Goal: Task Accomplishment & Management: Complete application form

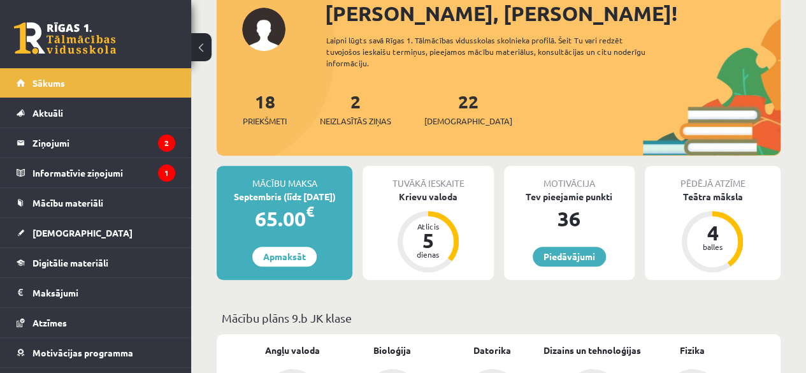
scroll to position [152, 0]
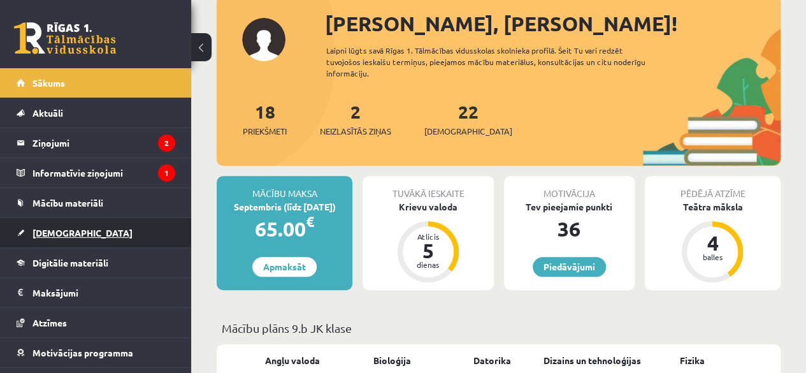
click at [52, 234] on span "[DEMOGRAPHIC_DATA]" at bounding box center [82, 232] width 100 height 11
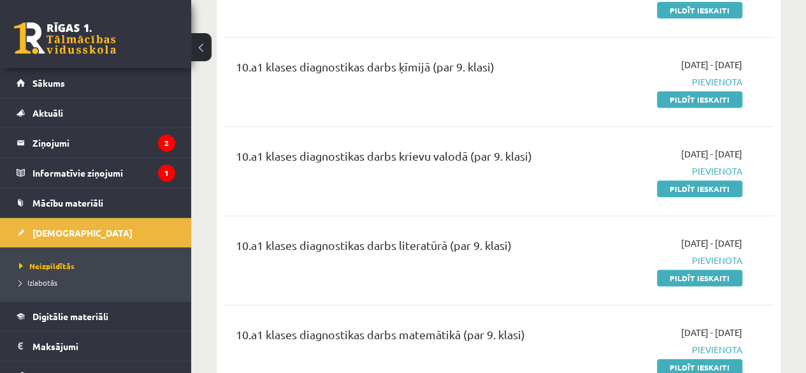
scroll to position [159, 0]
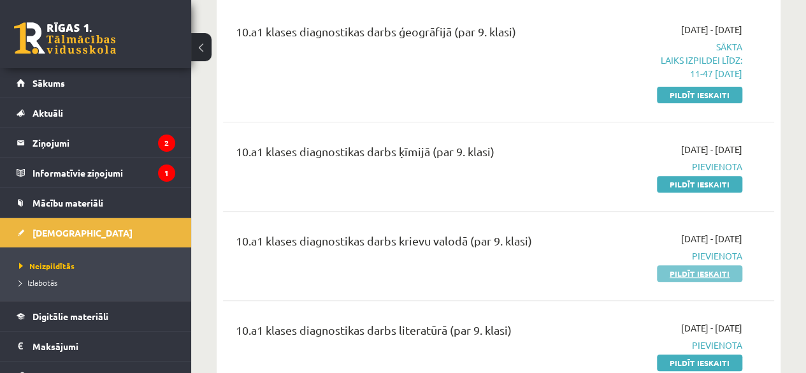
click at [715, 275] on link "Pildīt ieskaiti" at bounding box center [699, 273] width 85 height 17
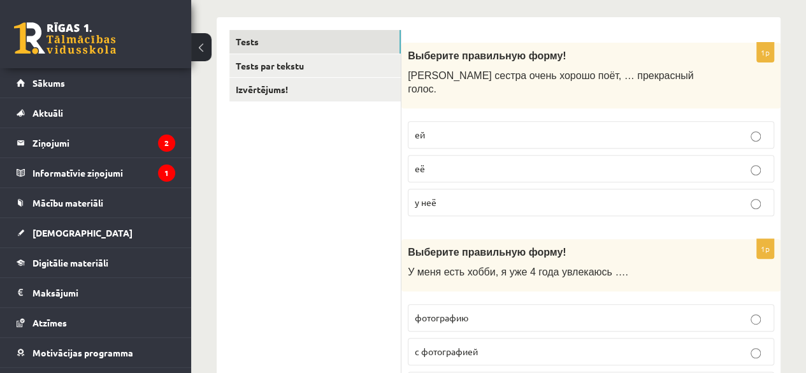
scroll to position [178, 0]
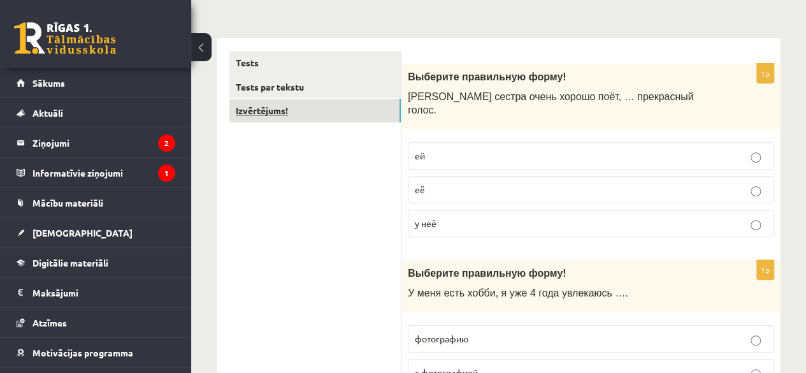
click at [346, 106] on link "Izvērtējums!" at bounding box center [314, 111] width 171 height 24
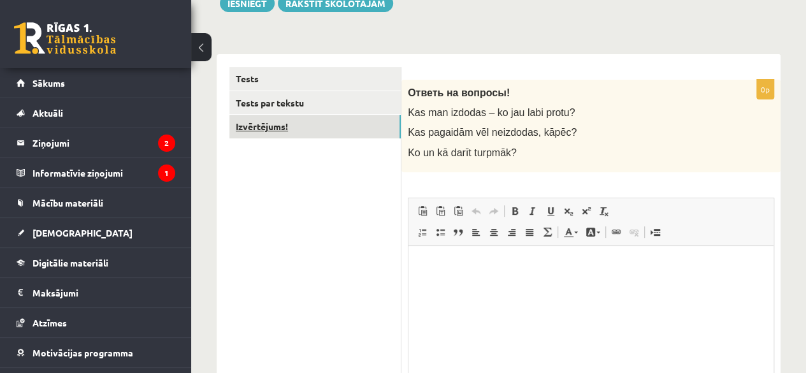
scroll to position [0, 0]
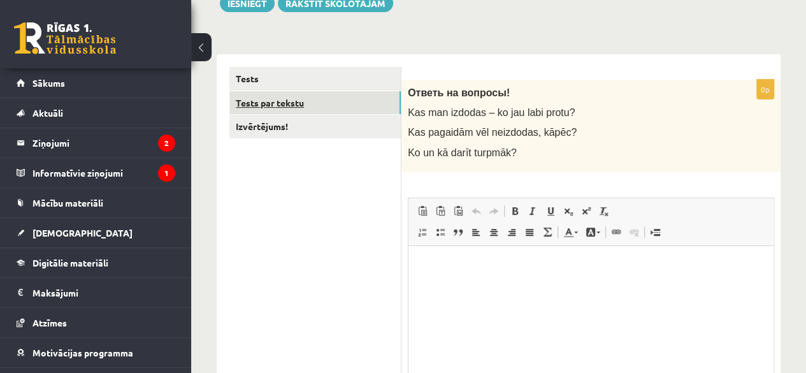
click at [287, 97] on link "Tests par tekstu" at bounding box center [314, 103] width 171 height 24
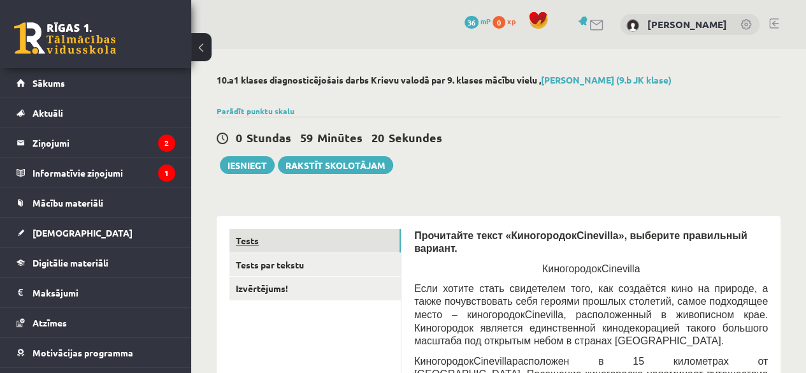
click at [246, 244] on link "Tests" at bounding box center [314, 241] width 171 height 24
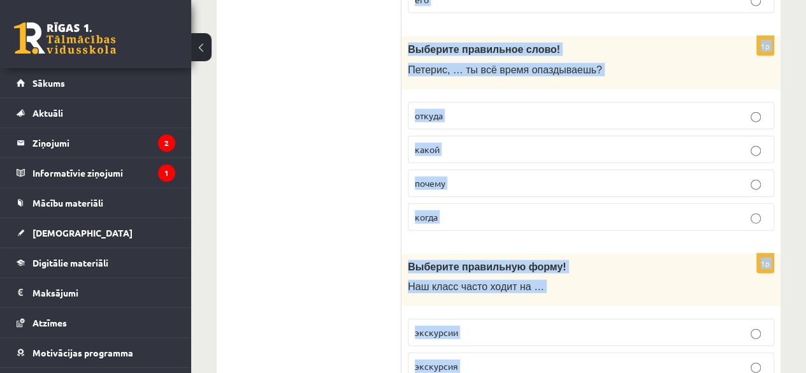
scroll to position [3879, 0]
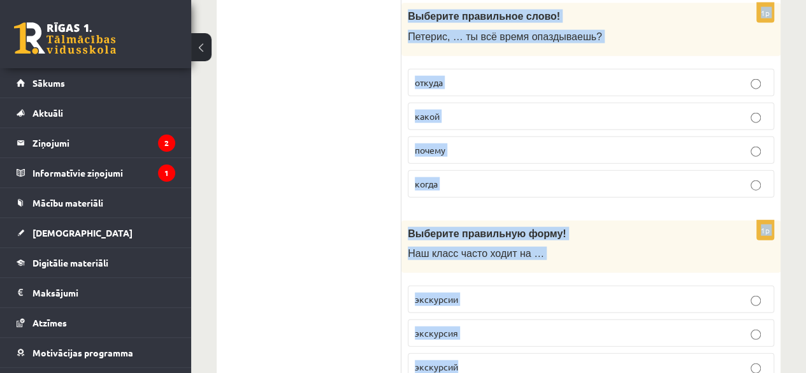
drag, startPoint x: 408, startPoint y: 131, endPoint x: 674, endPoint y: 403, distance: 380.2
copy form "Выберите правильную форму! Моя сестра очень хорошо поёт, … прекрасный голос. ей…"
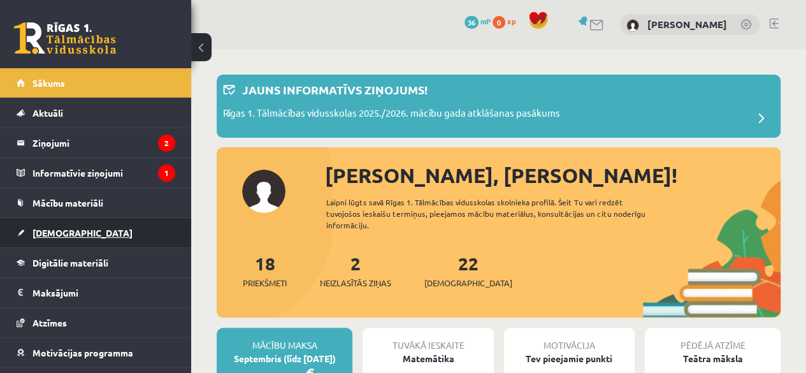
click at [61, 233] on span "[DEMOGRAPHIC_DATA]" at bounding box center [82, 232] width 100 height 11
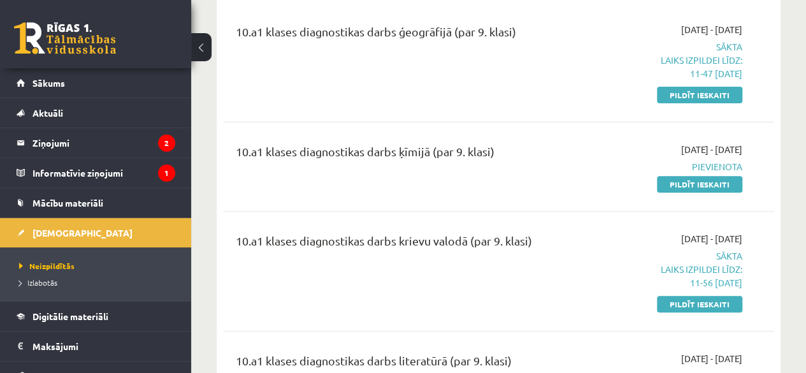
scroll to position [201, 0]
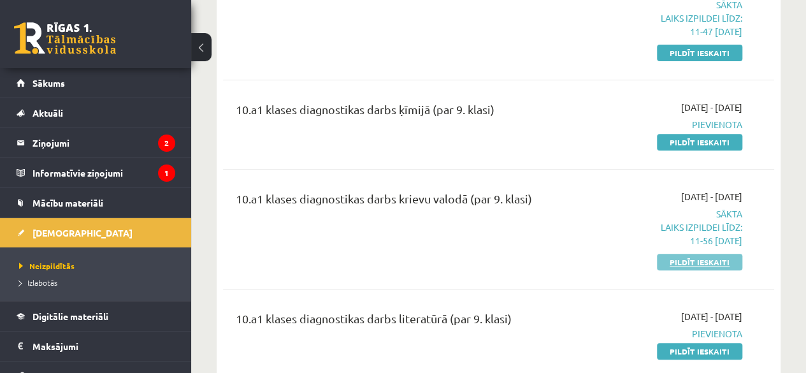
click at [726, 262] on link "Pildīt ieskaiti" at bounding box center [699, 262] width 85 height 17
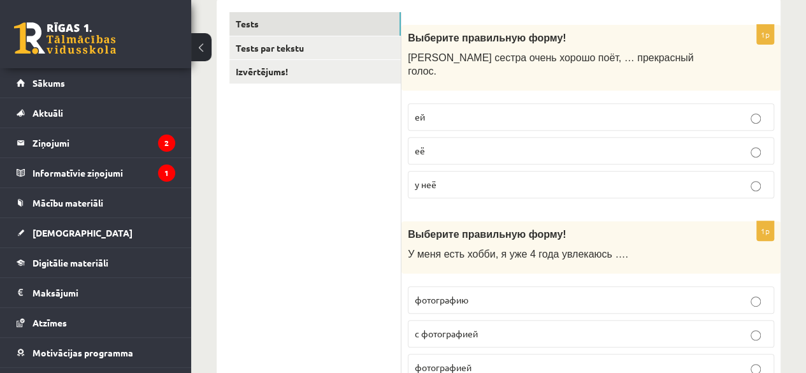
scroll to position [212, 0]
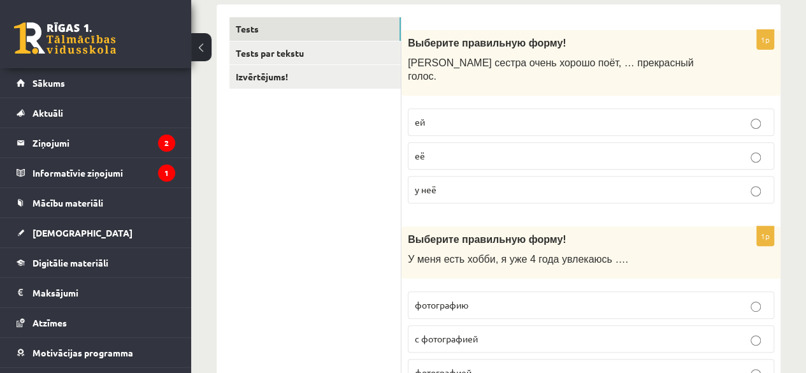
click at [738, 183] on p "у неё" at bounding box center [591, 189] width 352 height 13
click at [740, 366] on p "фотографией" at bounding box center [591, 372] width 352 height 13
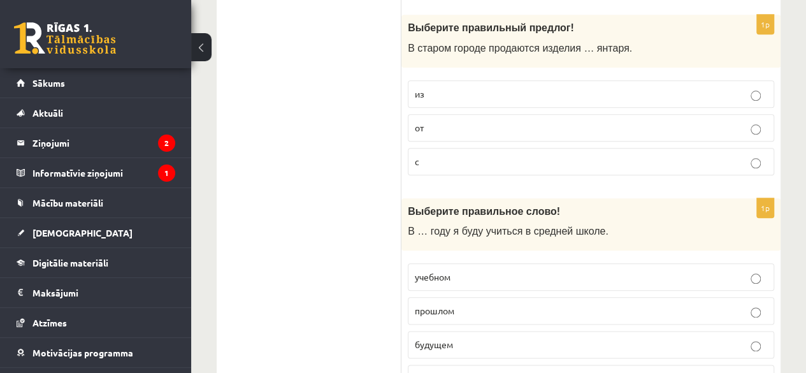
scroll to position [611, 0]
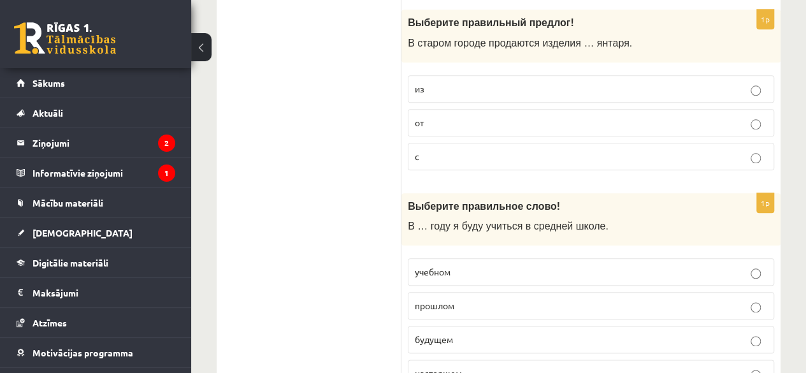
click at [605, 82] on p "из" at bounding box center [591, 88] width 352 height 13
click at [640, 359] on label "настоящем" at bounding box center [591, 372] width 366 height 27
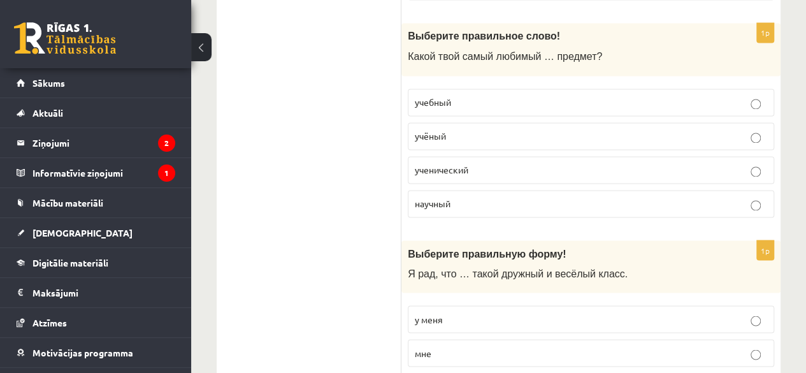
scroll to position [1003, 0]
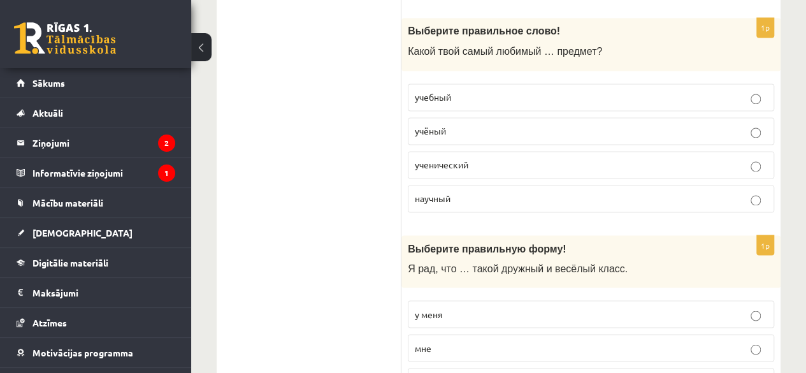
click at [664, 90] on p "учебный" at bounding box center [591, 96] width 352 height 13
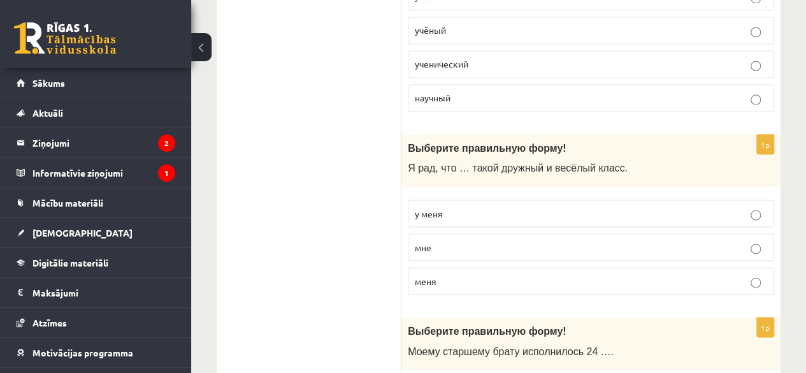
scroll to position [1108, 0]
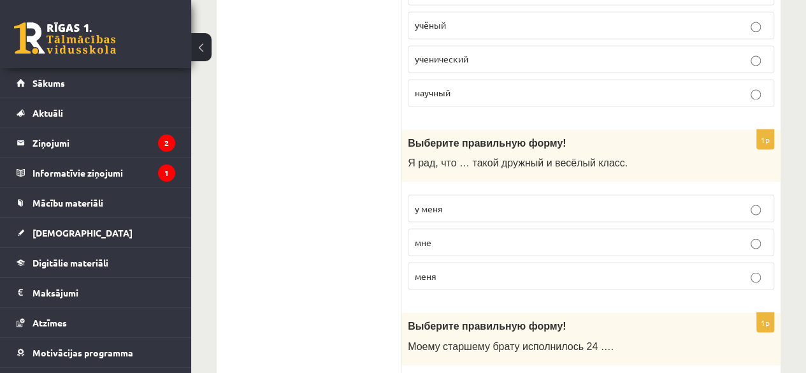
click at [735, 201] on p "у меня" at bounding box center [591, 207] width 352 height 13
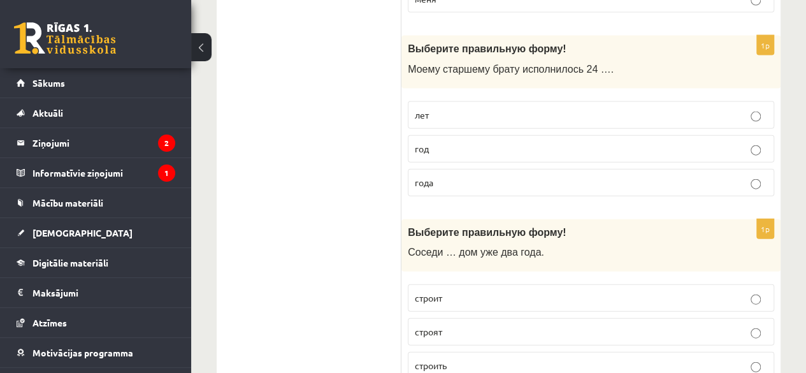
scroll to position [1390, 0]
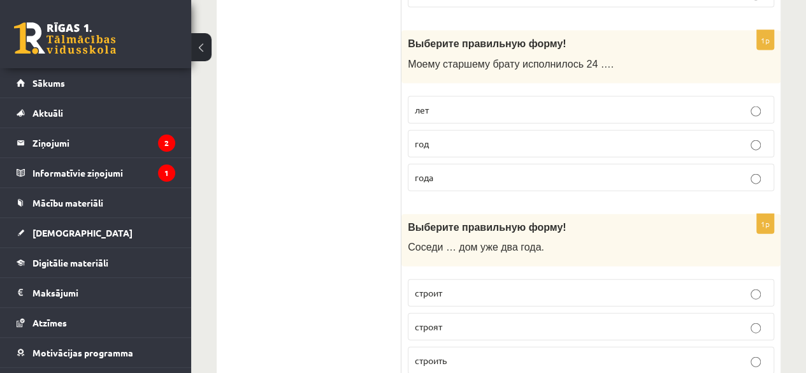
click at [727, 171] on p "года" at bounding box center [591, 177] width 352 height 13
click at [692, 313] on label "строят" at bounding box center [591, 326] width 366 height 27
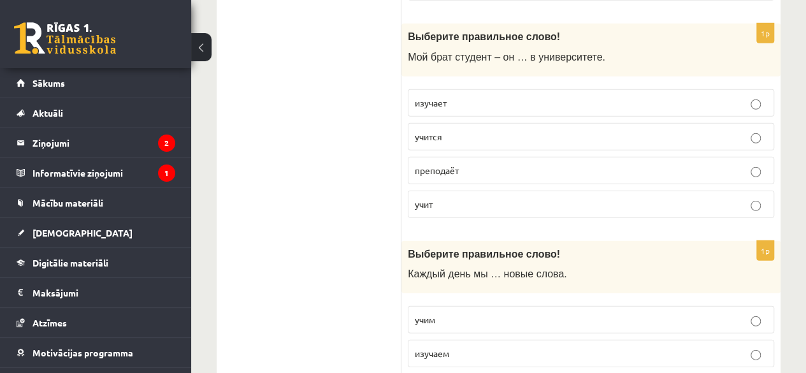
scroll to position [1768, 0]
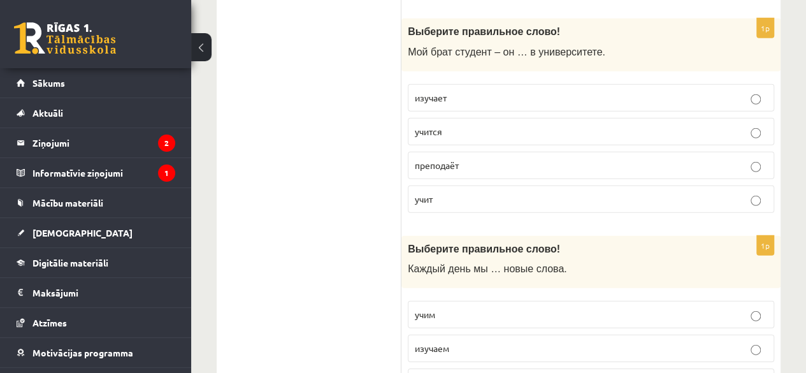
click at [738, 125] on p "учится" at bounding box center [591, 131] width 352 height 13
click at [685, 308] on p "учим" at bounding box center [591, 314] width 352 height 13
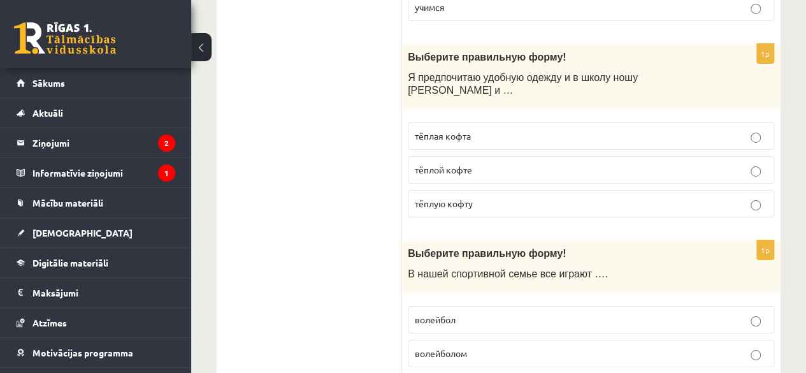
scroll to position [2148, 0]
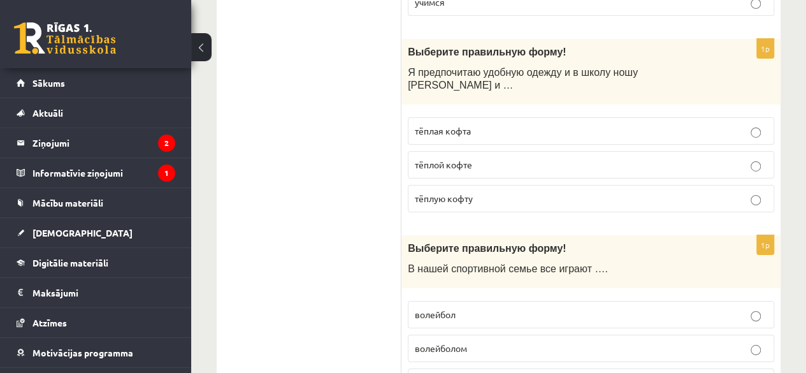
click at [714, 192] on p "тёплую кофту" at bounding box center [591, 198] width 352 height 13
click at [693, 308] on p "волейбол" at bounding box center [591, 314] width 352 height 13
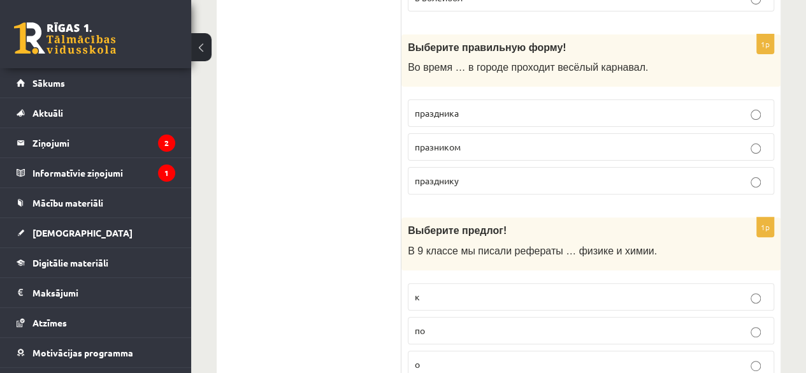
scroll to position [2537, 0]
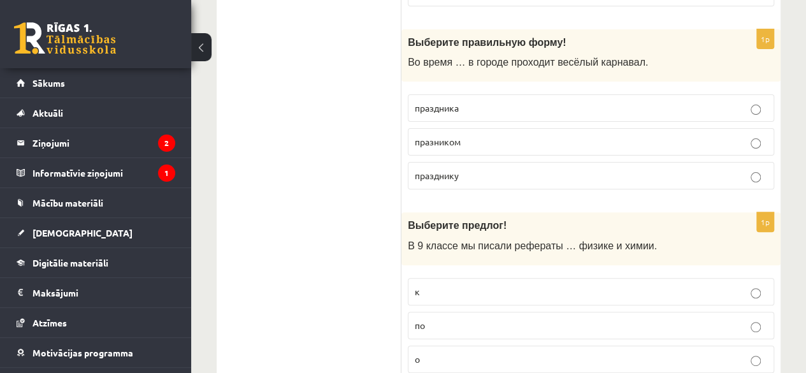
click at [726, 101] on p "праздника" at bounding box center [591, 107] width 352 height 13
click at [724, 319] on p "по" at bounding box center [591, 325] width 352 height 13
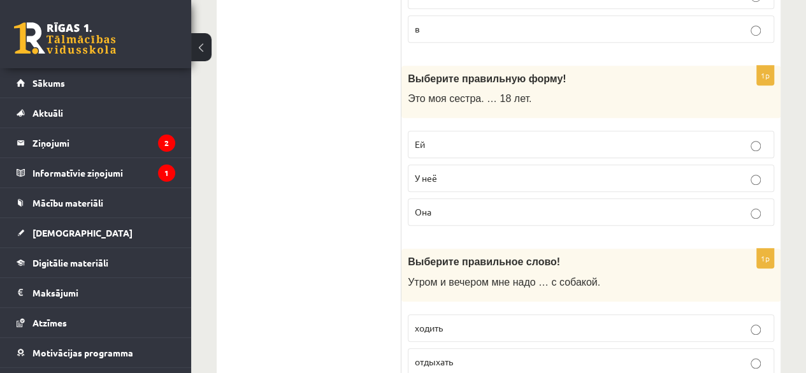
scroll to position [2906, 0]
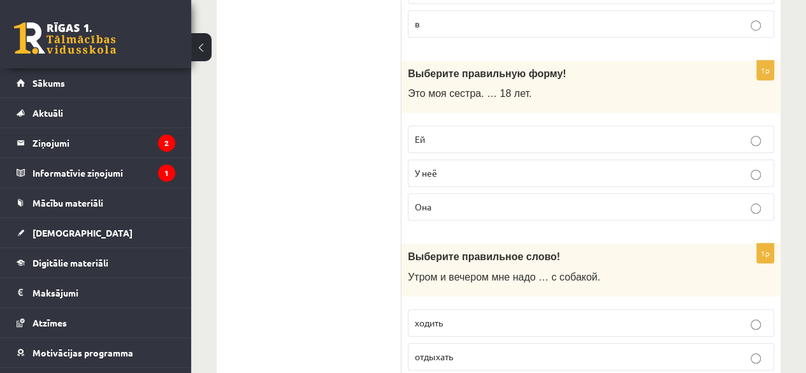
click at [703, 126] on label "Ей" at bounding box center [591, 139] width 366 height 27
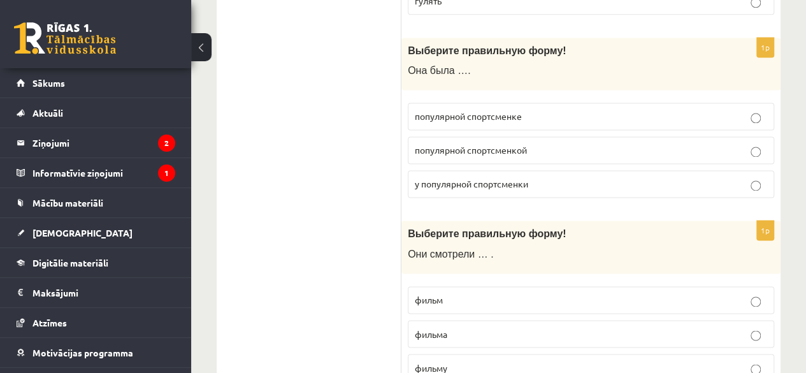
scroll to position [3290, 0]
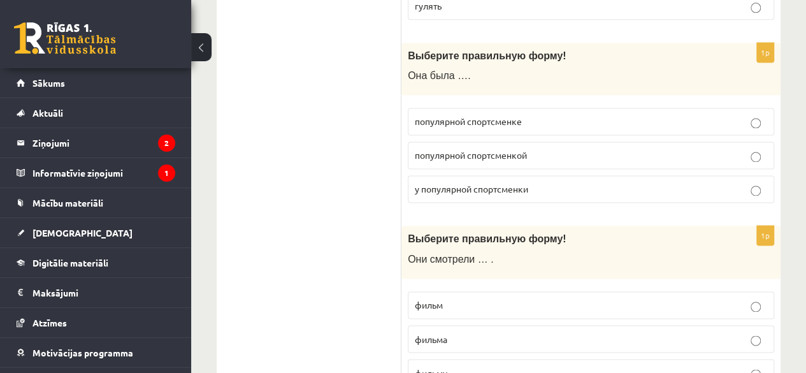
click at [746, 148] on p "популярной спортсменкой" at bounding box center [591, 154] width 352 height 13
click at [745, 291] on label "фильм" at bounding box center [591, 304] width 366 height 27
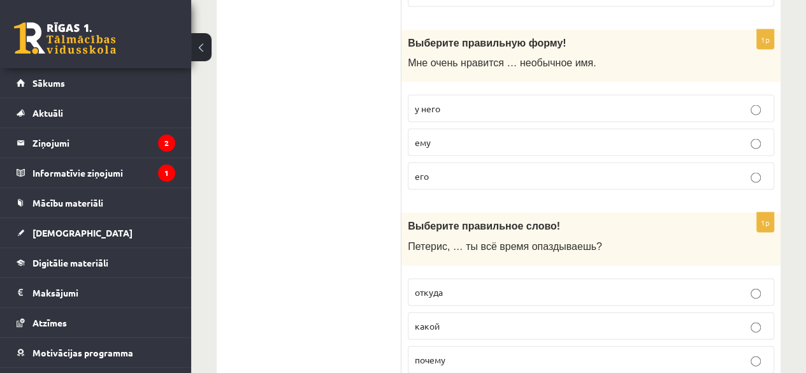
scroll to position [3654, 0]
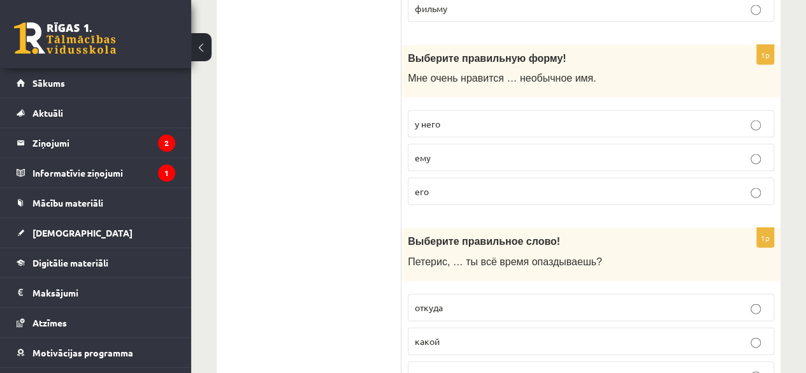
click at [726, 185] on p "его" at bounding box center [591, 191] width 352 height 13
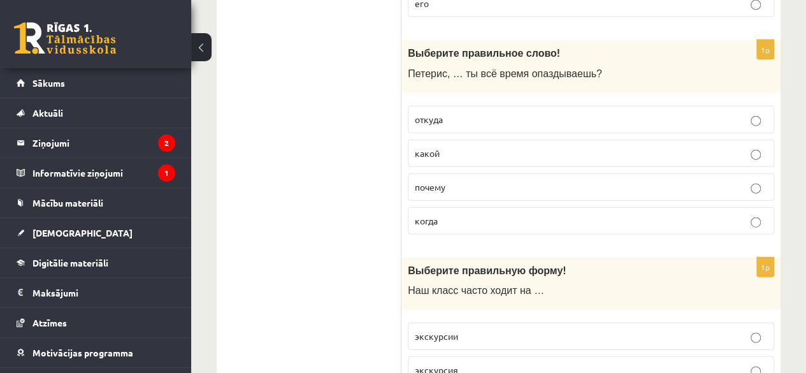
scroll to position [3878, 0]
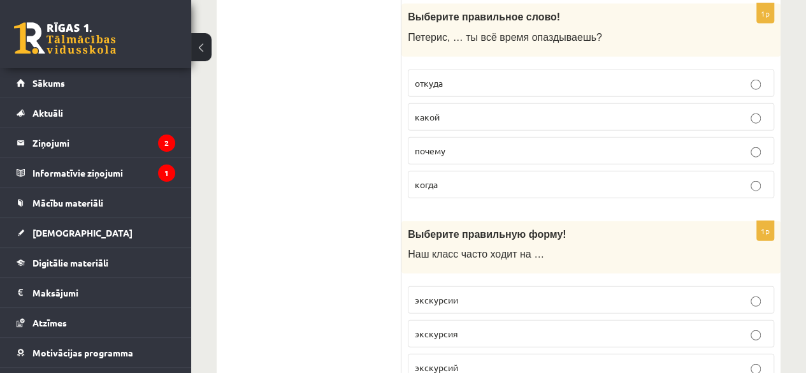
click at [644, 327] on p "экскурсия" at bounding box center [591, 333] width 352 height 13
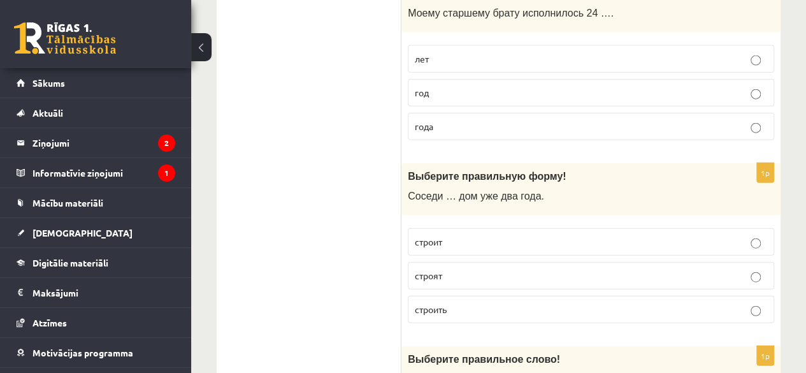
scroll to position [0, 0]
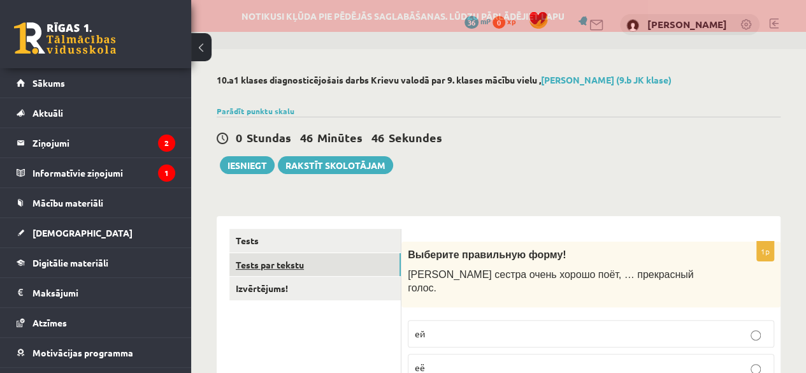
click at [255, 262] on link "Tests par tekstu" at bounding box center [314, 265] width 171 height 24
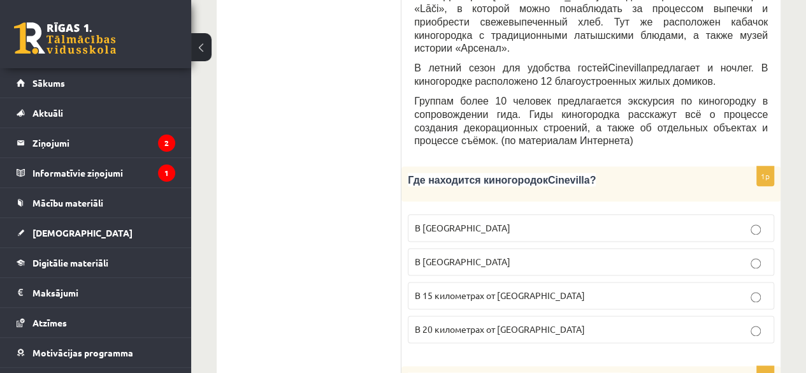
scroll to position [699, 0]
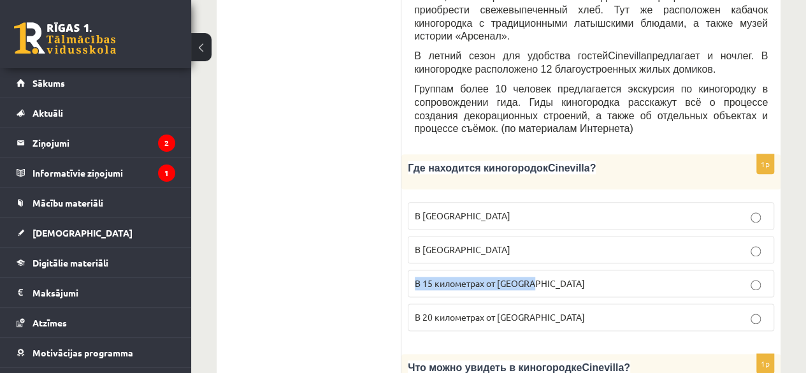
click at [755, 269] on label "В 15 километрах от Тукумса" at bounding box center [591, 282] width 366 height 27
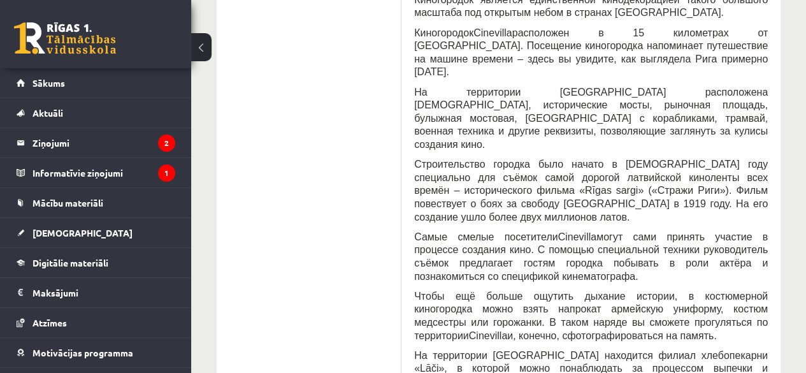
scroll to position [0, 0]
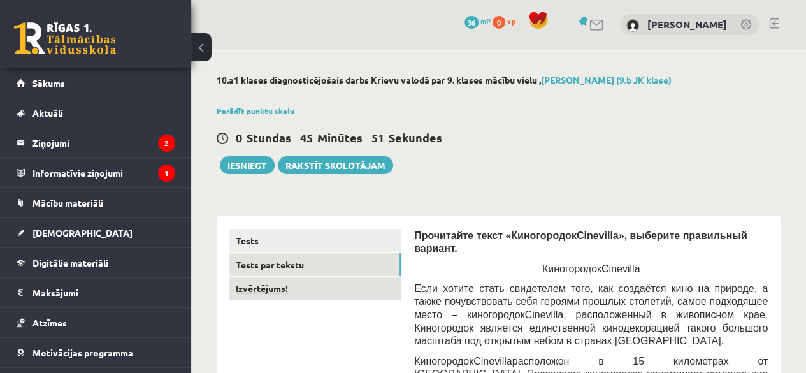
click at [252, 291] on link "Izvērtējums!" at bounding box center [314, 288] width 171 height 24
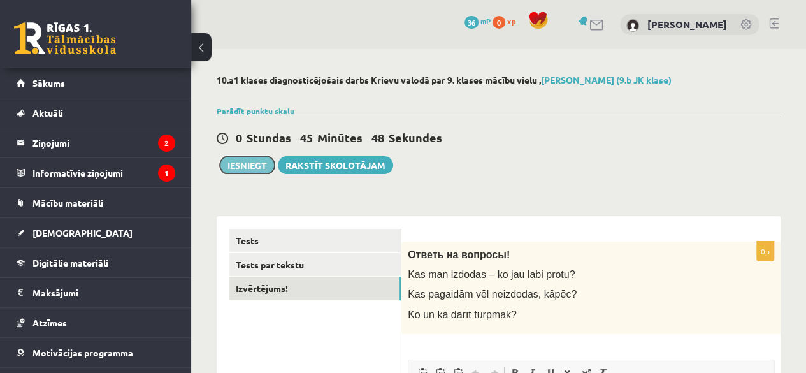
click at [249, 164] on button "Iesniegt" at bounding box center [247, 165] width 55 height 18
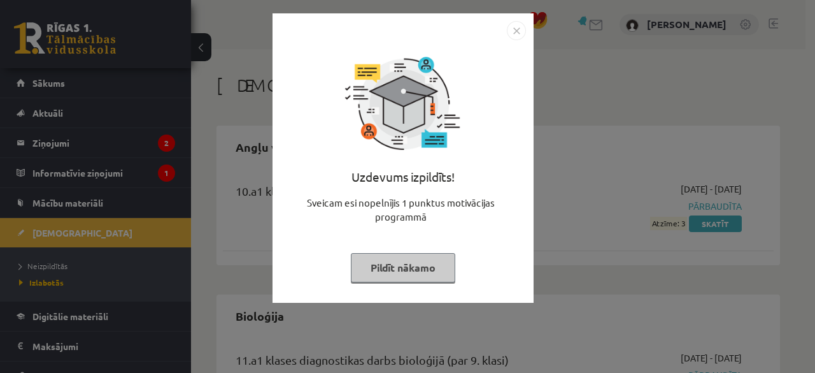
click at [518, 27] on img "Close" at bounding box center [516, 30] width 19 height 19
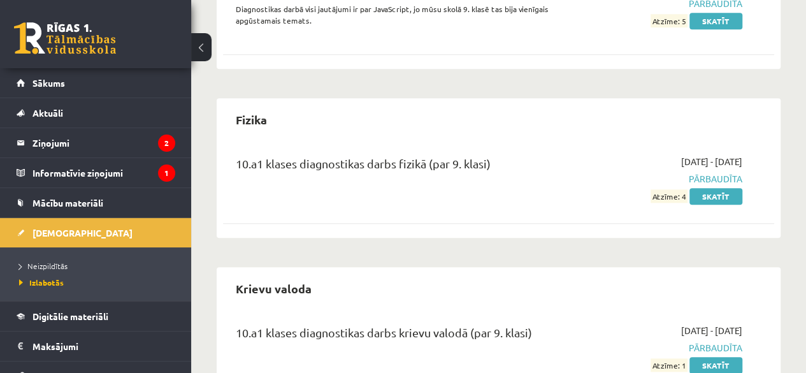
scroll to position [766, 0]
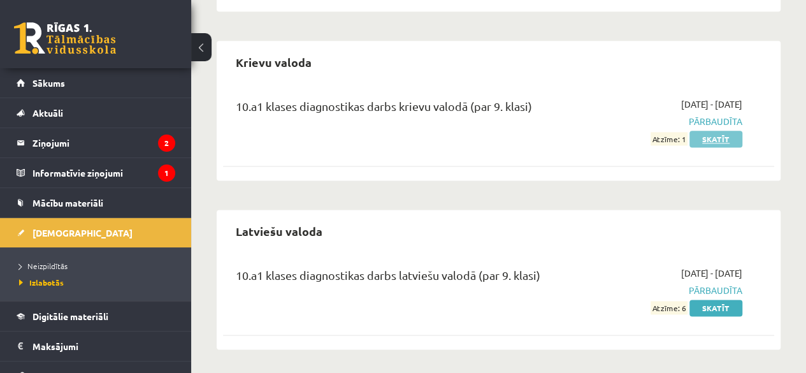
click at [713, 136] on link "Skatīt" at bounding box center [715, 139] width 53 height 17
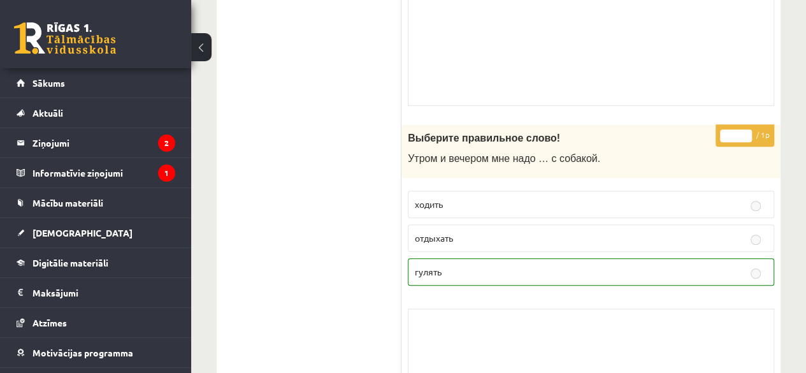
scroll to position [5172, 0]
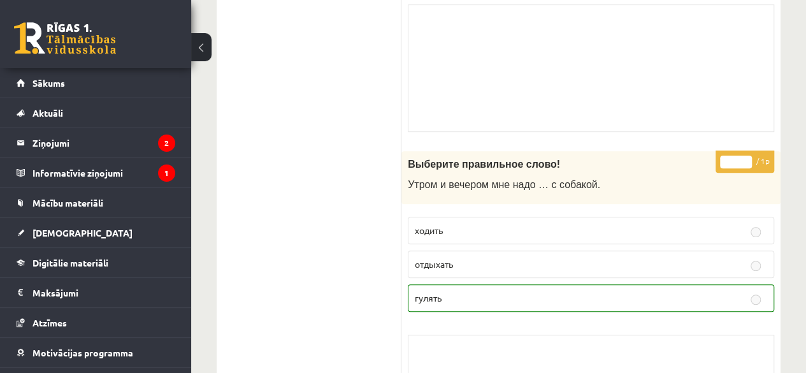
click at [726, 284] on label "гулять" at bounding box center [591, 297] width 366 height 27
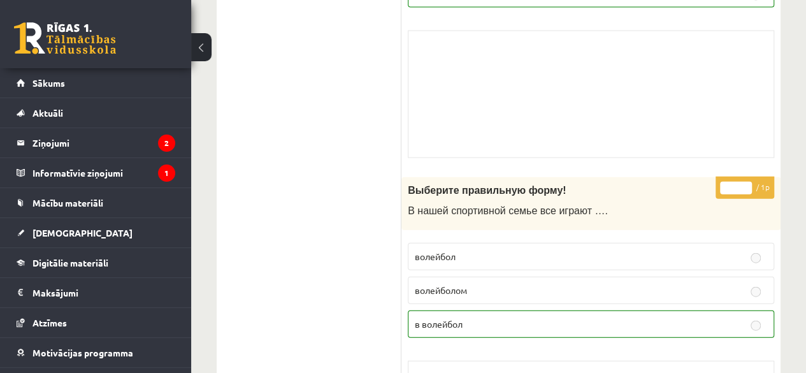
scroll to position [0, 0]
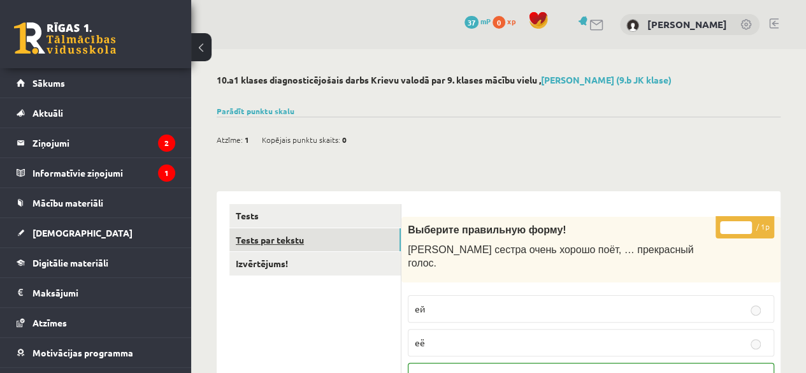
click at [251, 237] on link "Tests par tekstu" at bounding box center [314, 240] width 171 height 24
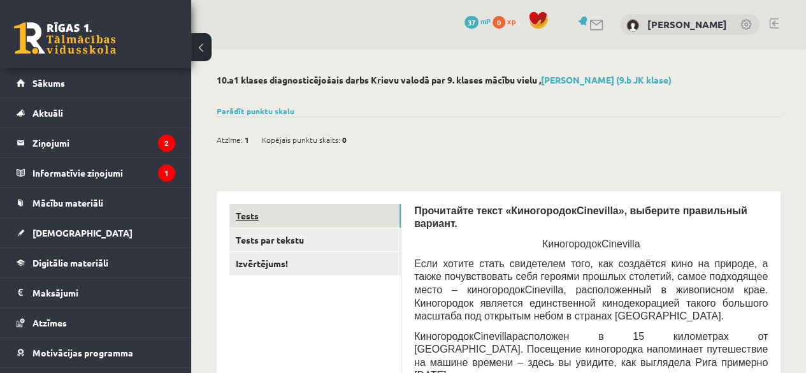
click at [250, 213] on link "Tests" at bounding box center [314, 216] width 171 height 24
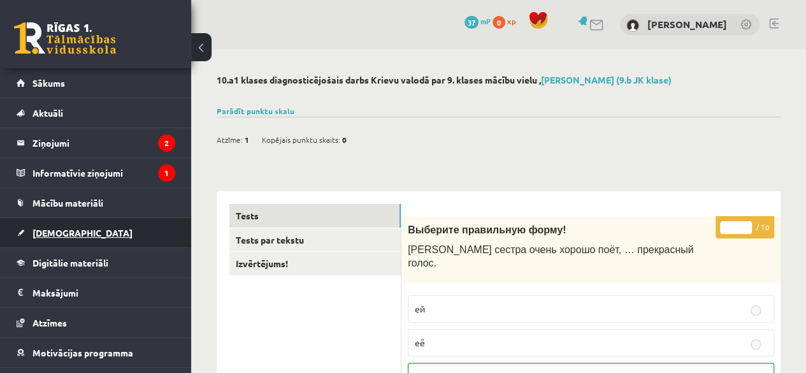
click at [58, 231] on span "[DEMOGRAPHIC_DATA]" at bounding box center [82, 232] width 100 height 11
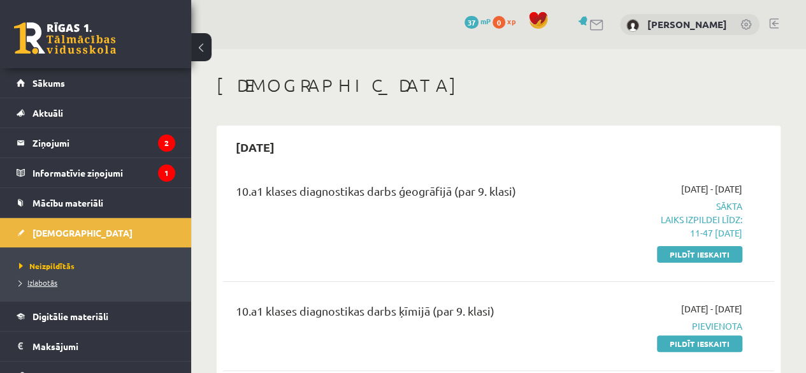
click at [46, 277] on span "Izlabotās" at bounding box center [38, 282] width 38 height 10
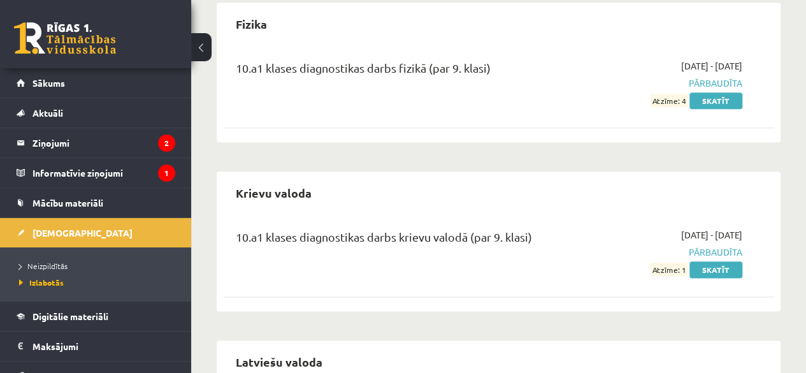
scroll to position [651, 0]
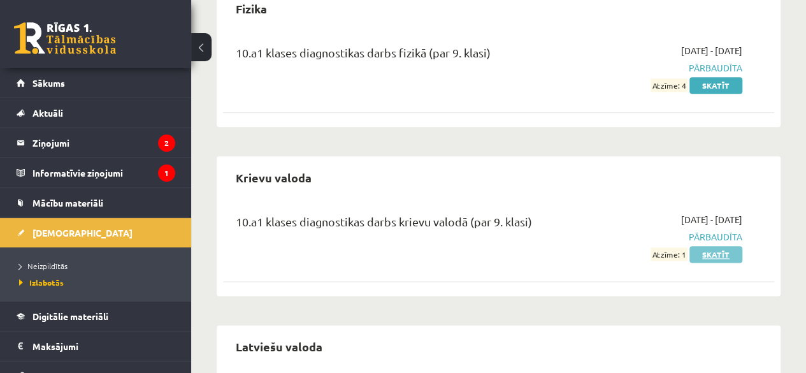
click at [722, 249] on link "Skatīt" at bounding box center [715, 254] width 53 height 17
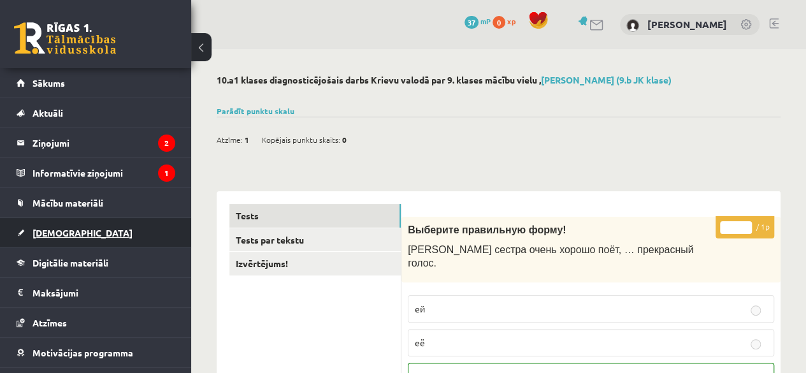
click at [52, 229] on span "[DEMOGRAPHIC_DATA]" at bounding box center [82, 232] width 100 height 11
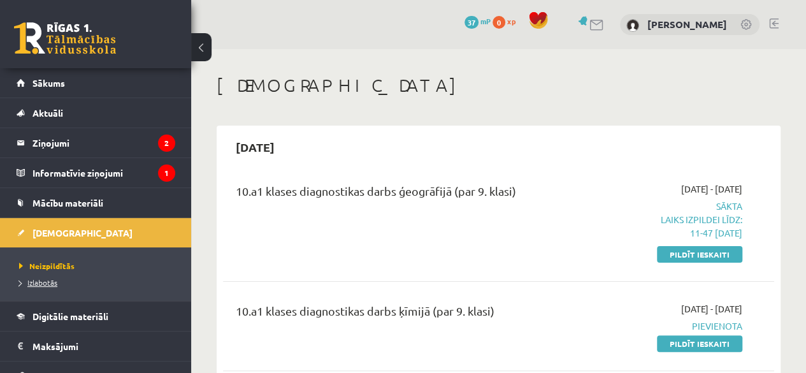
click at [41, 282] on span "Izlabotās" at bounding box center [38, 282] width 38 height 10
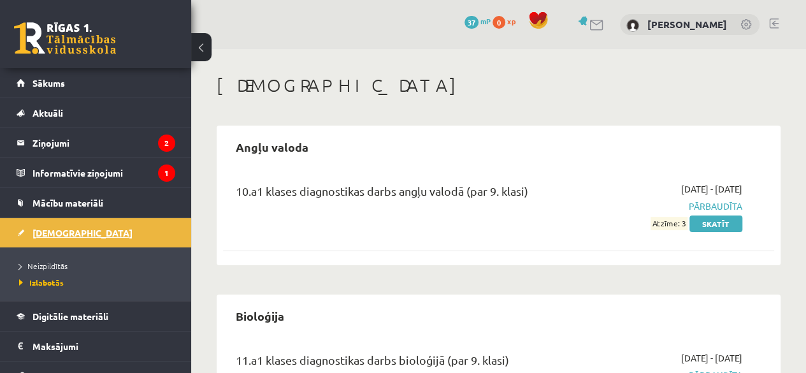
click at [59, 229] on span "[DEMOGRAPHIC_DATA]" at bounding box center [82, 232] width 100 height 11
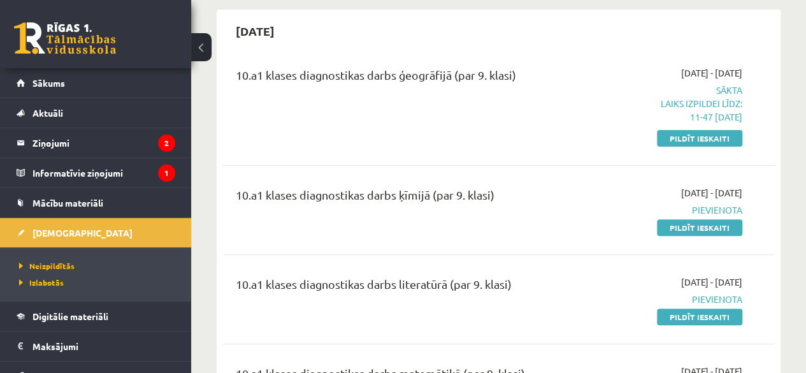
scroll to position [74, 0]
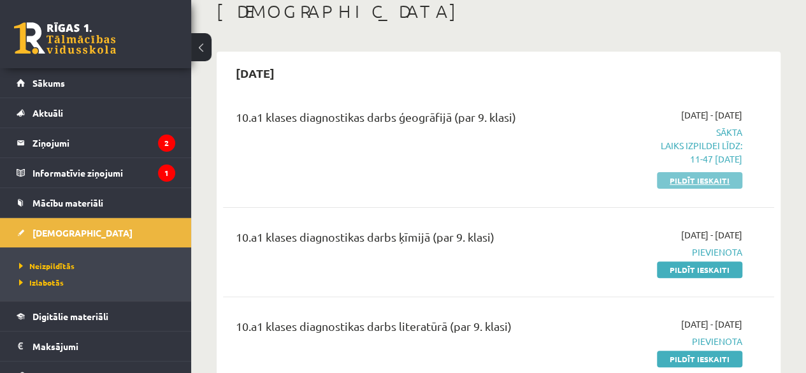
click at [701, 178] on link "Pildīt ieskaiti" at bounding box center [699, 180] width 85 height 17
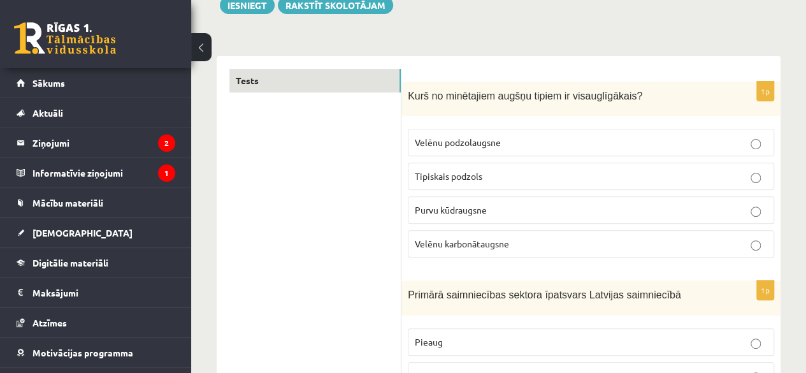
scroll to position [168, 0]
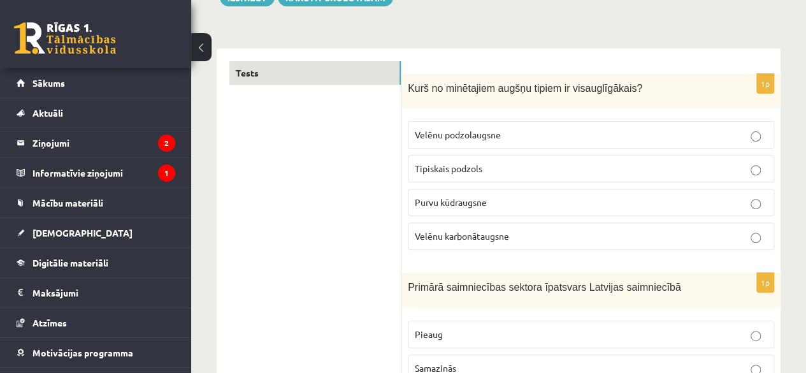
click at [571, 171] on p "Tipiskais podzols" at bounding box center [591, 168] width 352 height 13
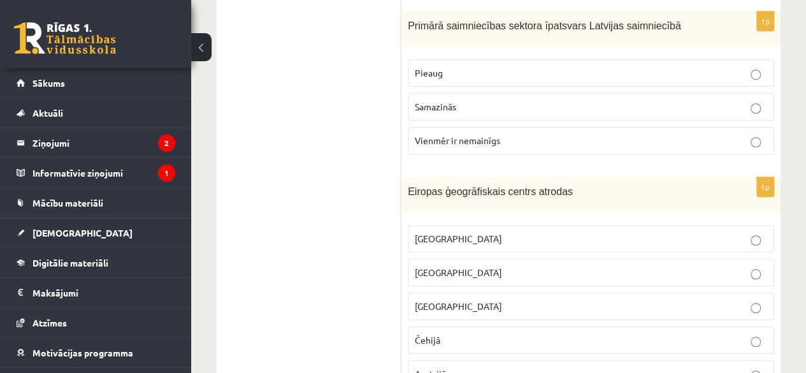
scroll to position [366, 0]
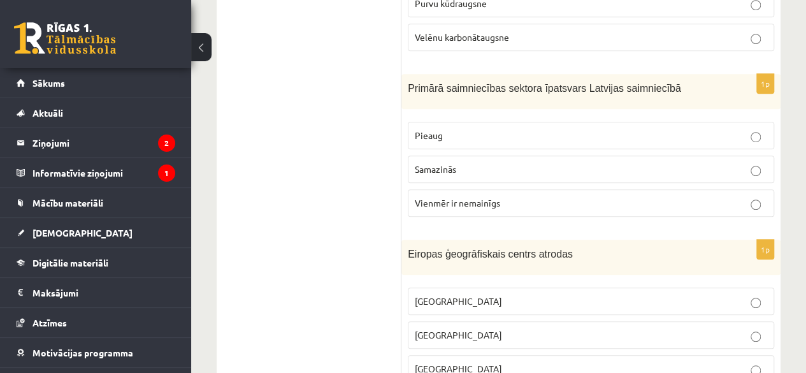
click at [592, 162] on p "Samazinās" at bounding box center [591, 168] width 352 height 13
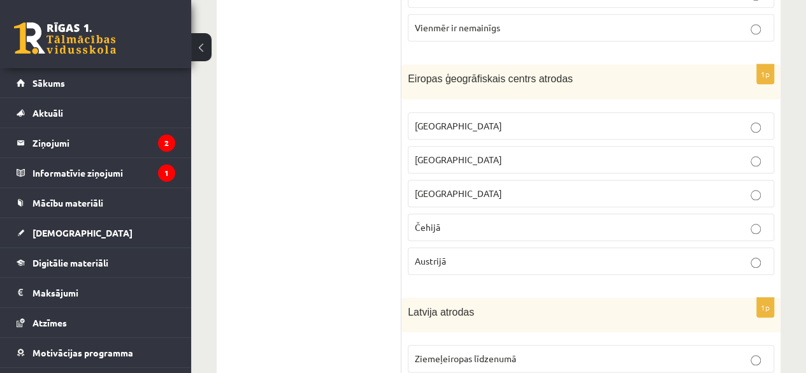
scroll to position [557, 0]
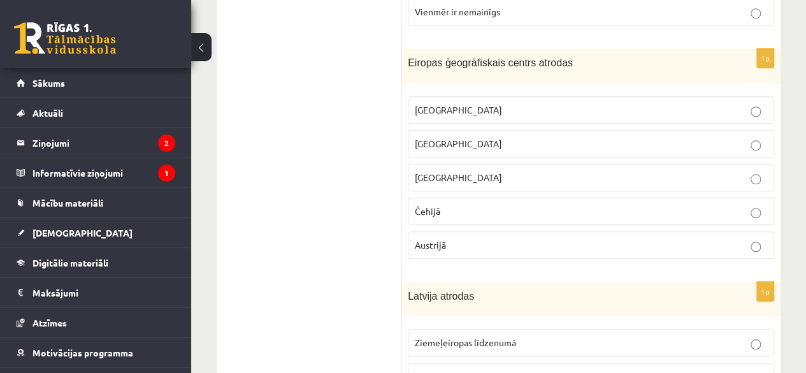
click at [586, 144] on p "[GEOGRAPHIC_DATA]" at bounding box center [591, 143] width 352 height 13
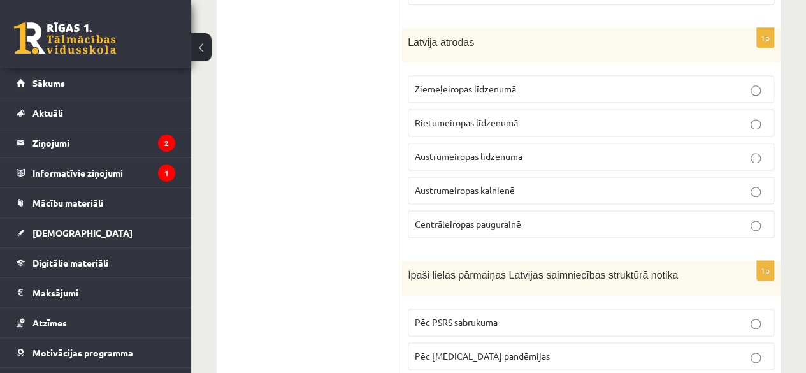
scroll to position [819, 0]
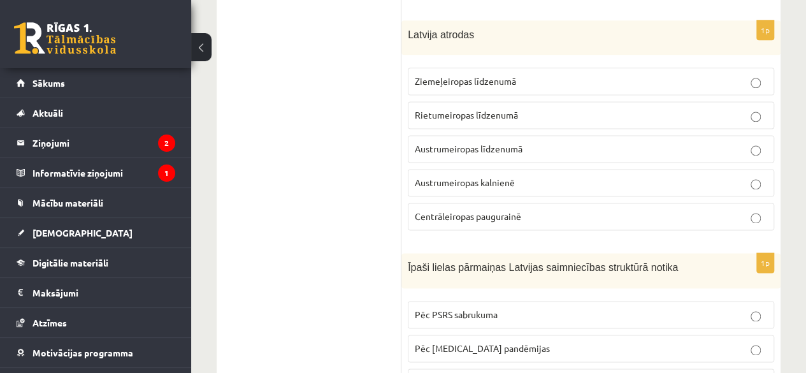
click at [688, 75] on p "Ziemeļeiropas līdzenumā" at bounding box center [591, 81] width 352 height 13
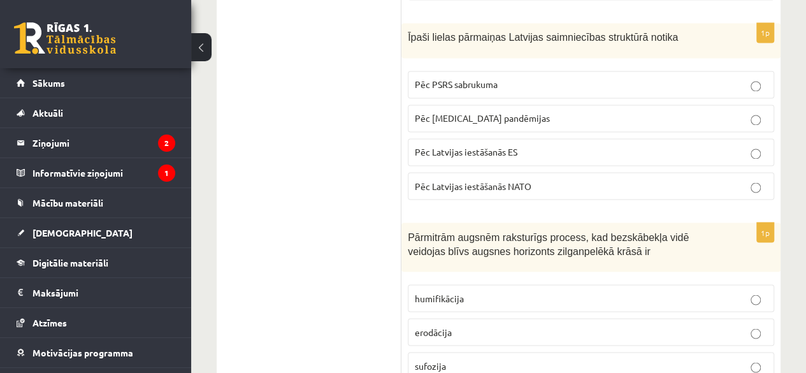
scroll to position [1033, 0]
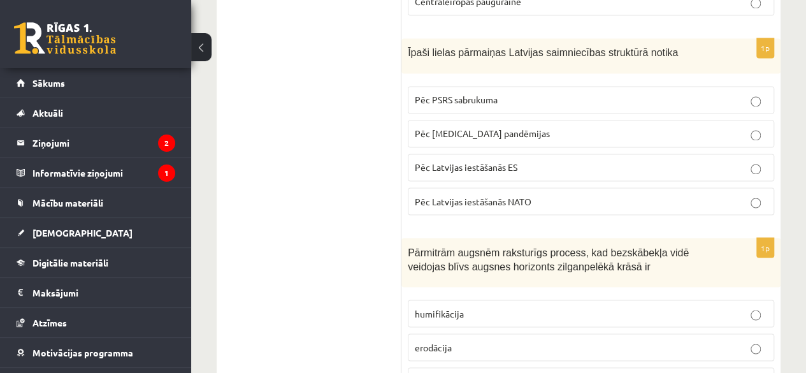
click at [674, 98] on label "Pēc PSRS sabrukuma" at bounding box center [591, 99] width 366 height 27
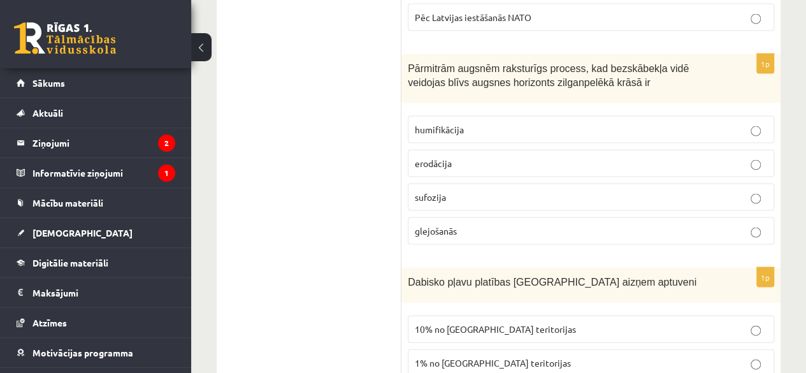
scroll to position [1248, 0]
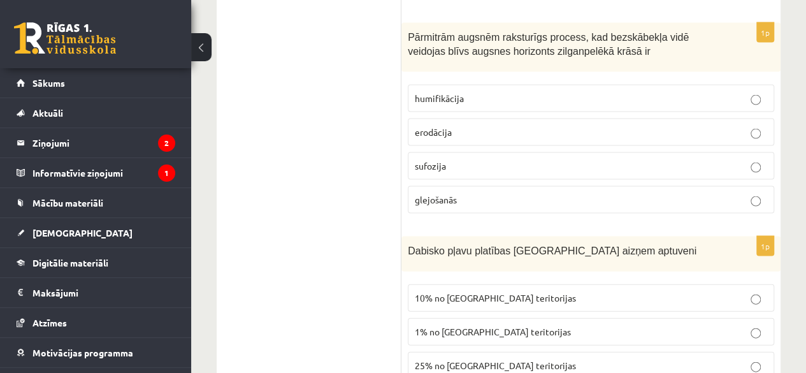
click at [664, 161] on p "sufozija" at bounding box center [591, 165] width 352 height 13
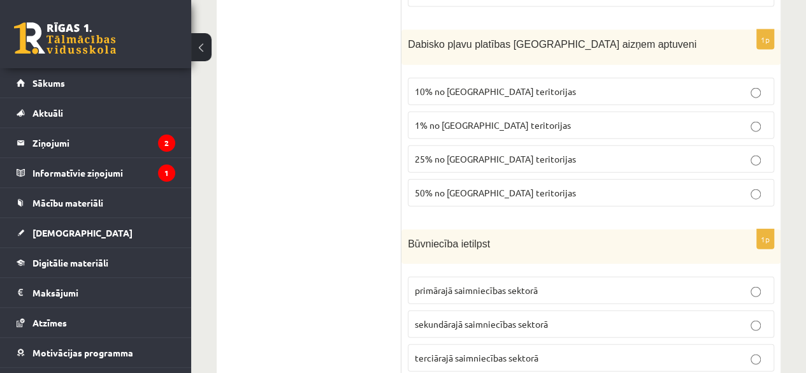
scroll to position [1439, 0]
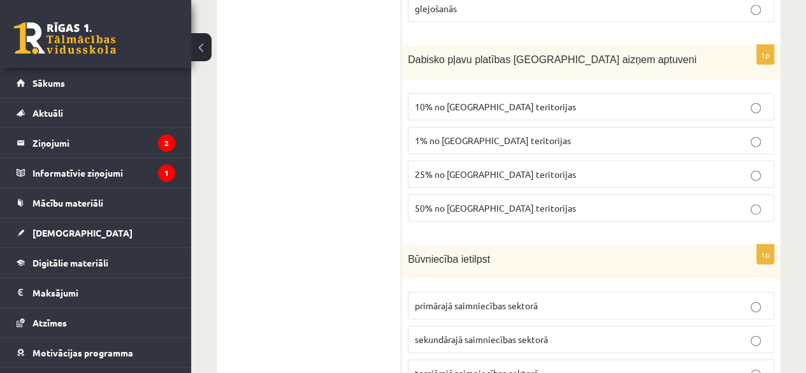
click at [717, 100] on p "10% no Latvijas teritorijas" at bounding box center [591, 106] width 352 height 13
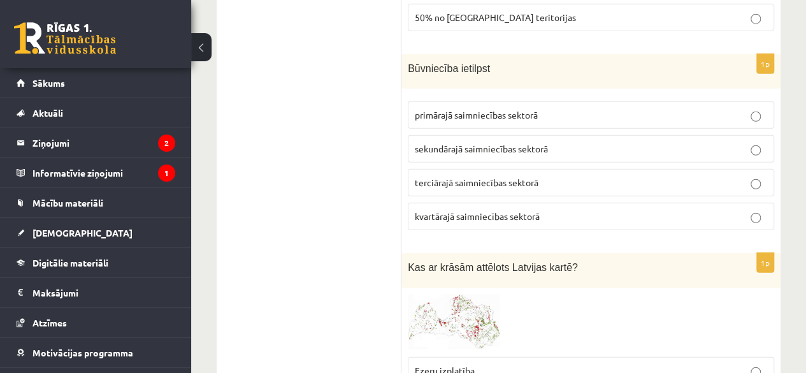
scroll to position [1622, 0]
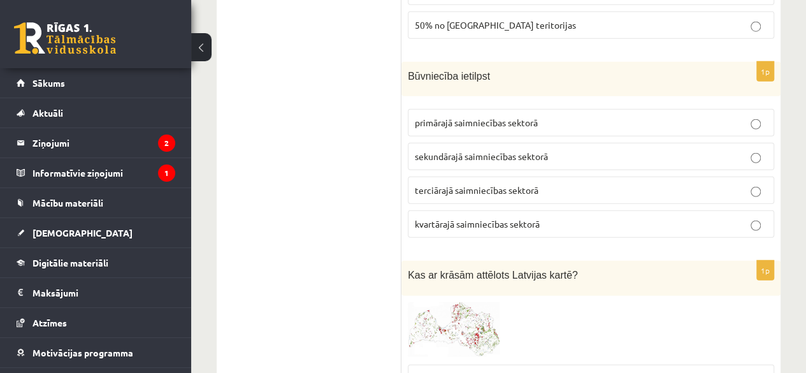
click at [679, 150] on p "sekundārajā saimniecības sektorā" at bounding box center [591, 156] width 352 height 13
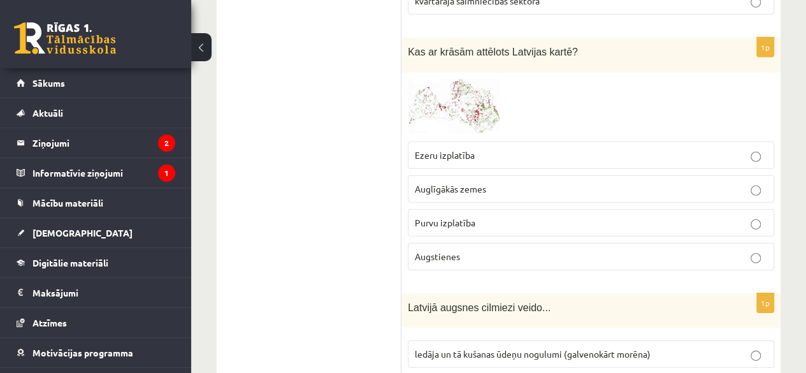
scroll to position [1853, 0]
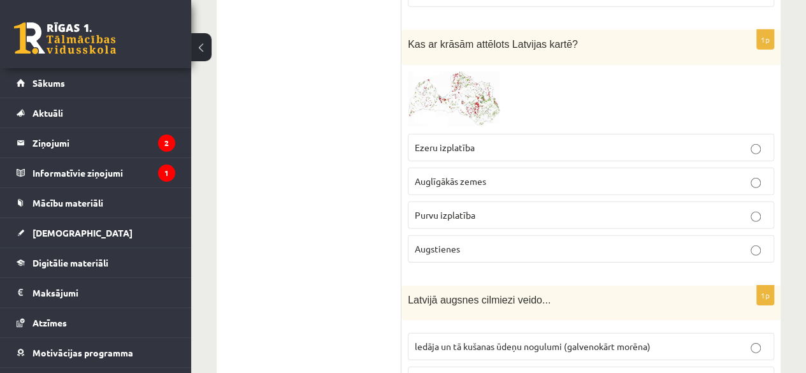
click at [694, 175] on p "Auglīgākās zemes" at bounding box center [591, 181] width 352 height 13
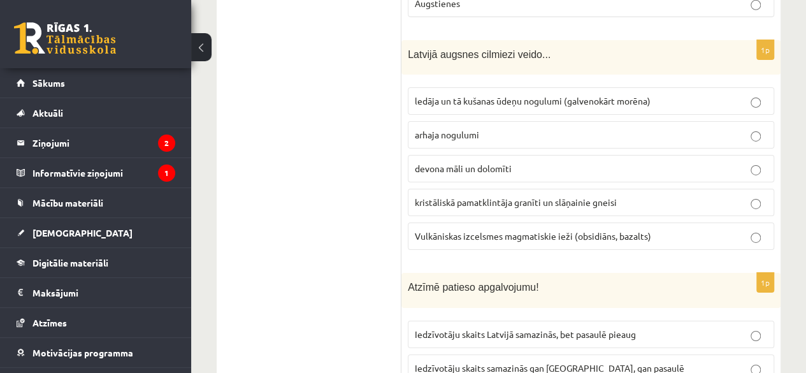
scroll to position [2083, 0]
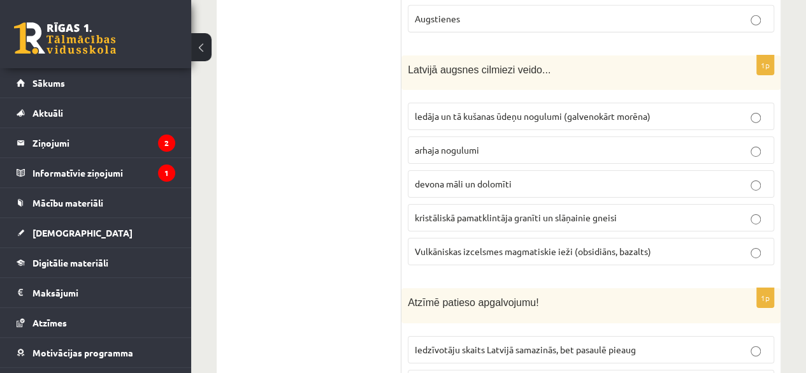
click at [722, 245] on p "Vulkāniskas izcelsmes magmatiskie ieži (obsidiāns, bazalts)" at bounding box center [591, 251] width 352 height 13
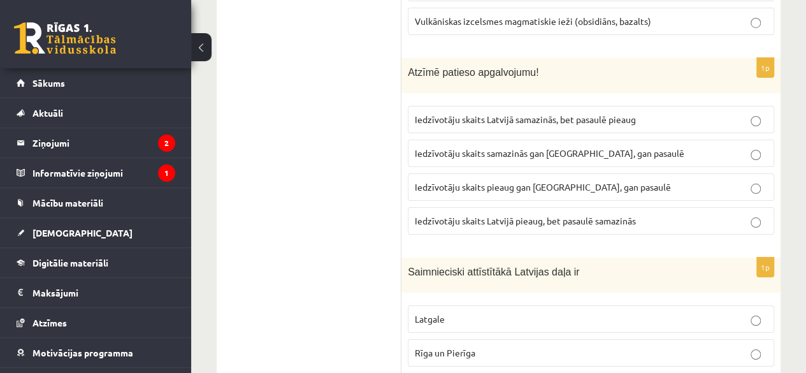
scroll to position [2320, 0]
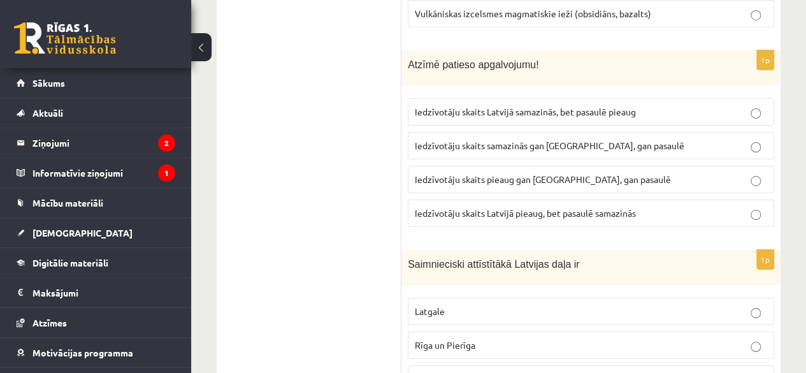
click at [693, 166] on label "Iedzīvotāju skaits pieaug gan Latvijā, gan pasaulē" at bounding box center [591, 179] width 366 height 27
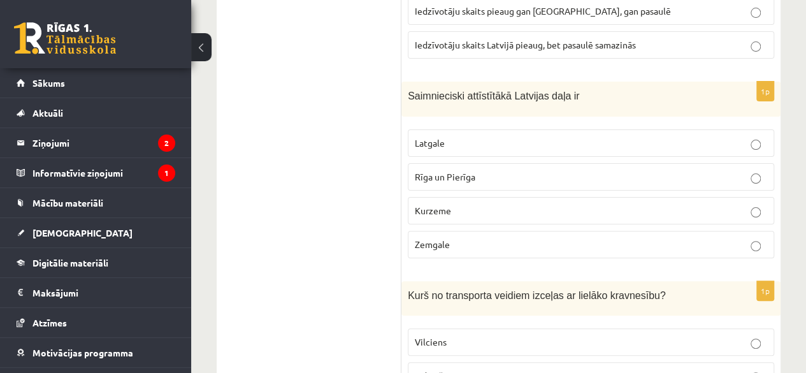
scroll to position [2504, 0]
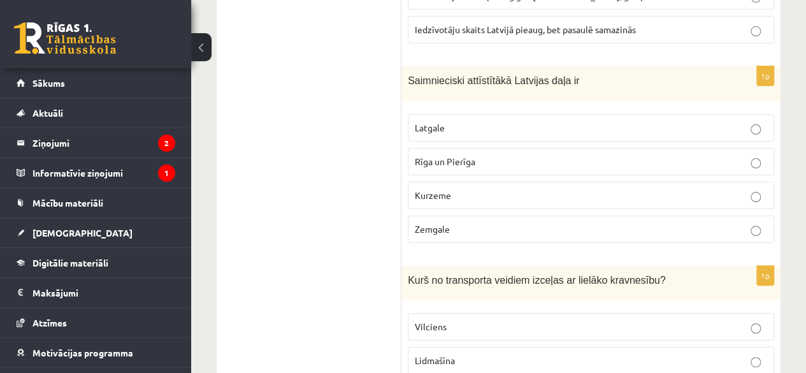
click at [689, 155] on p "Rīga un Pierīga" at bounding box center [591, 161] width 352 height 13
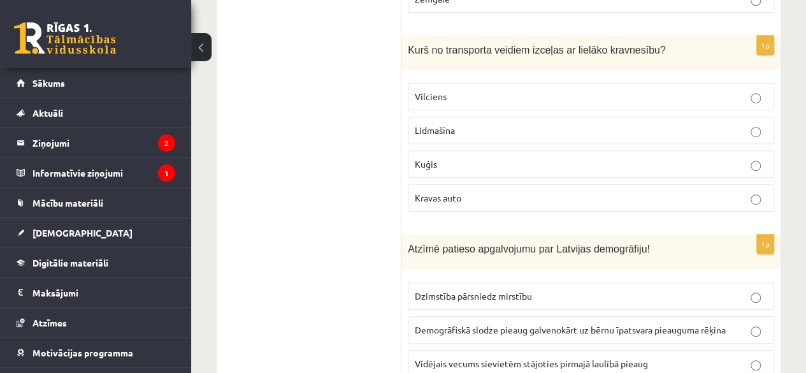
scroll to position [2702, 0]
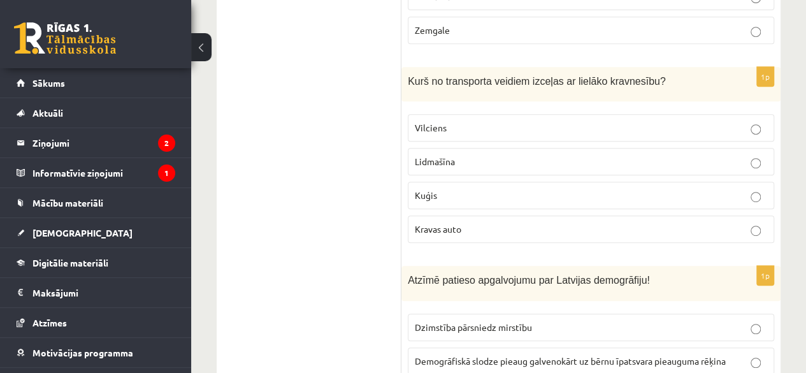
click at [734, 222] on p "Kravas auto" at bounding box center [591, 228] width 352 height 13
drag, startPoint x: 728, startPoint y: 105, endPoint x: 798, endPoint y: 92, distance: 71.2
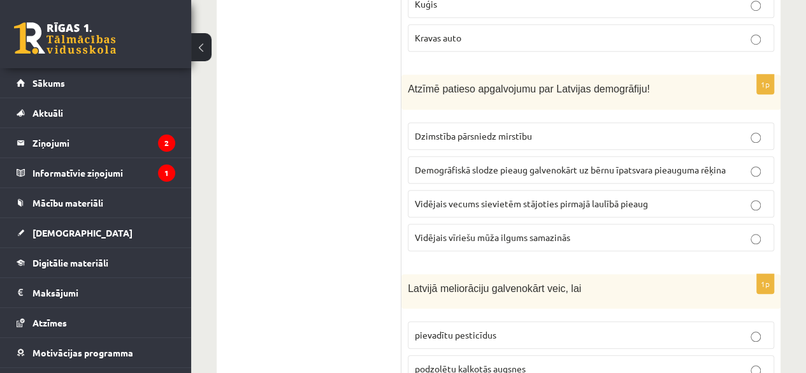
scroll to position [2909, 0]
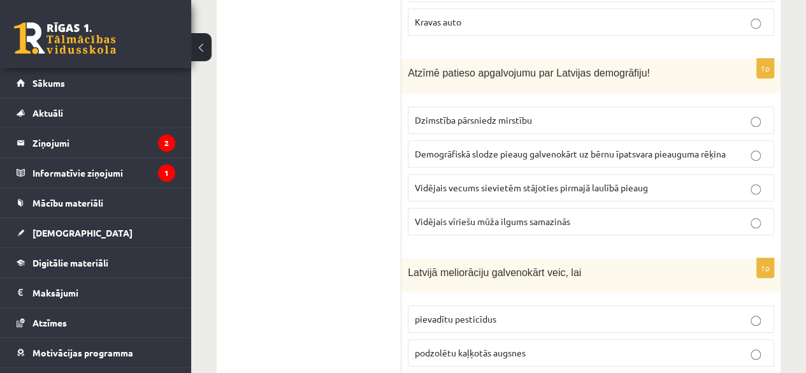
drag, startPoint x: 699, startPoint y: 159, endPoint x: 785, endPoint y: 145, distance: 86.6
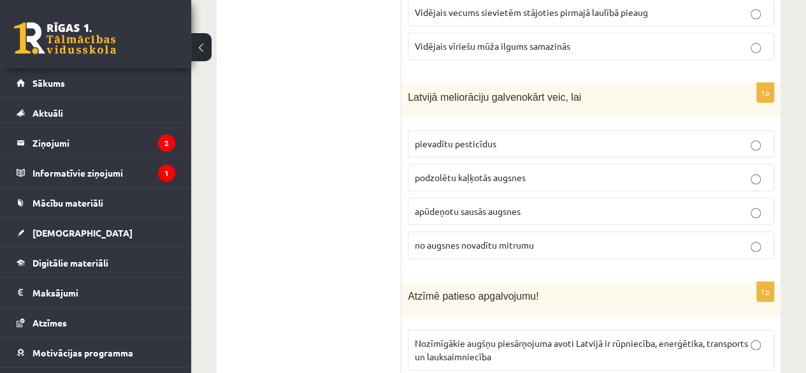
scroll to position [3092, 0]
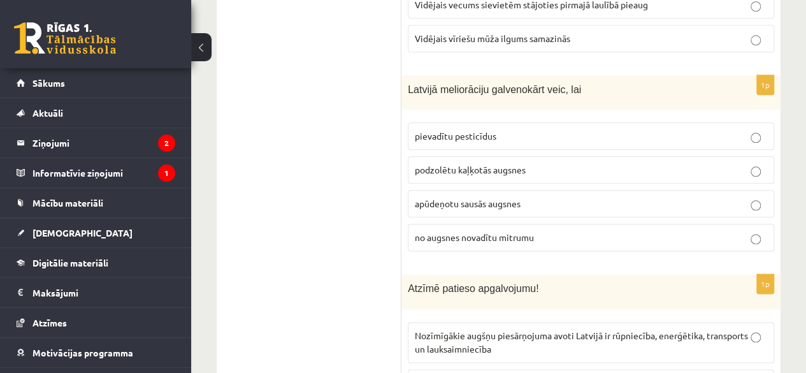
click at [721, 231] on p "no augsnes novadītu mitrumu" at bounding box center [591, 237] width 352 height 13
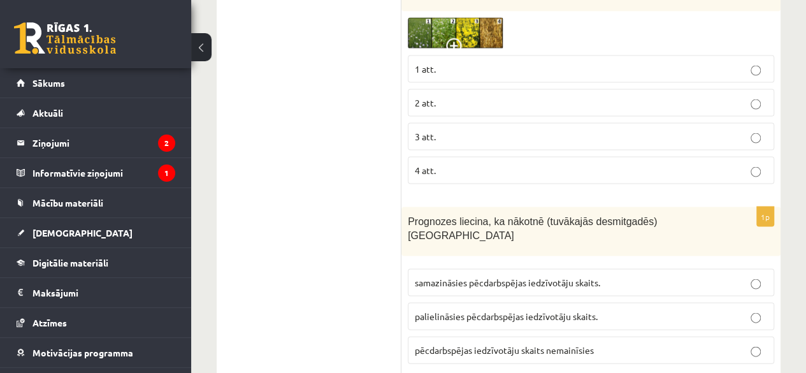
scroll to position [3639, 0]
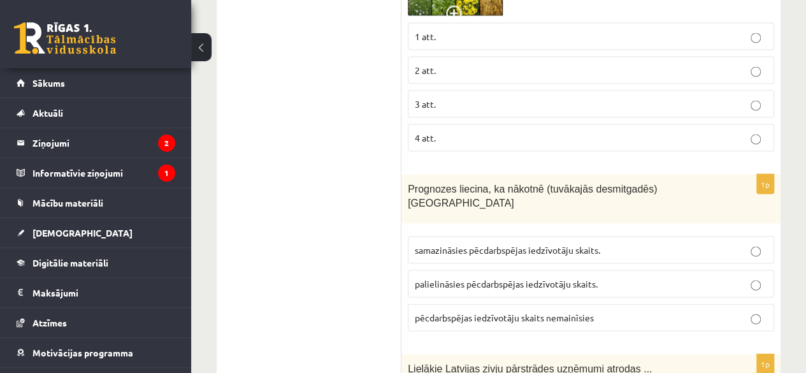
click at [692, 243] on p "samazināsies pēcdarbspējas iedzīvotāju skaits." at bounding box center [591, 249] width 352 height 13
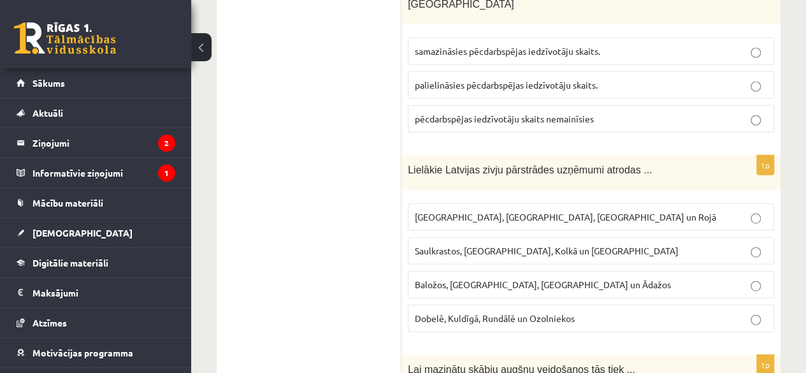
scroll to position [3869, 0]
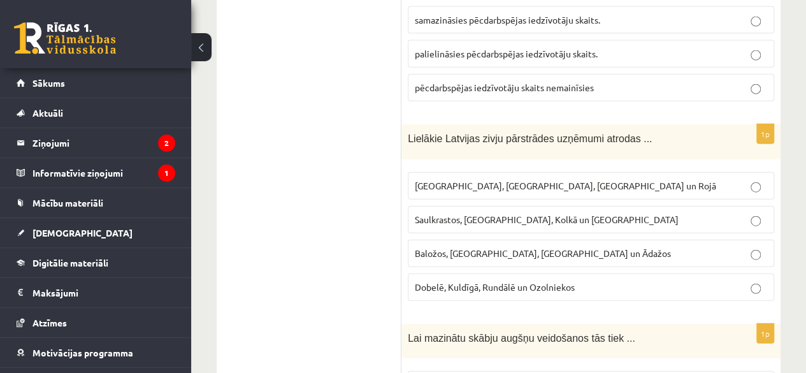
click at [688, 179] on p "Rīgā, Liepājā, Salacgrīvā un Rojā" at bounding box center [591, 185] width 352 height 13
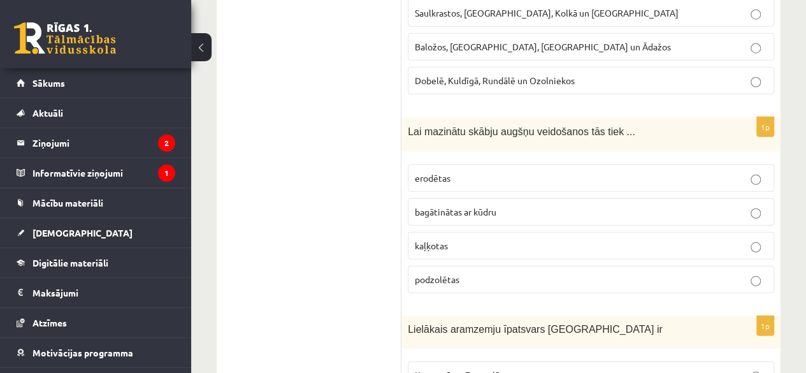
scroll to position [4091, 0]
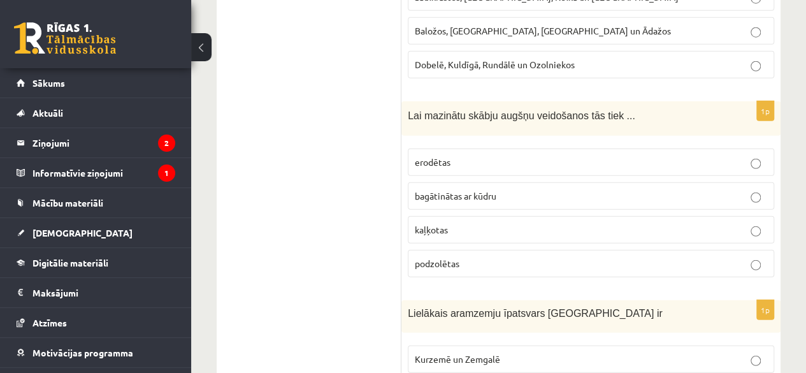
click at [713, 216] on label "kaļķotas" at bounding box center [591, 229] width 366 height 27
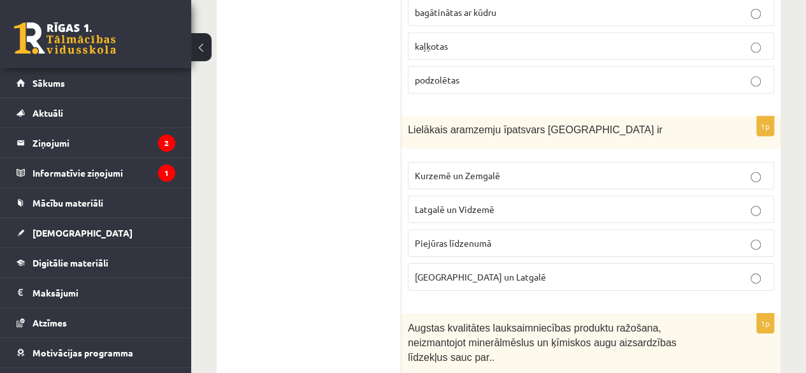
scroll to position [4282, 0]
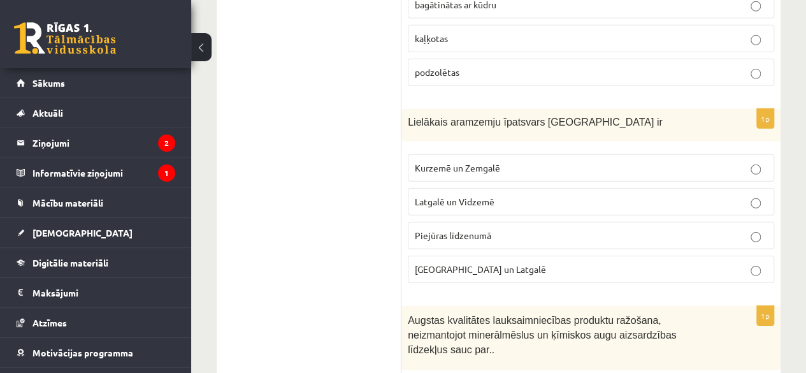
click at [715, 161] on p "Kurzemē un Zemgalē" at bounding box center [591, 167] width 352 height 13
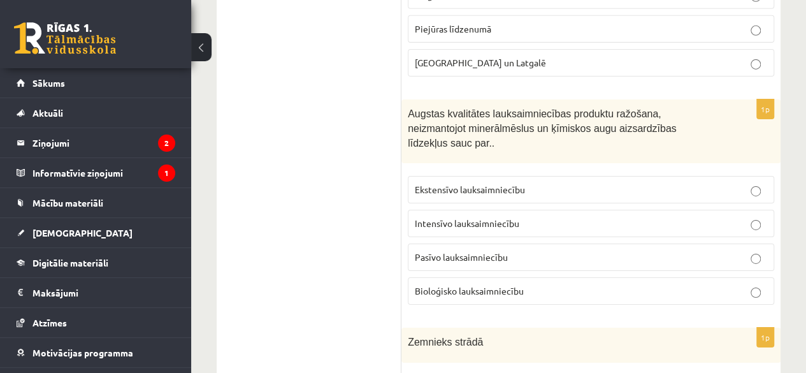
scroll to position [4496, 0]
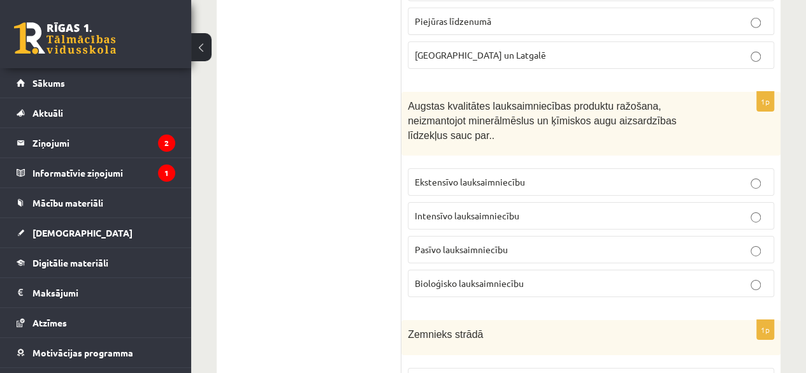
click at [712, 209] on p "Intensīvo lauksaimniecību" at bounding box center [591, 215] width 352 height 13
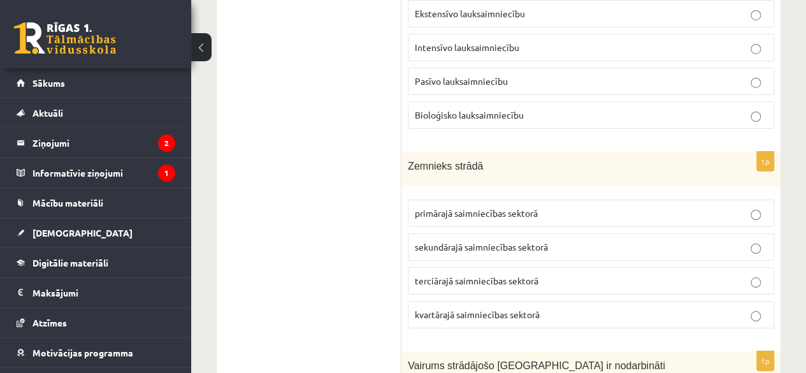
scroll to position [4695, 0]
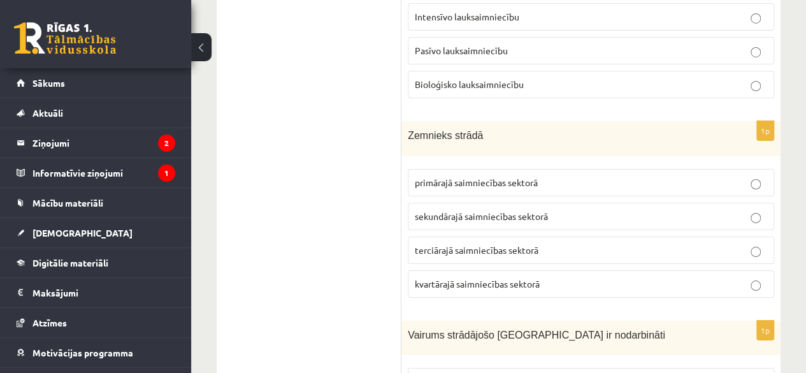
click at [624, 277] on p "kvartārajā saimniecības sektorā" at bounding box center [591, 283] width 352 height 13
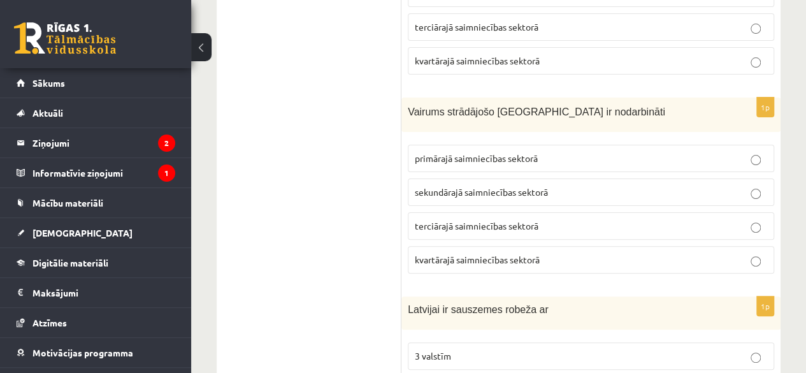
scroll to position [4902, 0]
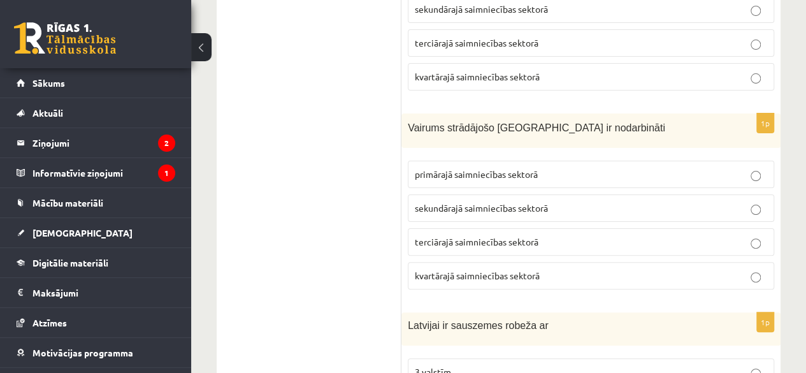
click at [680, 235] on p "terciārajā saimniecības sektorā" at bounding box center [591, 241] width 352 height 13
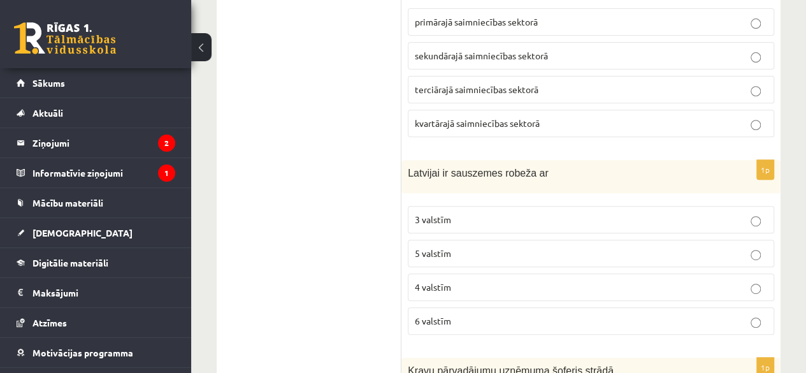
scroll to position [5062, 0]
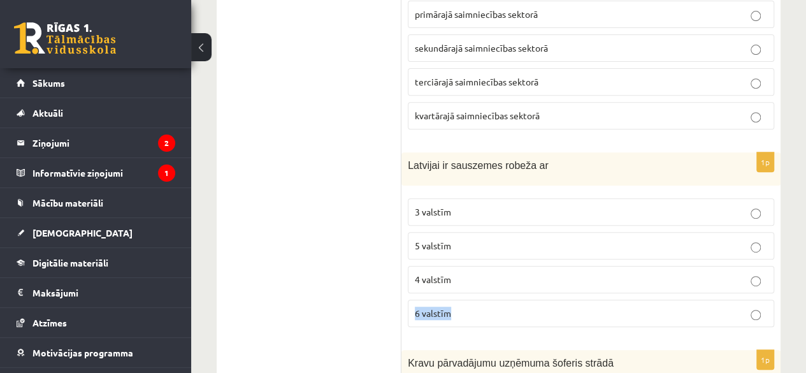
drag, startPoint x: 699, startPoint y: 192, endPoint x: 770, endPoint y: 245, distance: 88.3
click at [770, 245] on div "1p Latvijai ir sauszemes robeža ar 3 valstīm 5 valstīm 4 valstīm 6 valstīm" at bounding box center [590, 244] width 379 height 184
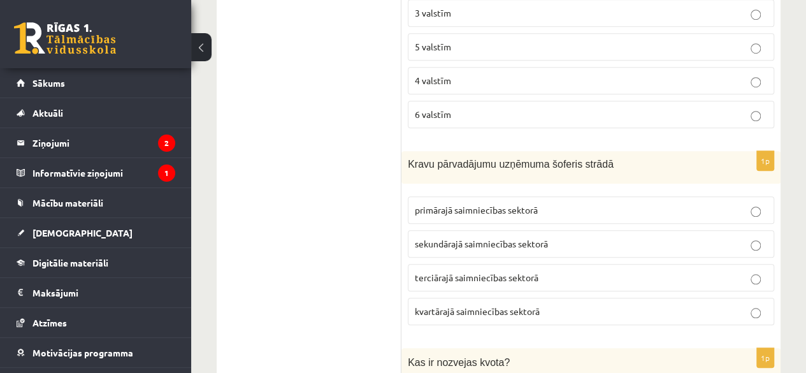
scroll to position [5277, 0]
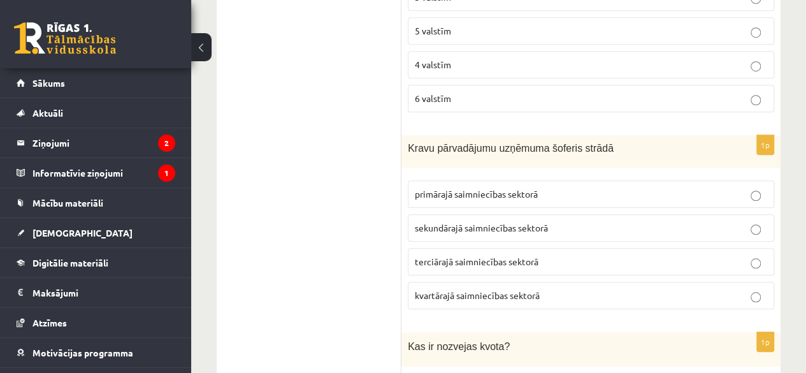
click at [638, 255] on p "terciārajā saimniecības sektorā" at bounding box center [591, 261] width 352 height 13
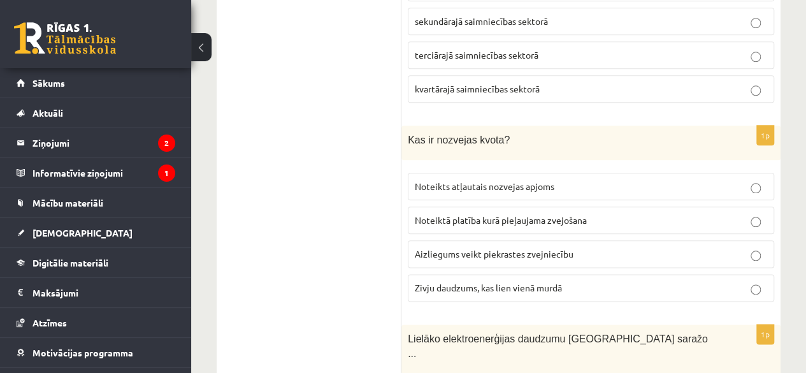
scroll to position [5460, 0]
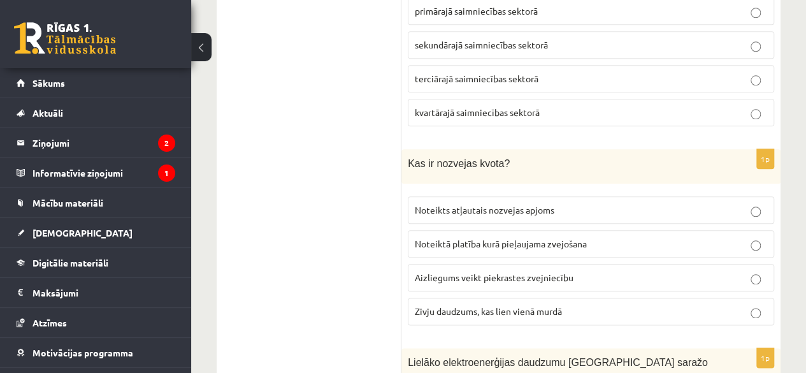
click at [649, 271] on p "Aizliegums veikt piekrastes zvejniecību" at bounding box center [591, 277] width 352 height 13
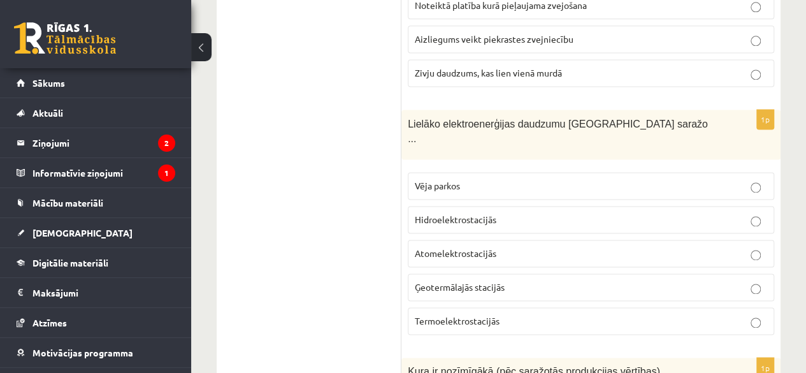
scroll to position [5706, 0]
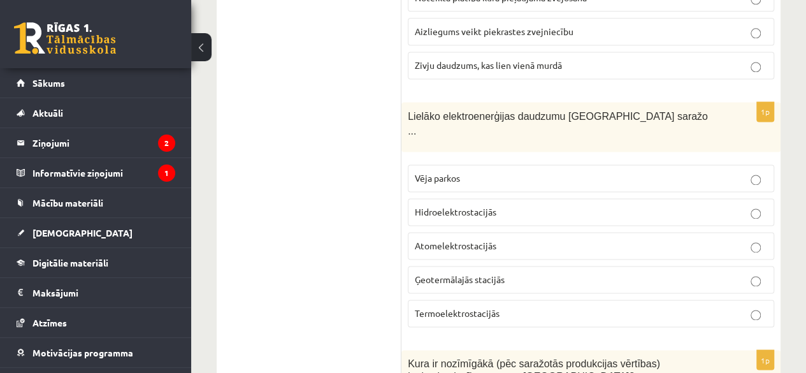
click at [620, 239] on p "Atomelektrostacijās" at bounding box center [591, 245] width 352 height 13
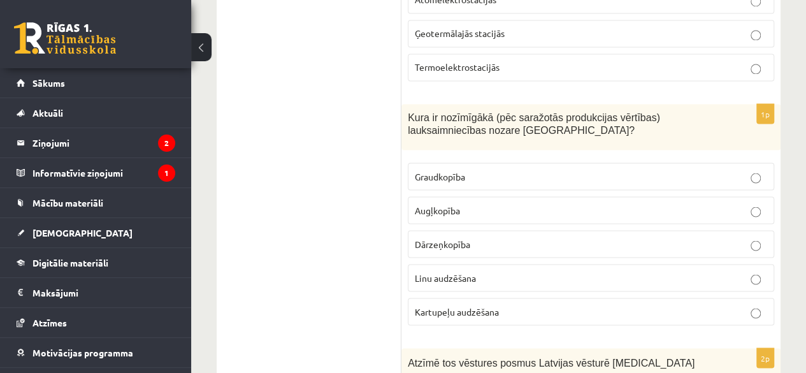
scroll to position [5936, 0]
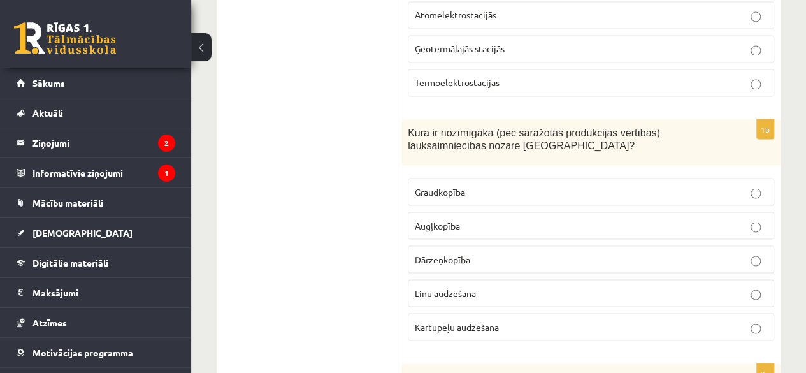
click at [723, 286] on p "Linu audzēšana" at bounding box center [591, 292] width 352 height 13
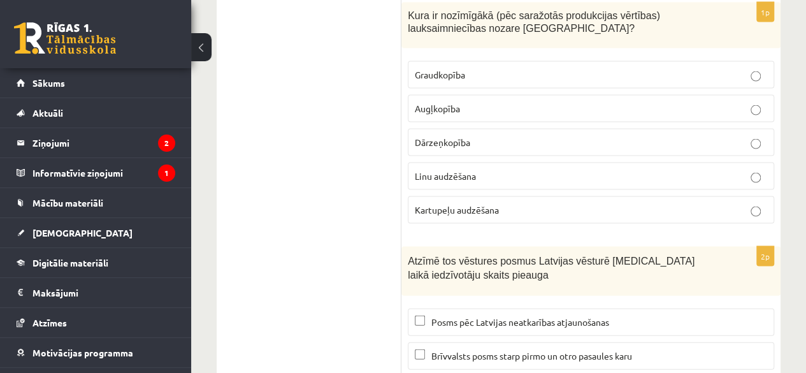
click at [632, 350] on span "Brīvvalsts posms starp pirmo un otro pasaules karu" at bounding box center [531, 355] width 201 height 11
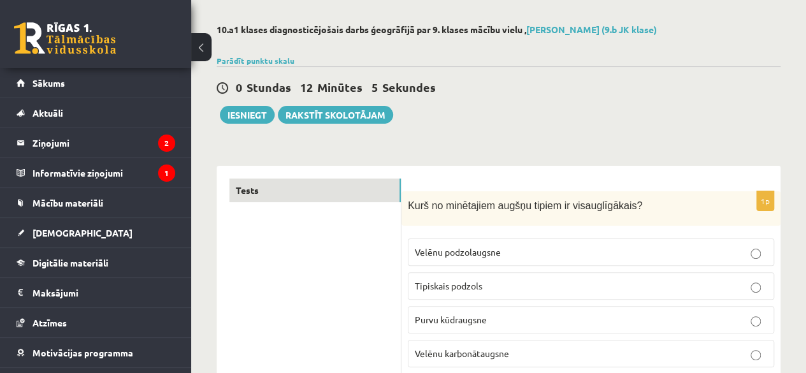
scroll to position [0, 0]
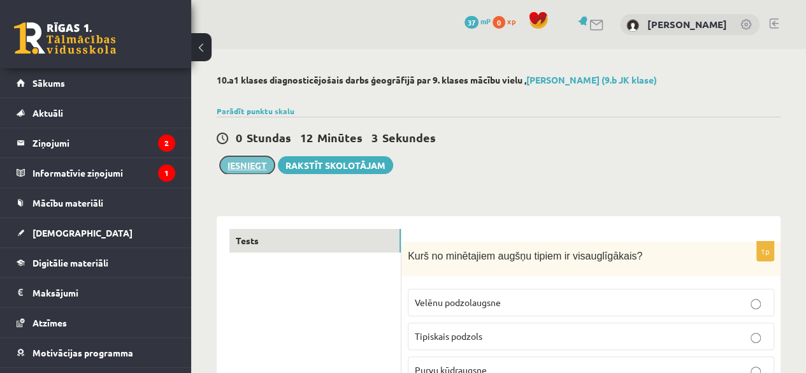
click at [252, 157] on button "Iesniegt" at bounding box center [247, 165] width 55 height 18
click at [257, 163] on button "Iesniegt" at bounding box center [247, 165] width 55 height 18
click at [241, 159] on button "Iesniegt" at bounding box center [247, 165] width 55 height 18
click at [201, 44] on button at bounding box center [201, 47] width 20 height 28
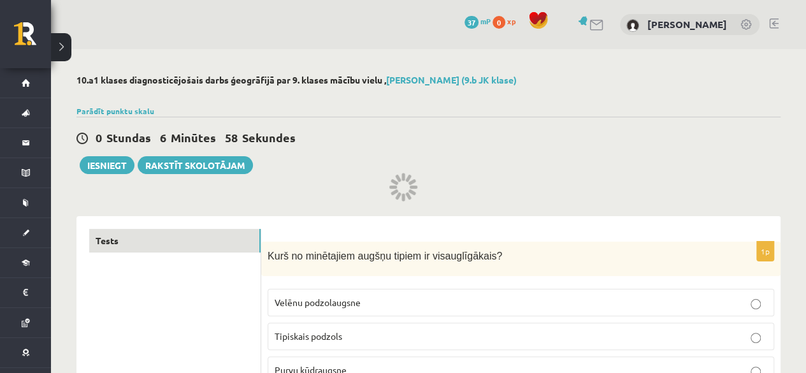
click at [61, 39] on button at bounding box center [61, 47] width 20 height 28
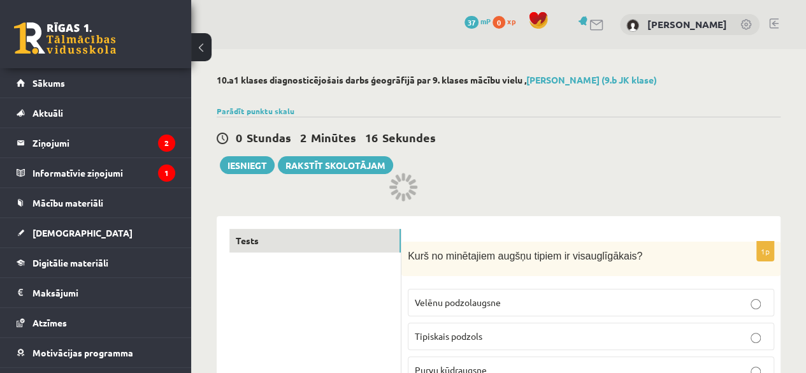
click at [754, 296] on p "Velēnu podzolaugsne" at bounding box center [591, 302] width 352 height 13
click at [256, 159] on button "Iesniegt" at bounding box center [247, 165] width 55 height 18
click at [43, 230] on span "[DEMOGRAPHIC_DATA]" at bounding box center [82, 232] width 100 height 11
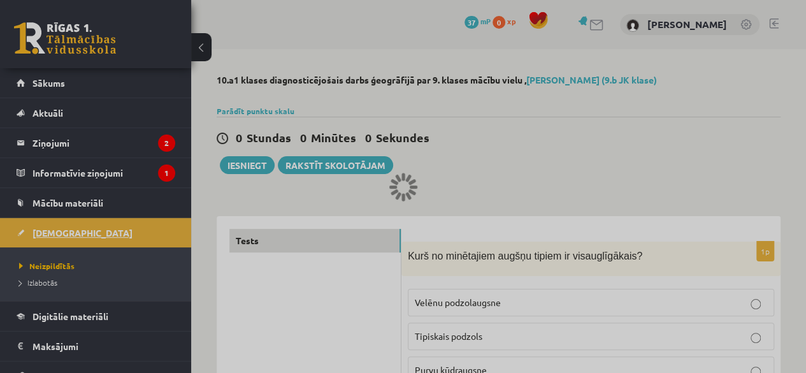
click at [43, 230] on div at bounding box center [403, 186] width 806 height 373
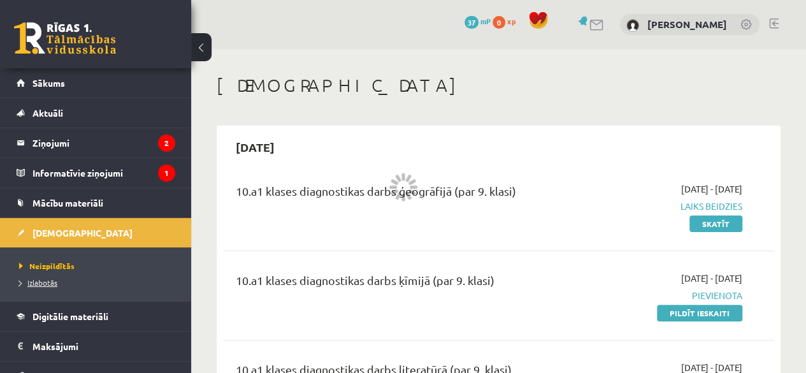
click at [40, 276] on link "Izlabotās" at bounding box center [98, 281] width 159 height 11
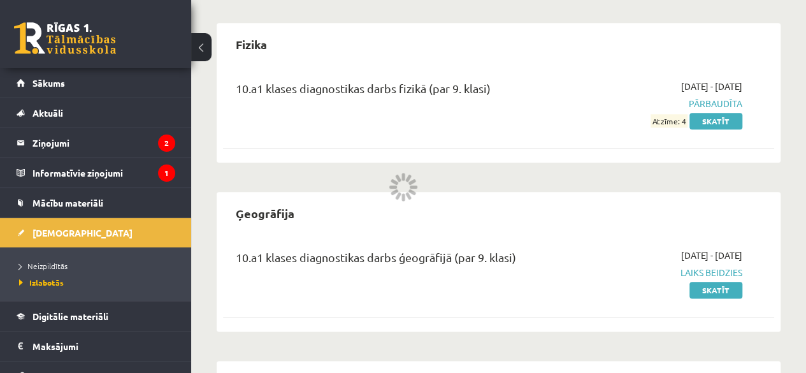
scroll to position [613, 0]
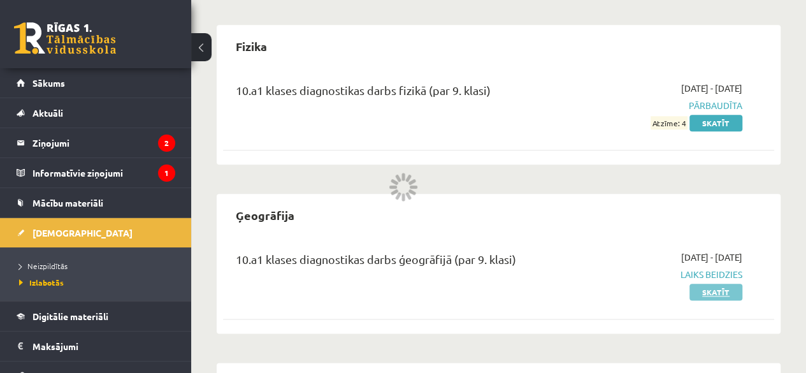
click at [726, 291] on link "Skatīt" at bounding box center [715, 291] width 53 height 17
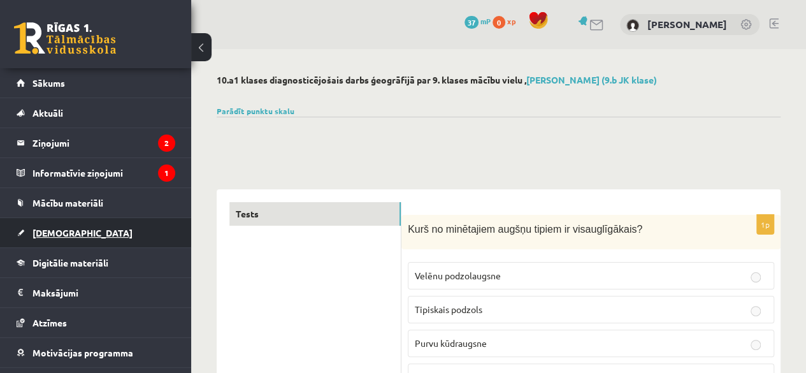
click at [62, 233] on span "[DEMOGRAPHIC_DATA]" at bounding box center [82, 232] width 100 height 11
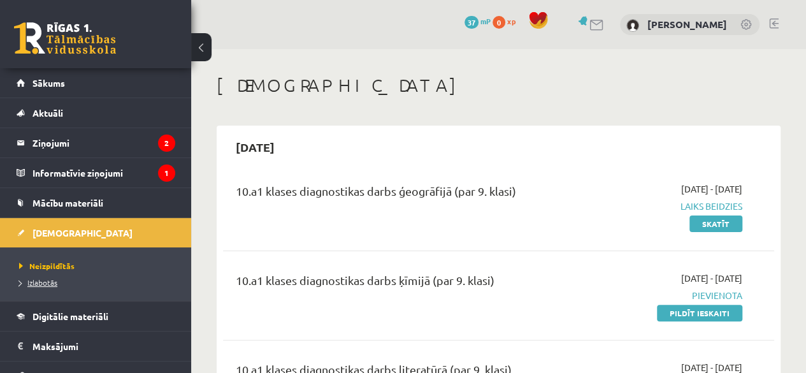
click at [45, 278] on span "Izlabotās" at bounding box center [38, 282] width 38 height 10
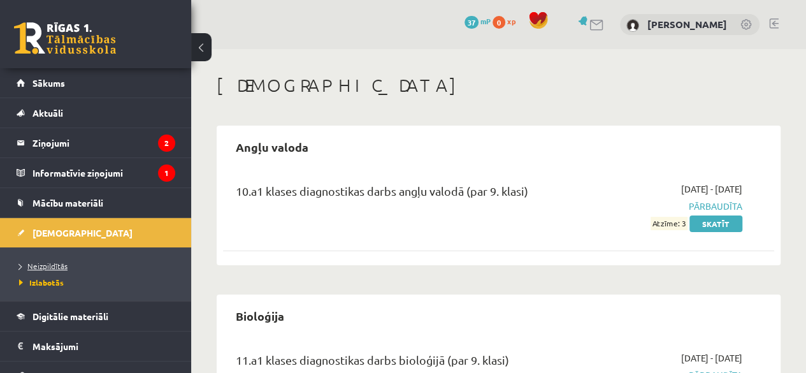
click at [43, 262] on span "Neizpildītās" at bounding box center [43, 266] width 48 height 10
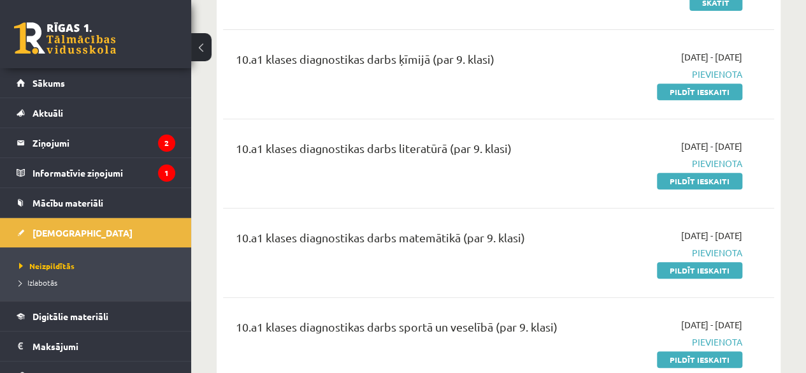
scroll to position [242, 0]
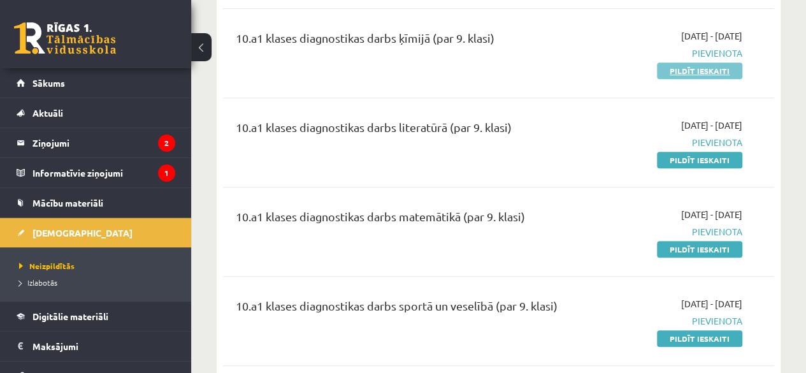
click at [714, 71] on link "Pildīt ieskaiti" at bounding box center [699, 70] width 85 height 17
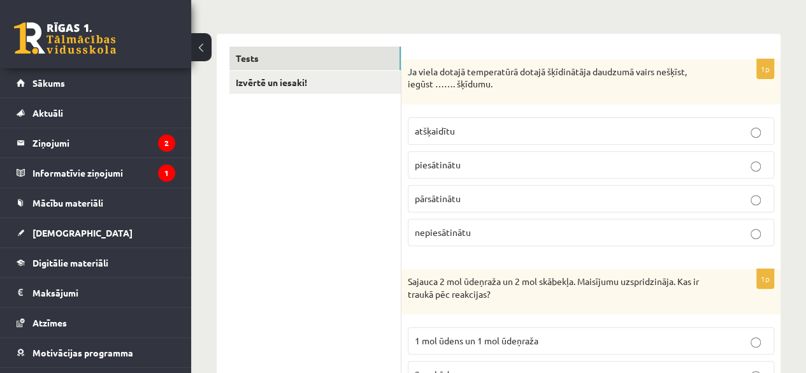
scroll to position [197, 0]
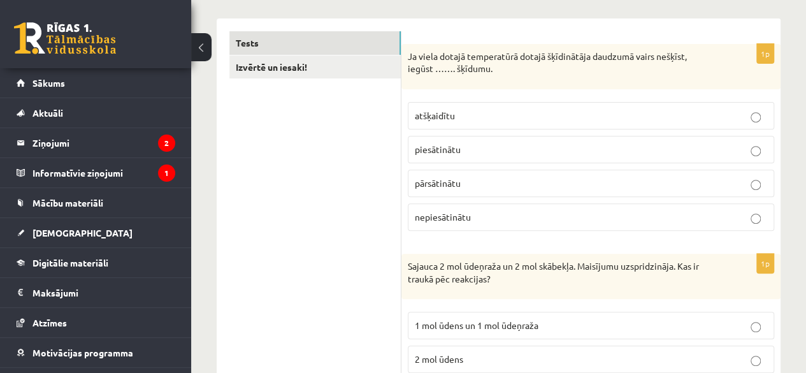
click at [738, 147] on p "piesātinātu" at bounding box center [591, 149] width 352 height 13
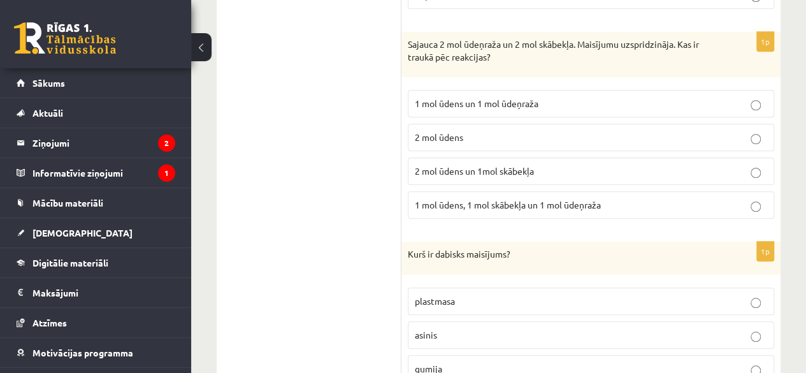
scroll to position [450, 0]
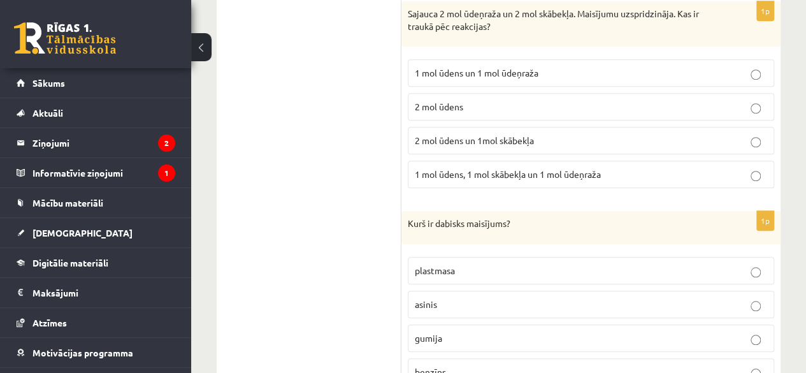
click at [584, 168] on span "1 mol ūdens, 1 mol skābekļa un 1 mol ūdeņraža" at bounding box center [508, 173] width 186 height 11
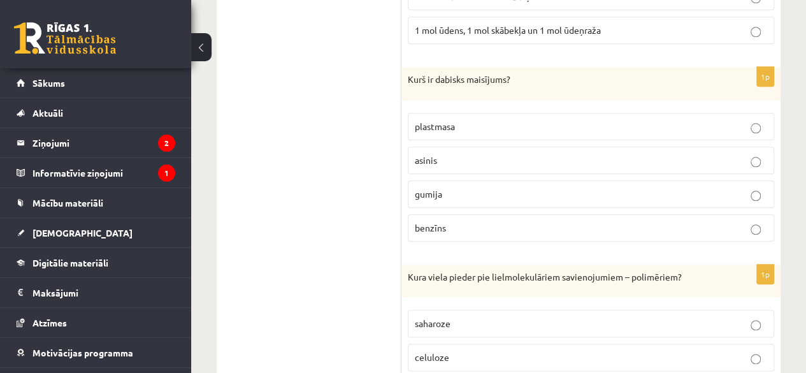
scroll to position [601, 0]
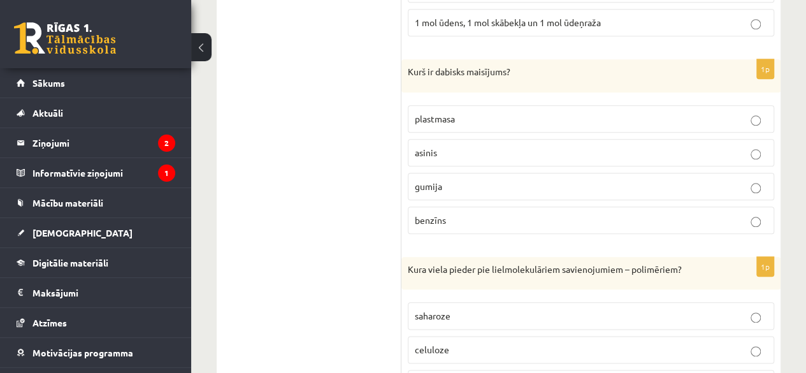
click at [534, 151] on p "asinis" at bounding box center [591, 152] width 352 height 13
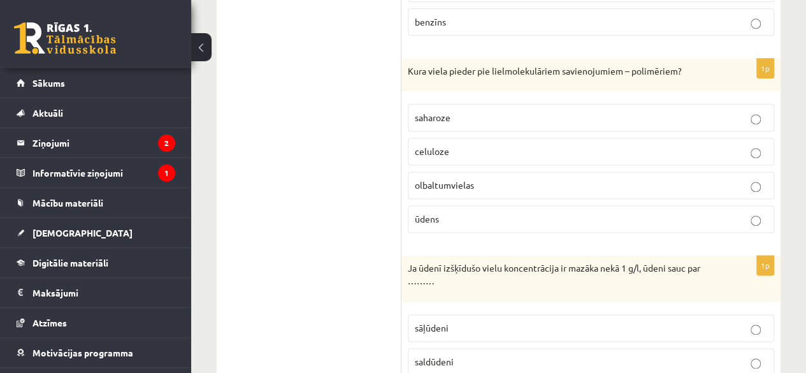
scroll to position [807, 0]
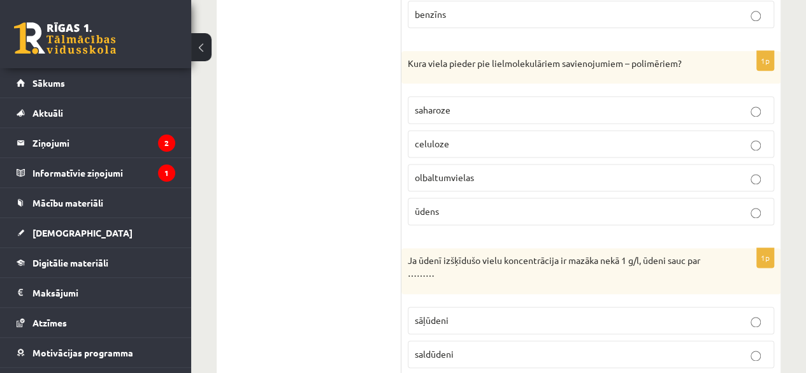
click at [568, 177] on p "olbaltumvielas" at bounding box center [591, 177] width 352 height 13
click at [578, 108] on p "saharoze" at bounding box center [591, 109] width 352 height 13
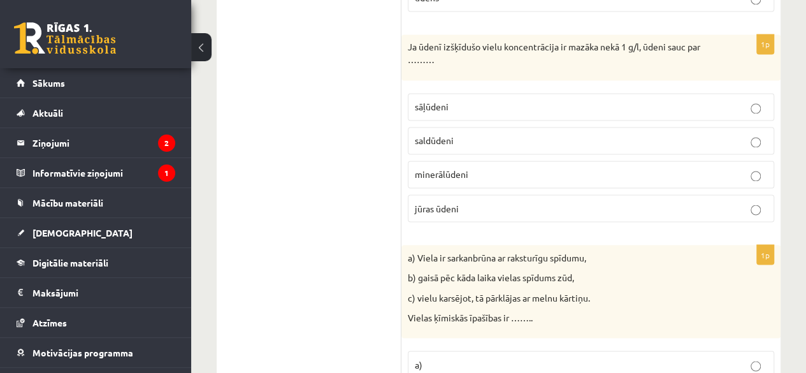
scroll to position [982, 0]
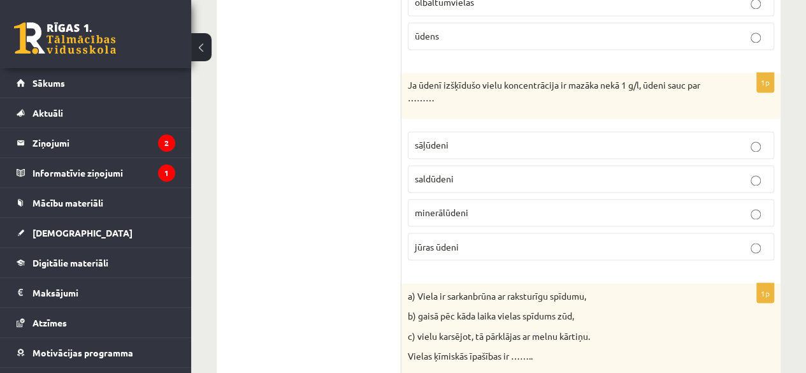
click at [664, 172] on p "saldūdeni" at bounding box center [591, 178] width 352 height 13
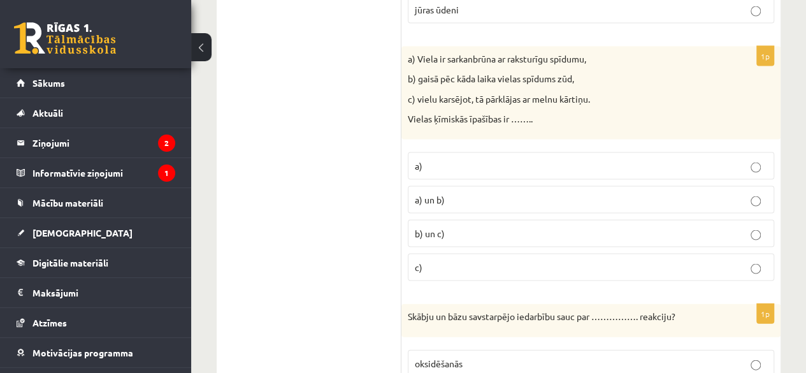
scroll to position [1227, 0]
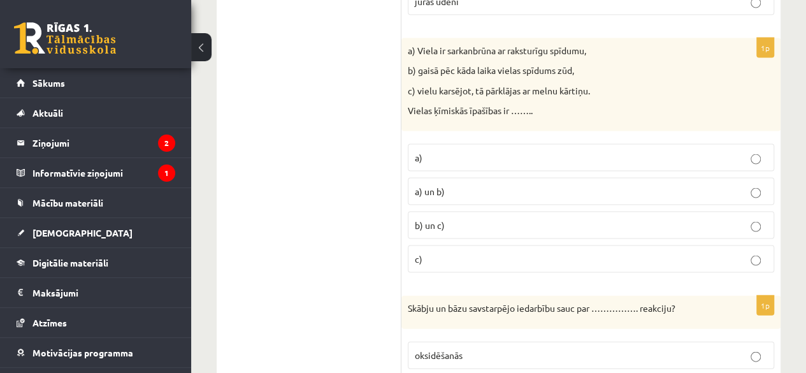
click at [632, 219] on p "b) un c)" at bounding box center [591, 225] width 352 height 13
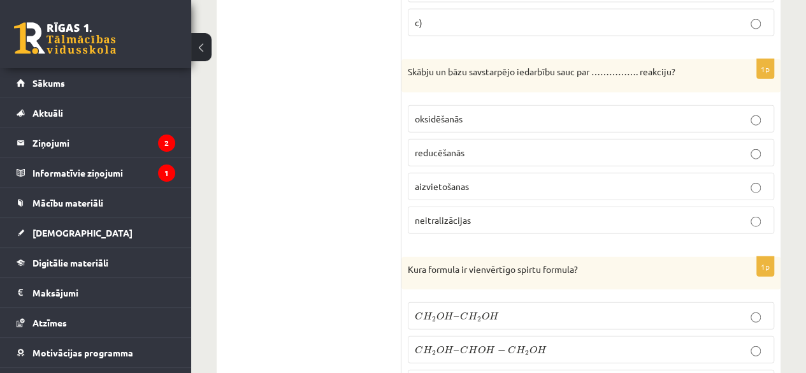
scroll to position [1479, 0]
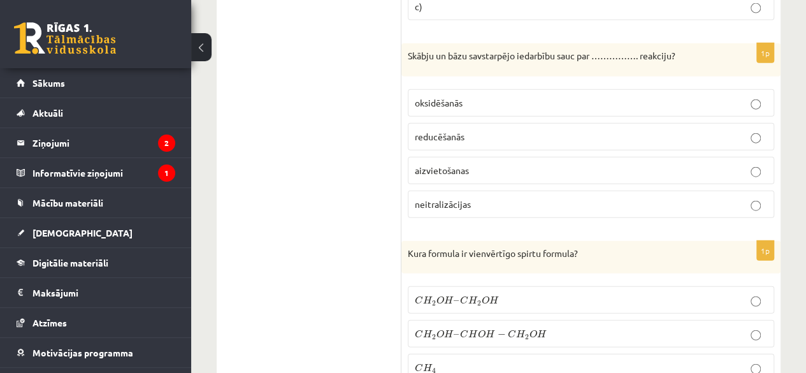
click at [705, 197] on p "neitralizācijas" at bounding box center [591, 203] width 352 height 13
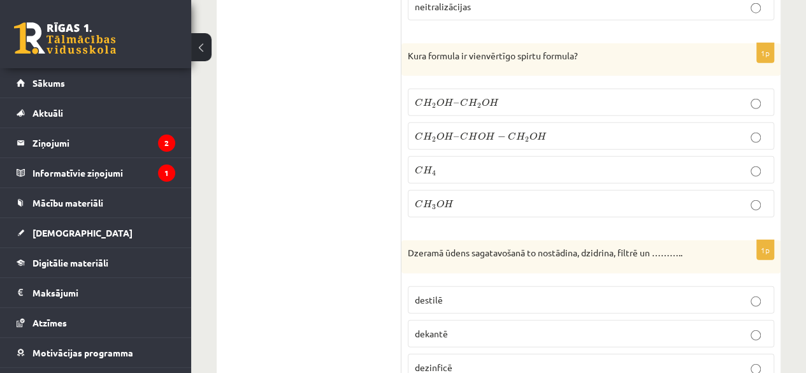
scroll to position [1693, 0]
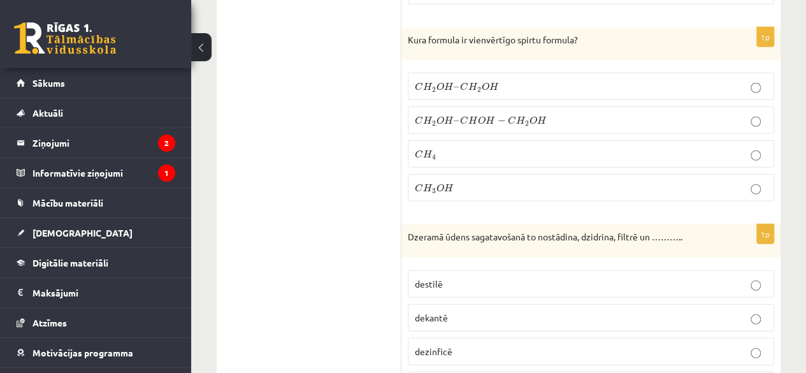
click at [678, 115] on label "C H 2 O H – C H O H − C H 2 O H C H 2 O H – C H O H − C H 2 O H" at bounding box center [591, 119] width 366 height 27
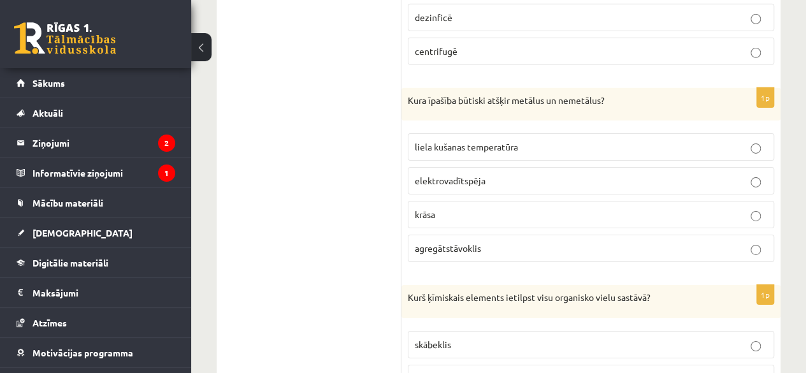
scroll to position [2042, 0]
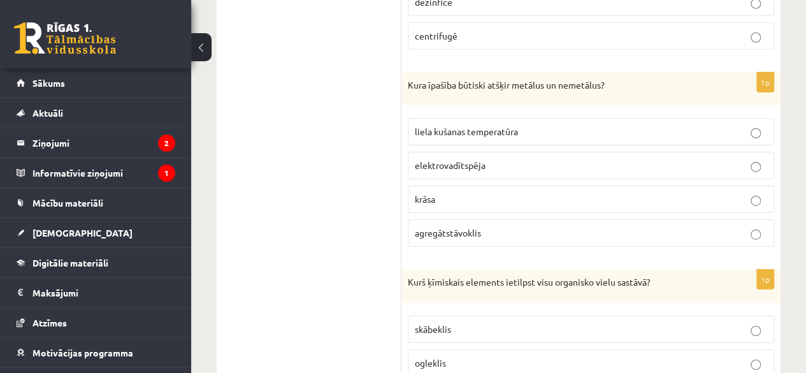
click at [720, 159] on p "elektrovadītspēja" at bounding box center [591, 165] width 352 height 13
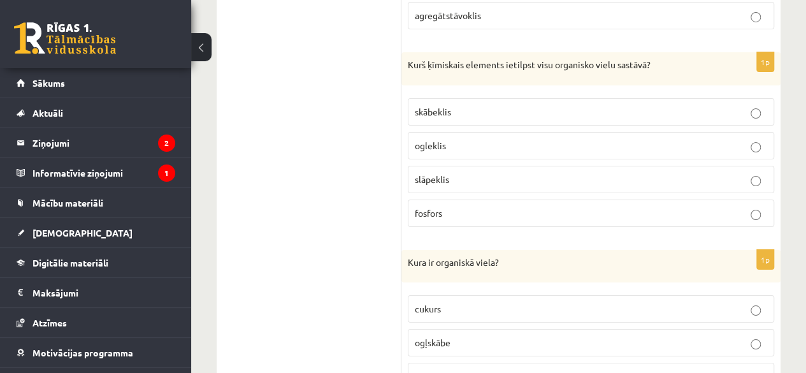
scroll to position [2275, 0]
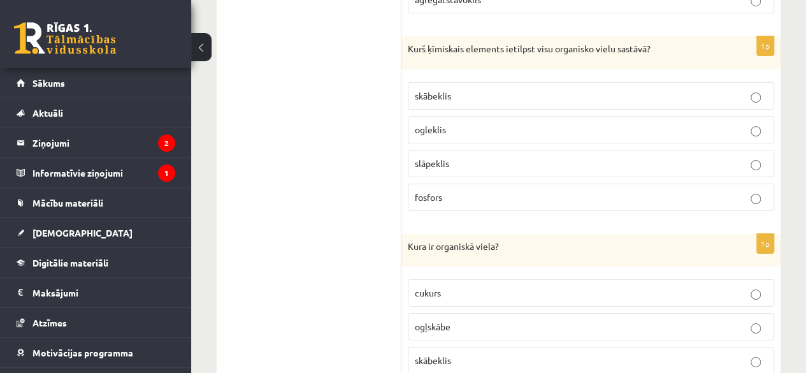
click at [688, 123] on p "ogleklis" at bounding box center [591, 129] width 352 height 13
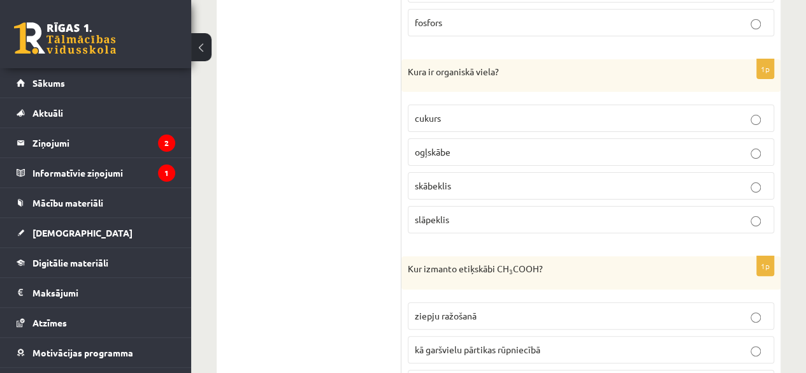
scroll to position [2465, 0]
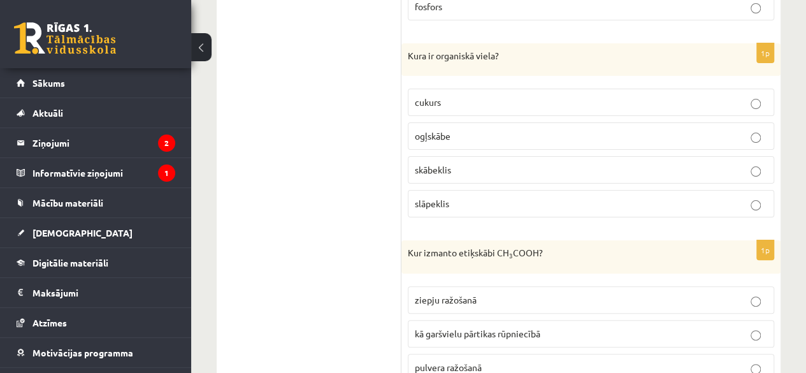
click at [591, 129] on p "ogļskābe" at bounding box center [591, 135] width 352 height 13
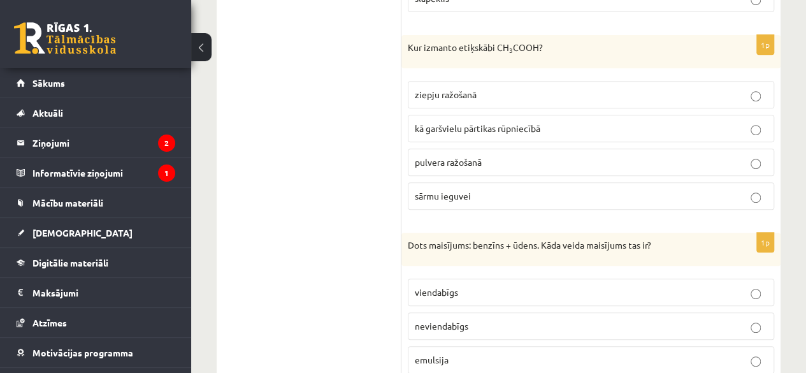
scroll to position [2655, 0]
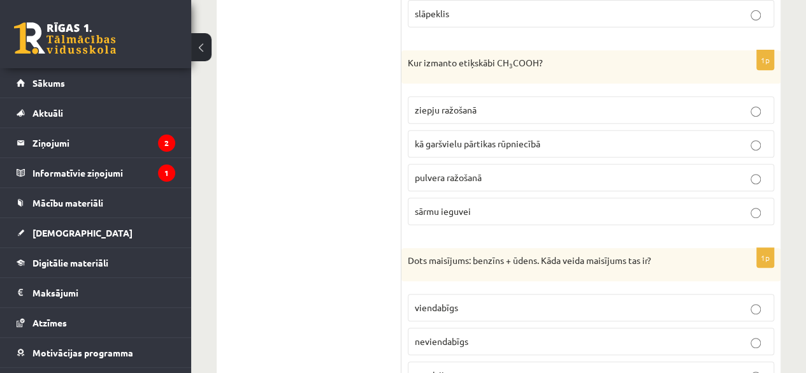
click at [711, 171] on p "pulvera ražošanā" at bounding box center [591, 177] width 352 height 13
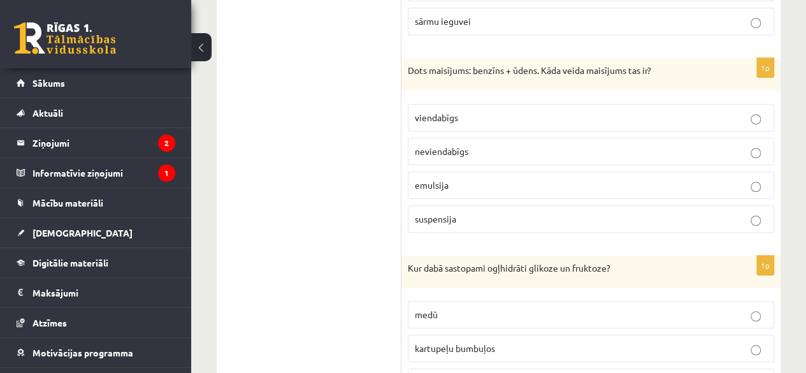
scroll to position [2853, 0]
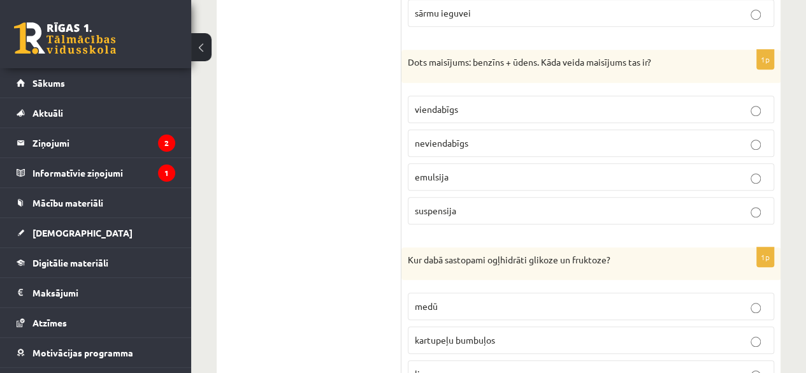
click at [672, 170] on p "emulsija" at bounding box center [591, 176] width 352 height 13
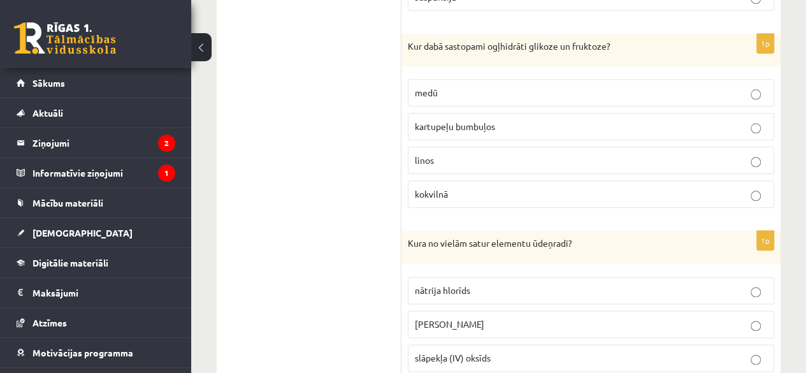
scroll to position [3074, 0]
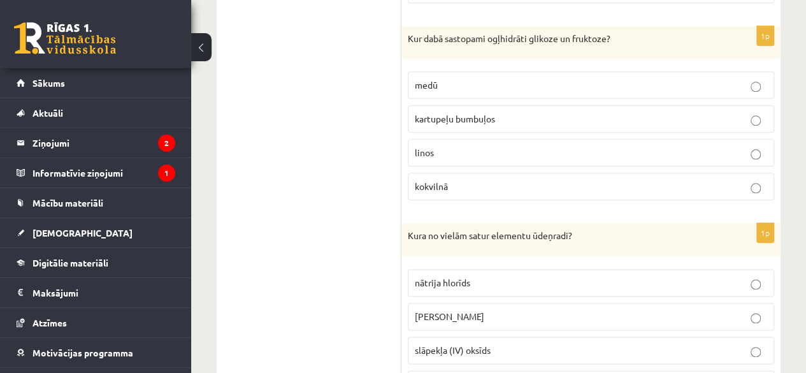
click at [736, 78] on p "medū" at bounding box center [591, 84] width 352 height 13
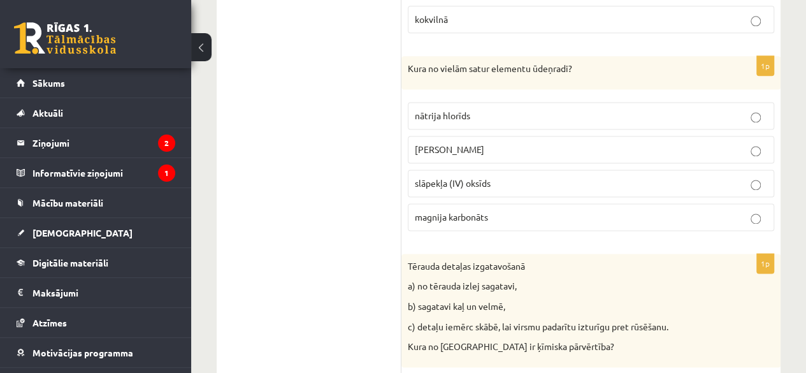
scroll to position [3249, 0]
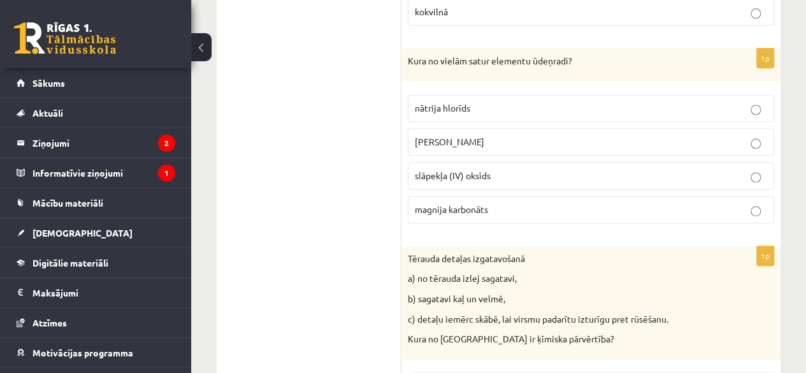
click at [552, 169] on p "slāpekļa (IV) oksīds" at bounding box center [591, 175] width 352 height 13
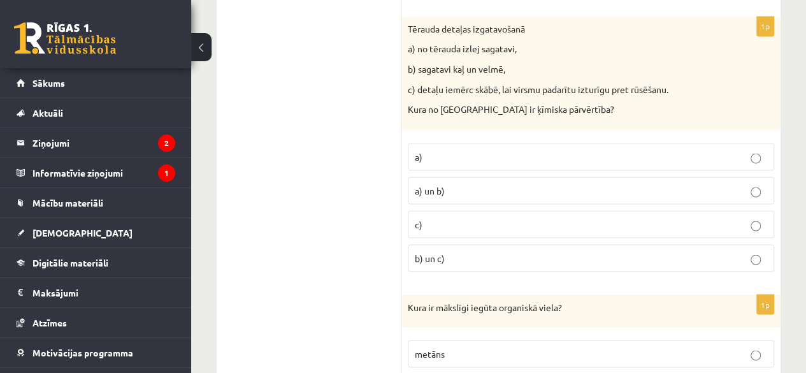
scroll to position [3486, 0]
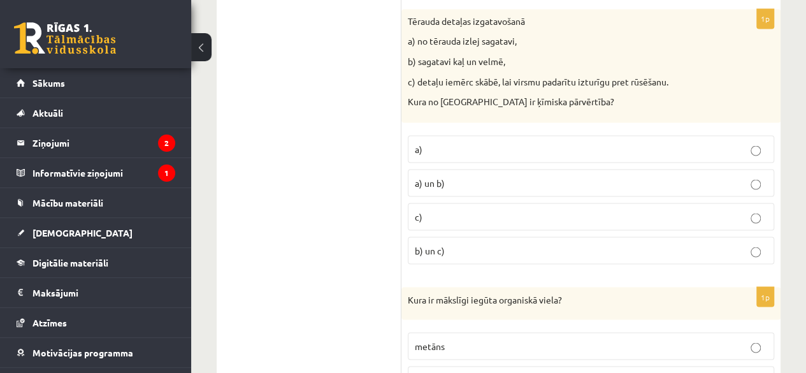
click at [692, 236] on label "b) un c)" at bounding box center [591, 249] width 366 height 27
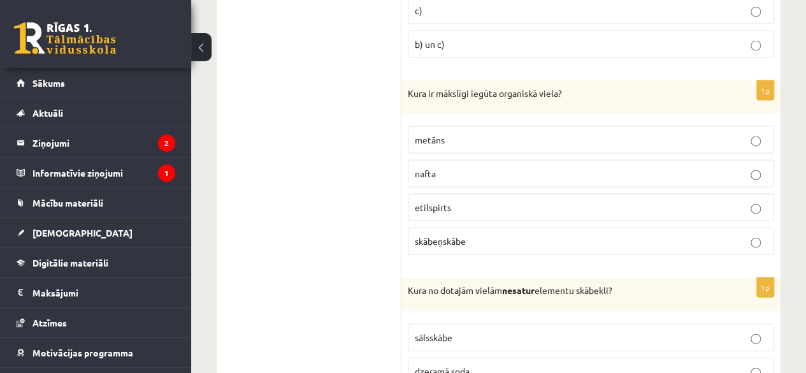
scroll to position [3699, 0]
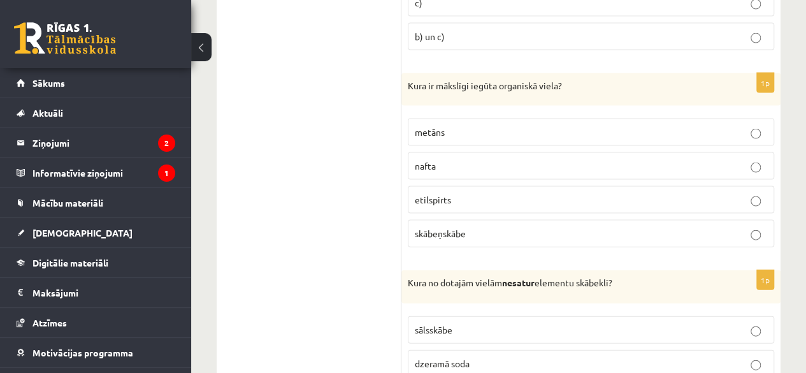
click at [629, 159] on p "nafta" at bounding box center [591, 165] width 352 height 13
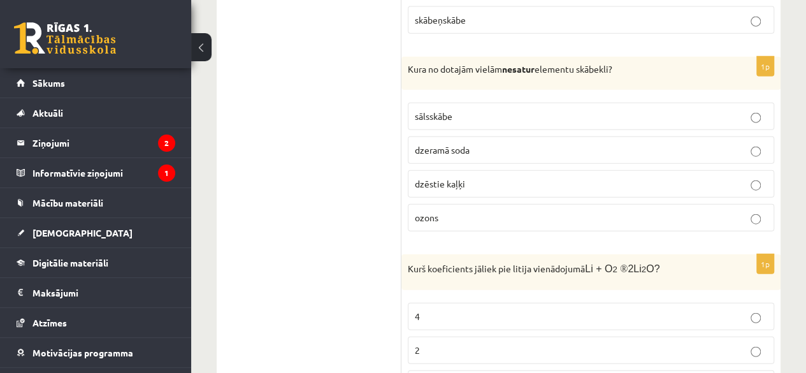
scroll to position [3921, 0]
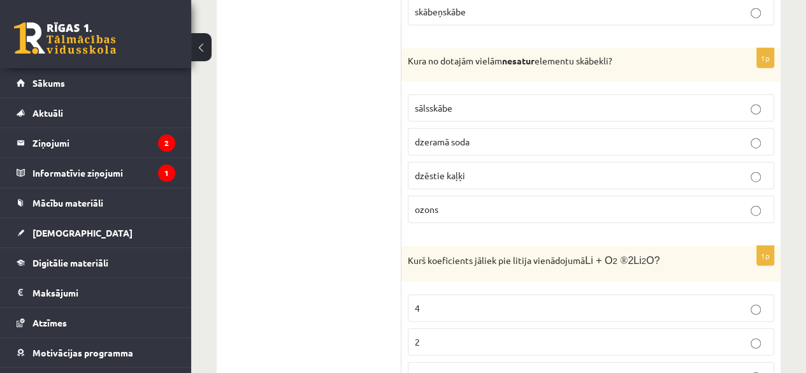
click at [638, 135] on p "dzeramā soda" at bounding box center [591, 141] width 352 height 13
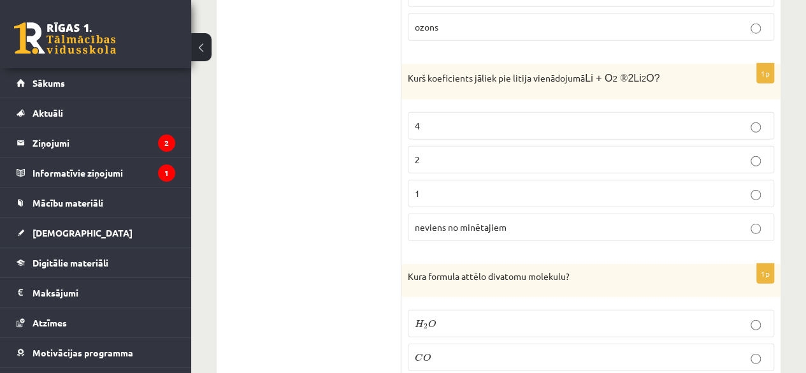
scroll to position [4111, 0]
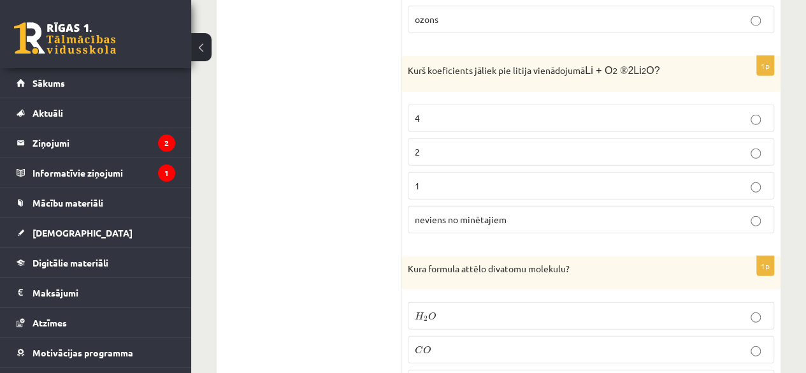
click at [710, 213] on p "neviens no minētajiem" at bounding box center [591, 219] width 352 height 13
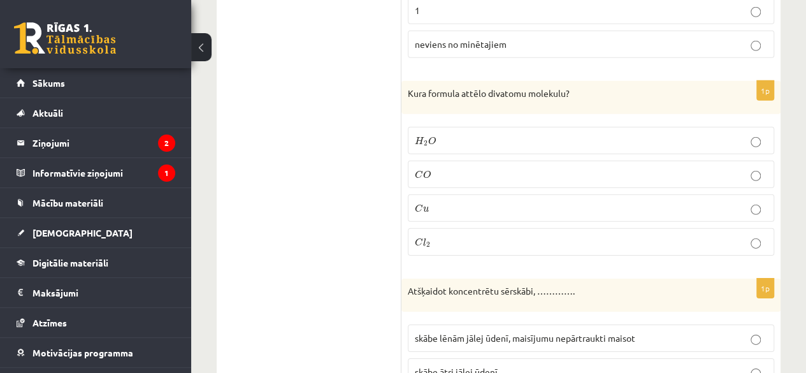
scroll to position [4309, 0]
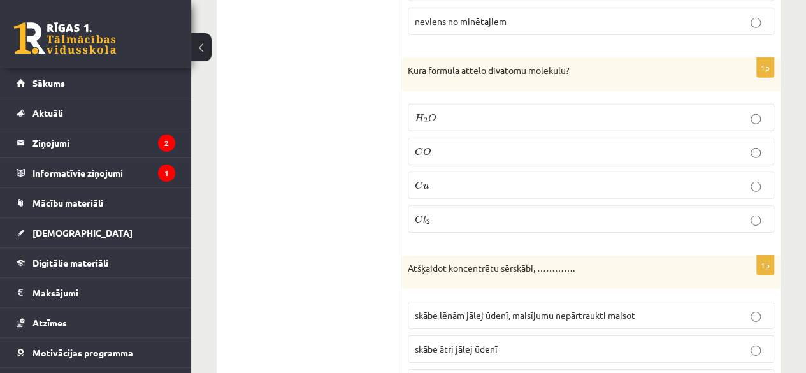
click at [679, 212] on p "C l 2 C l 2" at bounding box center [591, 218] width 352 height 13
click at [656, 178] on p "C u C u" at bounding box center [591, 184] width 352 height 13
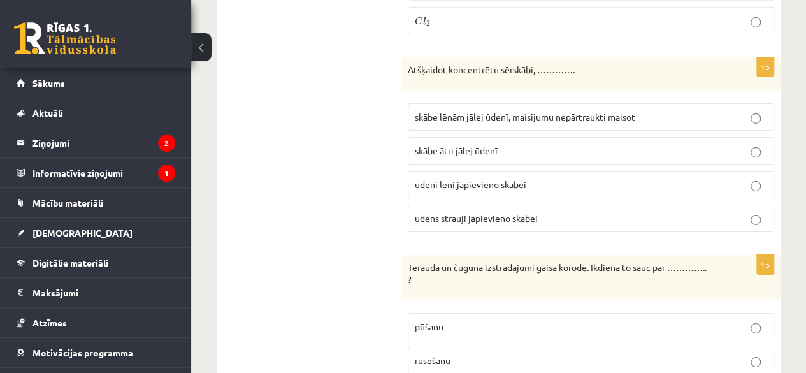
scroll to position [4515, 0]
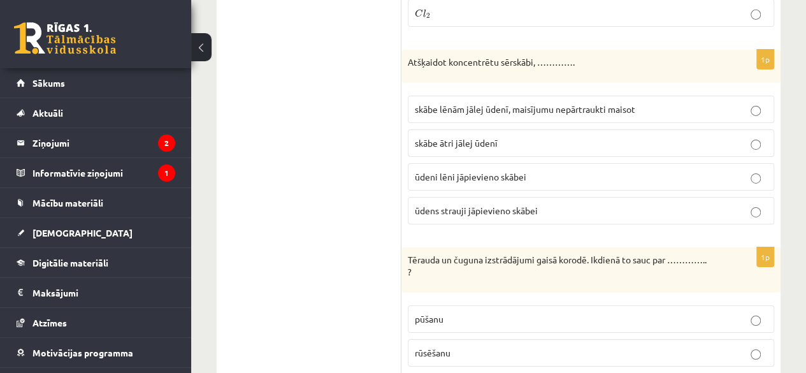
click at [652, 103] on p "skābe lēnām jālej ūdenī, maisījumu nepārtraukti maisot" at bounding box center [591, 109] width 352 height 13
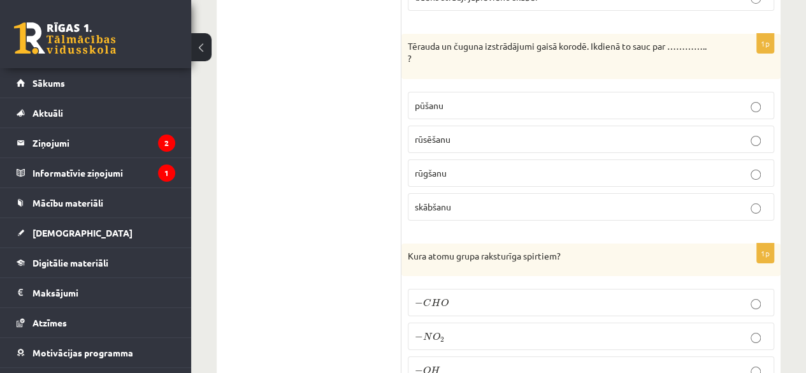
scroll to position [4698, 0]
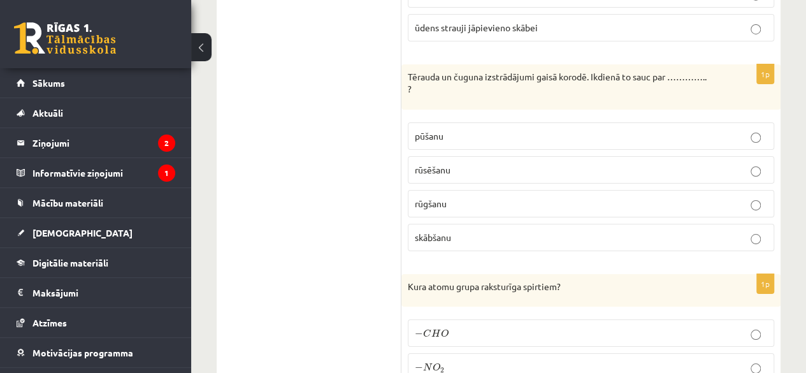
click at [645, 163] on p "rūsēšanu" at bounding box center [591, 169] width 352 height 13
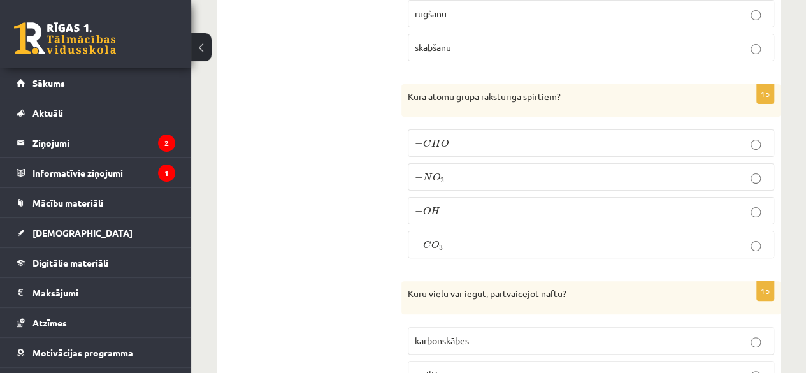
scroll to position [4919, 0]
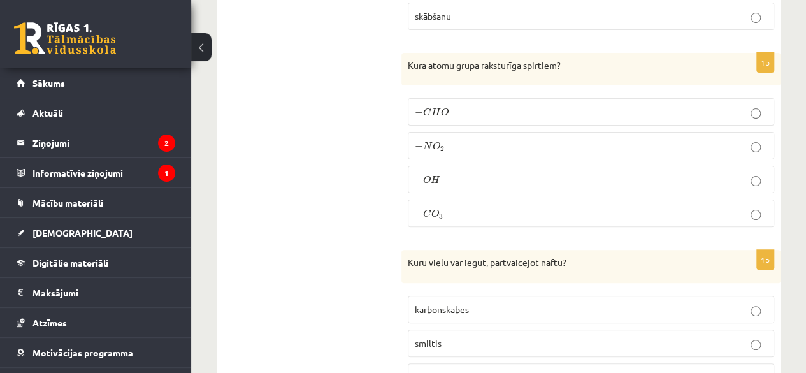
click at [575, 105] on p "− C H O − C H O" at bounding box center [591, 111] width 352 height 13
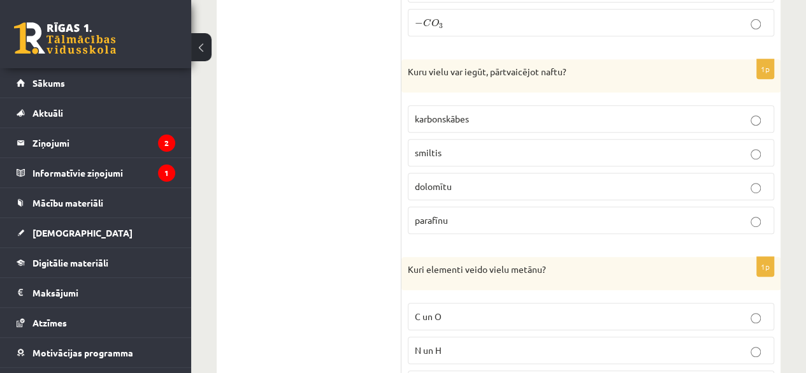
scroll to position [5117, 0]
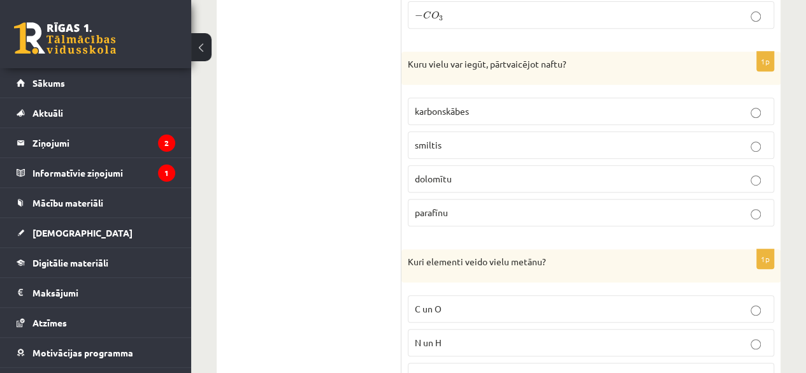
click at [633, 172] on p "dolomītu" at bounding box center [591, 178] width 352 height 13
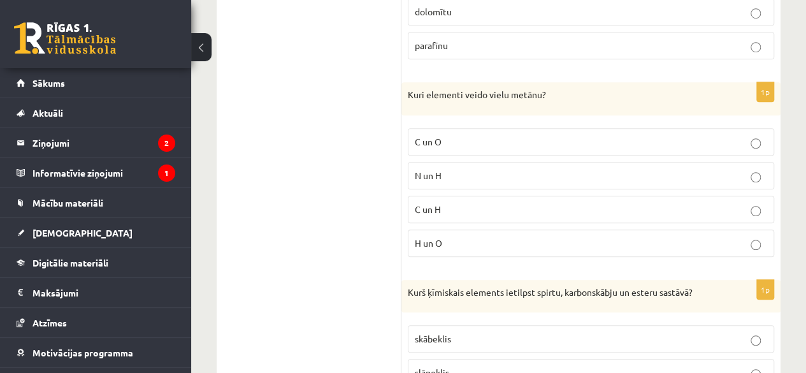
scroll to position [5299, 0]
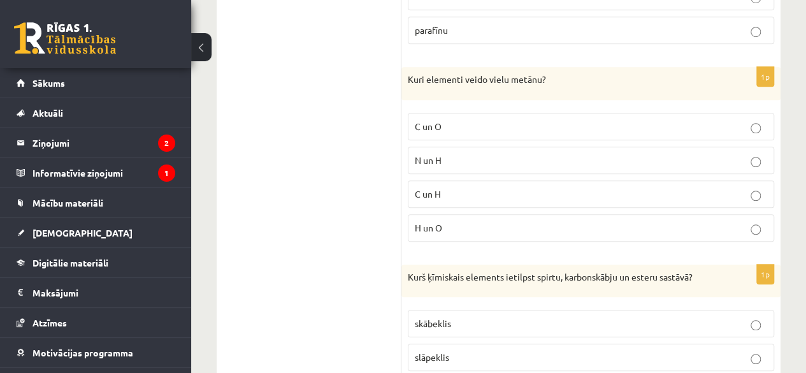
click at [544, 187] on p "C un H" at bounding box center [591, 193] width 352 height 13
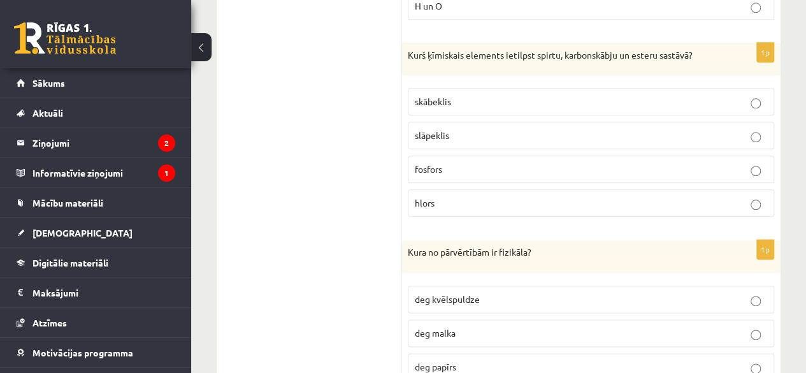
scroll to position [5497, 0]
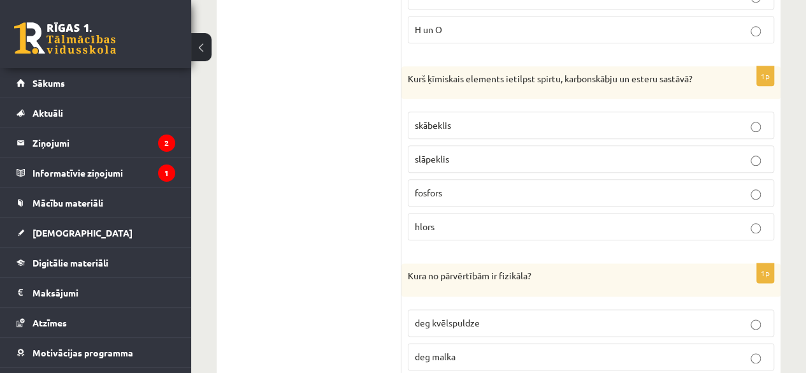
click at [610, 118] on p "skābeklis" at bounding box center [591, 124] width 352 height 13
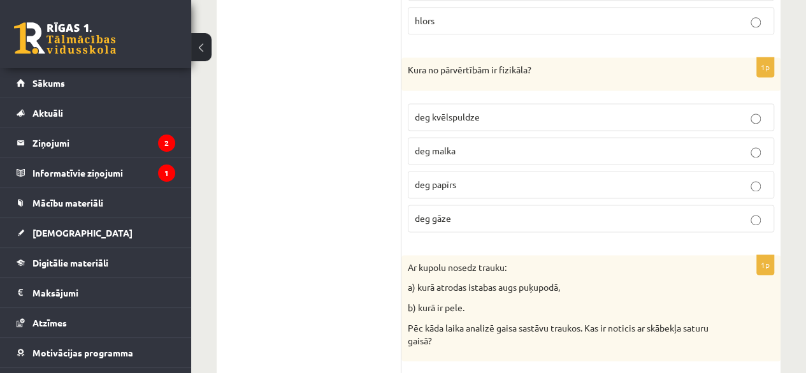
scroll to position [5695, 0]
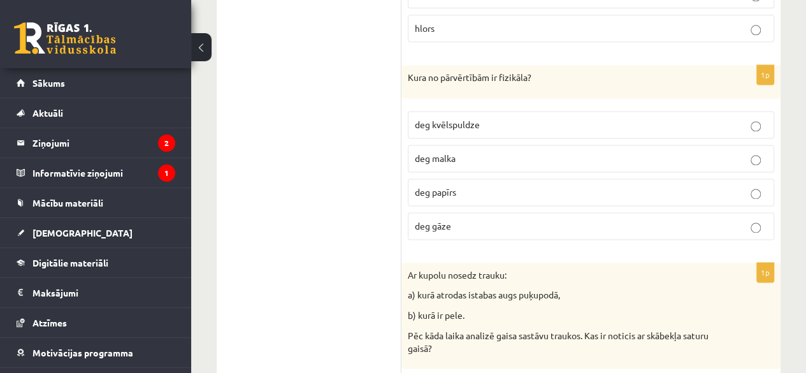
click at [604, 118] on p "deg kvēlspuldze" at bounding box center [591, 124] width 352 height 13
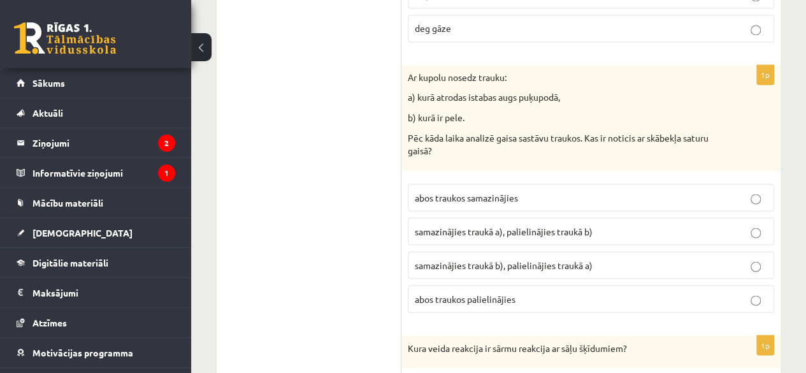
scroll to position [5901, 0]
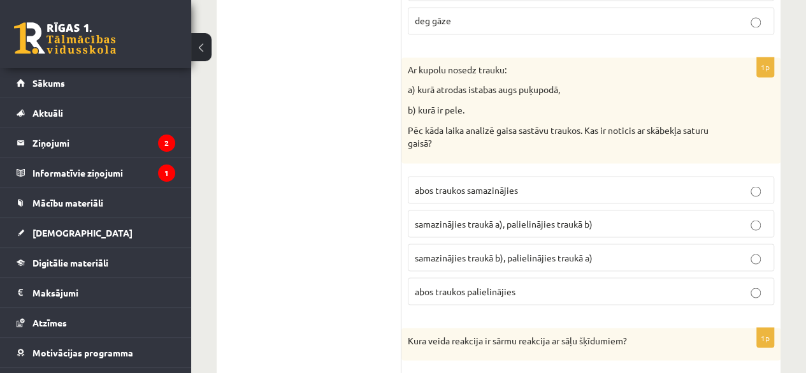
click at [675, 250] on p "samazinājies traukā b), palielinājies traukā a)" at bounding box center [591, 256] width 352 height 13
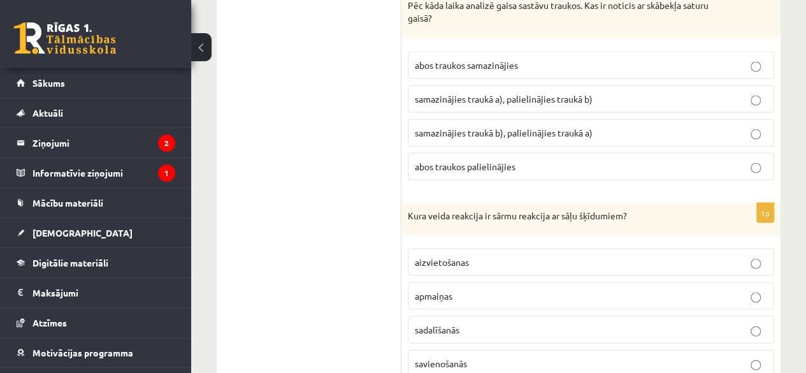
click at [657, 289] on p "apmaiņas" at bounding box center [591, 295] width 352 height 13
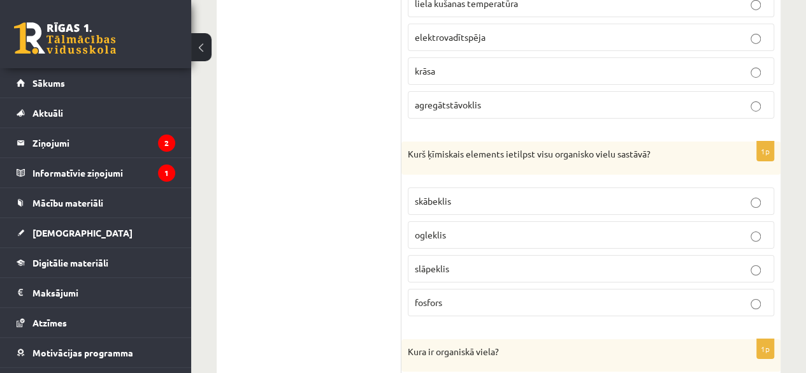
scroll to position [0, 0]
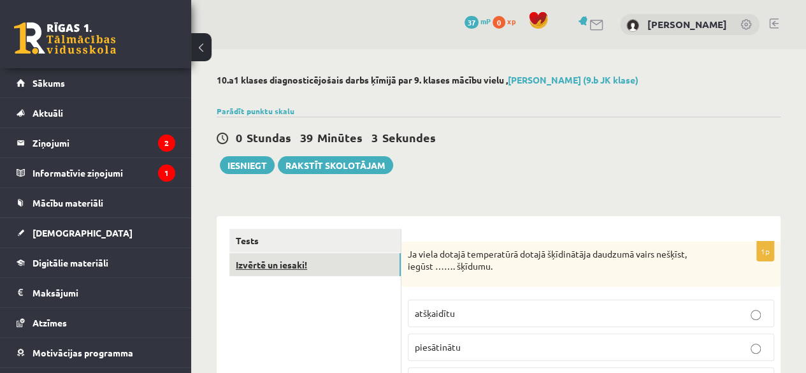
click at [252, 258] on link "Izvērtē un iesaki!" at bounding box center [314, 265] width 171 height 24
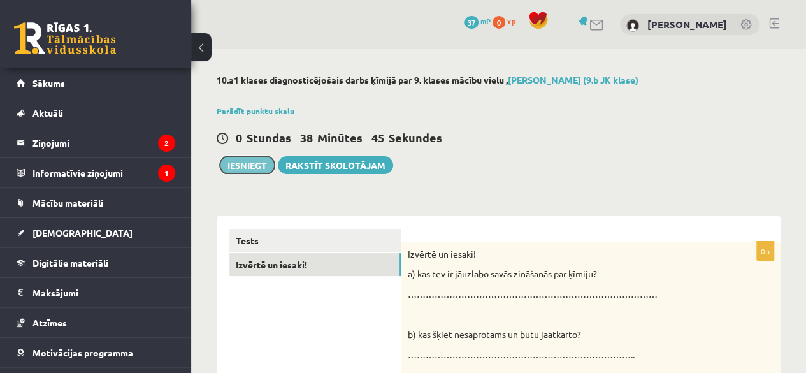
click at [240, 164] on button "Iesniegt" at bounding box center [247, 165] width 55 height 18
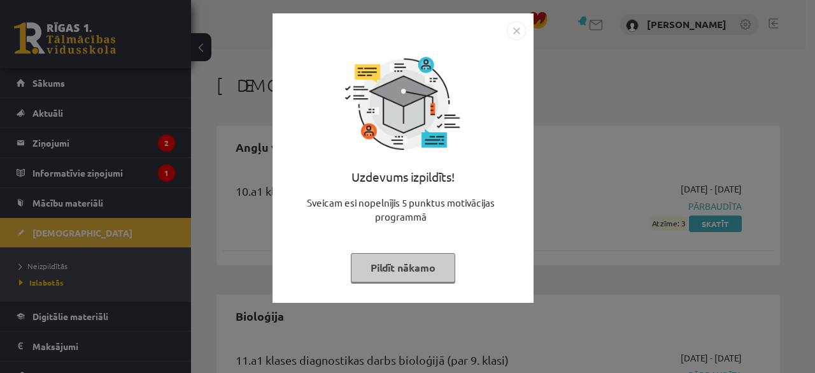
click at [517, 28] on img "Close" at bounding box center [516, 30] width 19 height 19
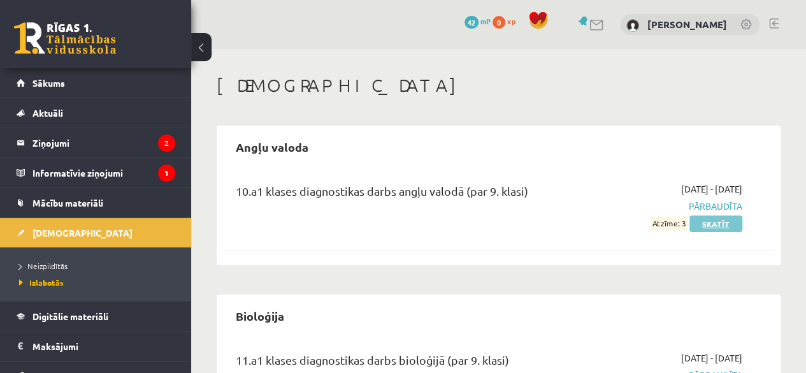
click at [718, 220] on link "Skatīt" at bounding box center [715, 223] width 53 height 17
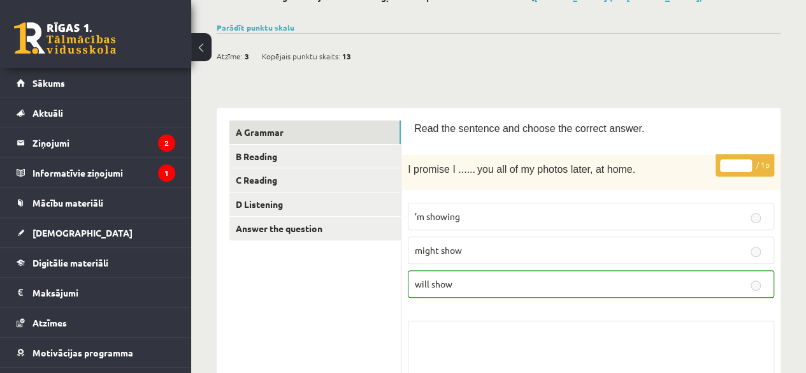
scroll to position [99, 0]
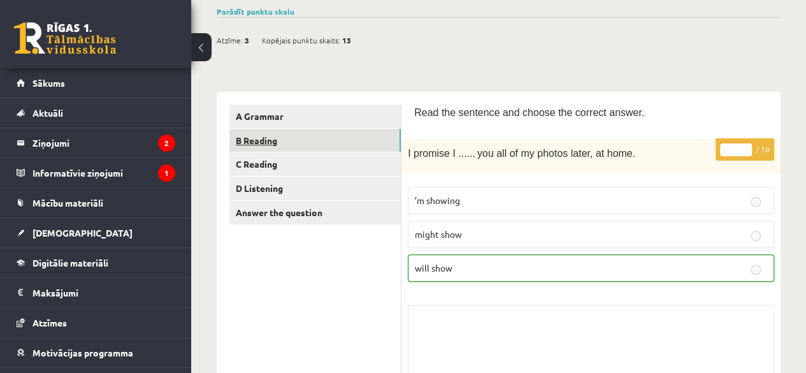
click at [259, 138] on link "B Reading" at bounding box center [314, 141] width 171 height 24
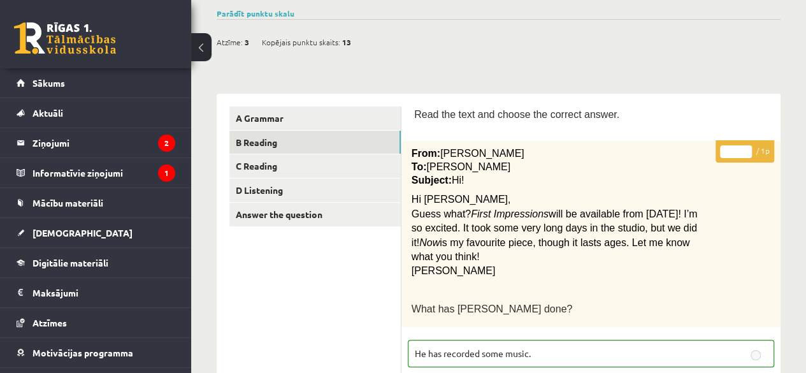
scroll to position [0, 0]
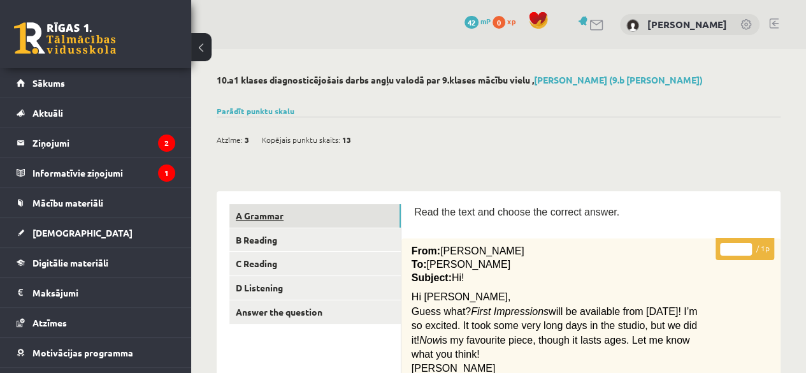
click at [271, 204] on link "A Grammar" at bounding box center [314, 216] width 171 height 24
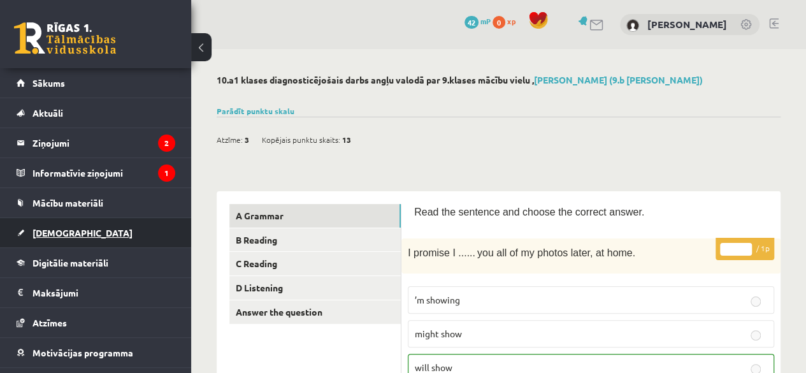
click at [43, 226] on link "[DEMOGRAPHIC_DATA]" at bounding box center [96, 232] width 159 height 29
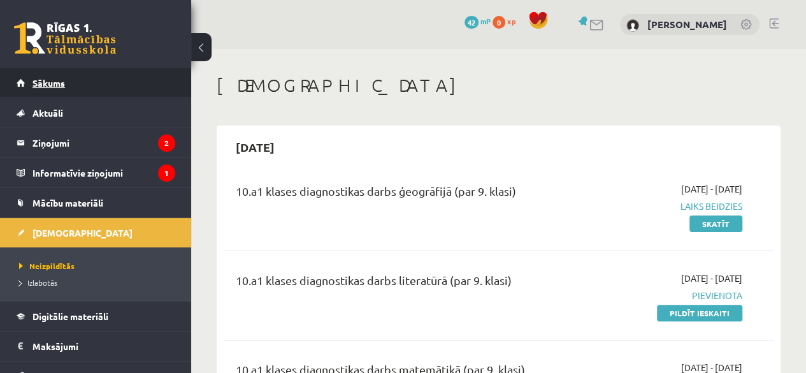
click at [48, 81] on span "Sākums" at bounding box center [48, 82] width 32 height 11
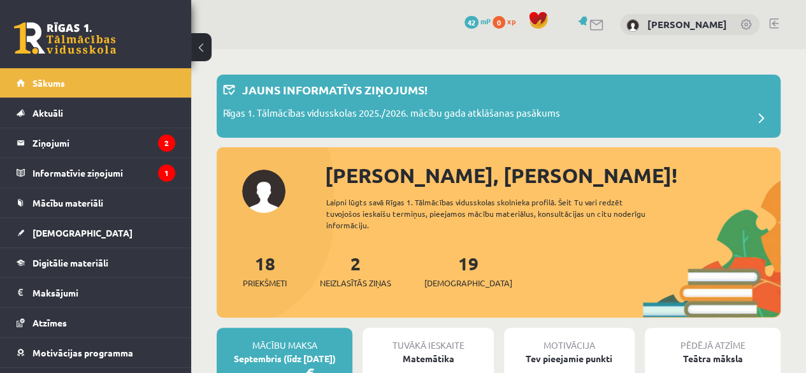
click at [776, 22] on link at bounding box center [774, 23] width 10 height 10
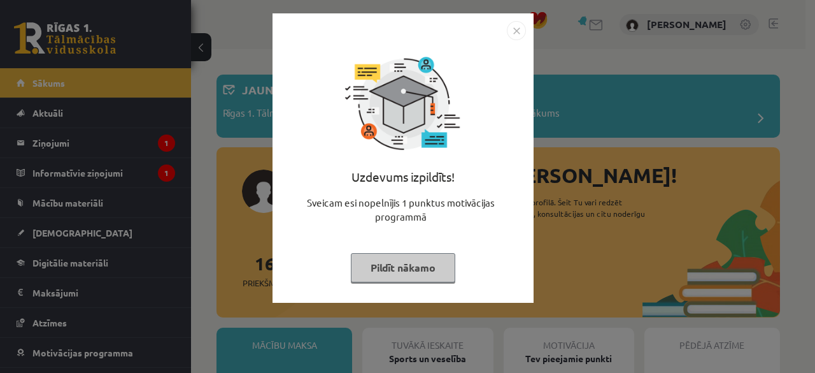
click at [514, 28] on img "Close" at bounding box center [516, 30] width 19 height 19
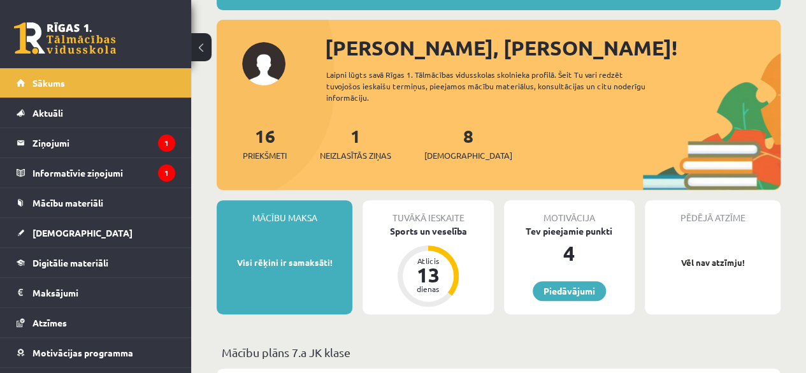
scroll to position [124, 0]
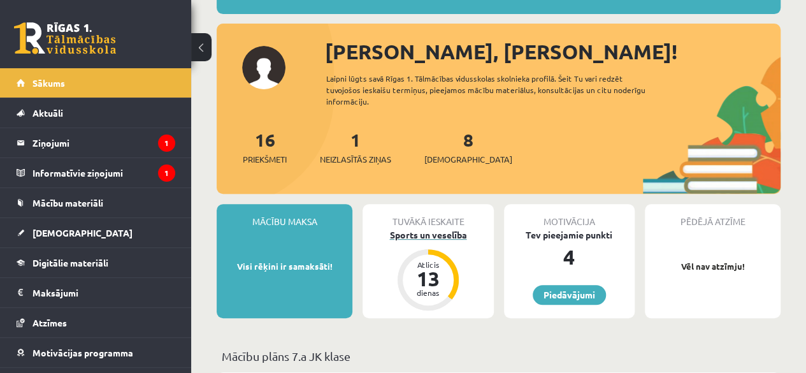
click at [429, 235] on div "Sports un veselība" at bounding box center [427, 234] width 131 height 13
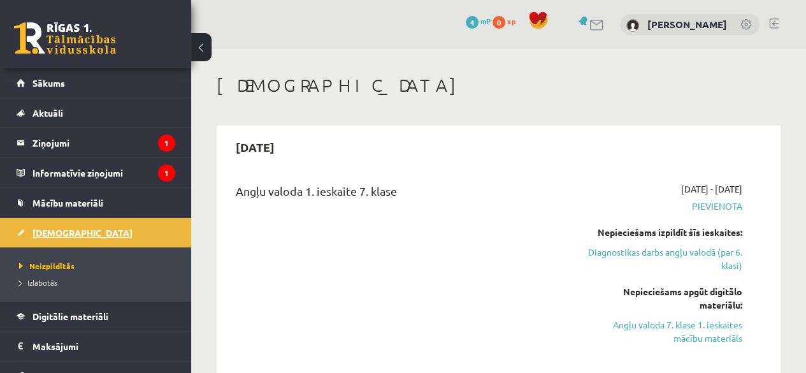
click at [52, 231] on span "[DEMOGRAPHIC_DATA]" at bounding box center [82, 232] width 100 height 11
click at [45, 261] on span "Neizpildītās" at bounding box center [46, 266] width 55 height 10
click at [73, 78] on link "Sākums" at bounding box center [96, 82] width 159 height 29
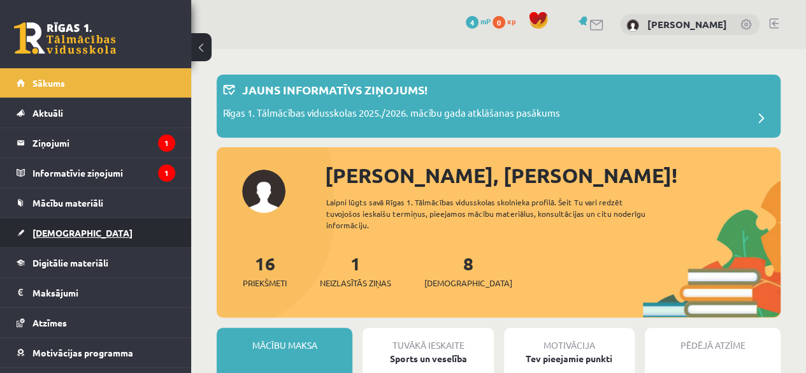
click at [44, 229] on span "[DEMOGRAPHIC_DATA]" at bounding box center [82, 232] width 100 height 11
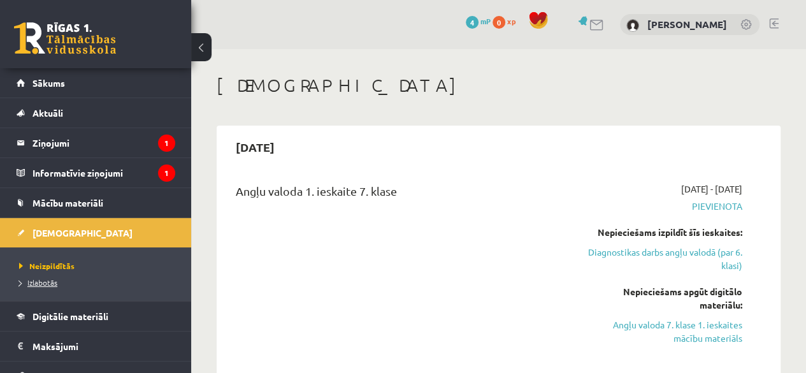
click at [40, 283] on span "Izlabotās" at bounding box center [38, 282] width 38 height 10
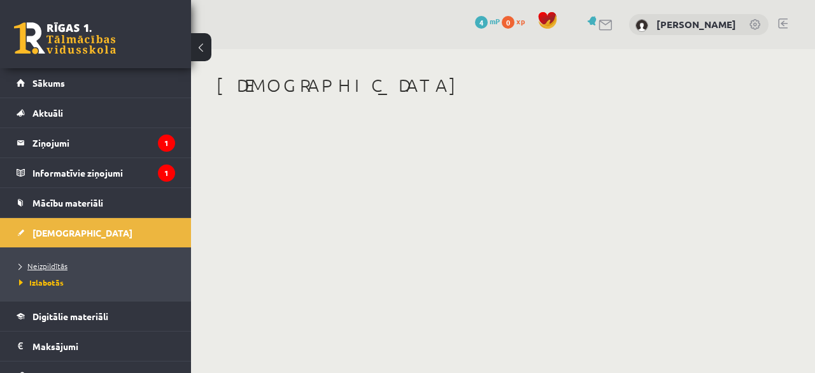
click at [42, 262] on span "Neizpildītās" at bounding box center [43, 266] width 48 height 10
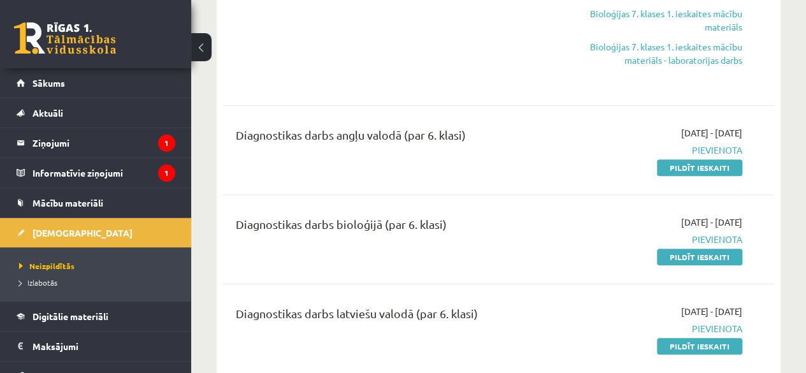
scroll to position [515, 0]
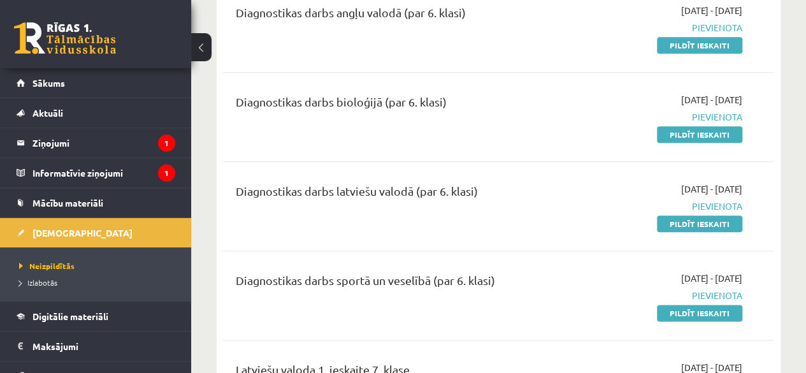
scroll to position [690, 0]
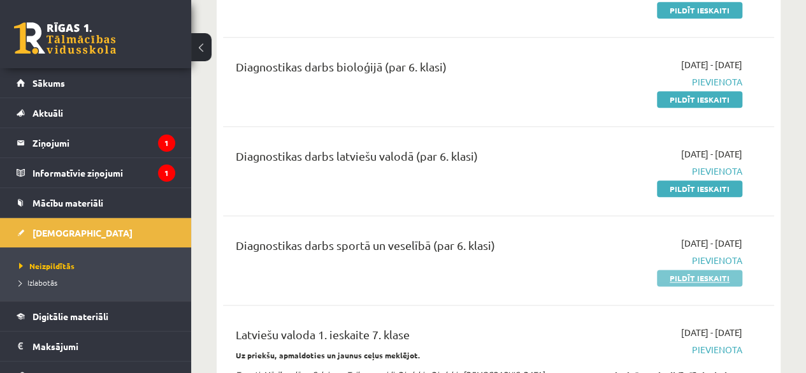
click at [693, 271] on link "Pildīt ieskaiti" at bounding box center [699, 277] width 85 height 17
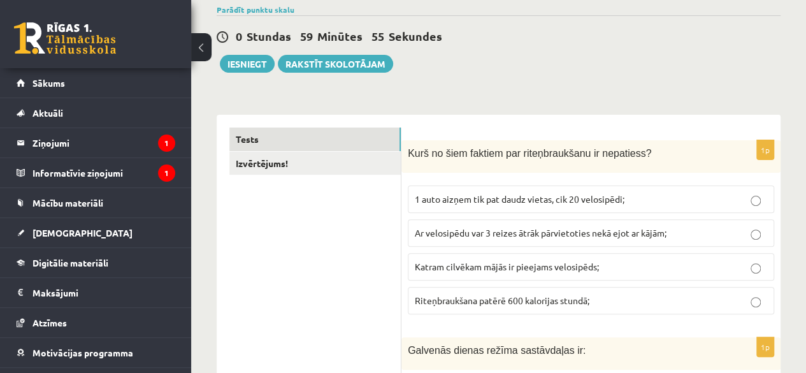
scroll to position [191, 0]
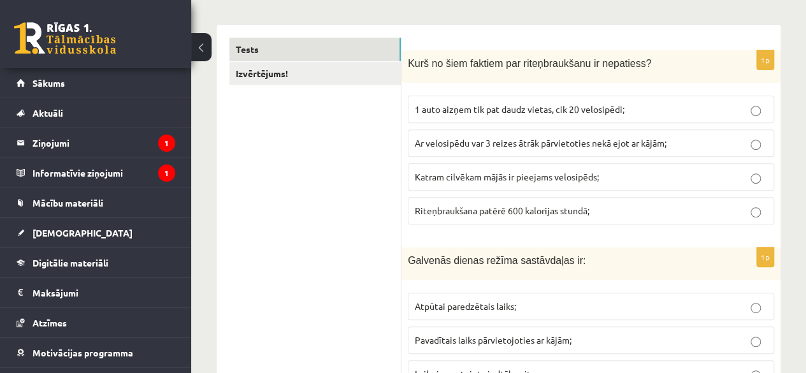
click at [507, 173] on span "Katram cilvēkam mājās ir pieejams velosipēds;" at bounding box center [507, 176] width 184 height 11
drag, startPoint x: 772, startPoint y: 92, endPoint x: 800, endPoint y: 55, distance: 46.4
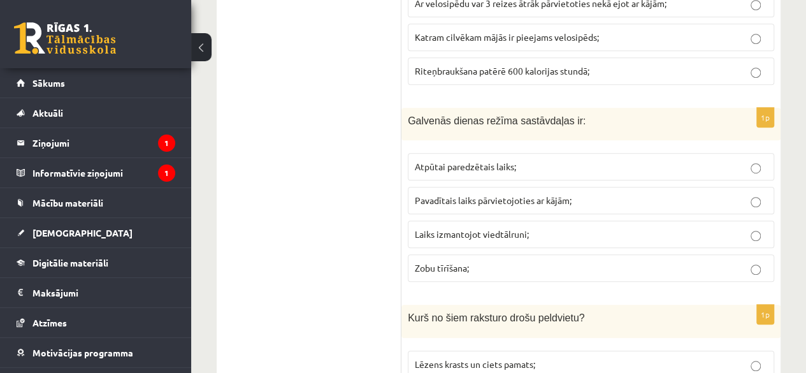
scroll to position [338, 0]
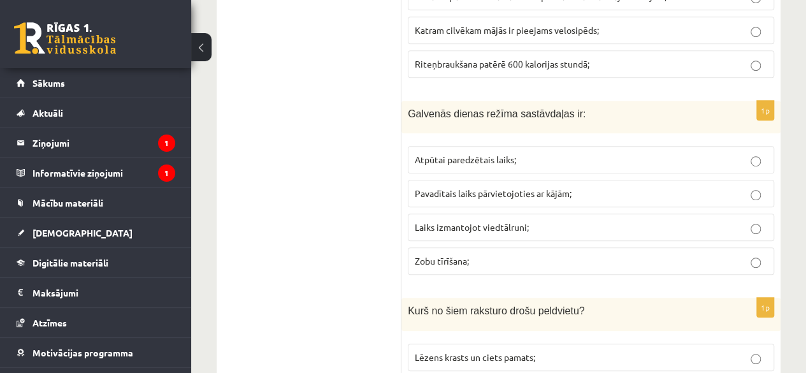
drag, startPoint x: 517, startPoint y: 175, endPoint x: 520, endPoint y: 183, distance: 8.1
click at [520, 183] on fieldset "Atpūtai paredzētais laiks; Pavadītais laiks pārvietojoties ar kājām; Laiks izma…" at bounding box center [591, 209] width 366 height 139
click at [491, 190] on span "Pavadītais laiks pārvietojoties ar kājām;" at bounding box center [493, 192] width 157 height 11
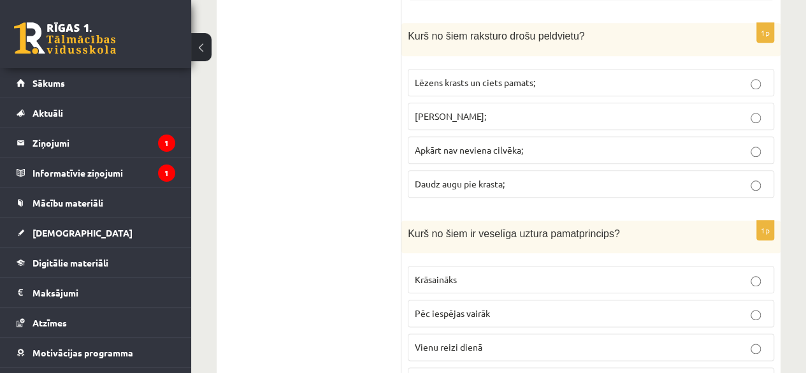
scroll to position [598, 0]
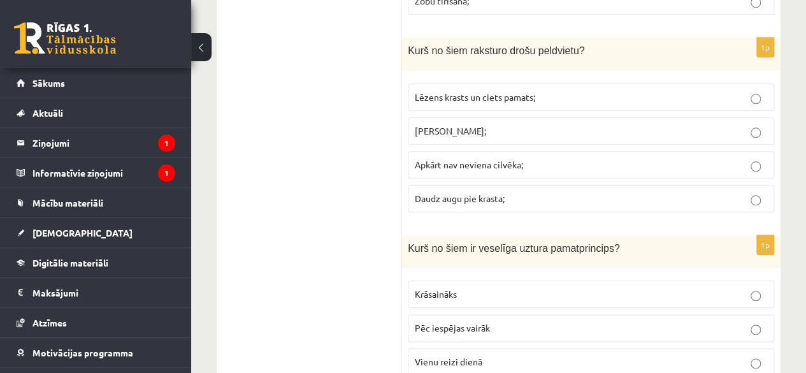
click at [561, 92] on p "Lēzens krasts un ciets pamats;" at bounding box center [591, 96] width 352 height 13
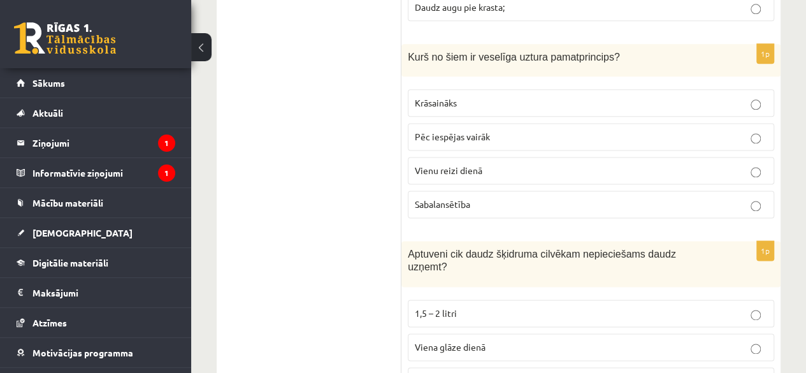
scroll to position [774, 0]
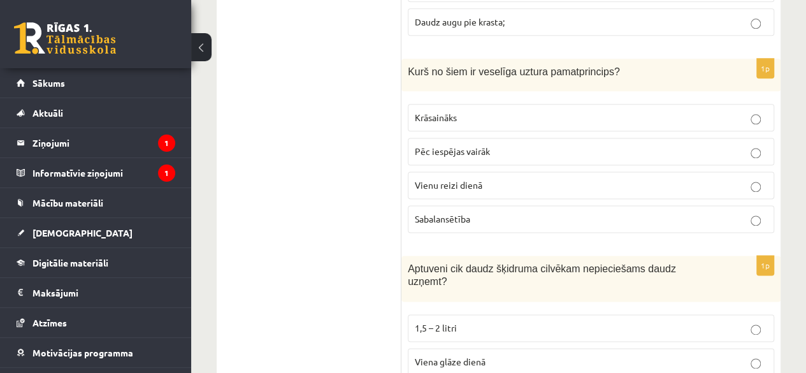
click at [524, 213] on p "Sabalansētība" at bounding box center [591, 218] width 352 height 13
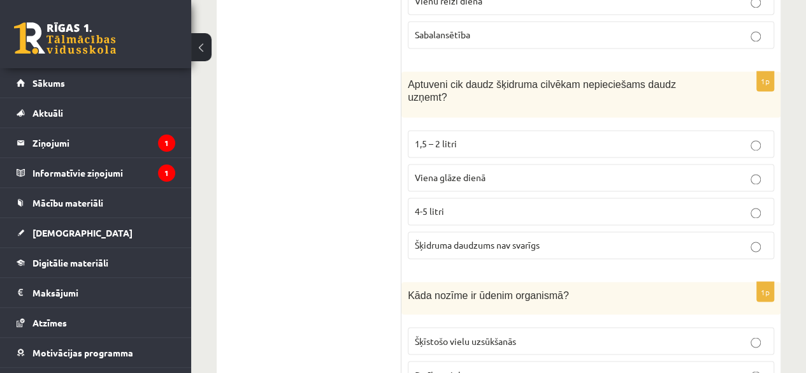
scroll to position [951, 0]
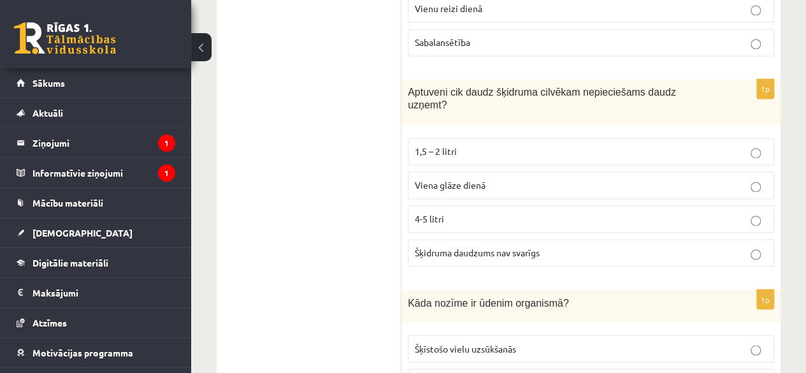
drag, startPoint x: 504, startPoint y: 126, endPoint x: 565, endPoint y: 128, distance: 61.2
click at [565, 145] on p "1,5 – 2 litri" at bounding box center [591, 151] width 352 height 13
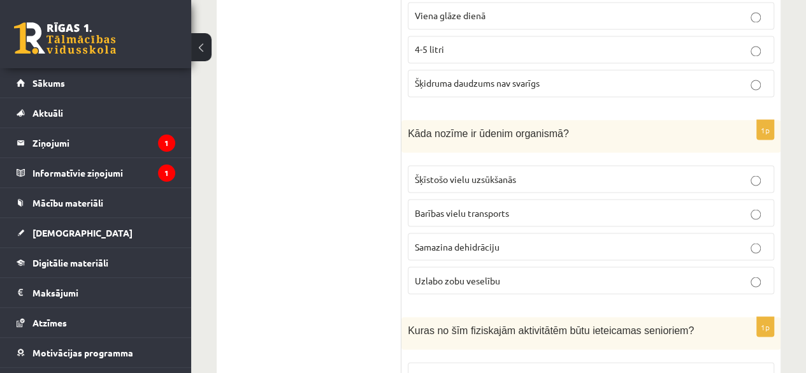
scroll to position [1105, 0]
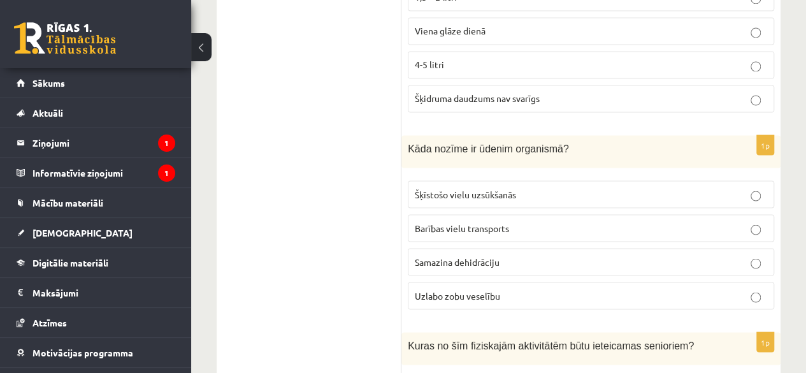
click at [580, 174] on fieldset "Šķīstošo vielu uzsūkšanās Barības vielu transports Samazina dehidrāciju Uzlabo …" at bounding box center [591, 243] width 366 height 139
click at [590, 180] on label "Šķīstošo vielu uzsūkšanās" at bounding box center [591, 193] width 366 height 27
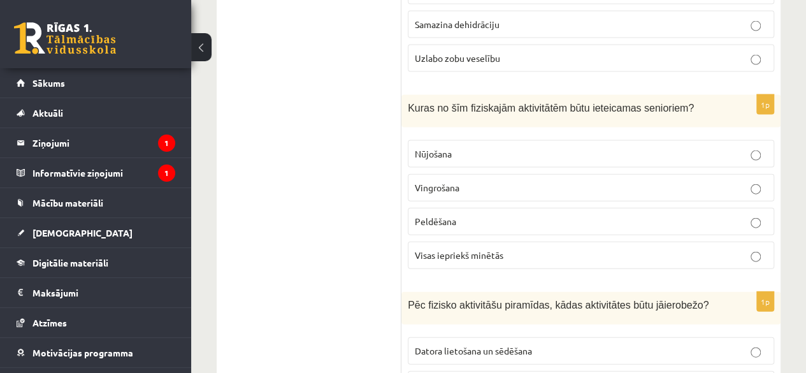
scroll to position [1356, 0]
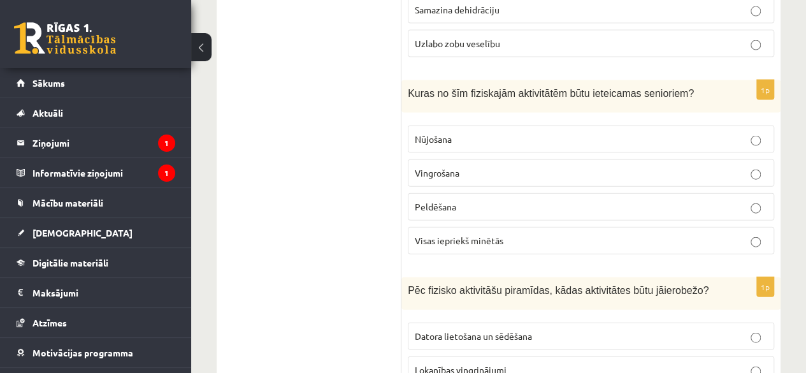
click at [729, 133] on p "Nūjošana" at bounding box center [591, 139] width 352 height 13
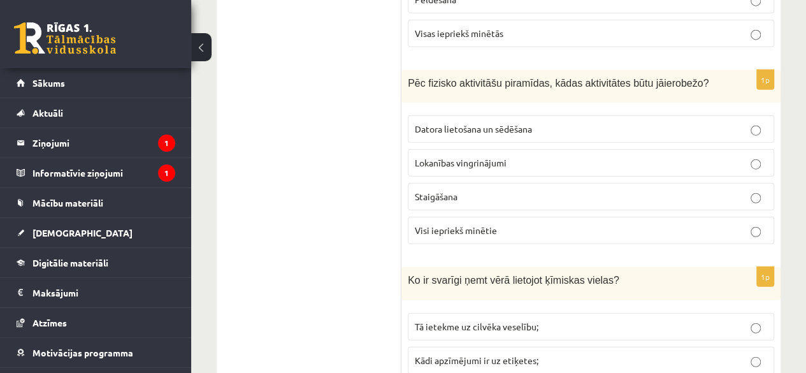
scroll to position [1533, 0]
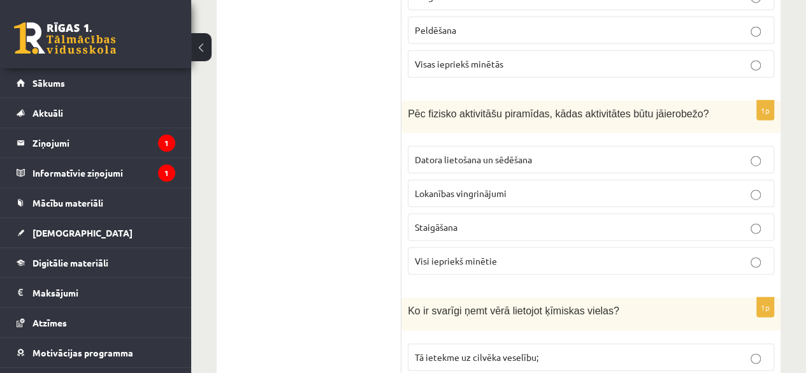
click at [707, 146] on label "Datora lietošana un sēdēšana" at bounding box center [591, 159] width 366 height 27
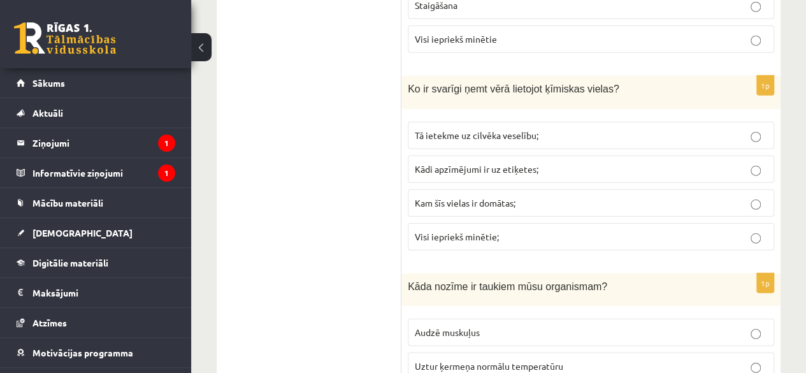
scroll to position [1770, 0]
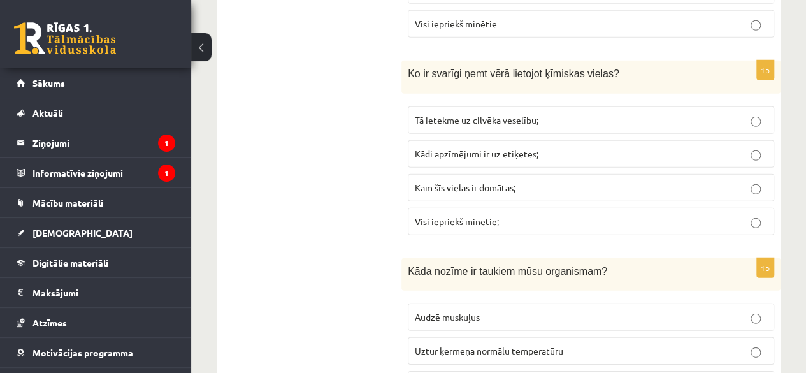
click at [623, 147] on p "Kādi apzīmējumi ir uz etiķetes;" at bounding box center [591, 153] width 352 height 13
click at [628, 215] on p "Visi iepriekš minētie;" at bounding box center [591, 221] width 352 height 13
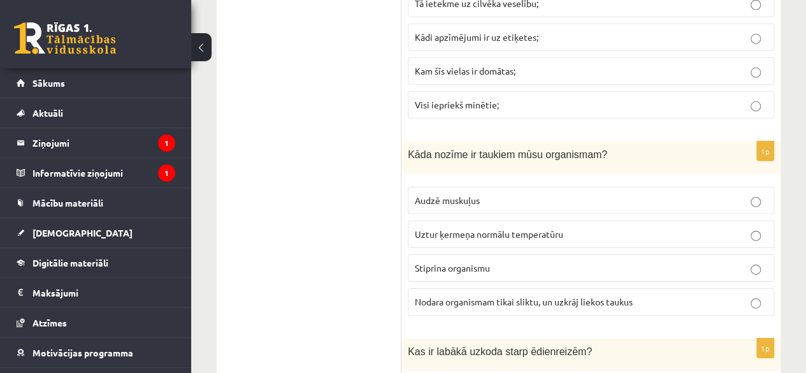
scroll to position [1894, 0]
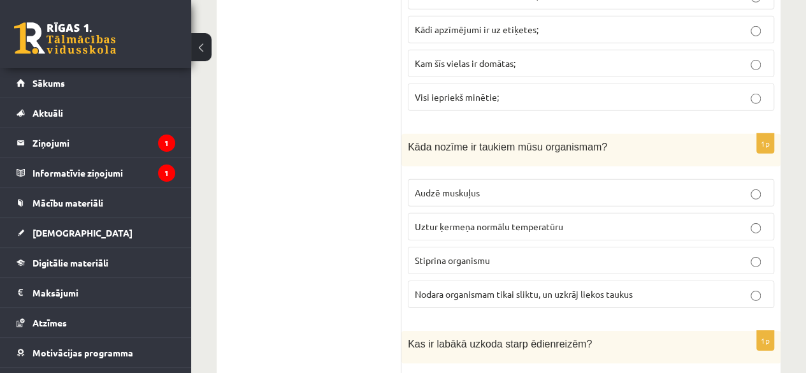
drag, startPoint x: 598, startPoint y: 155, endPoint x: 620, endPoint y: 157, distance: 22.4
click at [620, 179] on label "Audzē muskuļus" at bounding box center [591, 192] width 366 height 27
click at [620, 186] on p "Audzē muskuļus" at bounding box center [591, 192] width 352 height 13
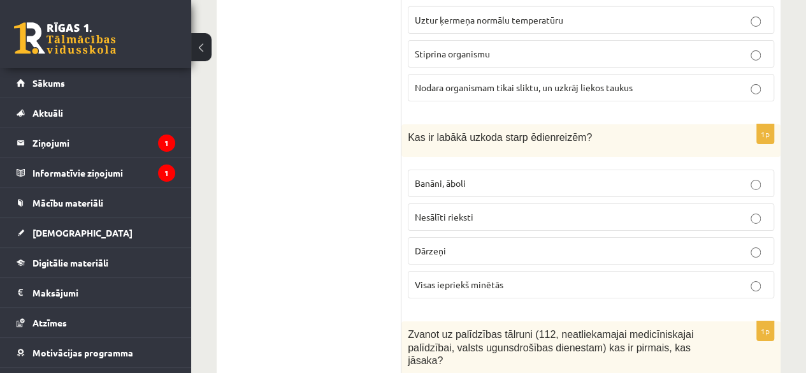
scroll to position [2108, 0]
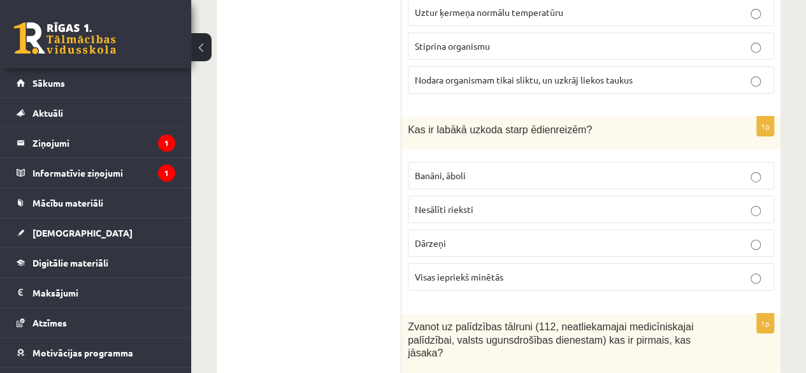
click at [546, 270] on p "Visas iepriekš minētās" at bounding box center [591, 276] width 352 height 13
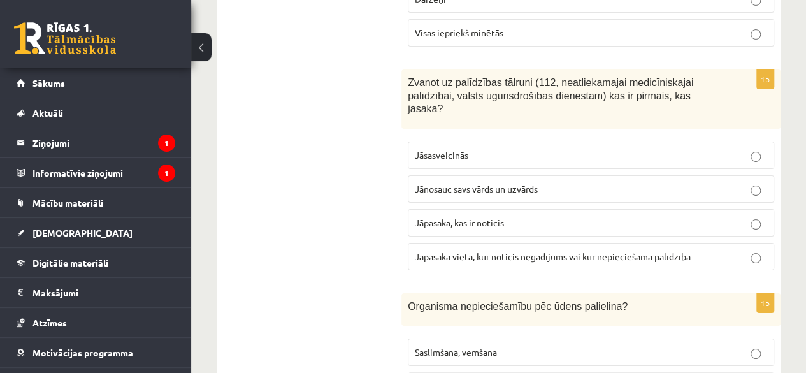
scroll to position [2360, 0]
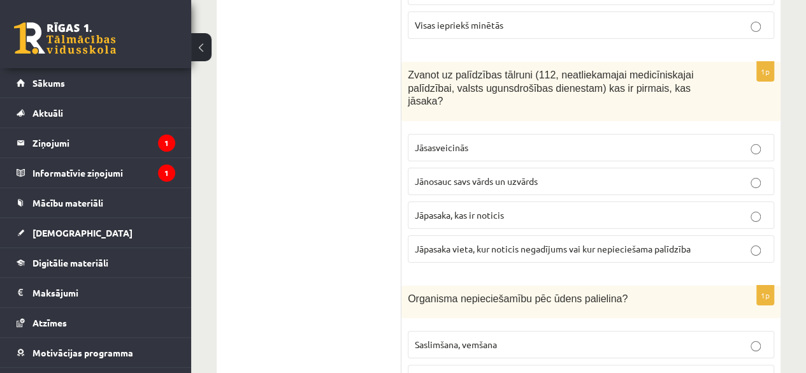
click at [622, 134] on label "Jāsasveicinās" at bounding box center [591, 147] width 366 height 27
click at [570, 141] on p "Jāsasveicinās" at bounding box center [591, 147] width 352 height 13
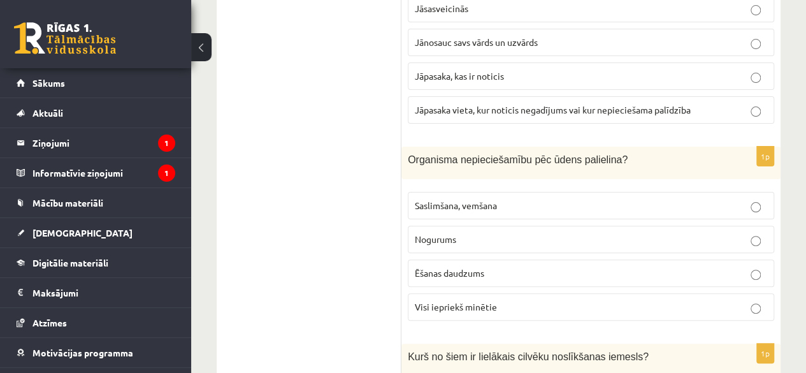
scroll to position [2544, 0]
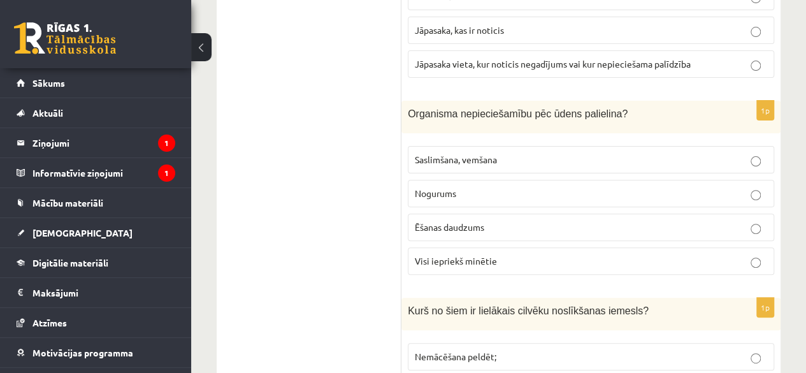
click at [647, 187] on p "Nogurums" at bounding box center [591, 193] width 352 height 13
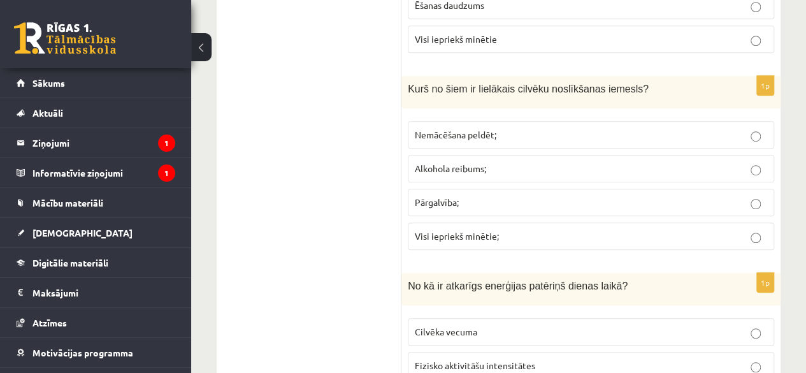
scroll to position [2743, 0]
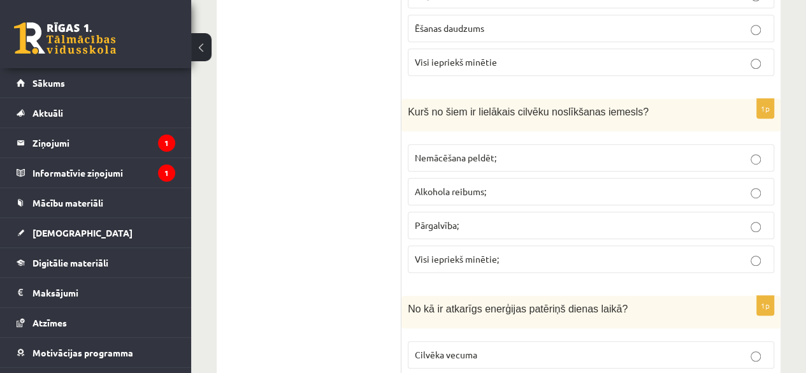
drag, startPoint x: 511, startPoint y: 204, endPoint x: 544, endPoint y: 206, distance: 33.2
click at [544, 252] on p "Visi iepriekš minētie;" at bounding box center [591, 258] width 352 height 13
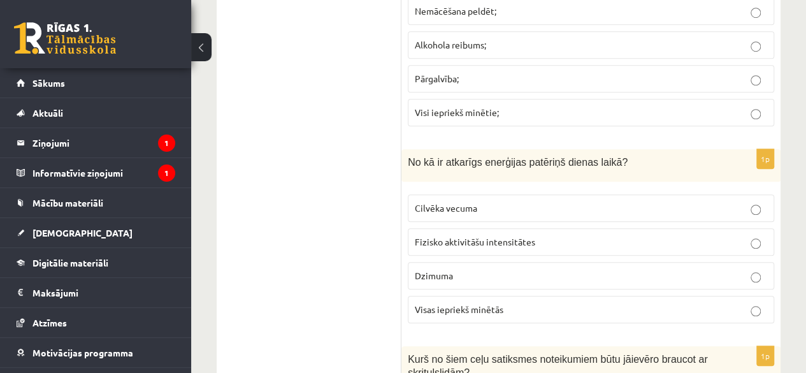
scroll to position [2920, 0]
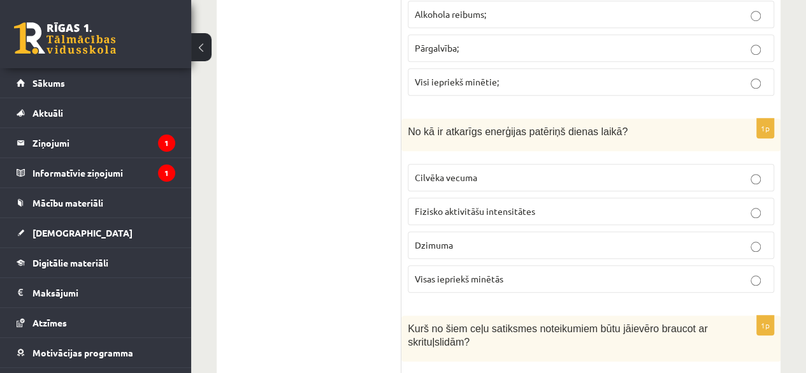
drag, startPoint x: 577, startPoint y: 159, endPoint x: 622, endPoint y: 157, distance: 45.9
click at [622, 204] on p "Fizisko aktivitāšu intensitātes" at bounding box center [591, 210] width 352 height 13
drag, startPoint x: 631, startPoint y: 159, endPoint x: 743, endPoint y: 192, distance: 117.1
click at [743, 192] on fieldset "Cilvēka vecuma Fizisko aktivitāšu intensitātes Dzimuma Visas iepriekš minētās" at bounding box center [591, 226] width 366 height 139
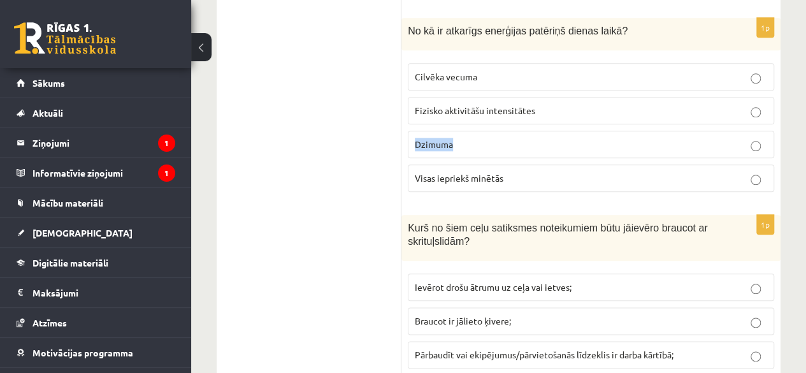
scroll to position [3029, 0]
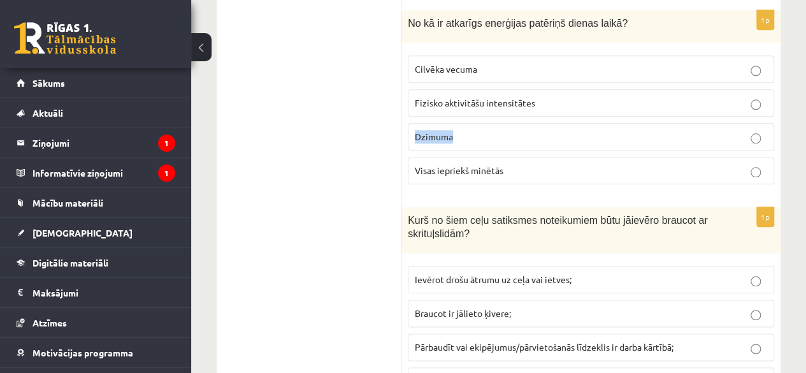
click at [793, 192] on div "7.klases diagnosticējošais darbs sportā par 6.klases mācību vielu , Rinalds Štr…" at bounding box center [498, 143] width 615 height 6246
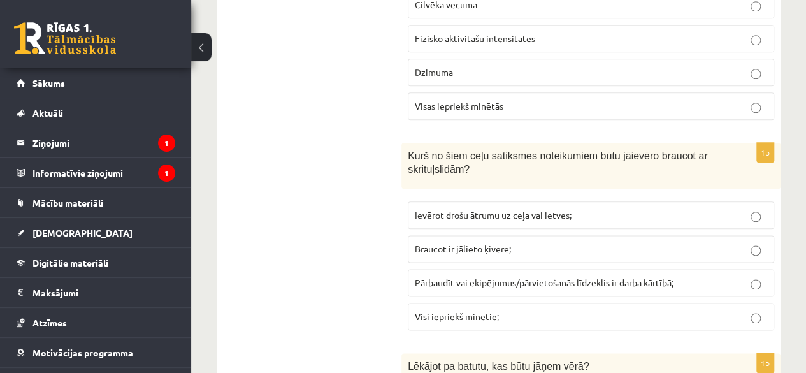
scroll to position [3100, 0]
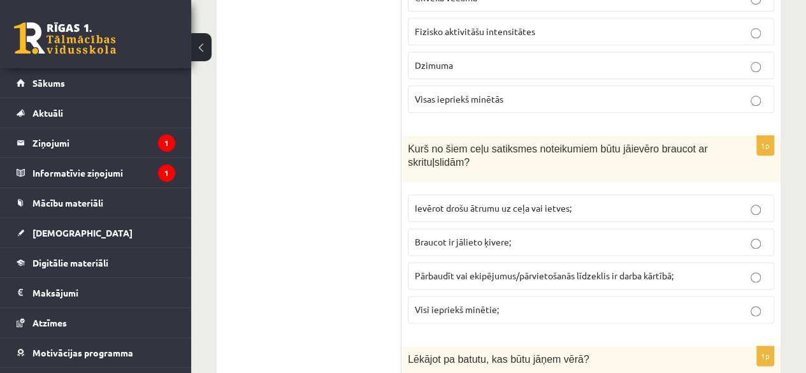
click at [696, 296] on label "Visi iepriekš minētie;" at bounding box center [591, 309] width 366 height 27
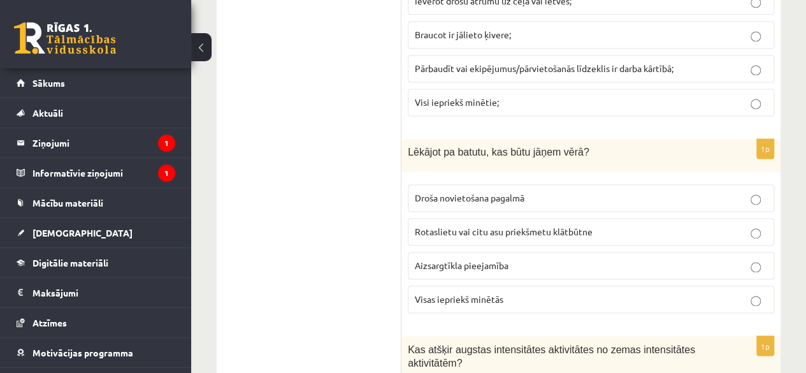
scroll to position [3322, 0]
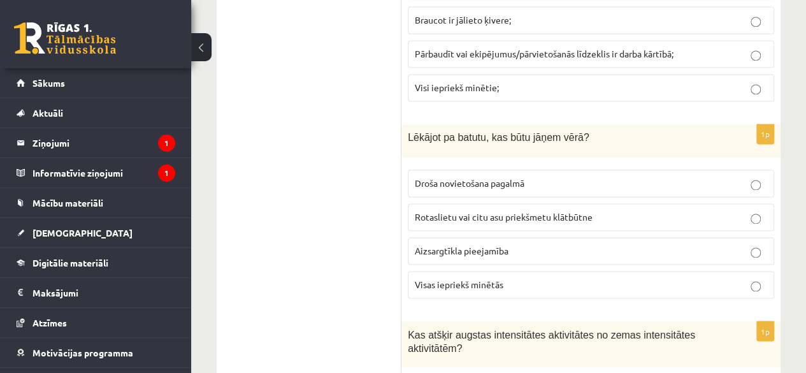
click at [561, 278] on p "Visas iepriekš minētās" at bounding box center [591, 284] width 352 height 13
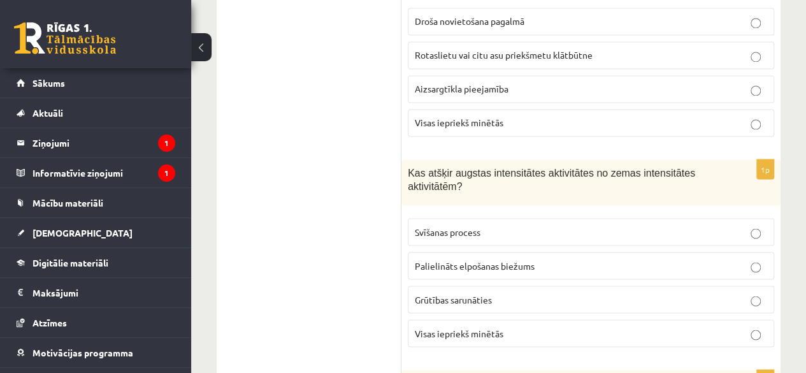
scroll to position [3491, 0]
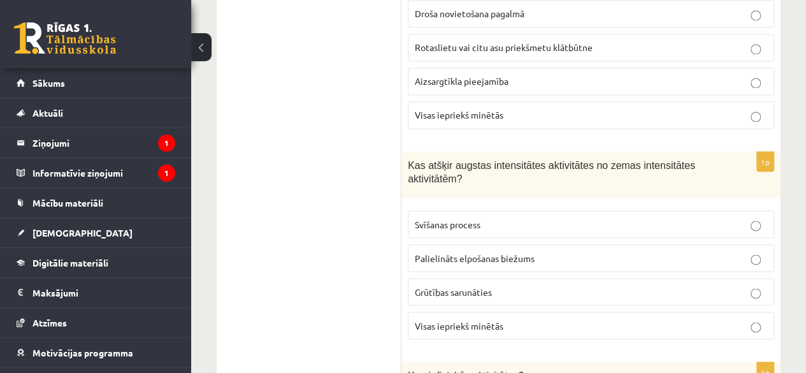
click at [643, 204] on fieldset "Svīšanas process Palielināts elpošanas biežums Grūtības sarunāties Visas ieprie…" at bounding box center [591, 273] width 366 height 139
click at [650, 244] on label "Palielināts elpošanas biežums" at bounding box center [591, 257] width 366 height 27
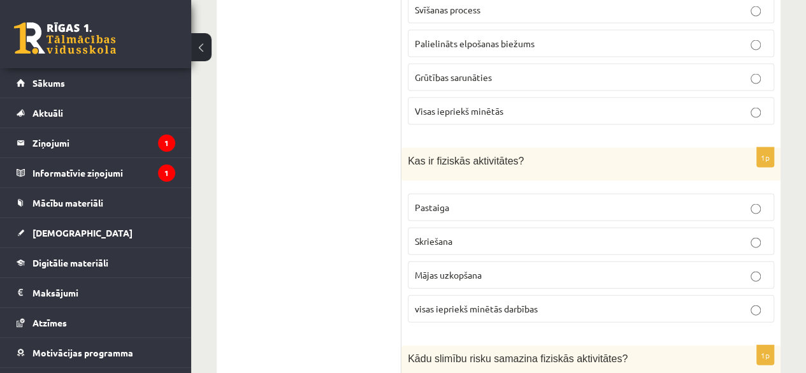
scroll to position [3720, 0]
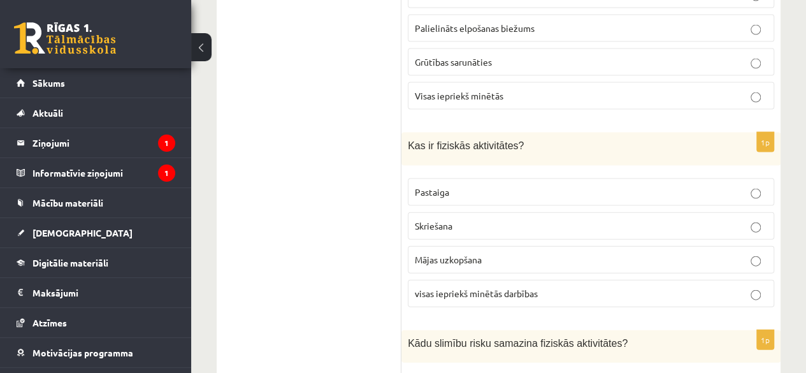
click at [598, 219] on p "Skriešana" at bounding box center [591, 225] width 352 height 13
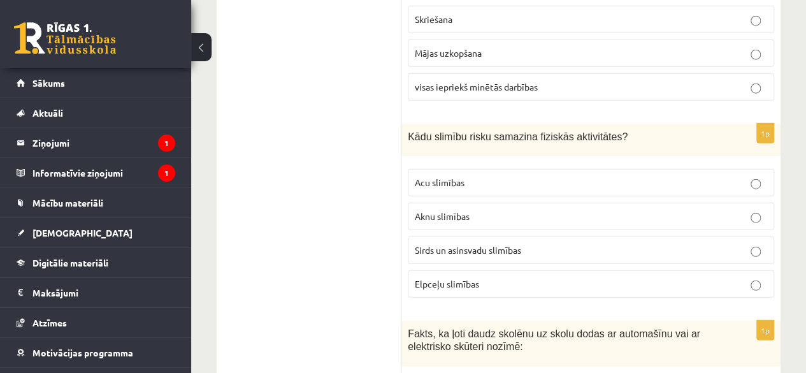
scroll to position [3912, 0]
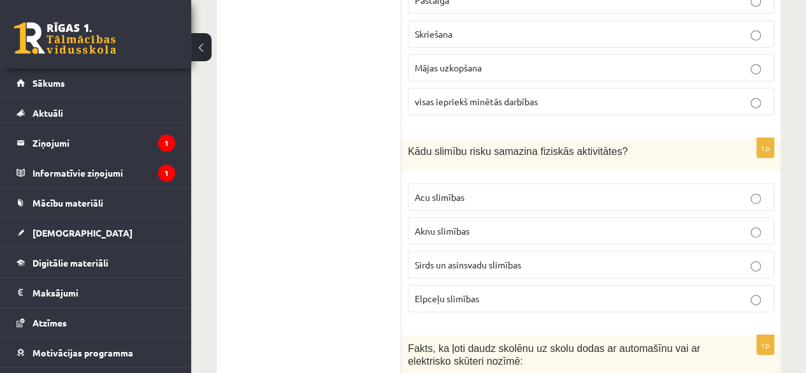
click at [479, 258] on p "Sirds un asinsvadu slimības" at bounding box center [591, 264] width 352 height 13
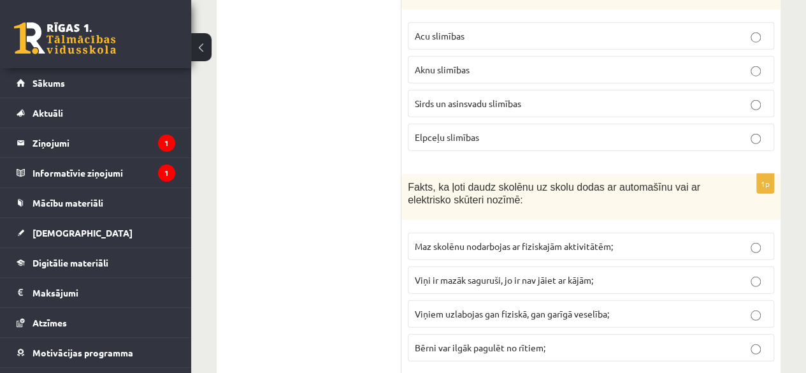
scroll to position [4104, 0]
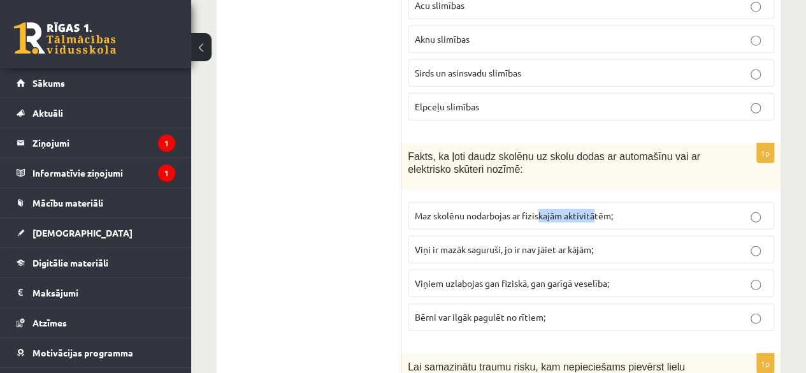
drag, startPoint x: 538, startPoint y: 149, endPoint x: 601, endPoint y: 161, distance: 64.8
click at [601, 202] on label "Maz skolēnu nodarbojas ar fiziskajām aktivitātēm;" at bounding box center [591, 215] width 366 height 27
drag, startPoint x: 645, startPoint y: 150, endPoint x: 680, endPoint y: 147, distance: 35.2
click at [680, 202] on label "Maz skolēnu nodarbojas ar fiziskajām aktivitātēm;" at bounding box center [591, 215] width 366 height 27
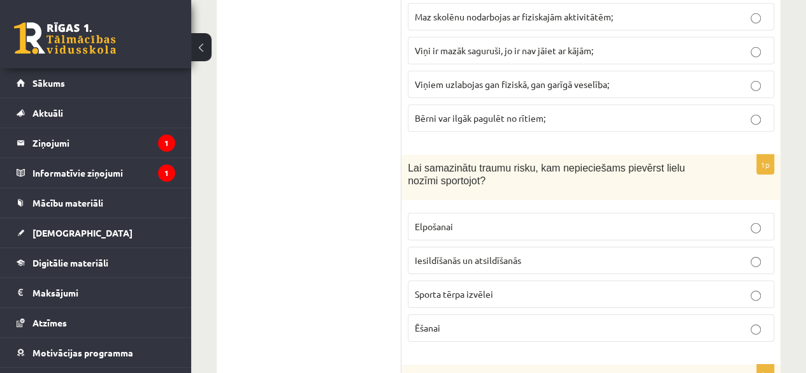
scroll to position [4326, 0]
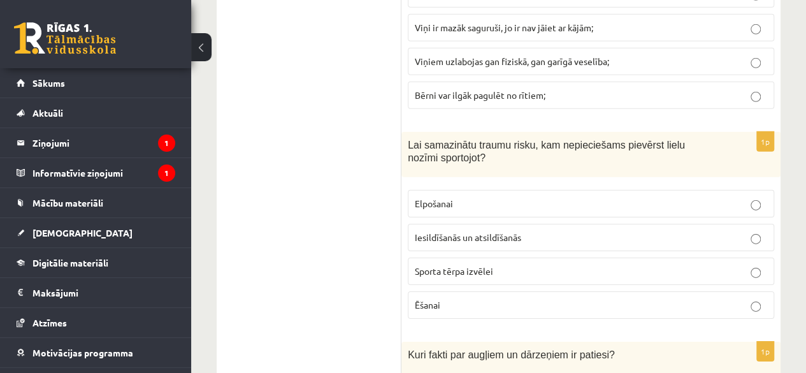
click at [633, 197] on p "Elpošanai" at bounding box center [591, 203] width 352 height 13
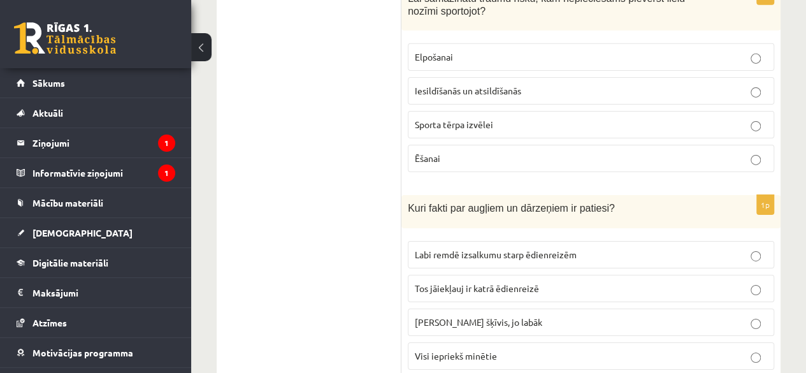
scroll to position [4495, 0]
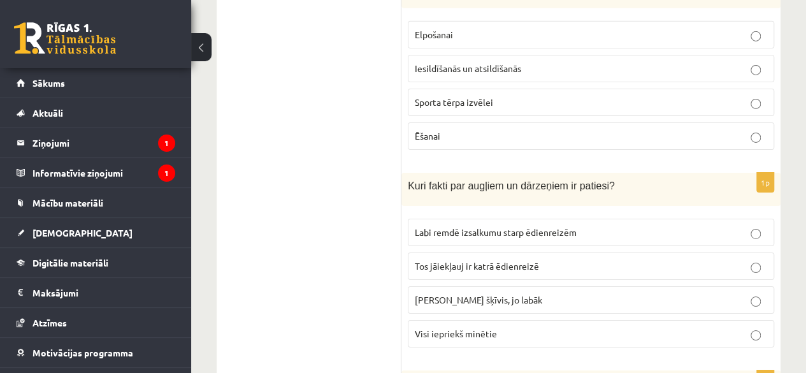
click at [487, 282] on fieldset "Labi remdē izsalkumu starp ēdienreizēm Tos jāiekļauj ir katrā ēdienreizē Jo krā…" at bounding box center [591, 281] width 366 height 139
click at [507, 327] on p "Visi iepriekš minētie" at bounding box center [591, 333] width 352 height 13
click at [605, 327] on p "Visi iepriekš minētie" at bounding box center [591, 333] width 352 height 13
click at [580, 259] on p "Tos jāiekļauj ir katrā ēdienreizē" at bounding box center [591, 265] width 352 height 13
drag, startPoint x: 803, startPoint y: 266, endPoint x: 812, endPoint y: 277, distance: 14.0
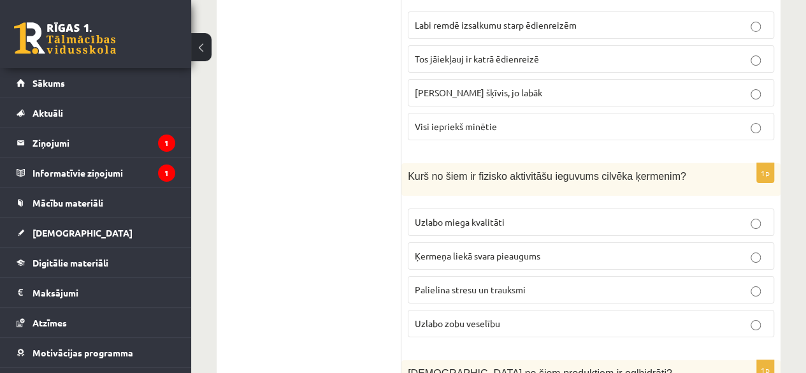
scroll to position [4694, 0]
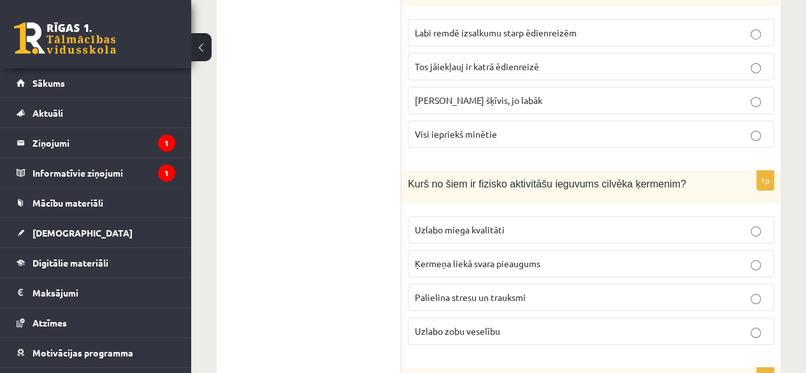
click at [496, 216] on label "Uzlabo miega kvalitāti" at bounding box center [591, 229] width 366 height 27
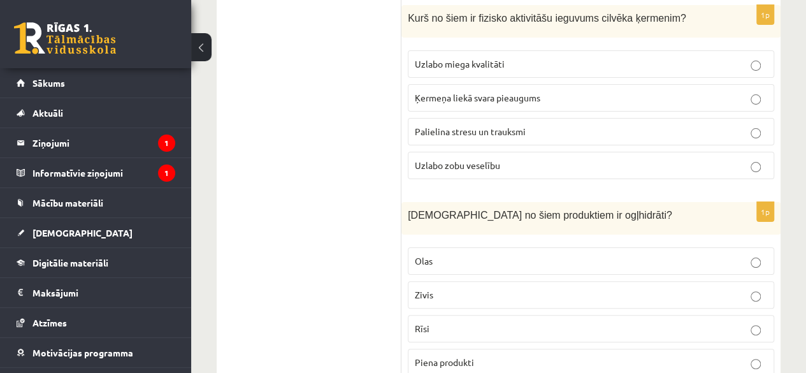
scroll to position [4874, 0]
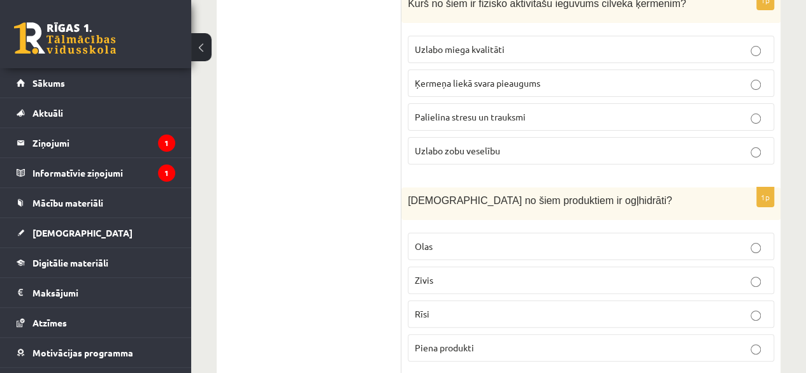
click at [604, 341] on p "Piena produkti" at bounding box center [591, 347] width 352 height 13
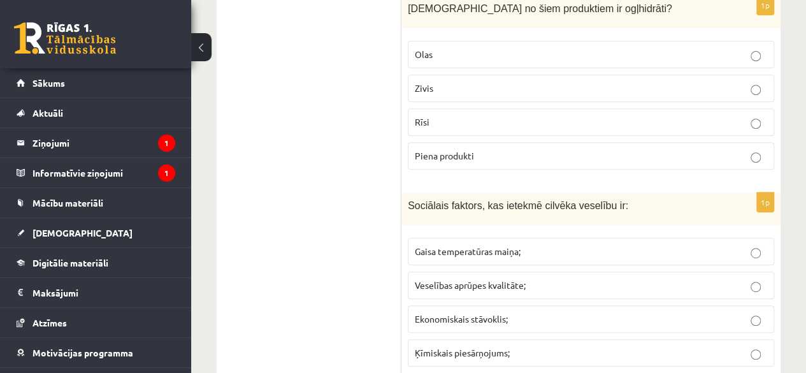
scroll to position [5104, 0]
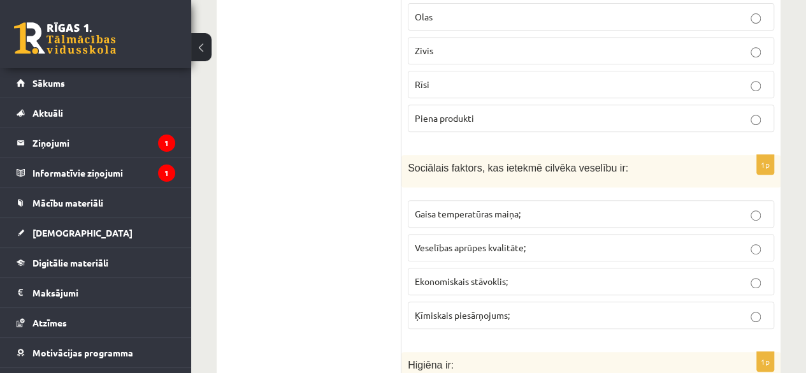
click at [503, 208] on span "Gaisa temperatūras maiņa;" at bounding box center [468, 213] width 106 height 11
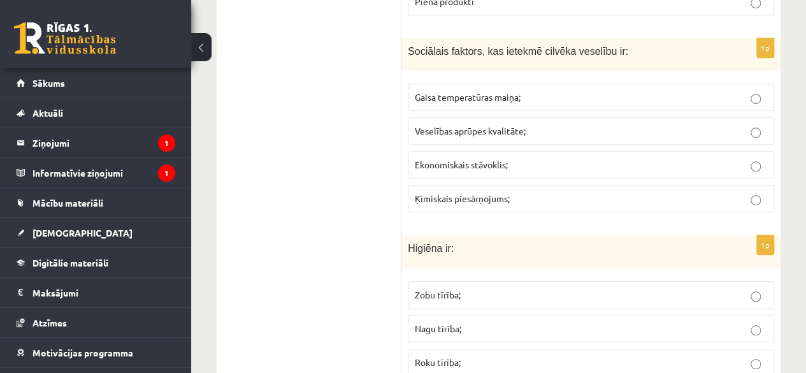
scroll to position [5228, 0]
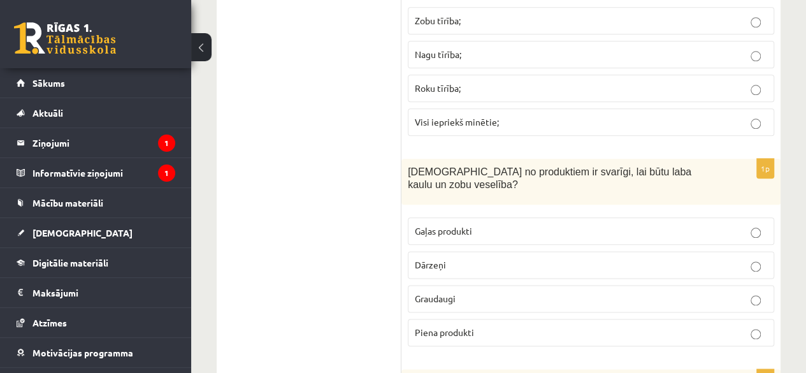
scroll to position [5479, 0]
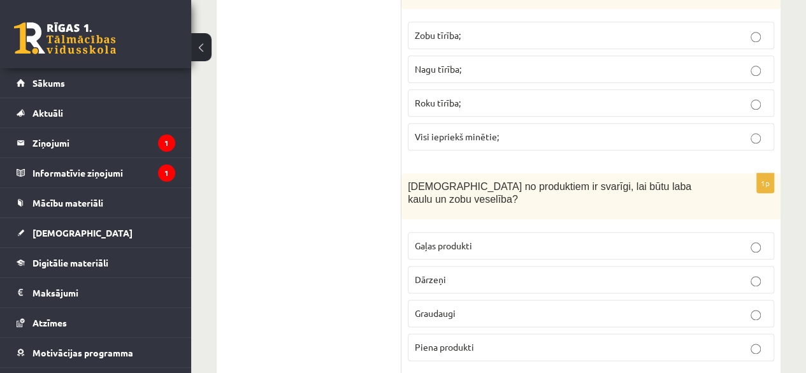
click at [557, 340] on p "Piena produkti" at bounding box center [591, 346] width 352 height 13
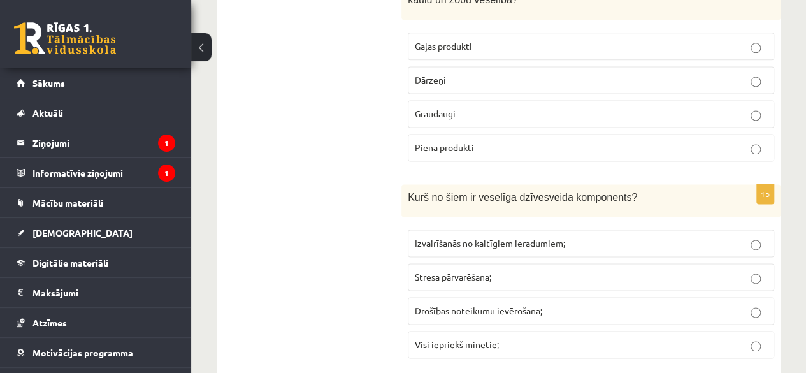
scroll to position [5671, 0]
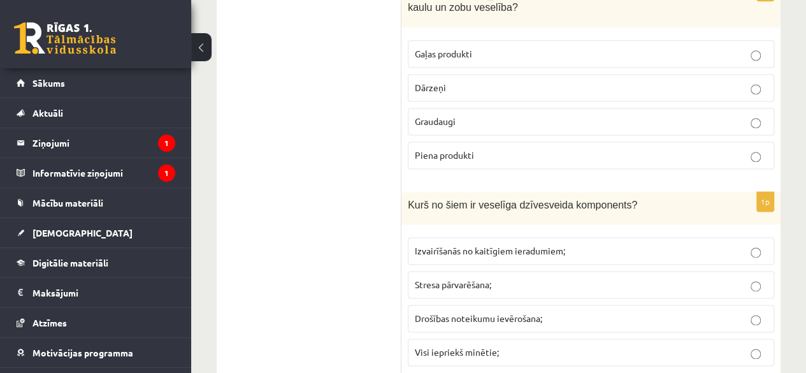
click at [661, 244] on p "Izvairīšanās no kaitīgiem ieradumiem;" at bounding box center [591, 250] width 352 height 13
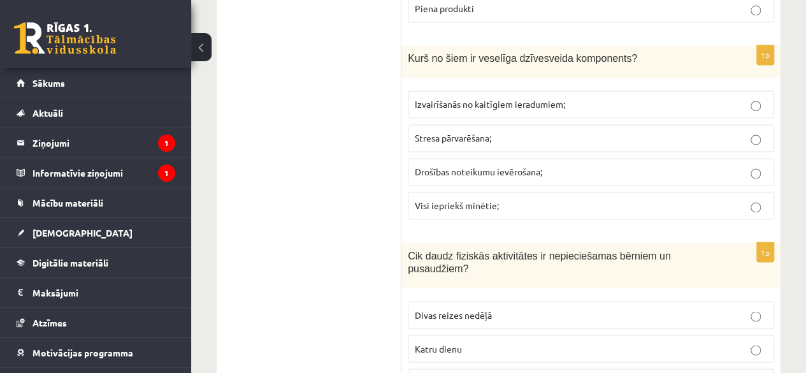
drag, startPoint x: 621, startPoint y: 216, endPoint x: 785, endPoint y: 203, distance: 164.9
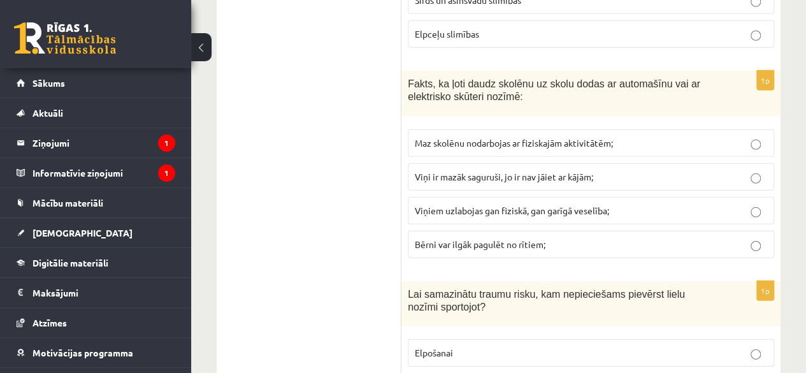
scroll to position [0, 0]
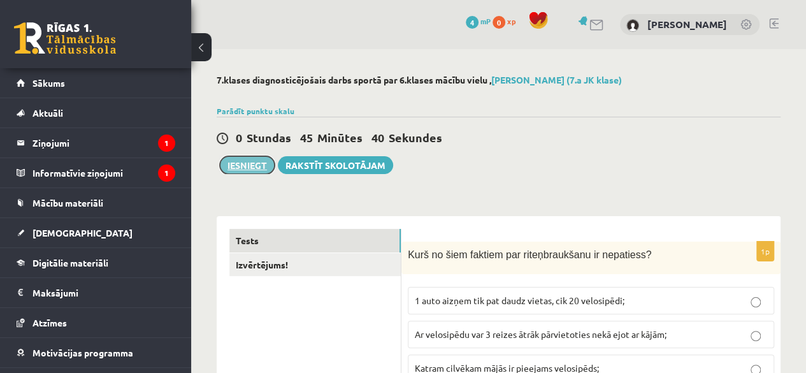
click at [238, 167] on button "Iesniegt" at bounding box center [247, 165] width 55 height 18
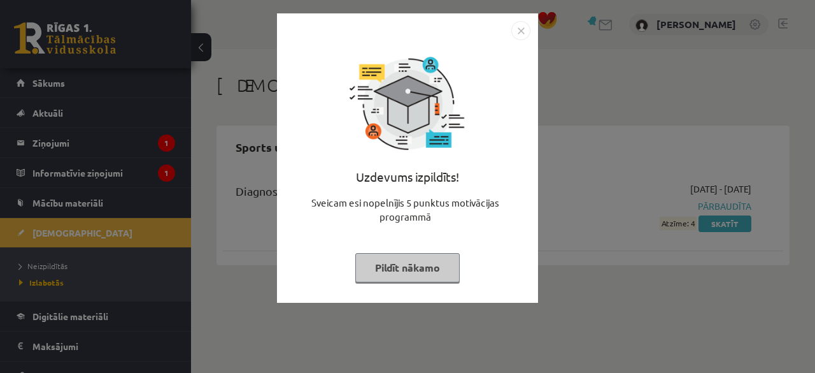
click at [521, 32] on img "Close" at bounding box center [521, 30] width 19 height 19
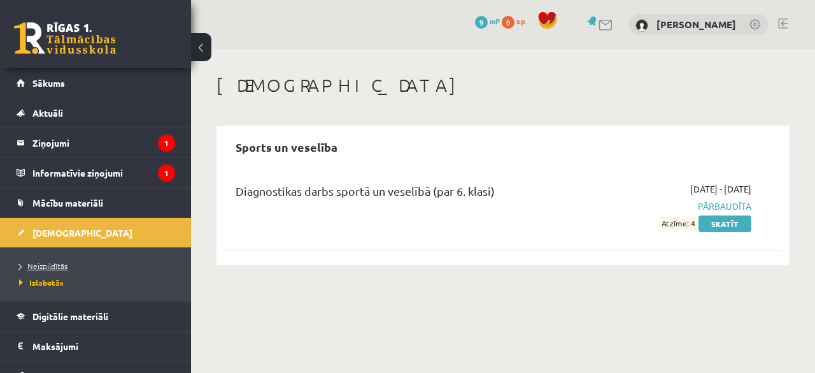
click at [41, 264] on span "Neizpildītās" at bounding box center [43, 266] width 48 height 10
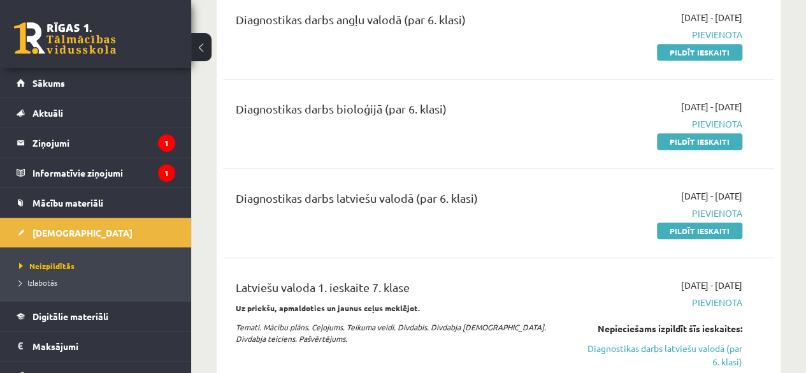
scroll to position [578, 0]
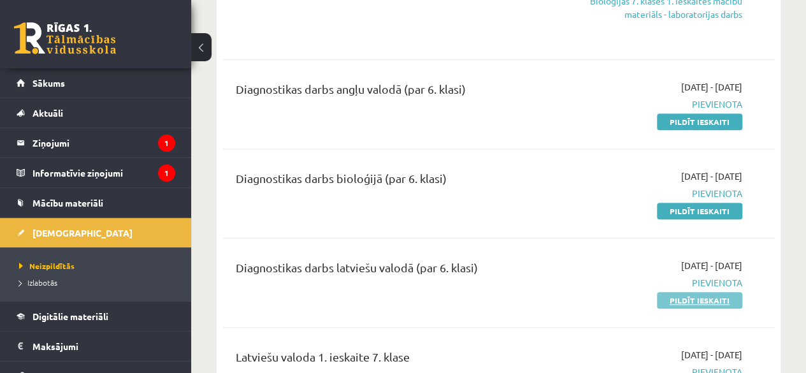
click at [684, 294] on link "Pildīt ieskaiti" at bounding box center [699, 300] width 85 height 17
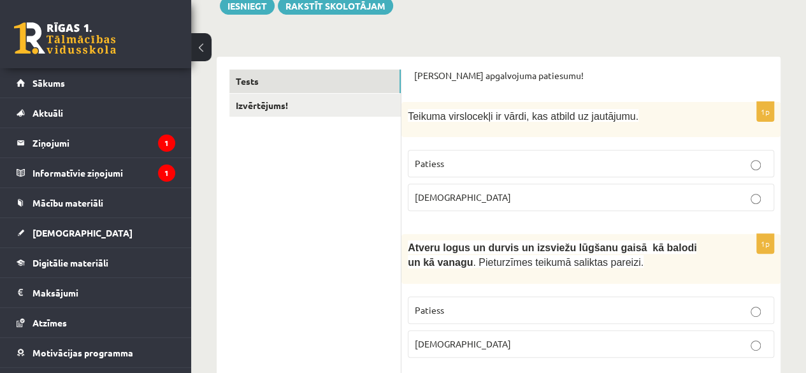
scroll to position [169, 0]
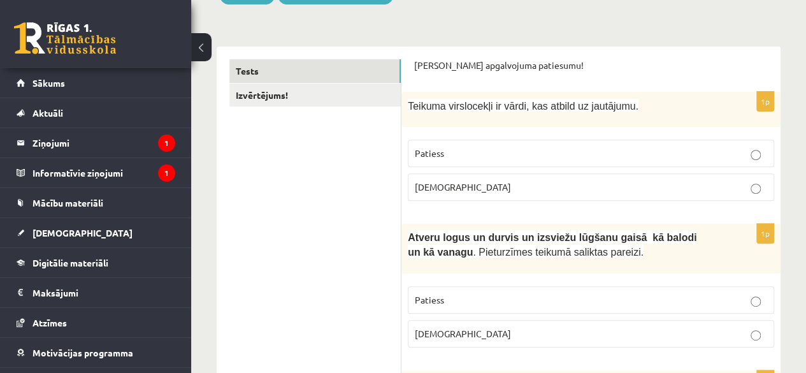
drag, startPoint x: 603, startPoint y: 153, endPoint x: 632, endPoint y: 157, distance: 29.6
click at [632, 157] on p "Patiess" at bounding box center [591, 153] width 352 height 13
drag, startPoint x: 632, startPoint y: 157, endPoint x: 752, endPoint y: 133, distance: 122.2
click at [752, 133] on fieldset "Patiess [DEMOGRAPHIC_DATA]" at bounding box center [591, 168] width 366 height 71
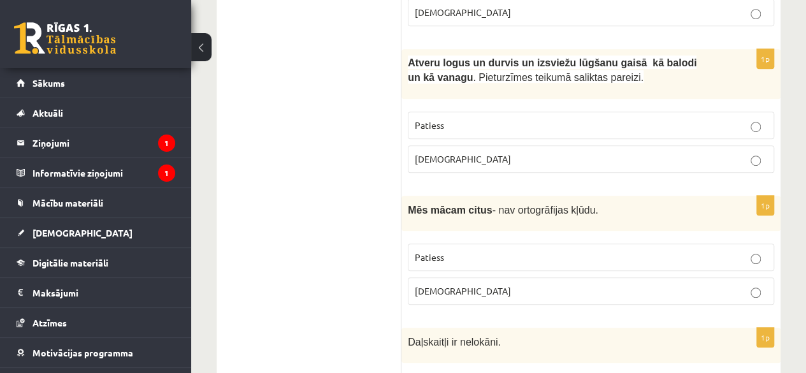
scroll to position [348, 0]
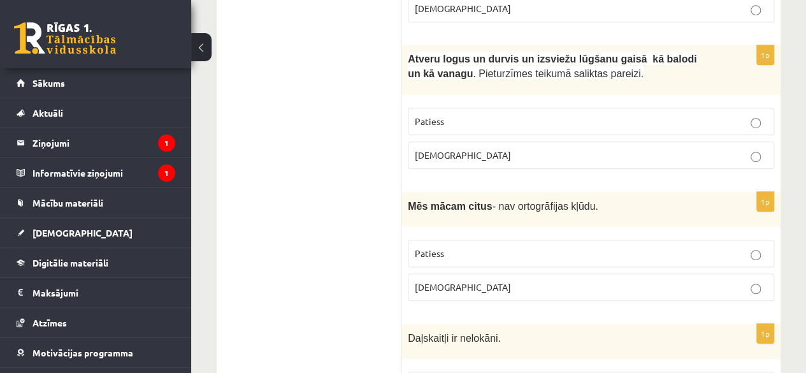
click at [729, 152] on p "[DEMOGRAPHIC_DATA]" at bounding box center [591, 154] width 352 height 13
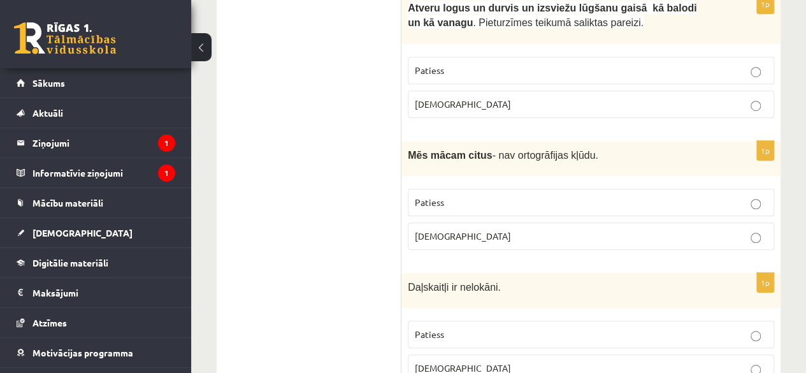
scroll to position [424, 0]
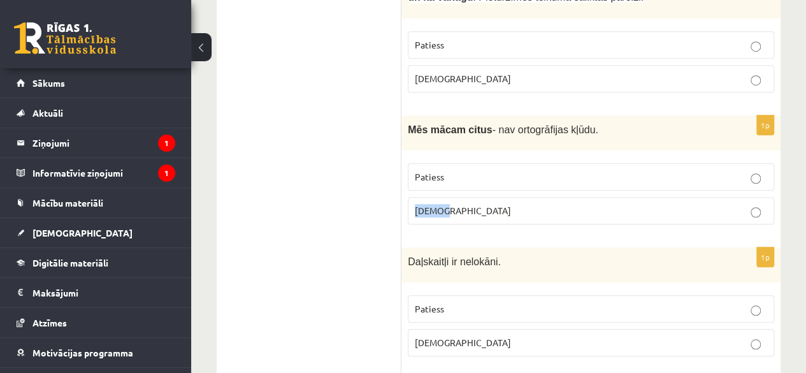
drag, startPoint x: 777, startPoint y: 188, endPoint x: 708, endPoint y: 171, distance: 70.1
click at [708, 171] on div "1p Mēs mācam citus - nav ortogrāfijas kļūdu. Patiess [DEMOGRAPHIC_DATA]" at bounding box center [590, 174] width 379 height 119
drag, startPoint x: 336, startPoint y: 223, endPoint x: 389, endPoint y: 220, distance: 52.3
drag, startPoint x: 444, startPoint y: 203, endPoint x: 471, endPoint y: 208, distance: 27.9
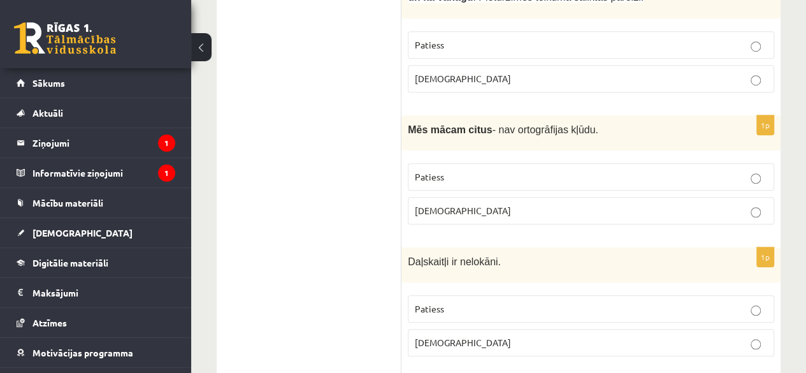
click at [471, 208] on p "[DEMOGRAPHIC_DATA]" at bounding box center [591, 210] width 352 height 13
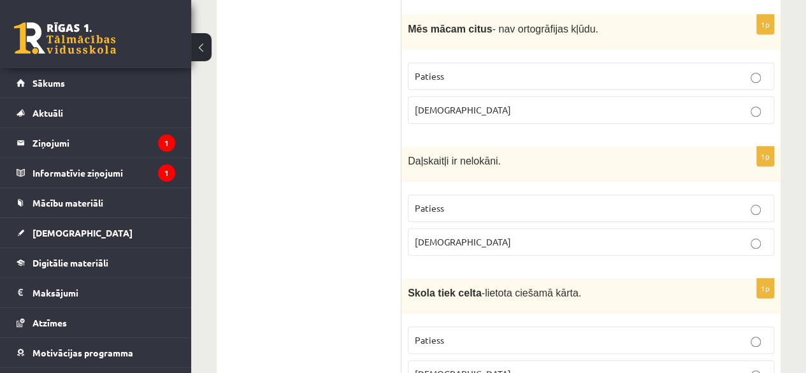
scroll to position [526, 0]
click at [524, 227] on label "[DEMOGRAPHIC_DATA]" at bounding box center [591, 240] width 366 height 27
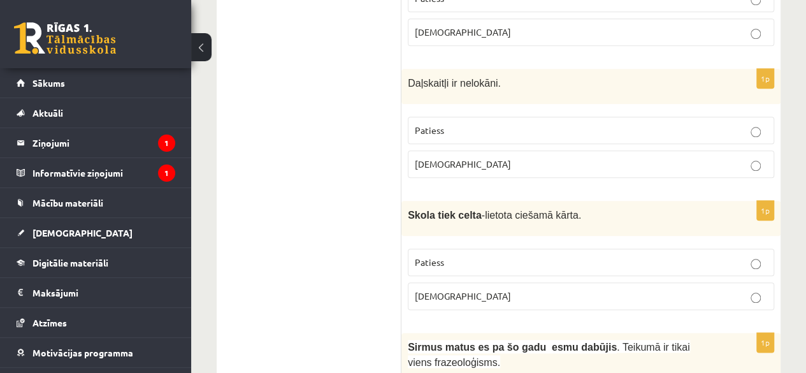
scroll to position [628, 0]
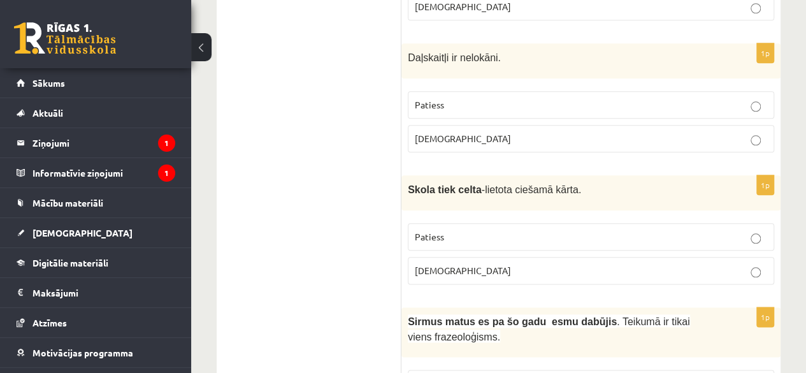
drag, startPoint x: 619, startPoint y: 283, endPoint x: 633, endPoint y: 272, distance: 17.7
click at [633, 272] on div "1p Skola tiek celta -lietota ciešamā kārta. Patiess [DEMOGRAPHIC_DATA]" at bounding box center [590, 234] width 379 height 119
drag, startPoint x: 612, startPoint y: 239, endPoint x: 623, endPoint y: 217, distance: 25.1
click at [623, 223] on label "Patiess" at bounding box center [591, 236] width 366 height 27
click at [625, 230] on p "Patiess" at bounding box center [591, 236] width 352 height 13
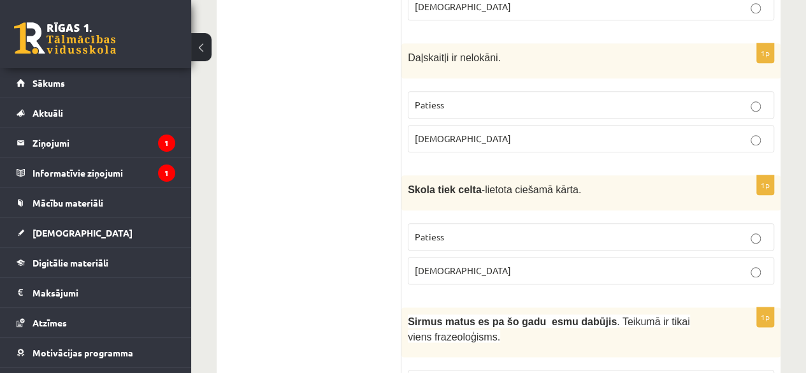
click at [633, 230] on p "Patiess" at bounding box center [591, 236] width 352 height 13
click at [641, 287] on div "1p Skola tiek celta -lietota ciešamā kārta. Patiess [DEMOGRAPHIC_DATA]" at bounding box center [590, 234] width 379 height 119
click at [641, 287] on div "1p Skola tiek celta -lietota ciešamā kārta. Patiess Aplams" at bounding box center [590, 234] width 379 height 119
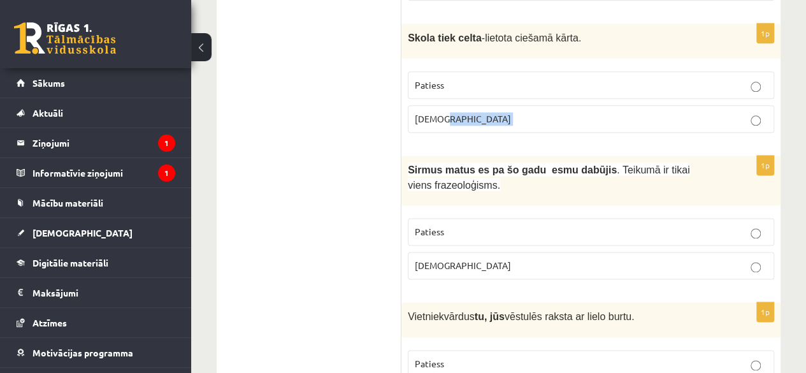
scroll to position [781, 0]
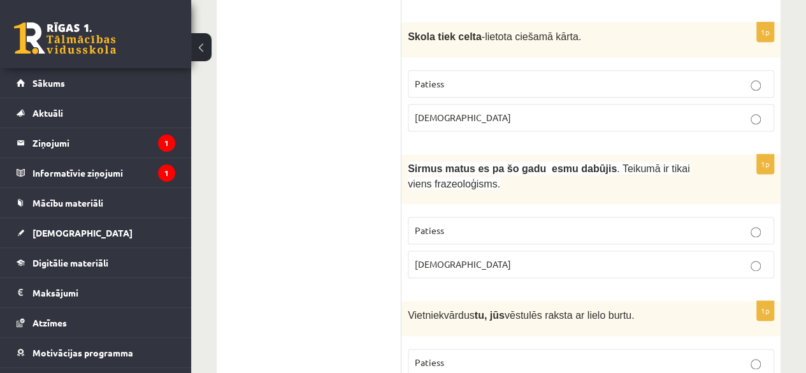
drag, startPoint x: 582, startPoint y: 230, endPoint x: 587, endPoint y: 225, distance: 7.2
click at [587, 225] on label "Patiess" at bounding box center [591, 230] width 366 height 27
drag, startPoint x: 587, startPoint y: 225, endPoint x: 580, endPoint y: 273, distance: 49.0
click at [580, 273] on div "1p Sirmus matus es pa šo gadu esmu dabūjis . Teikumā ir tikai viens frazeoloģis…" at bounding box center [590, 221] width 379 height 134
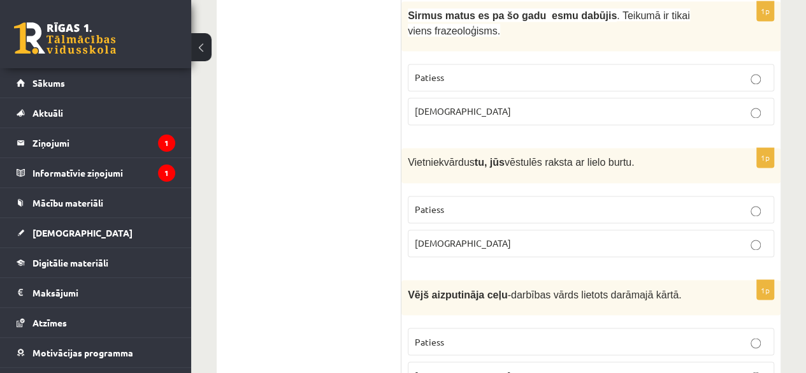
scroll to position [959, 0]
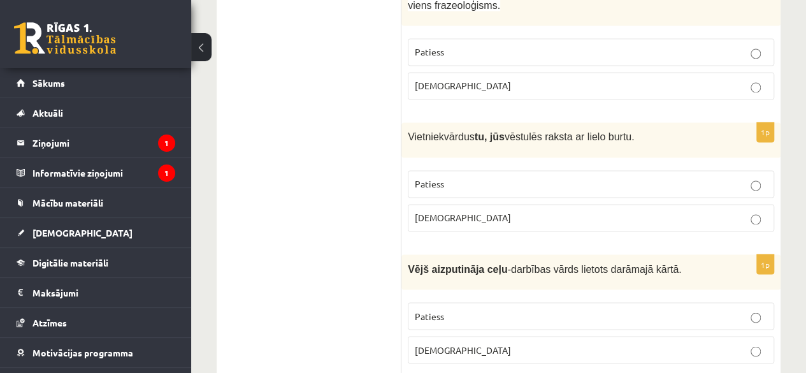
click at [558, 177] on p "Patiess" at bounding box center [591, 183] width 352 height 13
drag, startPoint x: 575, startPoint y: 242, endPoint x: 567, endPoint y: 242, distance: 7.6
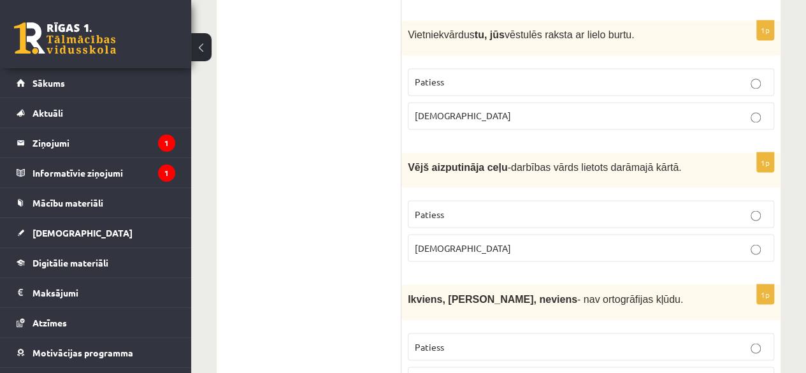
scroll to position [1087, 0]
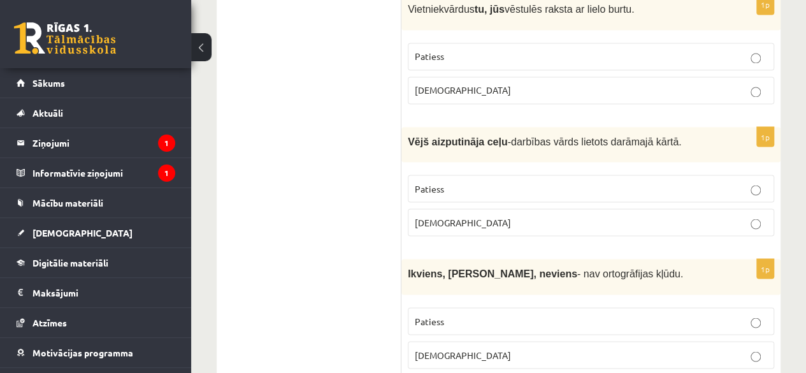
drag, startPoint x: 568, startPoint y: 185, endPoint x: 570, endPoint y: 175, distance: 10.4
click at [570, 175] on label "Patiess" at bounding box center [591, 188] width 366 height 27
click at [570, 182] on p "Patiess" at bounding box center [591, 188] width 352 height 13
click at [548, 227] on fieldset "Patiess Aplams" at bounding box center [591, 203] width 366 height 71
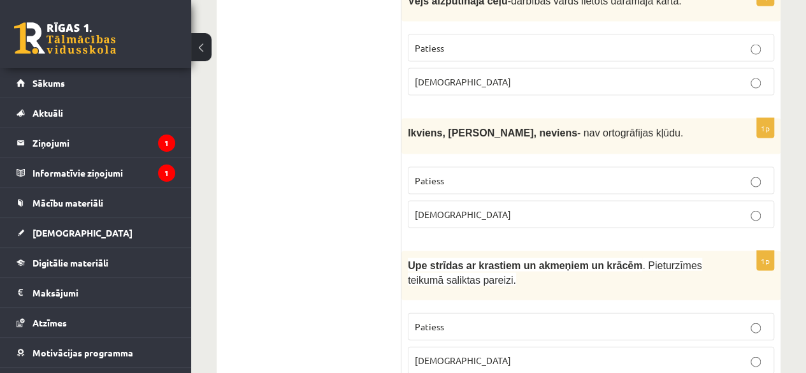
scroll to position [1240, 0]
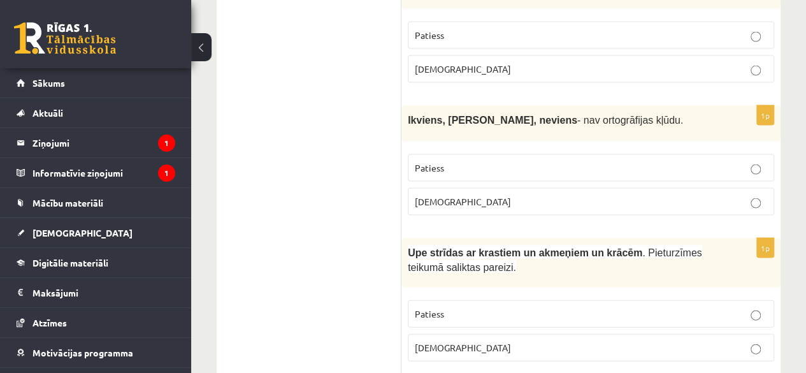
click at [529, 195] on p "Aplams" at bounding box center [591, 201] width 352 height 13
drag, startPoint x: 529, startPoint y: 186, endPoint x: 530, endPoint y: 203, distance: 16.6
click at [530, 203] on fieldset "Patiess Aplams" at bounding box center [591, 183] width 366 height 71
click at [529, 208] on div "1p Ikviens, jebkurš, neviens - nav ortogrāfijas kļūdu. Patiess Aplams" at bounding box center [590, 165] width 379 height 119
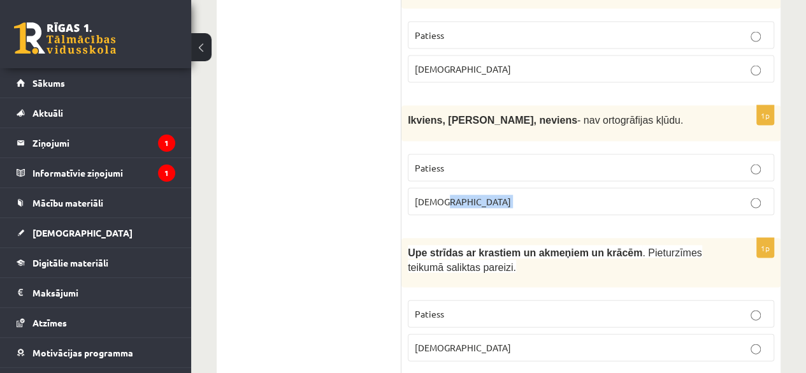
click at [529, 208] on div "1p Ikviens, jebkurš, neviens - nav ortogrāfijas kļūdu. Patiess Aplams" at bounding box center [590, 165] width 379 height 119
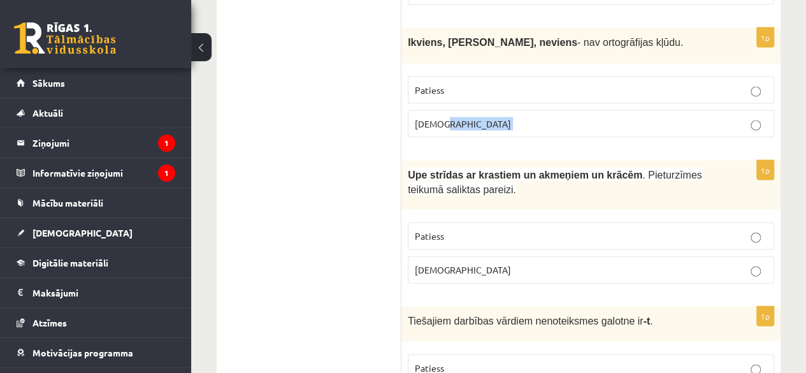
scroll to position [1342, 0]
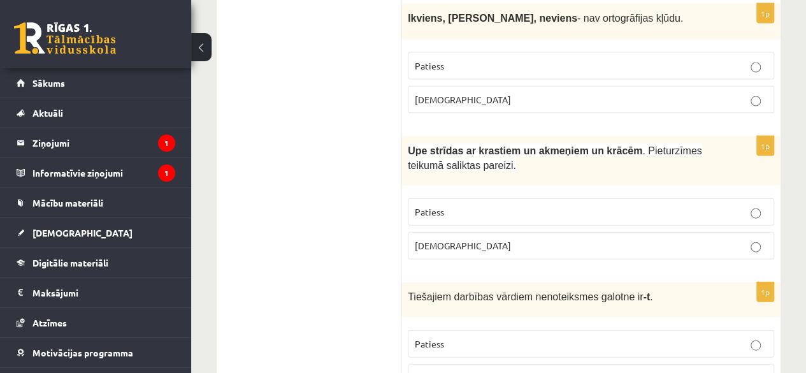
click at [547, 239] on p "Aplams" at bounding box center [591, 245] width 352 height 13
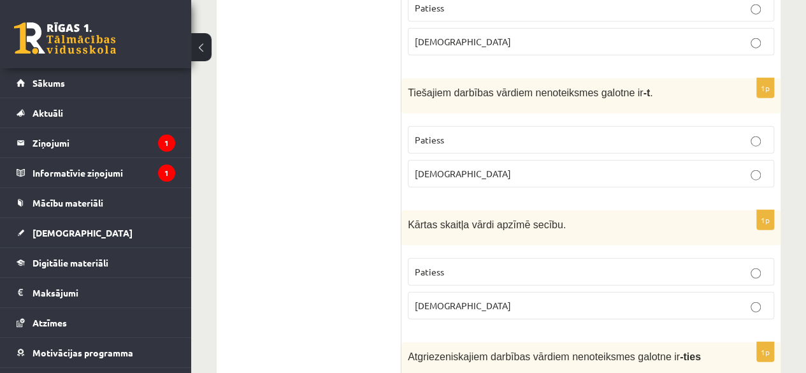
scroll to position [1535, 0]
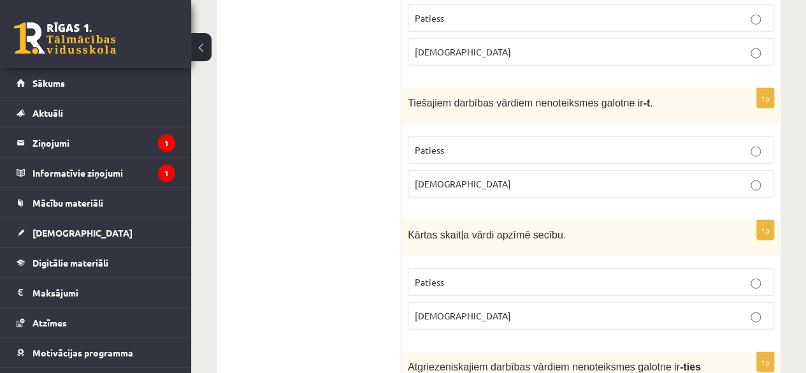
click at [635, 136] on label "Patiess" at bounding box center [591, 149] width 366 height 27
click at [635, 143] on p "Patiess" at bounding box center [591, 149] width 352 height 13
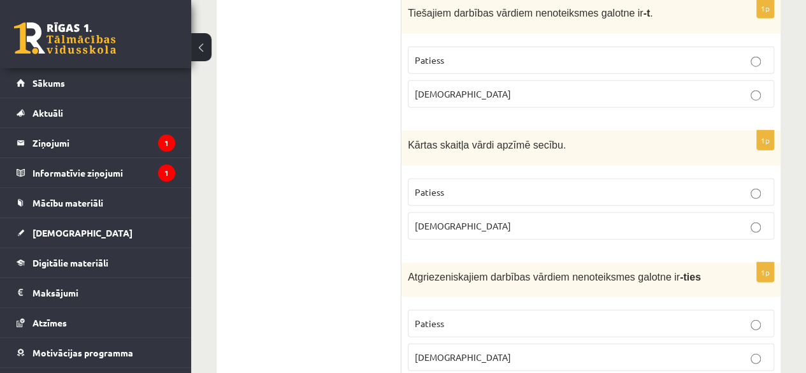
scroll to position [1631, 0]
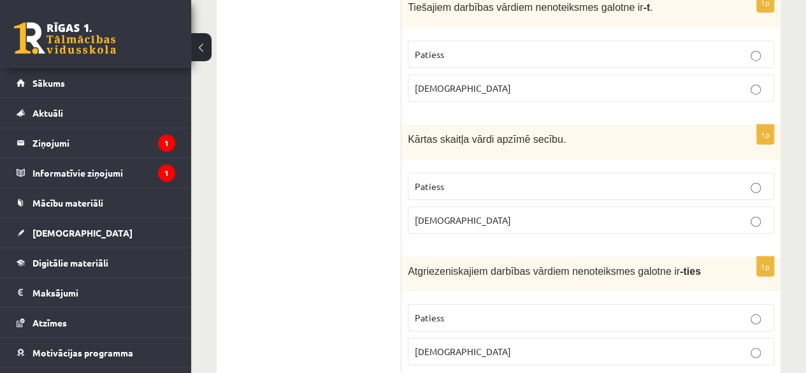
drag, startPoint x: 711, startPoint y: 176, endPoint x: 726, endPoint y: 166, distance: 18.4
click at [726, 180] on p "Patiess" at bounding box center [591, 186] width 352 height 13
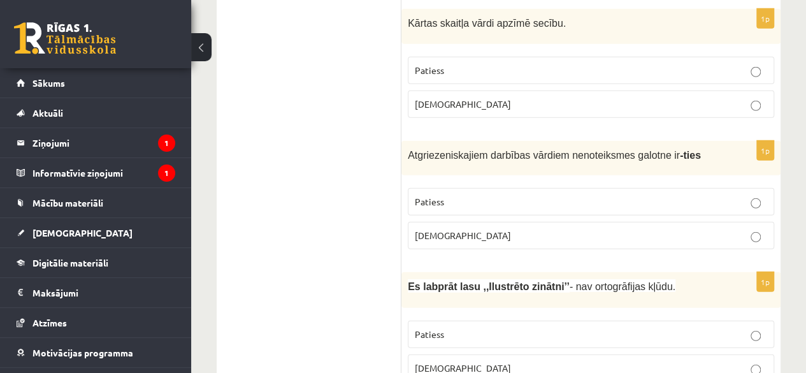
scroll to position [1757, 0]
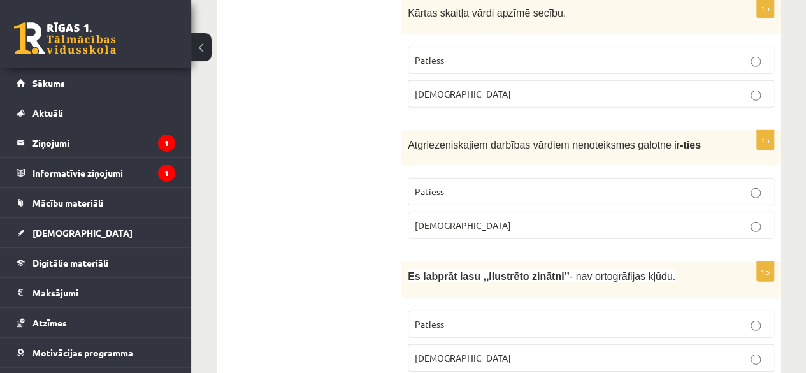
drag, startPoint x: 649, startPoint y: 187, endPoint x: 657, endPoint y: 177, distance: 13.1
click at [657, 178] on label "Patiess" at bounding box center [591, 191] width 366 height 27
click at [657, 185] on p "Patiess" at bounding box center [591, 191] width 352 height 13
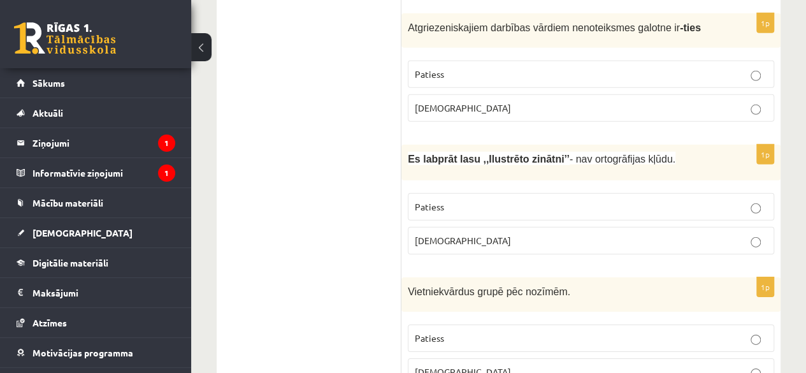
scroll to position [1858, 0]
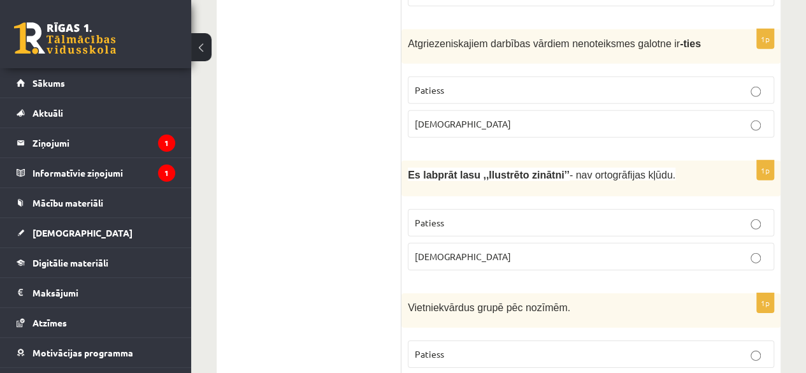
drag, startPoint x: 522, startPoint y: 233, endPoint x: 543, endPoint y: 241, distance: 22.6
click at [543, 250] on p "[DEMOGRAPHIC_DATA]" at bounding box center [591, 256] width 352 height 13
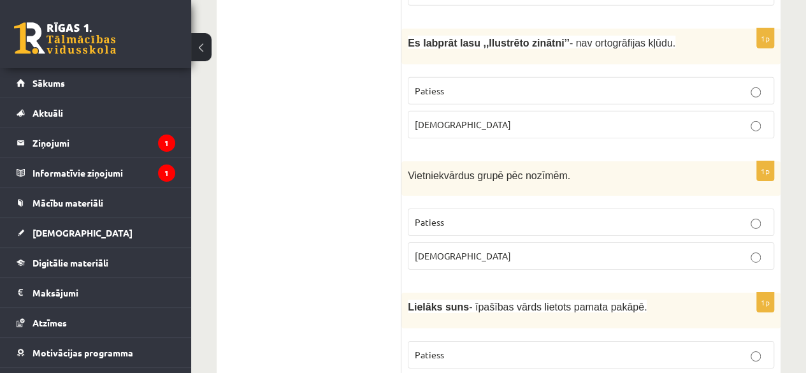
scroll to position [1995, 0]
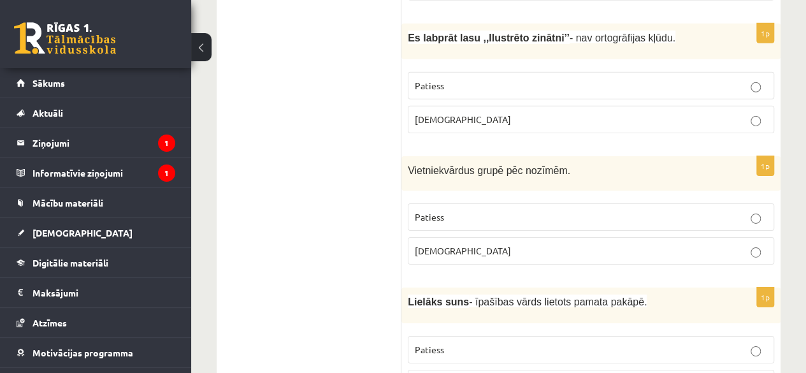
click at [549, 210] on p "Patiess" at bounding box center [591, 216] width 352 height 13
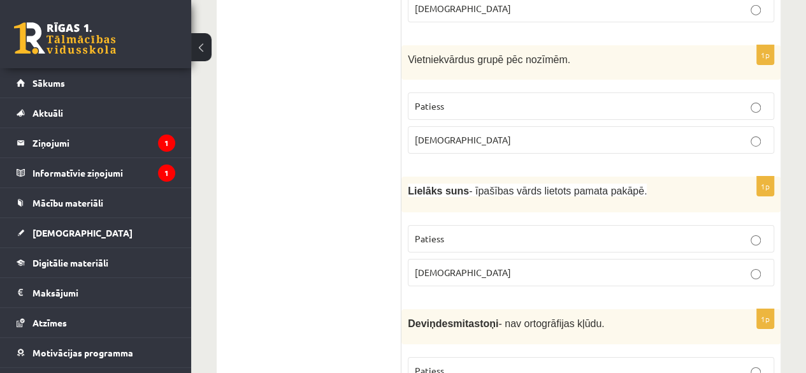
scroll to position [2116, 0]
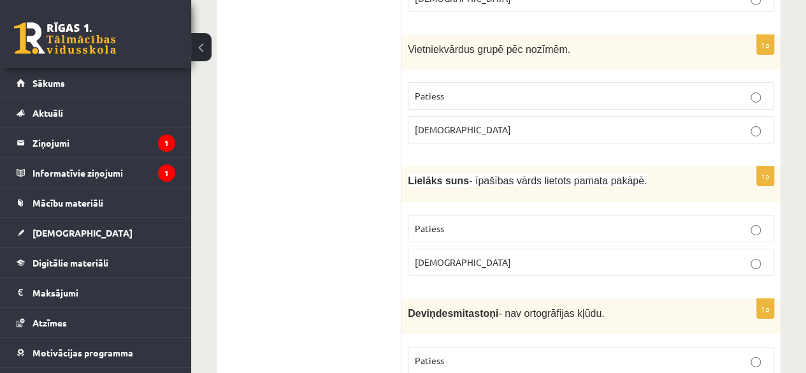
click at [640, 255] on p "Aplams" at bounding box center [591, 261] width 352 height 13
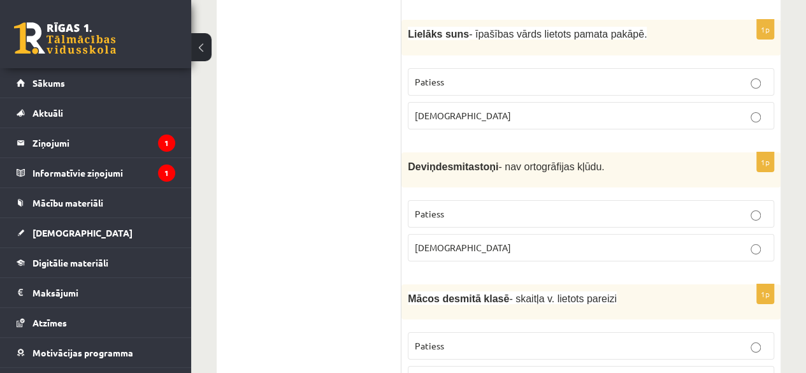
scroll to position [2273, 0]
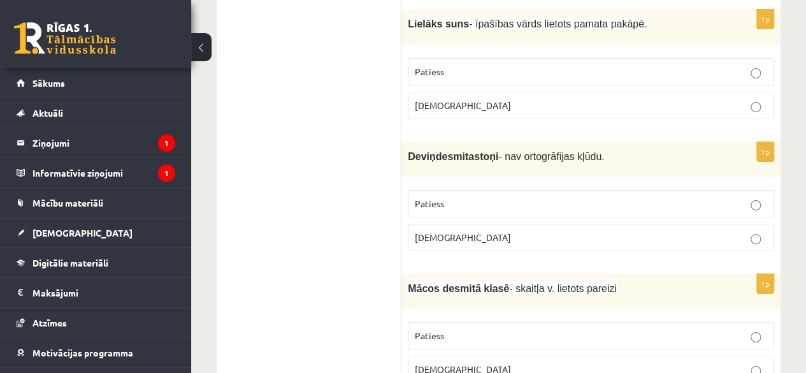
click at [529, 197] on p "Patiess" at bounding box center [591, 203] width 352 height 13
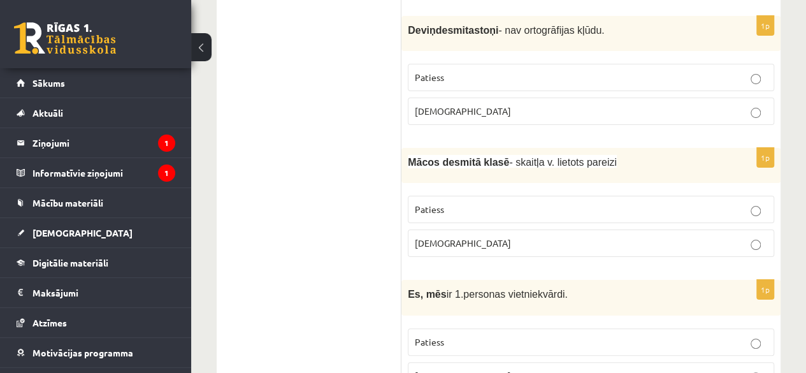
scroll to position [2405, 0]
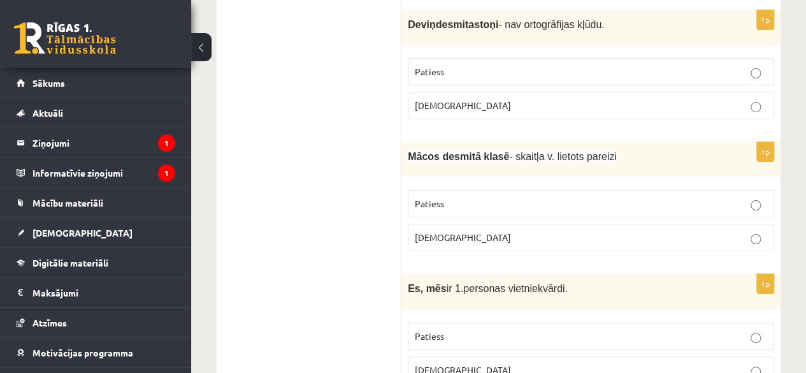
click at [508, 231] on p "Aplams" at bounding box center [591, 237] width 352 height 13
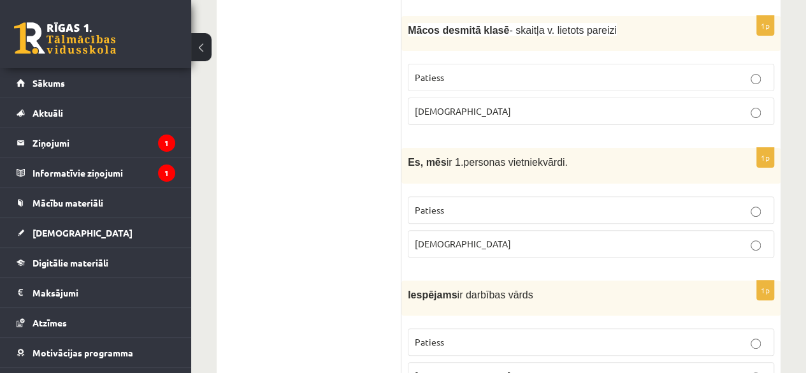
scroll to position [2536, 0]
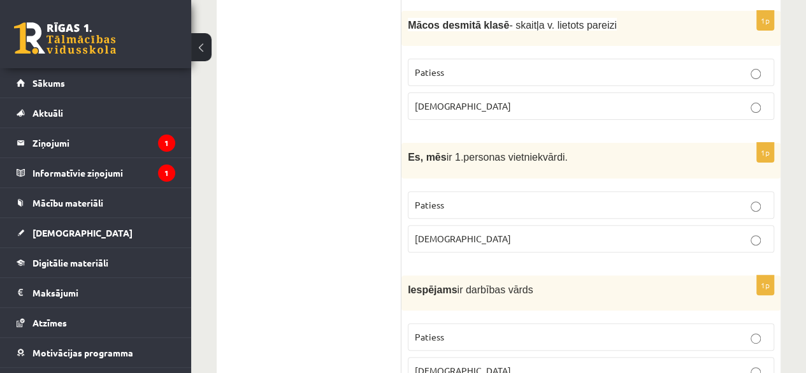
click at [591, 198] on p "Patiess" at bounding box center [591, 204] width 352 height 13
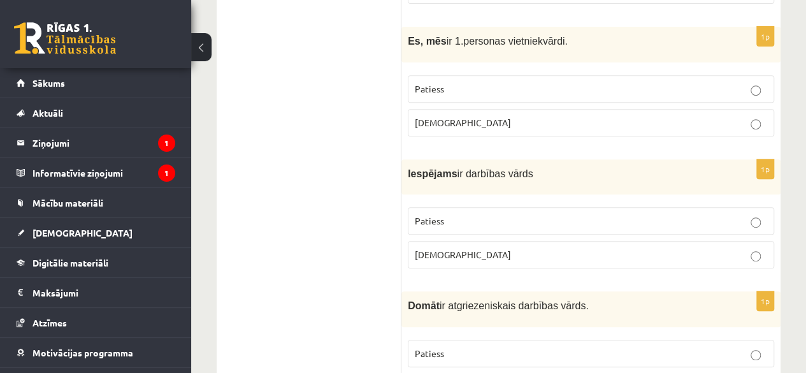
scroll to position [2662, 0]
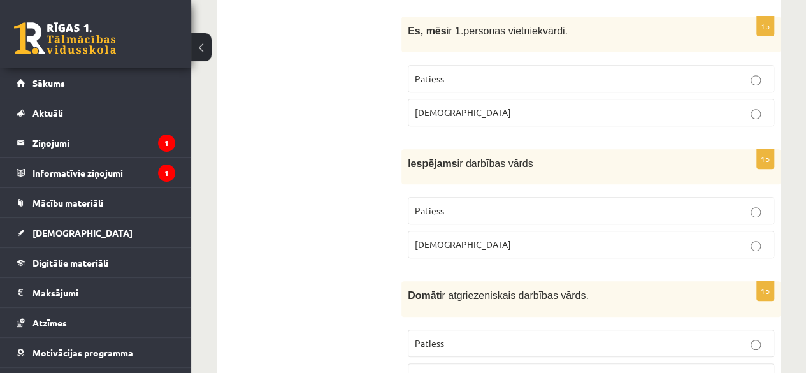
drag, startPoint x: 581, startPoint y: 229, endPoint x: 589, endPoint y: 219, distance: 12.6
click at [589, 231] on label "Aplams" at bounding box center [591, 244] width 366 height 27
click at [589, 238] on p "Aplams" at bounding box center [591, 244] width 352 height 13
drag, startPoint x: 589, startPoint y: 219, endPoint x: 815, endPoint y: 157, distance: 233.8
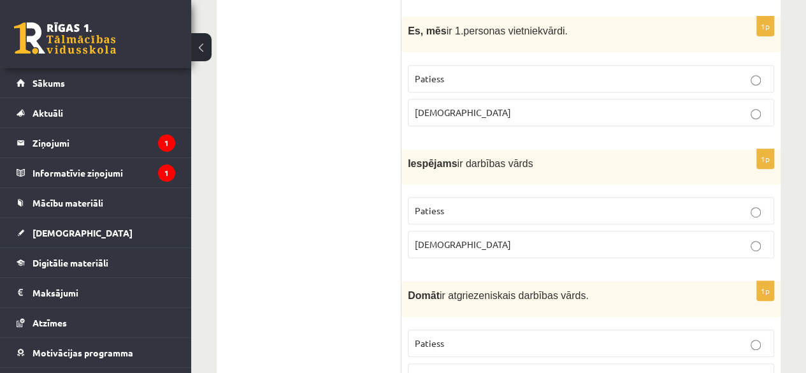
drag, startPoint x: 796, startPoint y: 241, endPoint x: 788, endPoint y: 246, distance: 9.4
drag, startPoint x: 788, startPoint y: 247, endPoint x: 792, endPoint y: 258, distance: 12.1
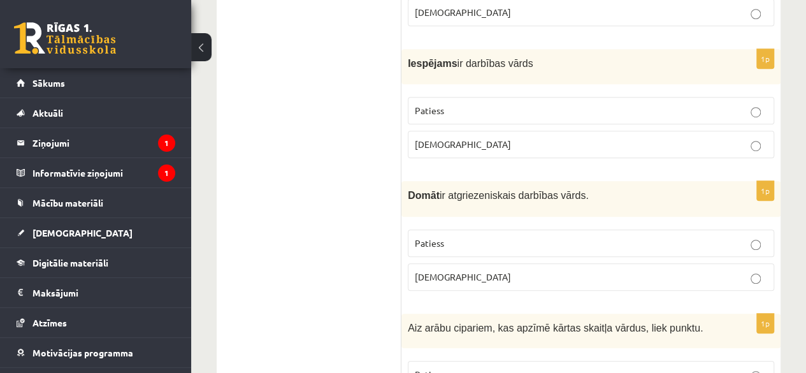
scroll to position [2793, 0]
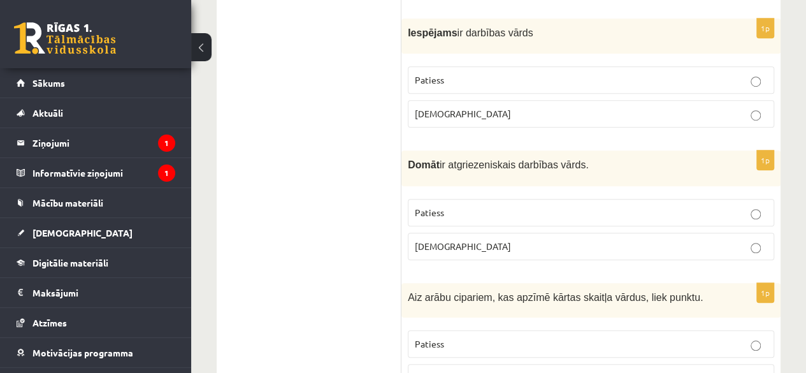
click at [530, 240] on p "Aplams" at bounding box center [591, 246] width 352 height 13
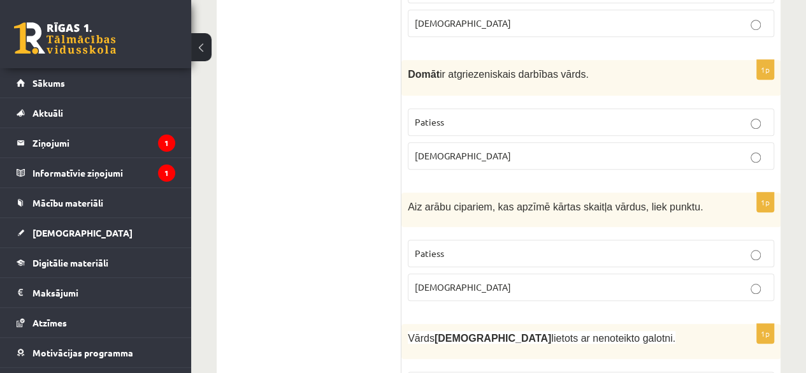
scroll to position [2888, 0]
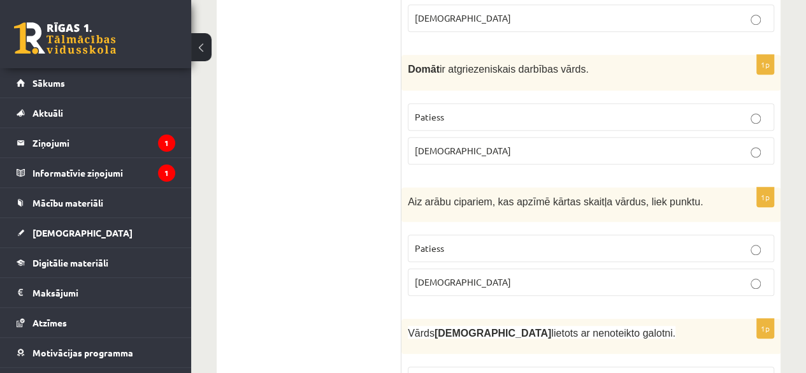
click at [637, 275] on p "Aplams" at bounding box center [591, 281] width 352 height 13
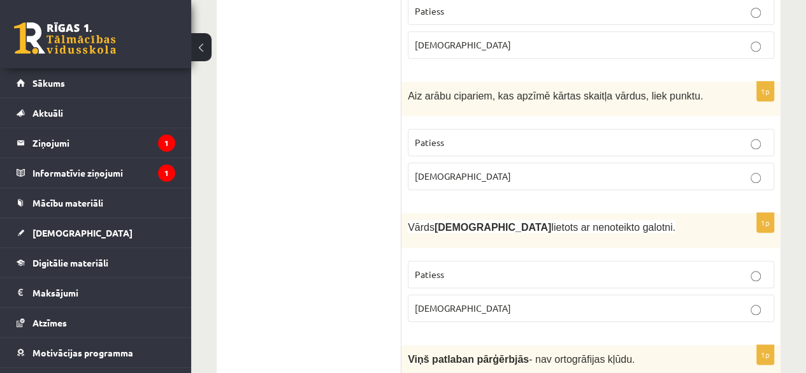
scroll to position [3004, 0]
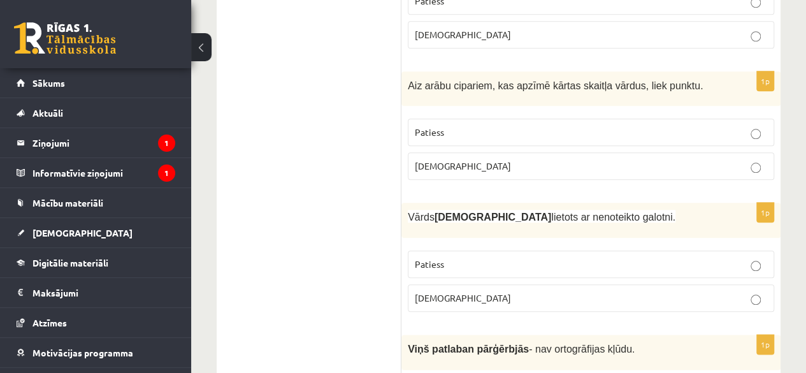
click at [680, 250] on label "Patiess" at bounding box center [591, 263] width 366 height 27
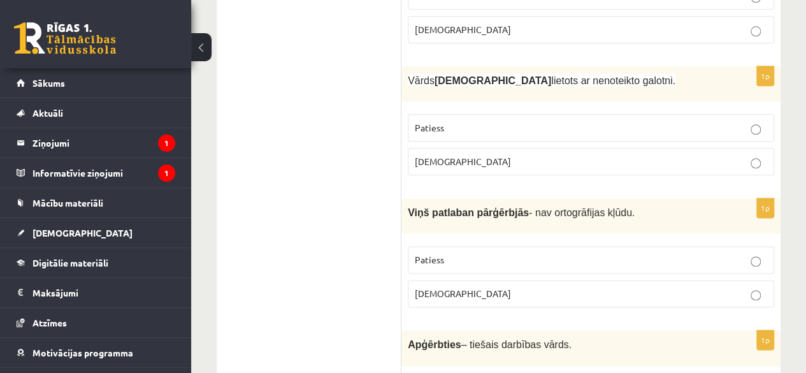
scroll to position [3095, 0]
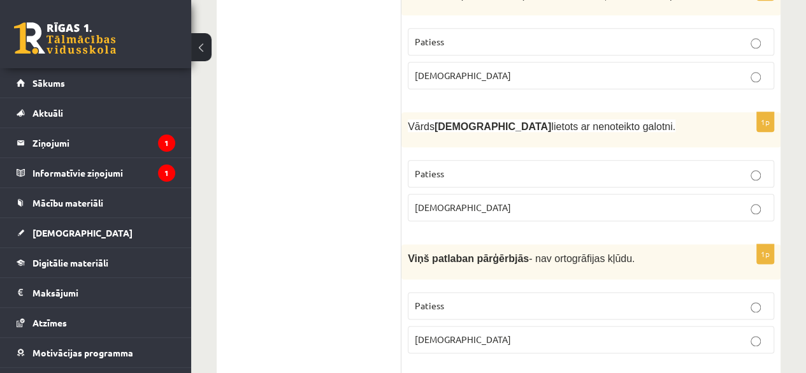
drag, startPoint x: 641, startPoint y: 308, endPoint x: 668, endPoint y: 308, distance: 26.8
click at [668, 333] on p "Aplams" at bounding box center [591, 339] width 352 height 13
click at [612, 299] on p "Patiess" at bounding box center [591, 305] width 352 height 13
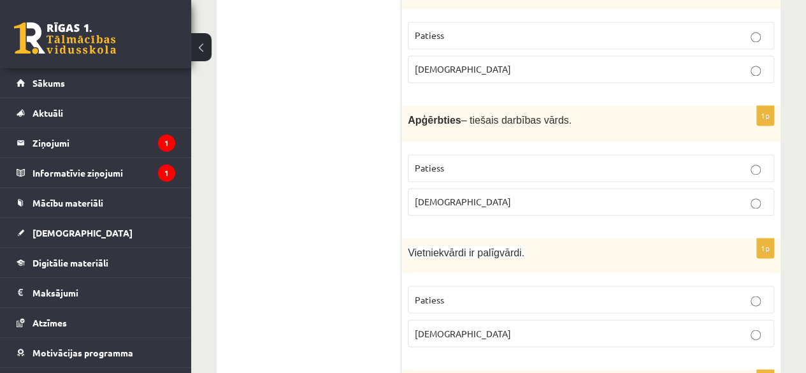
scroll to position [3381, 0]
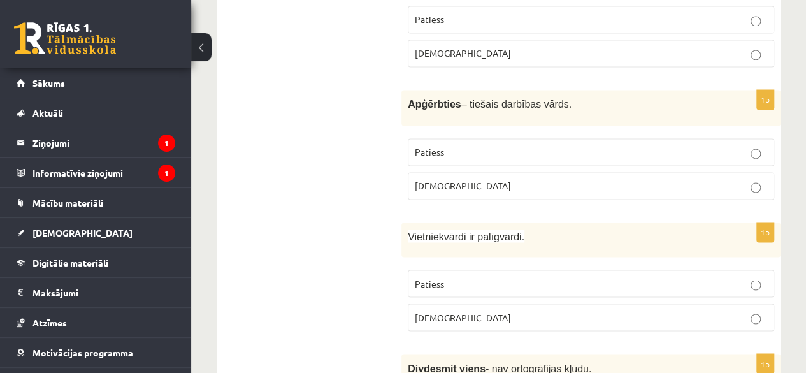
click at [501, 138] on label "Patiess" at bounding box center [591, 151] width 366 height 27
drag, startPoint x: 475, startPoint y: 259, endPoint x: 498, endPoint y: 250, distance: 24.4
click at [498, 269] on label "Patiess" at bounding box center [591, 282] width 366 height 27
click at [498, 276] on p "Patiess" at bounding box center [591, 282] width 352 height 13
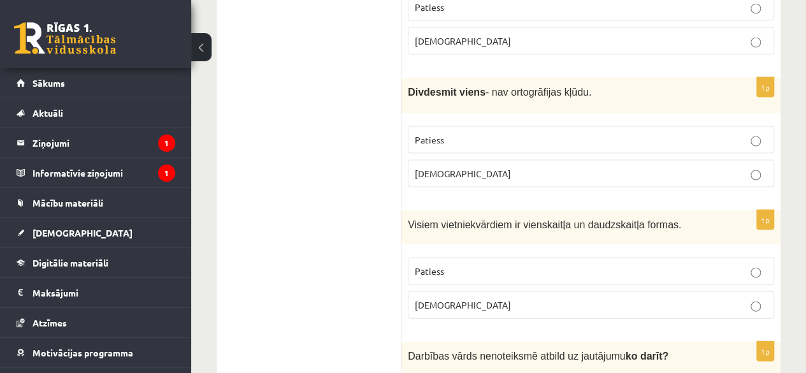
scroll to position [3672, 0]
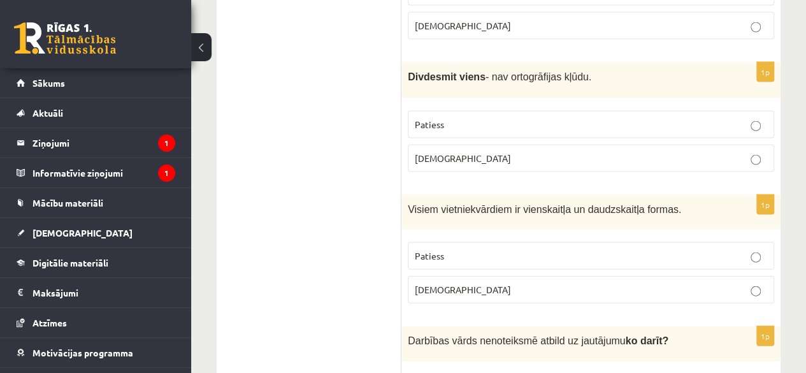
click at [544, 118] on p "Patiess" at bounding box center [591, 124] width 352 height 13
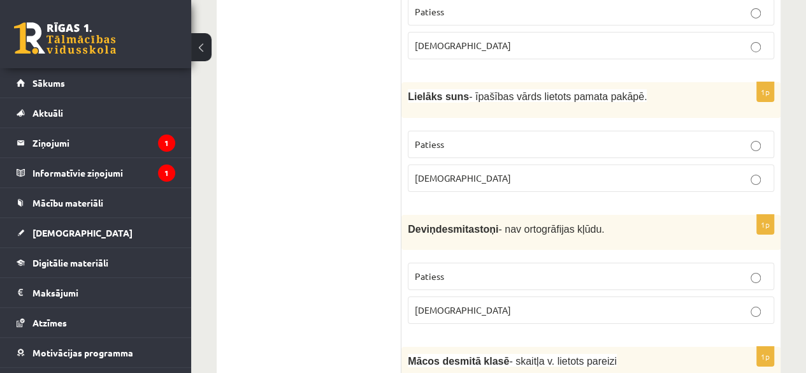
scroll to position [2206, 0]
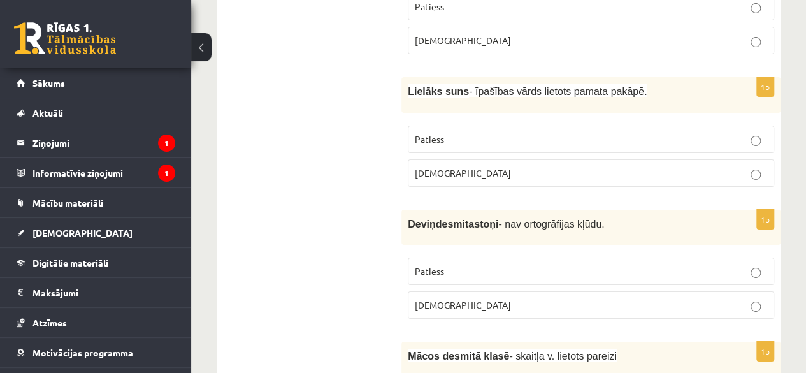
drag, startPoint x: 688, startPoint y: 285, endPoint x: 740, endPoint y: 282, distance: 51.7
click at [740, 298] on p "Aplams" at bounding box center [591, 304] width 352 height 13
drag, startPoint x: 740, startPoint y: 282, endPoint x: 815, endPoint y: 233, distance: 89.8
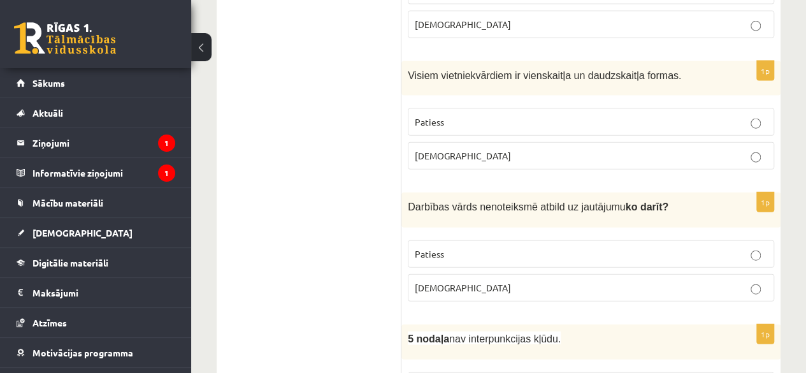
scroll to position [3811, 0]
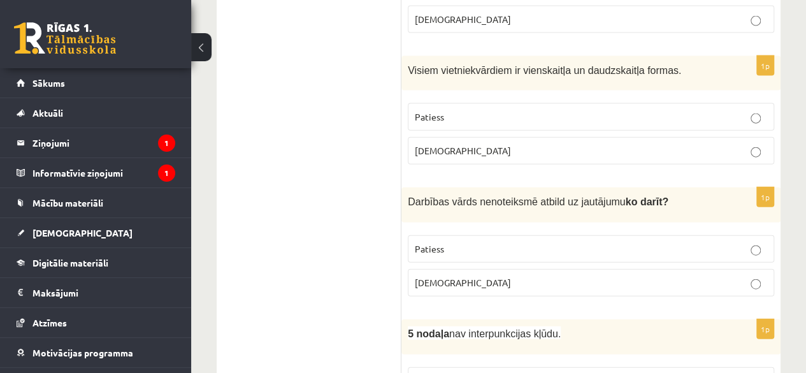
drag, startPoint x: 508, startPoint y: 82, endPoint x: 517, endPoint y: 80, distance: 8.4
click at [517, 110] on p "Patiess" at bounding box center [591, 116] width 352 height 13
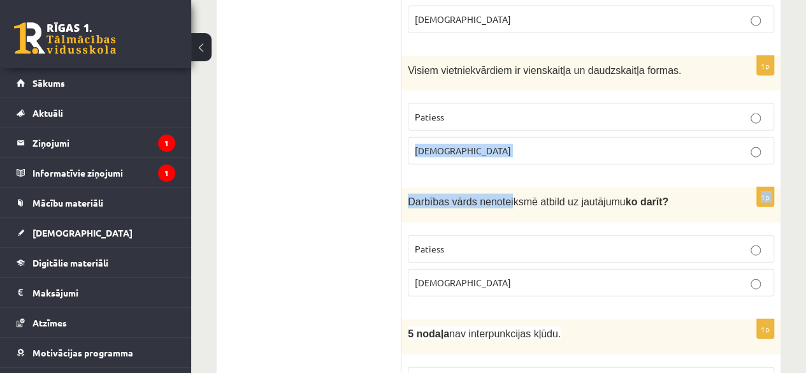
drag, startPoint x: 517, startPoint y: 80, endPoint x: 503, endPoint y: 148, distance: 69.5
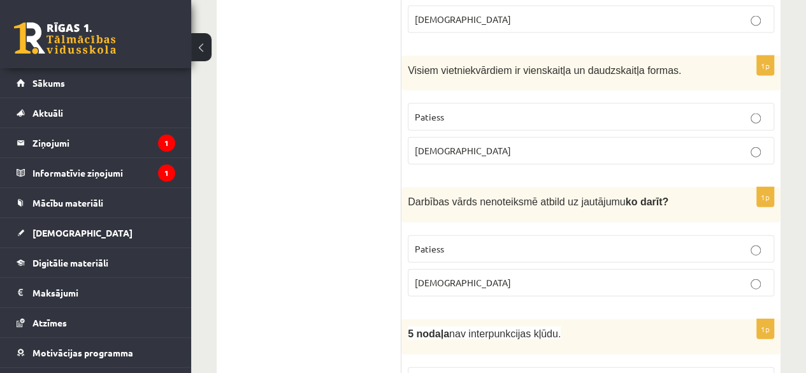
click at [517, 242] on p "Patiess" at bounding box center [591, 248] width 352 height 13
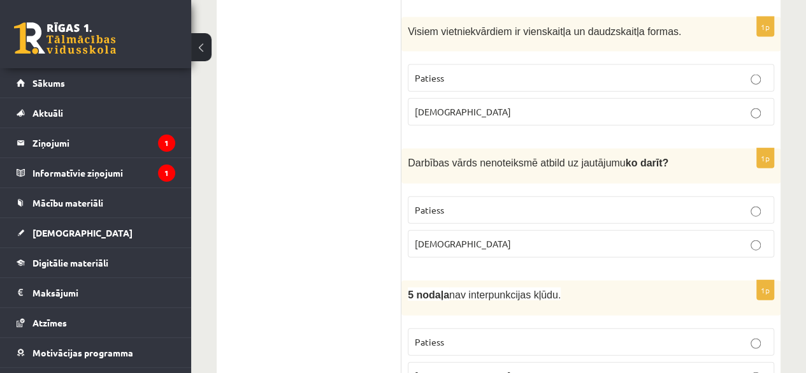
scroll to position [3876, 0]
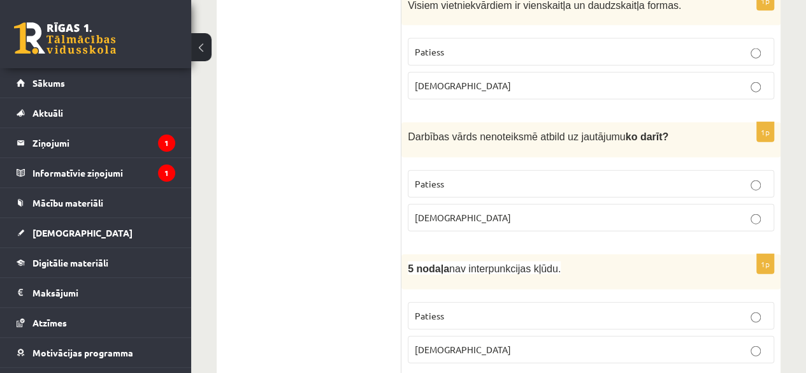
click at [597, 336] on label "Aplams" at bounding box center [591, 349] width 366 height 27
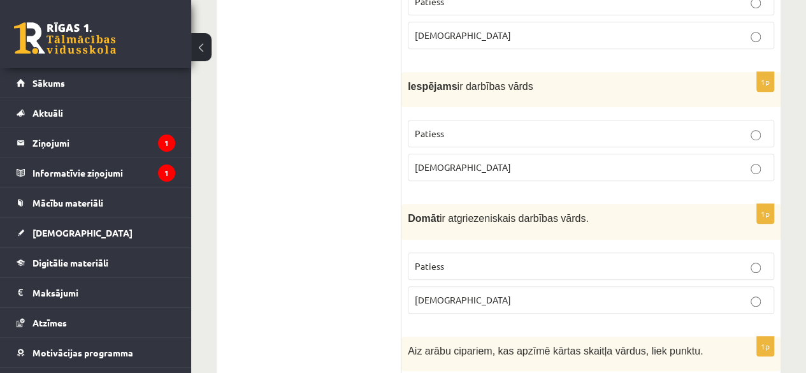
scroll to position [0, 0]
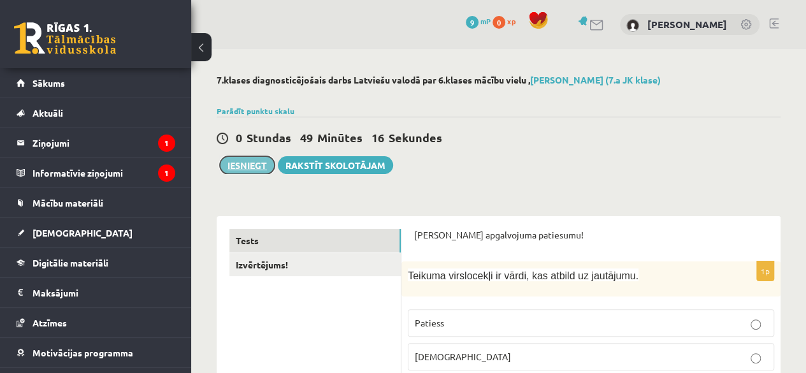
click at [238, 159] on button "Iesniegt" at bounding box center [247, 165] width 55 height 18
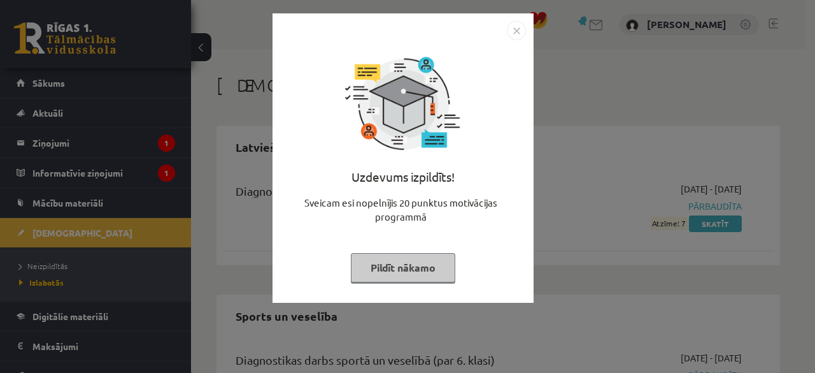
click at [514, 29] on img "Close" at bounding box center [516, 30] width 19 height 19
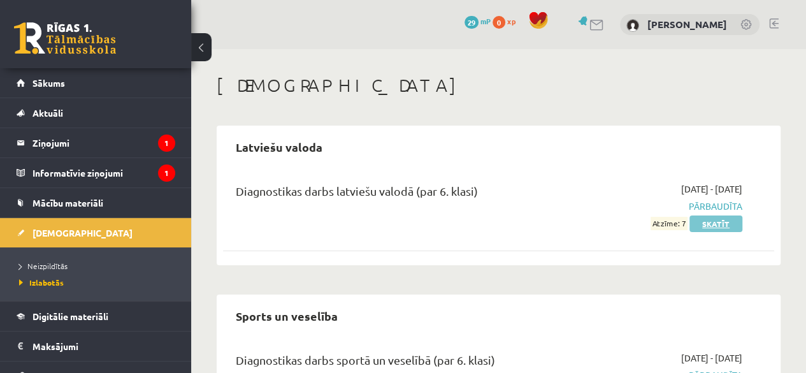
click at [708, 218] on link "Skatīt" at bounding box center [715, 223] width 53 height 17
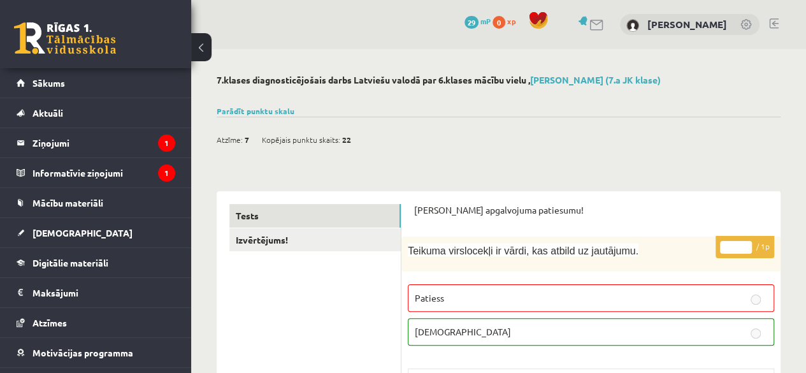
click at [773, 21] on link at bounding box center [774, 23] width 10 height 10
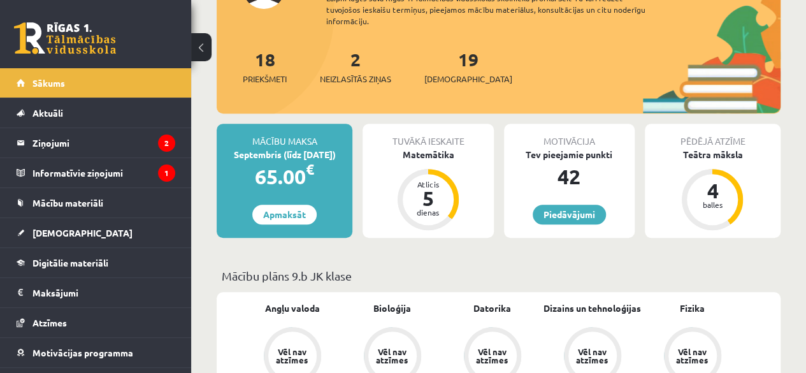
scroll to position [199, 0]
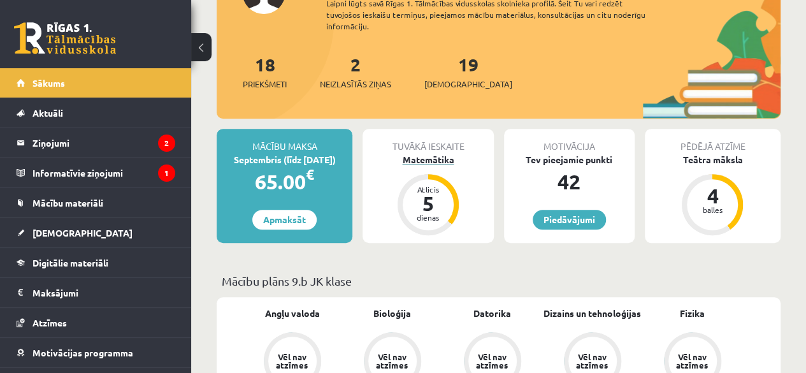
click at [427, 159] on div "Matemātika" at bounding box center [427, 159] width 131 height 13
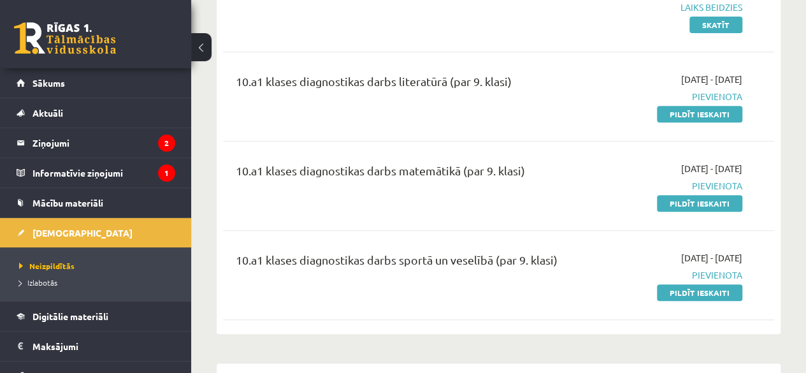
scroll to position [220, 0]
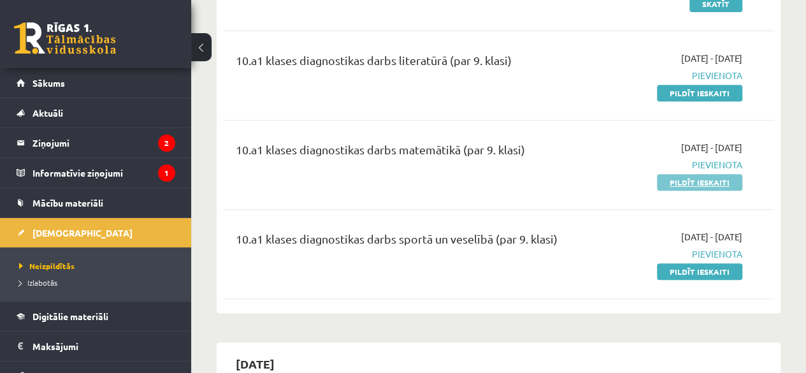
click at [691, 182] on link "Pildīt ieskaiti" at bounding box center [699, 182] width 85 height 17
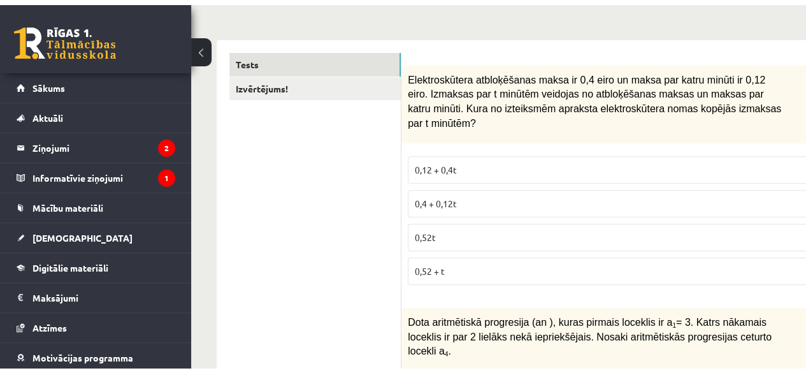
scroll to position [208, 0]
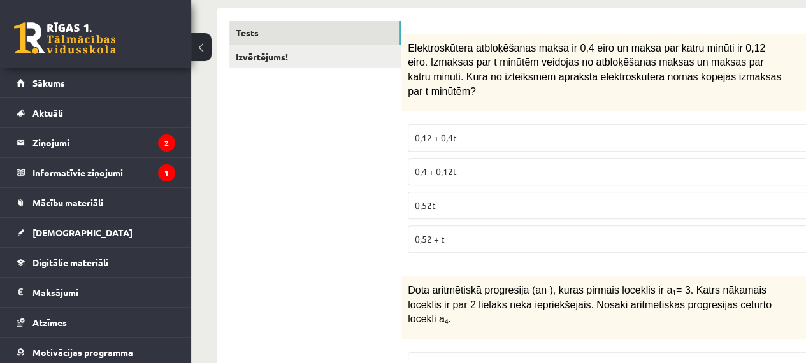
click at [198, 39] on button at bounding box center [201, 47] width 20 height 28
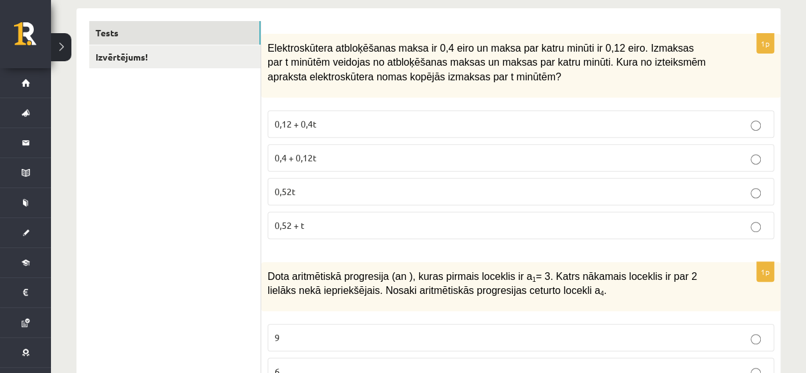
click at [325, 154] on p "0,4 + 0,12t" at bounding box center [521, 157] width 492 height 13
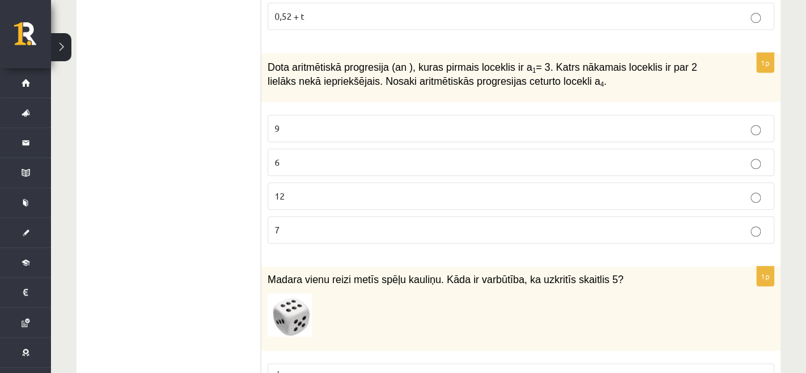
scroll to position [442, 0]
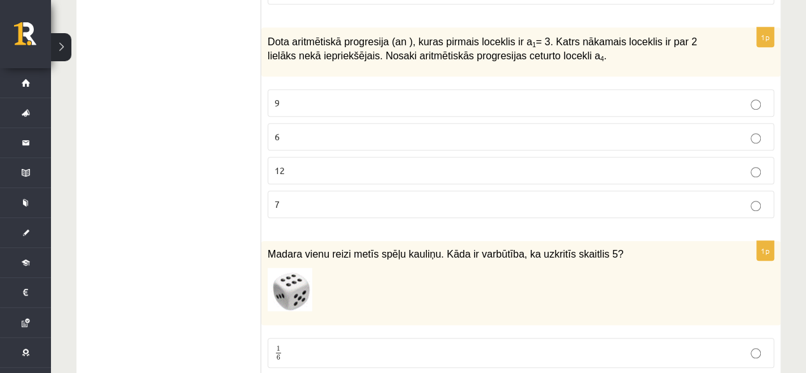
click at [708, 92] on label "9" at bounding box center [521, 102] width 506 height 27
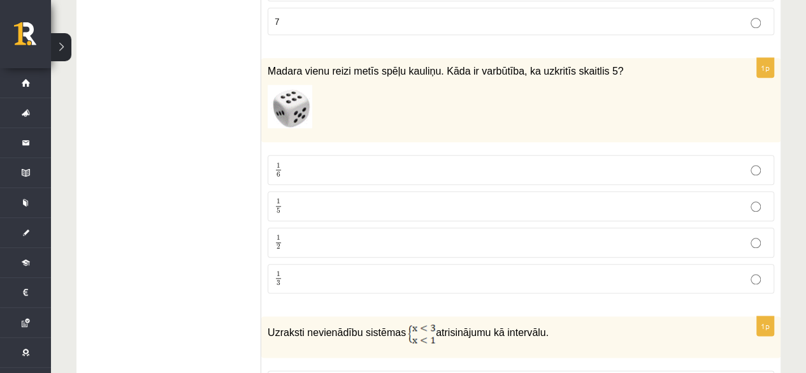
scroll to position [633, 0]
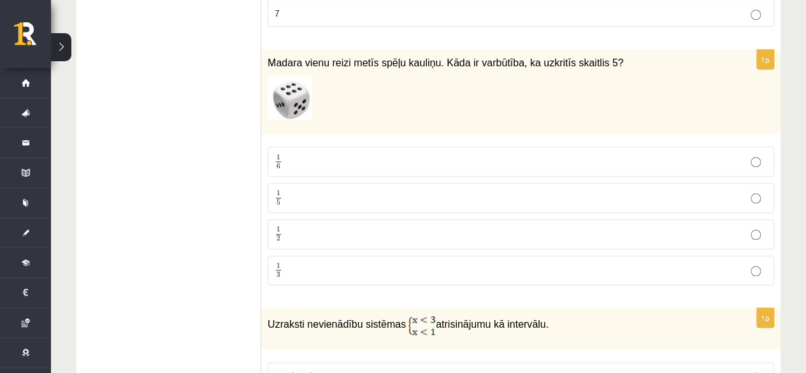
click at [663, 226] on p "1 2 1 2" at bounding box center [521, 234] width 492 height 16
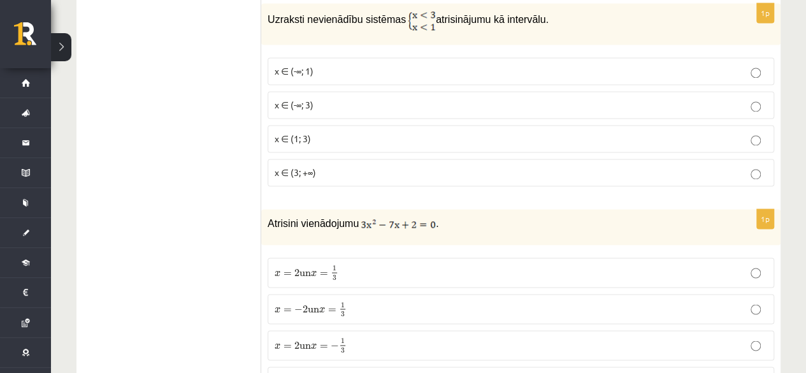
scroll to position [900, 0]
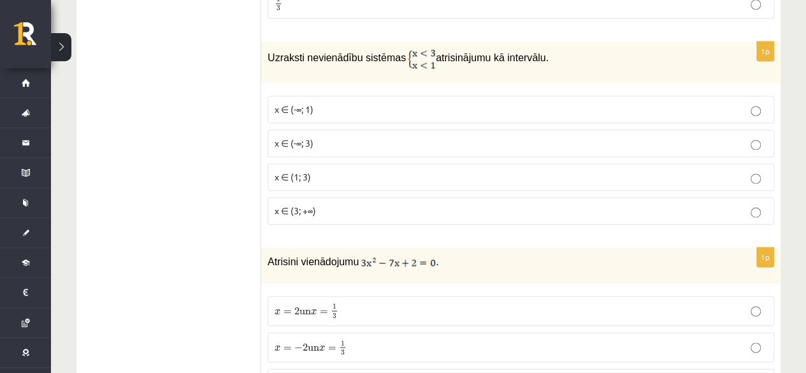
click at [636, 104] on p "x ∈ (-∞; 1)" at bounding box center [521, 109] width 492 height 13
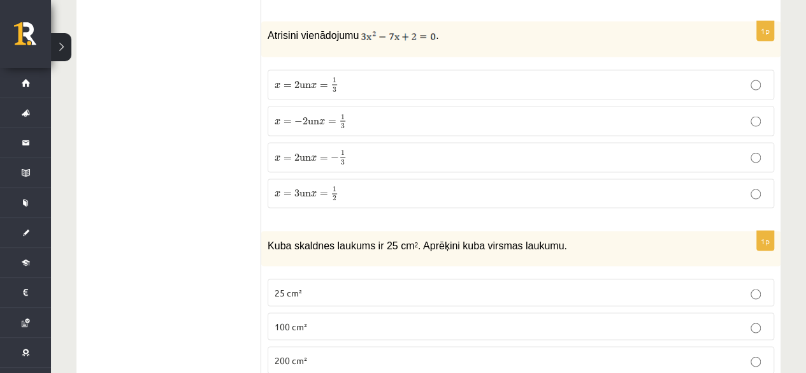
scroll to position [1134, 0]
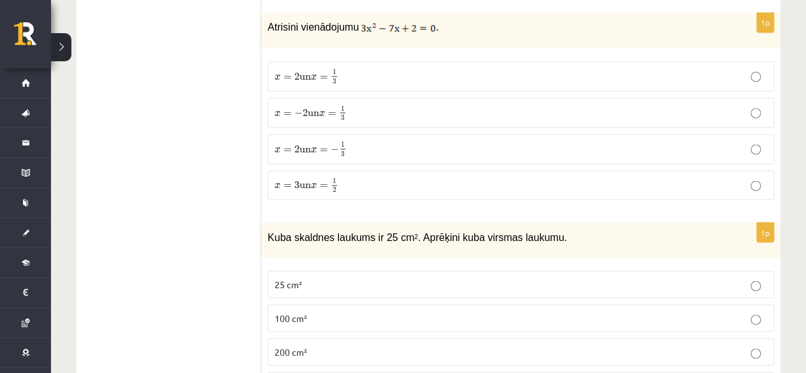
click at [607, 69] on p "x = 2 un x = 1 3 x = 2 un x = 1 3" at bounding box center [521, 76] width 492 height 16
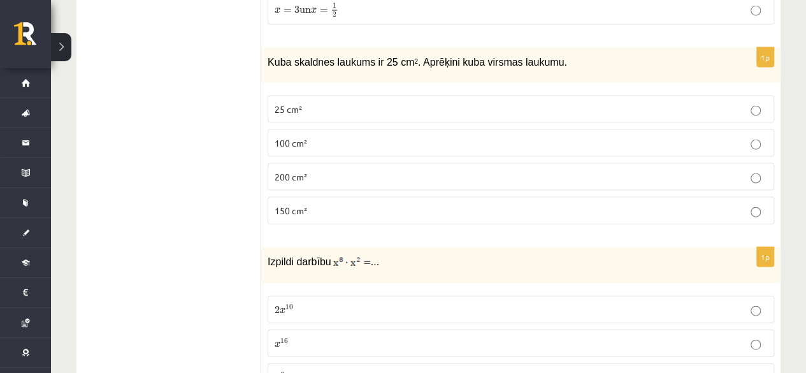
scroll to position [1317, 0]
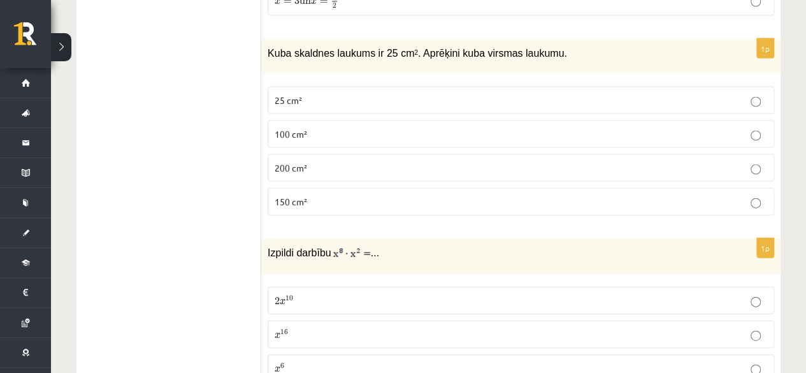
drag, startPoint x: 803, startPoint y: 89, endPoint x: 810, endPoint y: 83, distance: 8.2
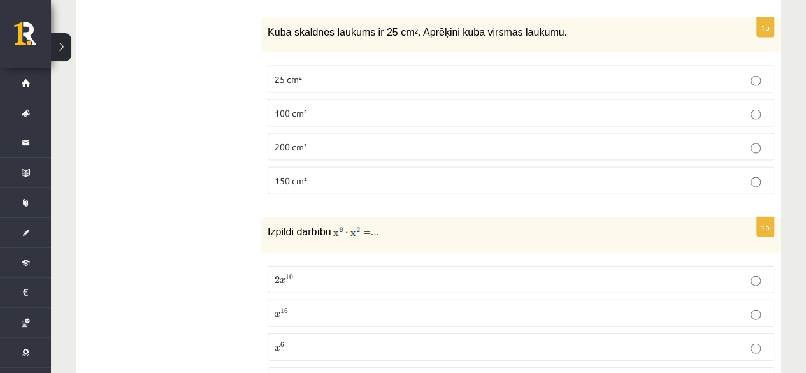
scroll to position [1356, 0]
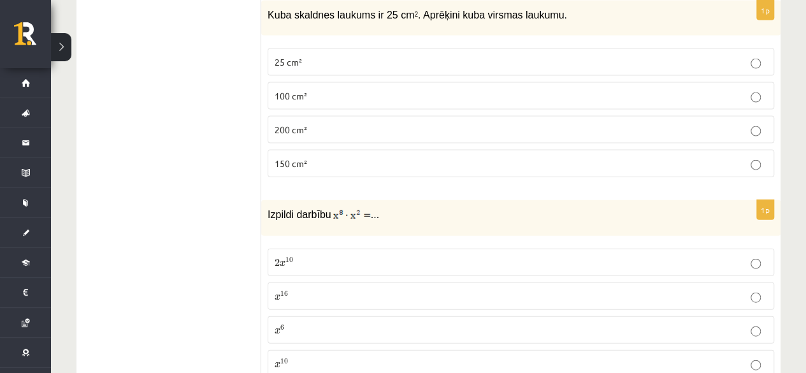
click at [549, 157] on p "150 cm²" at bounding box center [521, 163] width 492 height 13
click at [482, 289] on p "x 16 x 16" at bounding box center [521, 295] width 492 height 13
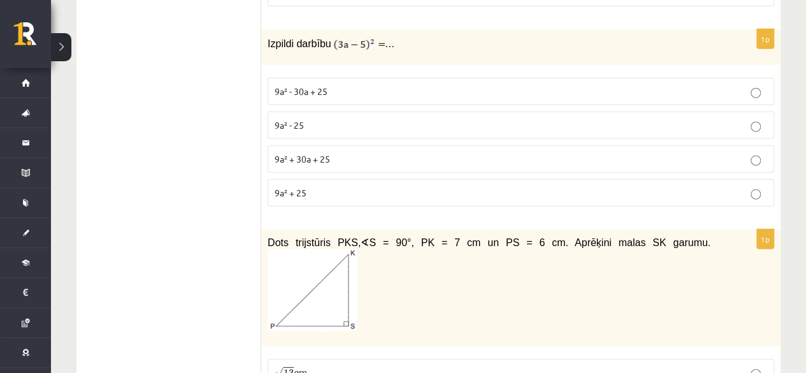
scroll to position [1718, 0]
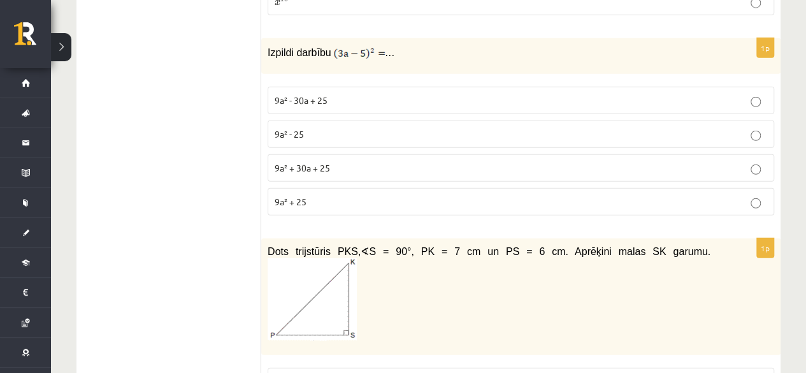
click at [664, 94] on p "9a² - 30a + 25" at bounding box center [521, 100] width 492 height 13
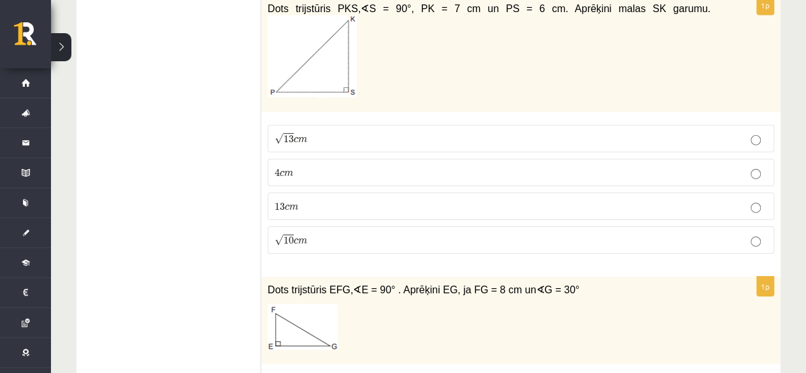
scroll to position [1935, 0]
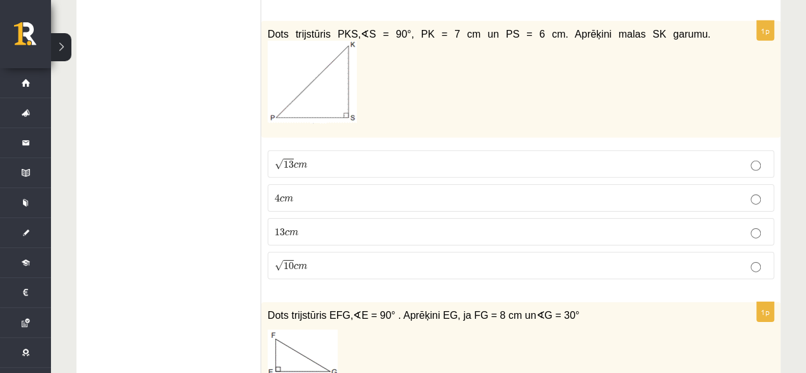
click at [357, 70] on img at bounding box center [312, 82] width 89 height 83
click at [701, 225] on p "13 c m 13 c m" at bounding box center [521, 231] width 492 height 13
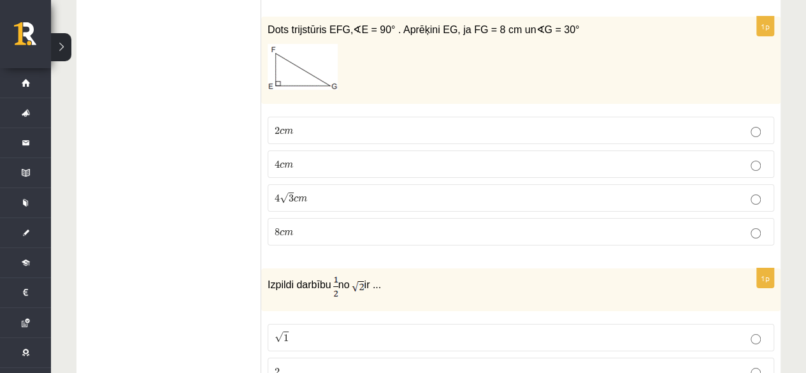
scroll to position [2169, 0]
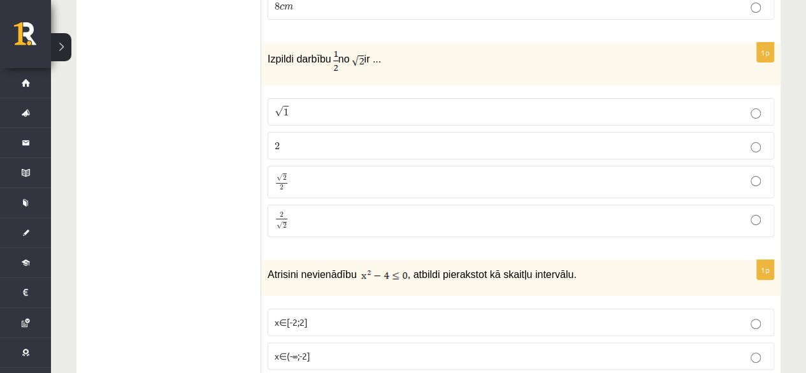
scroll to position [2437, 0]
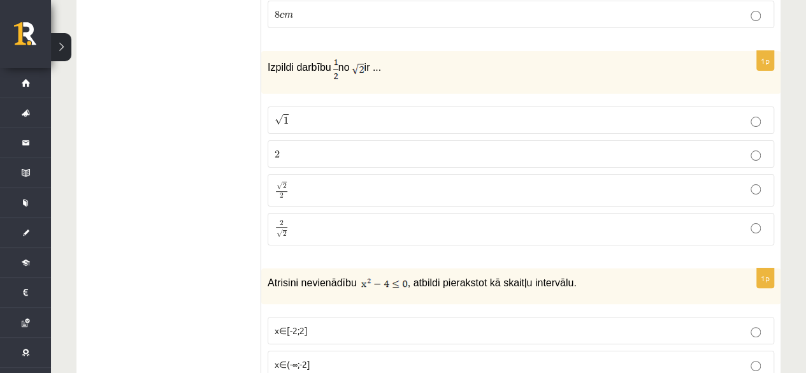
click at [627, 147] on p "2 2" at bounding box center [521, 153] width 492 height 13
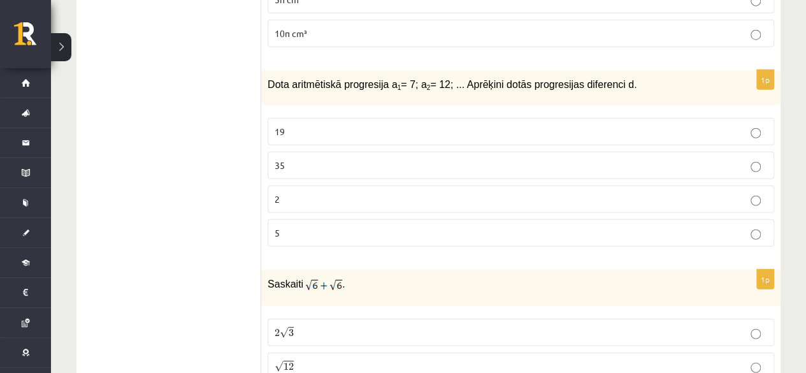
scroll to position [4017, 0]
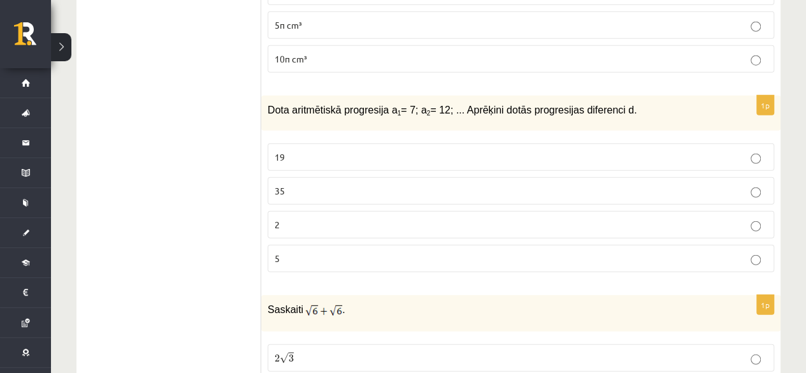
click at [677, 184] on p "35" at bounding box center [521, 190] width 492 height 13
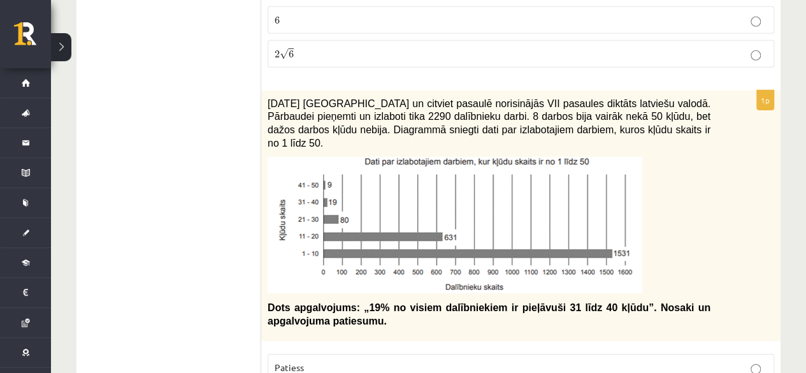
scroll to position [4397, 0]
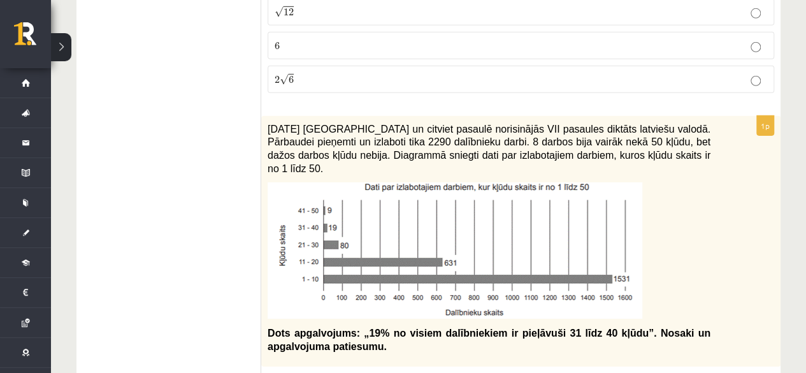
click at [767, 236] on div "2021. gada 27. novembrī Latvijā un citviet pasaulē norisinājās VII pasaules dik…" at bounding box center [520, 241] width 519 height 251
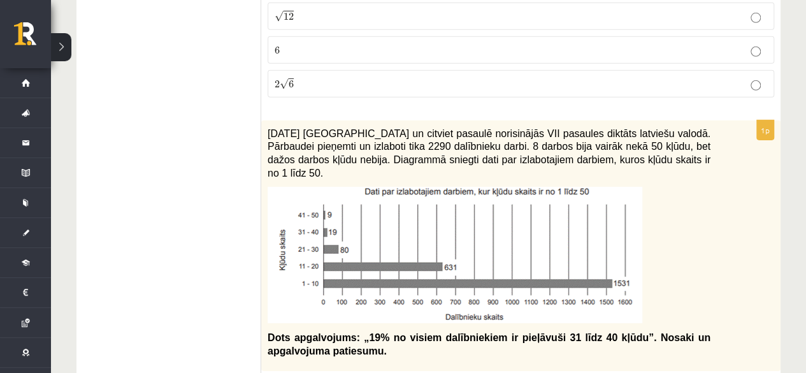
scroll to position [4384, 0]
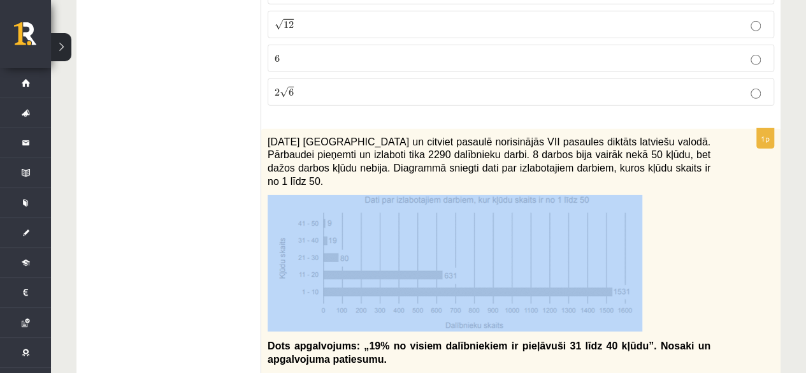
click at [747, 238] on div "2021. gada 27. novembrī Latvijā un citviet pasaulē norisinājās VII pasaules dik…" at bounding box center [520, 254] width 519 height 251
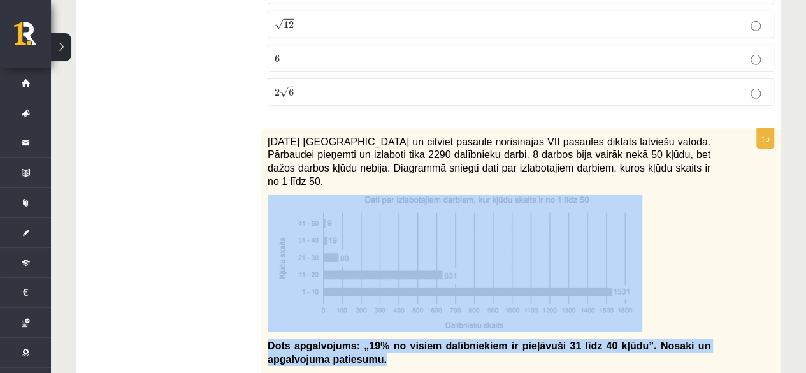
drag, startPoint x: 747, startPoint y: 238, endPoint x: 742, endPoint y: 296, distance: 58.8
click at [742, 296] on div "2021. gada 27. novembrī Latvijā un citviet pasaulē norisinājās VII pasaules dik…" at bounding box center [520, 254] width 519 height 251
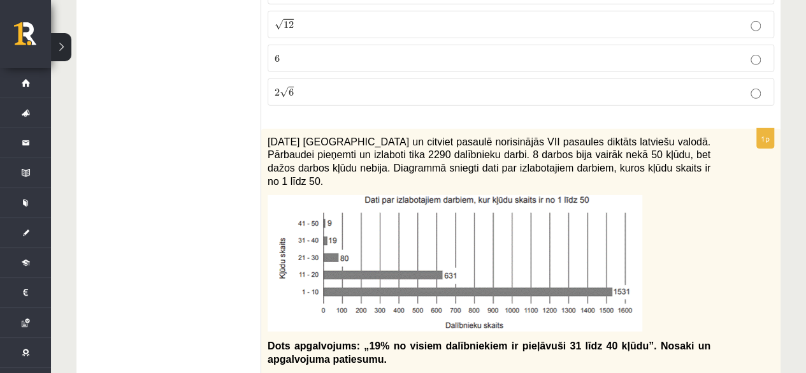
click at [742, 296] on div "2021. gada 27. novembrī Latvijā un citviet pasaulē norisinājās VII pasaules dik…" at bounding box center [520, 254] width 519 height 251
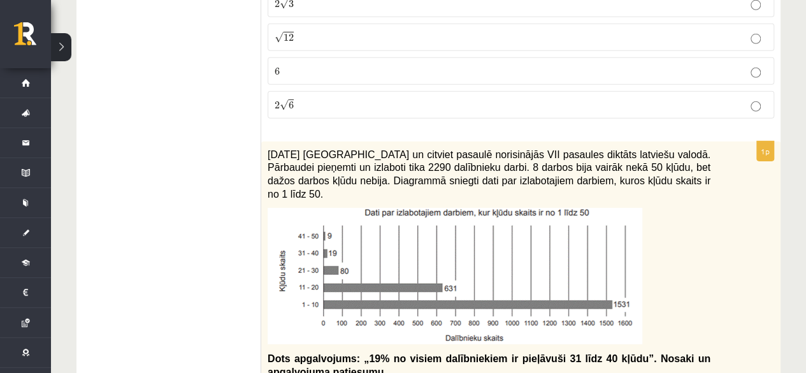
scroll to position [4380, 0]
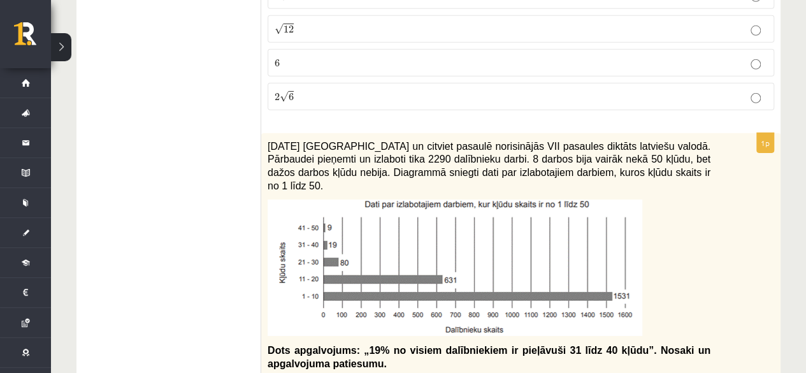
drag, startPoint x: 780, startPoint y: 267, endPoint x: 791, endPoint y: 243, distance: 26.8
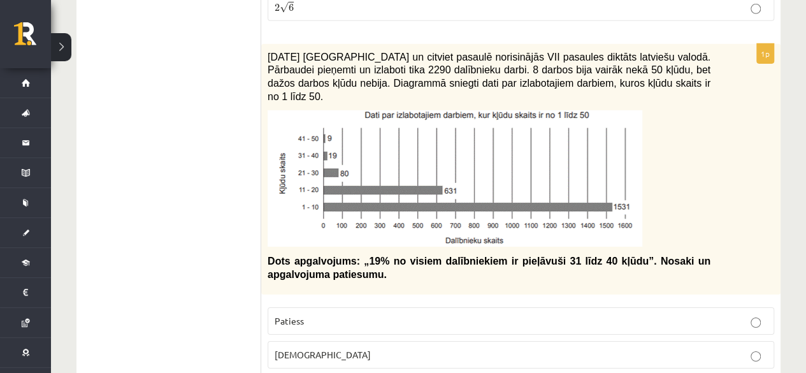
scroll to position [4461, 0]
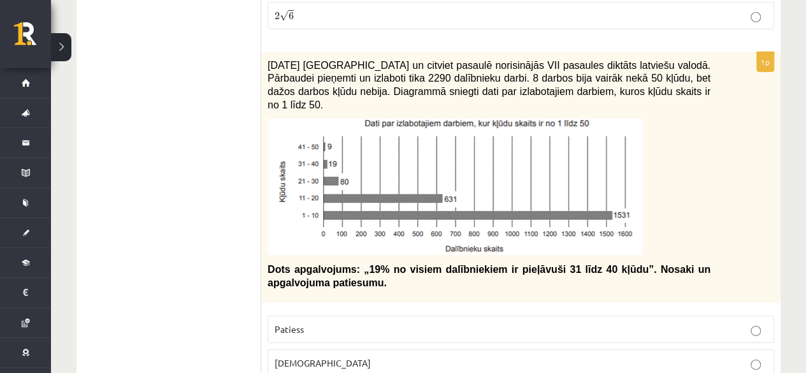
click at [691, 356] on p "Aplams" at bounding box center [521, 362] width 492 height 13
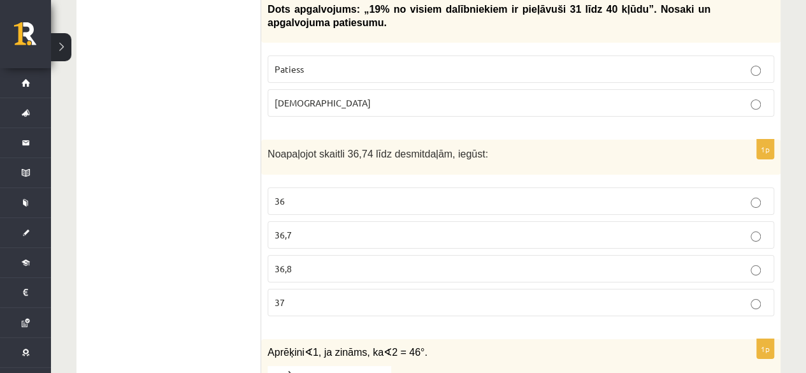
scroll to position [4652, 0]
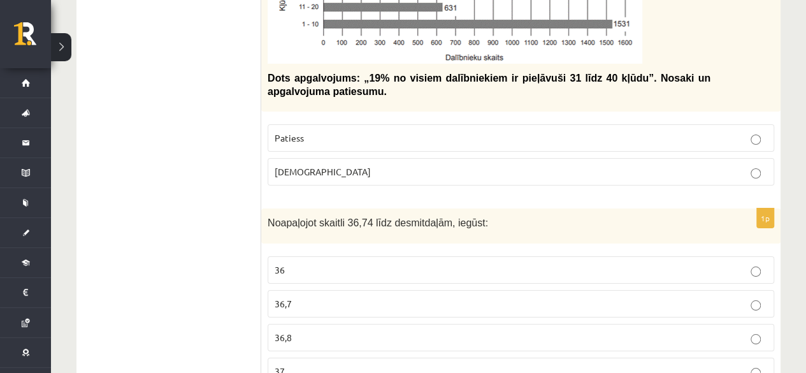
click at [684, 297] on p "36,7" at bounding box center [521, 303] width 492 height 13
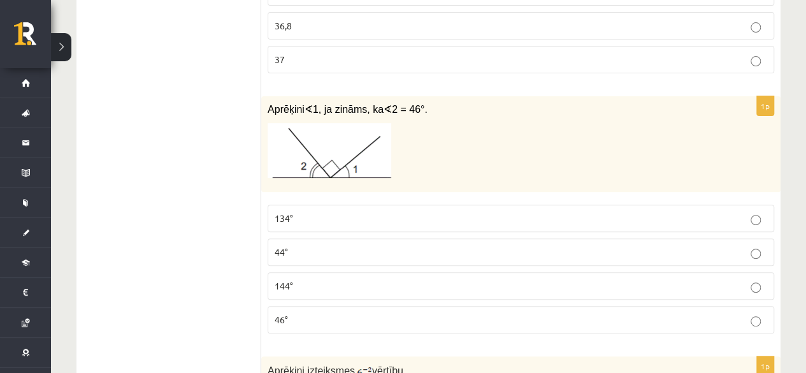
scroll to position [4972, 0]
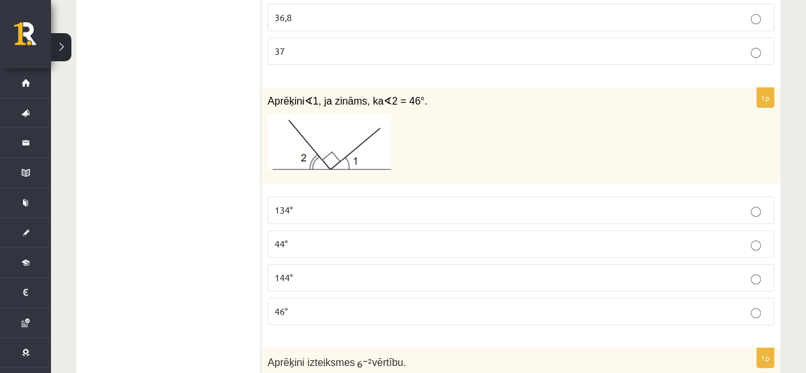
click at [734, 196] on label "134°" at bounding box center [521, 209] width 506 height 27
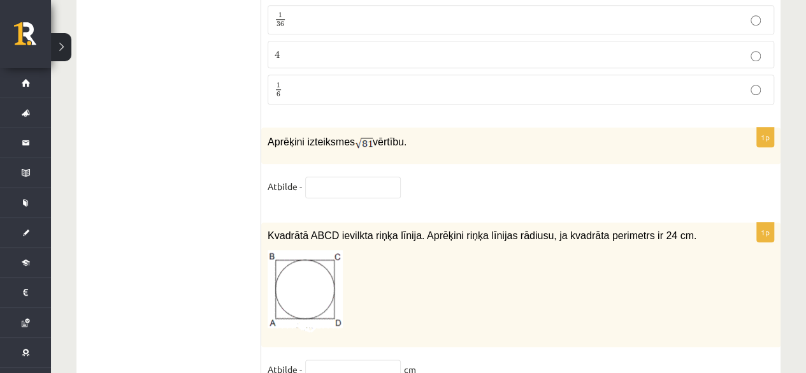
scroll to position [5415, 0]
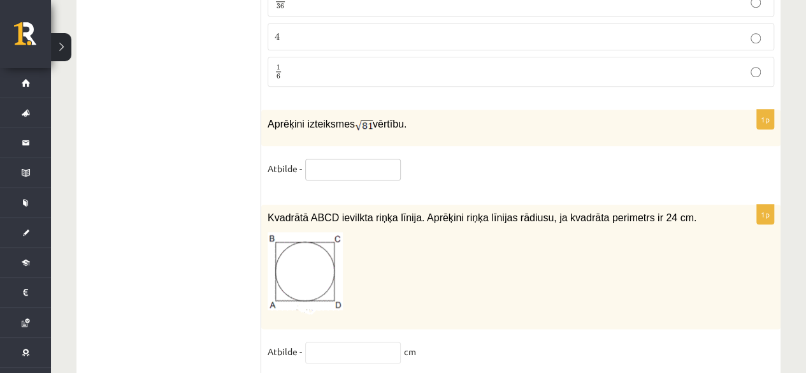
click at [370, 159] on input "text" at bounding box center [353, 170] width 96 height 22
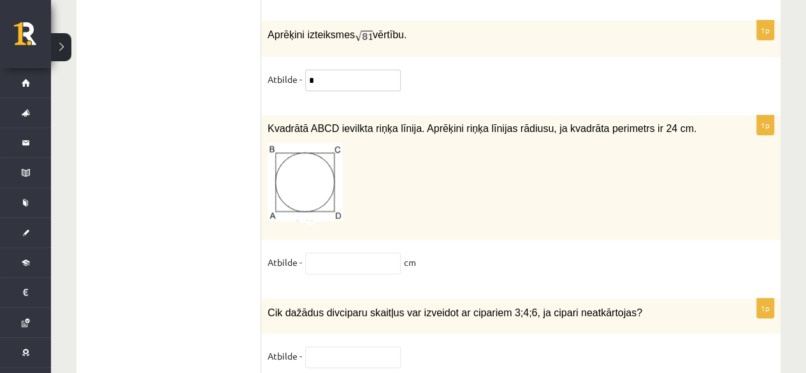
scroll to position [5444, 0]
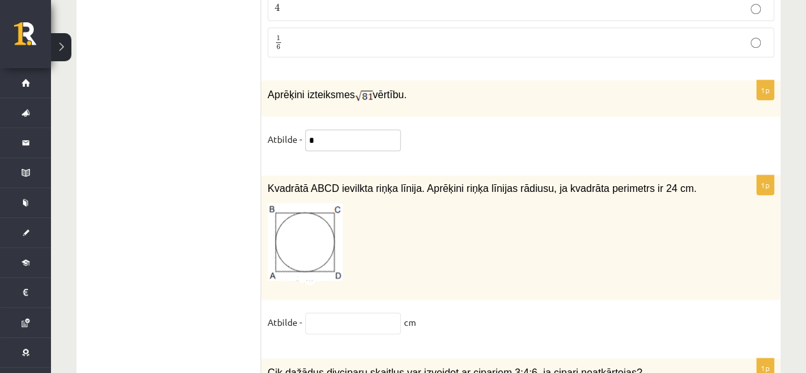
type input "*"
click at [366, 312] on input "text" at bounding box center [353, 323] width 96 height 22
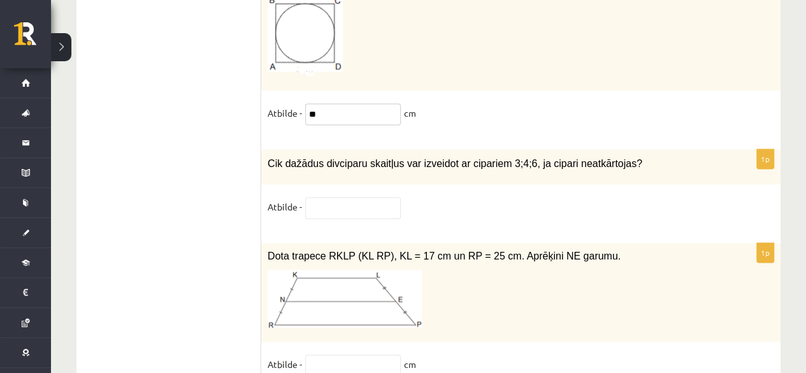
scroll to position [5644, 0]
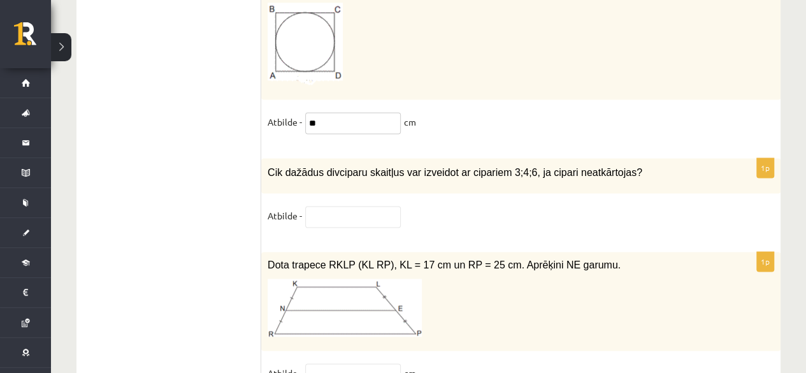
type input "**"
click at [354, 206] on input "text" at bounding box center [353, 217] width 96 height 22
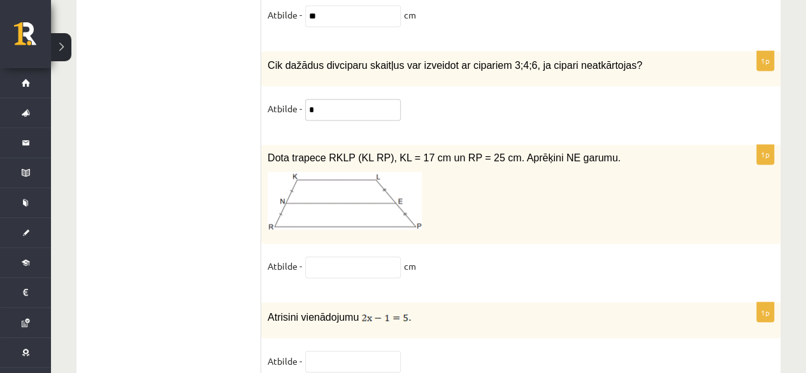
scroll to position [5743, 0]
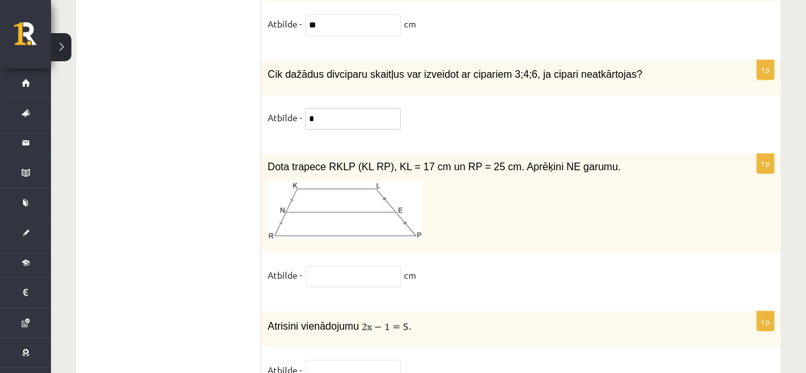
type input "*"
click at [354, 265] on input "text" at bounding box center [353, 276] width 96 height 22
type input "**"
drag, startPoint x: 804, startPoint y: 300, endPoint x: 806, endPoint y: 309, distance: 9.1
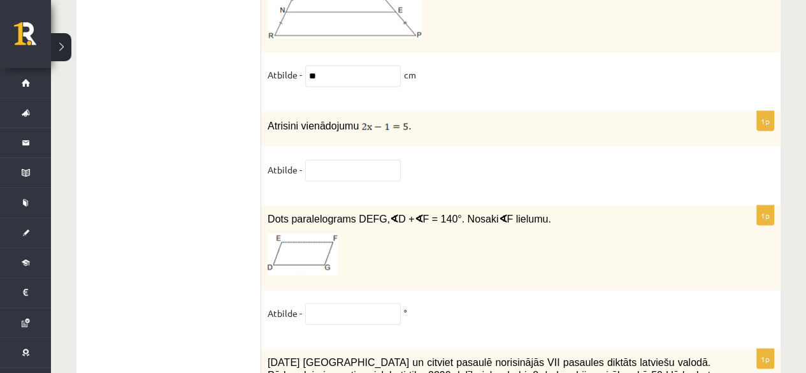
scroll to position [5909, 0]
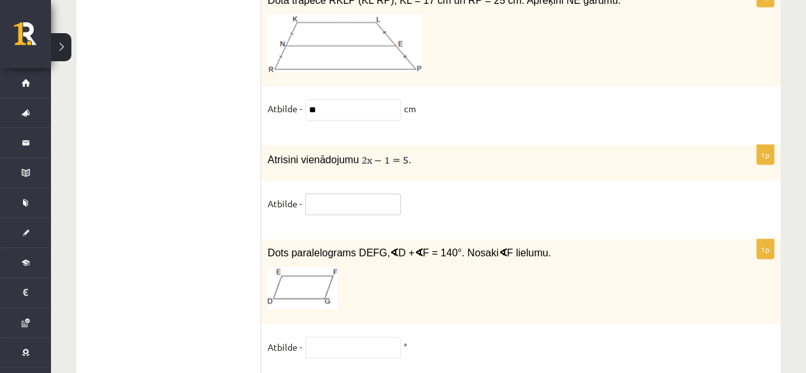
click at [381, 193] on input "text" at bounding box center [353, 204] width 96 height 22
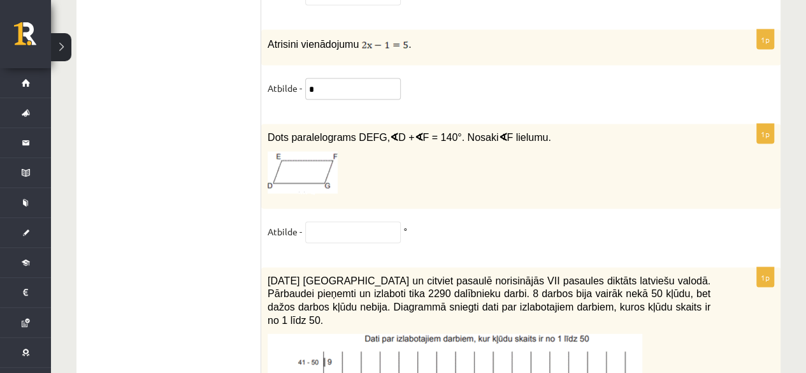
scroll to position [6007, 0]
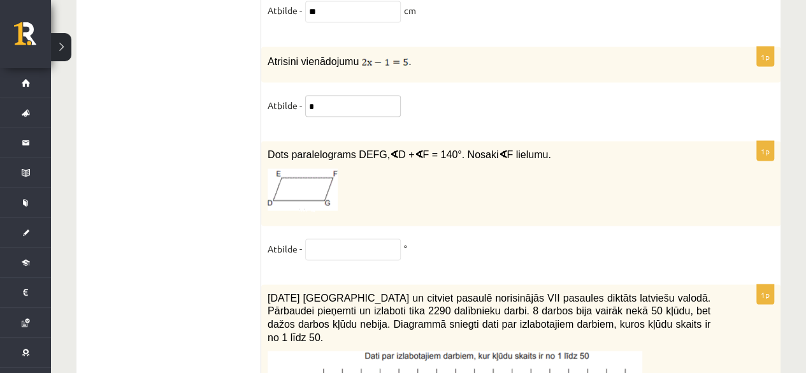
type input "*"
click at [316, 238] on input "text" at bounding box center [353, 249] width 96 height 22
type input "**"
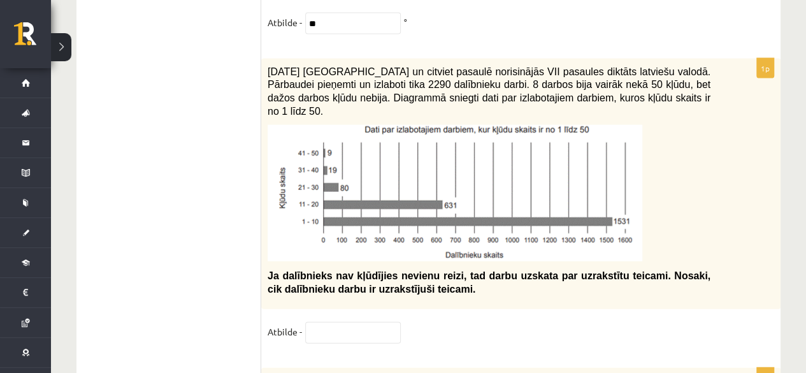
scroll to position [6181, 0]
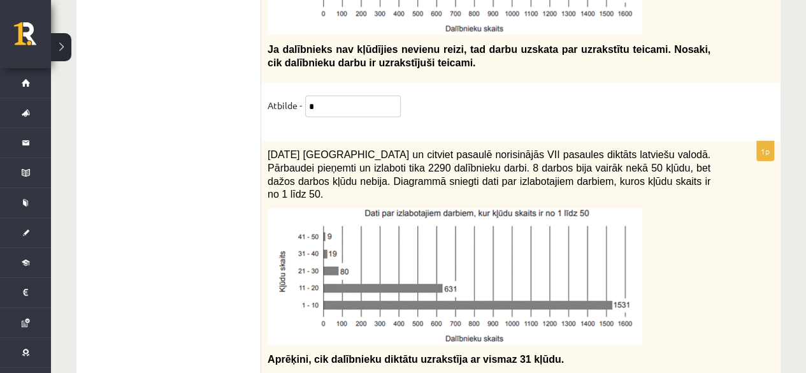
scroll to position [6501, 0]
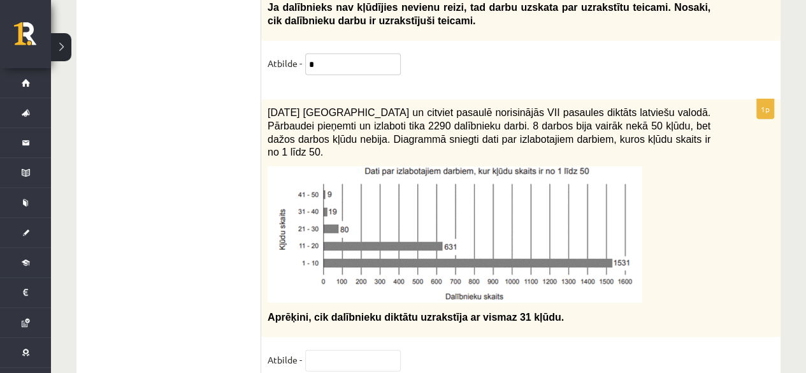
type input "*"
click at [373, 350] on input "text" at bounding box center [353, 361] width 96 height 22
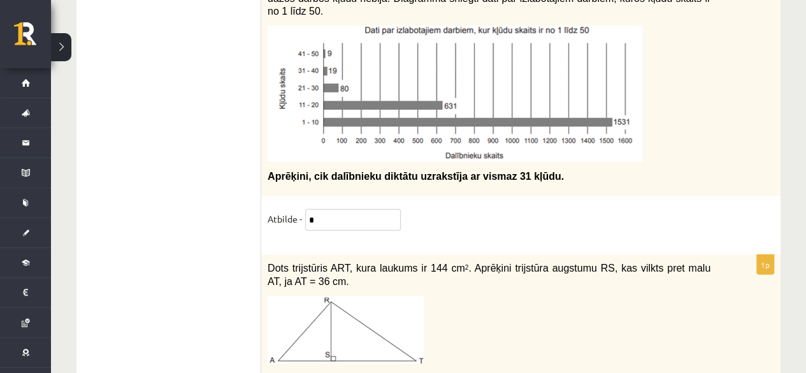
scroll to position [6645, 0]
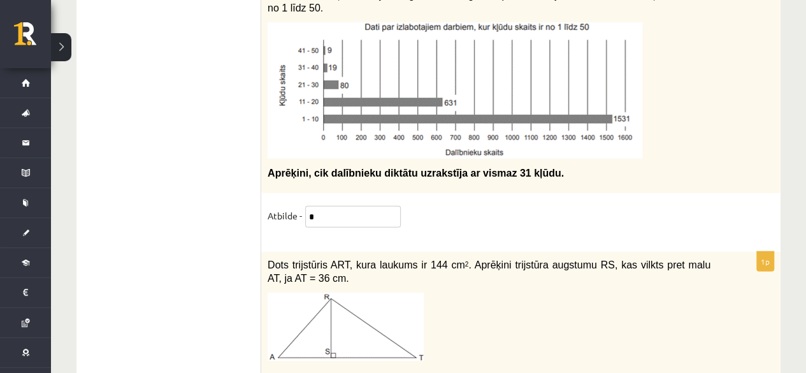
type input "*"
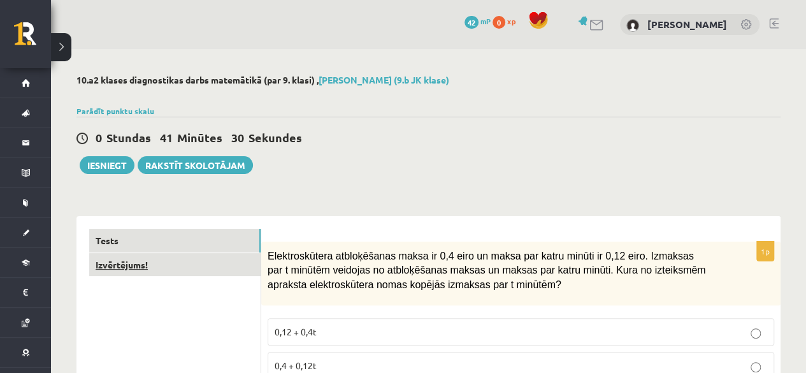
type input "**"
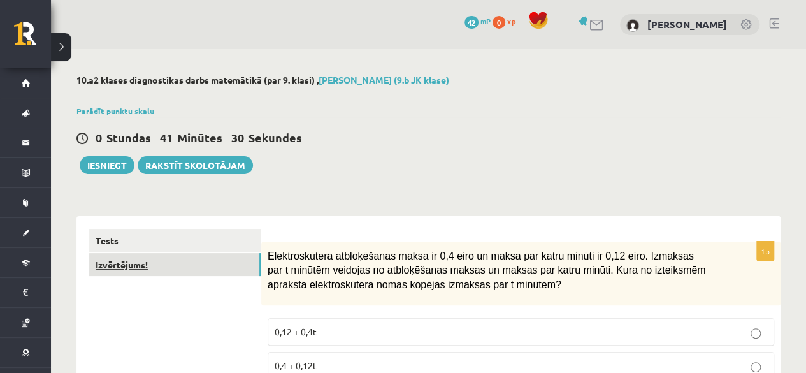
click at [118, 266] on link "Izvērtējums!" at bounding box center [174, 265] width 171 height 24
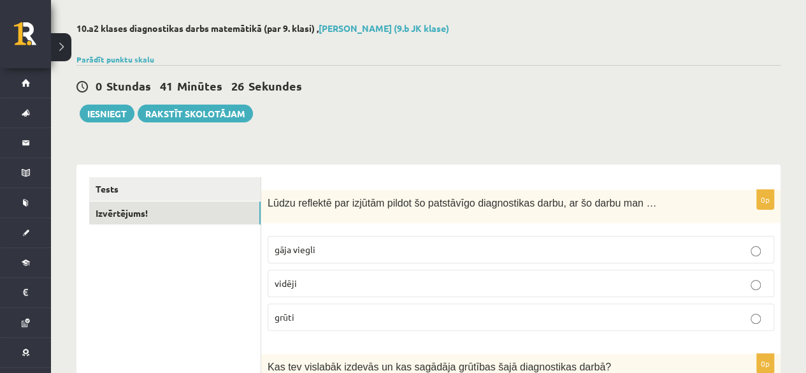
scroll to position [67, 0]
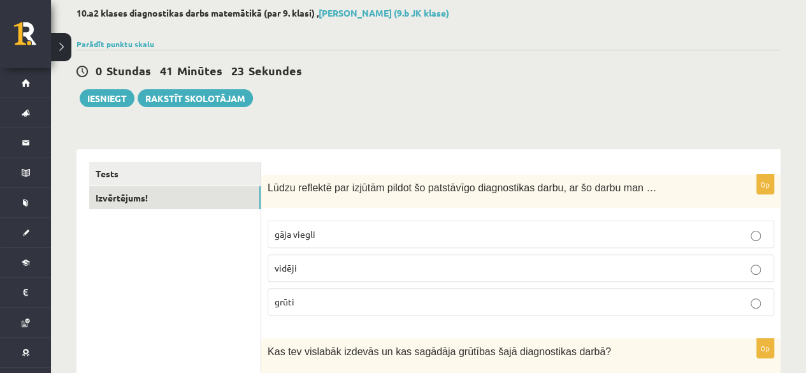
click at [740, 272] on p "vidēji" at bounding box center [521, 267] width 492 height 13
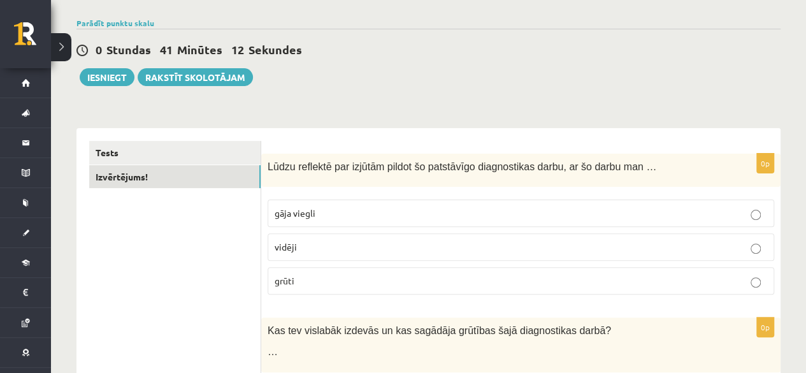
scroll to position [57, 0]
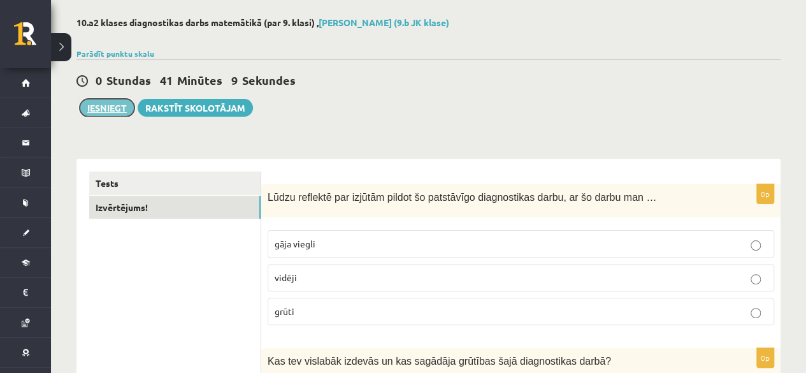
click at [117, 101] on button "Iesniegt" at bounding box center [107, 108] width 55 height 18
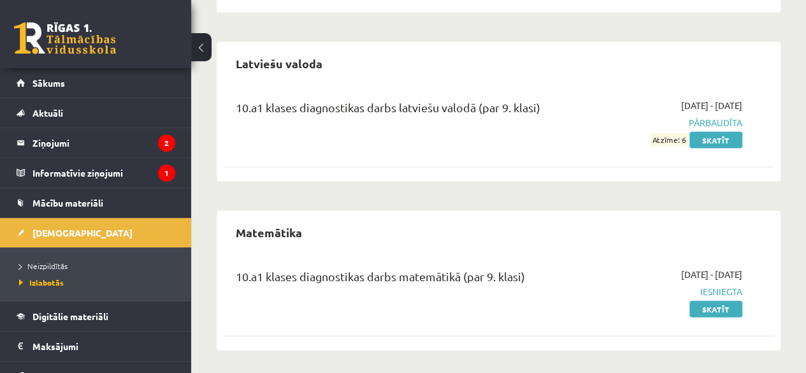
scroll to position [1272, 0]
click at [40, 261] on span "Neizpildītās" at bounding box center [43, 266] width 48 height 10
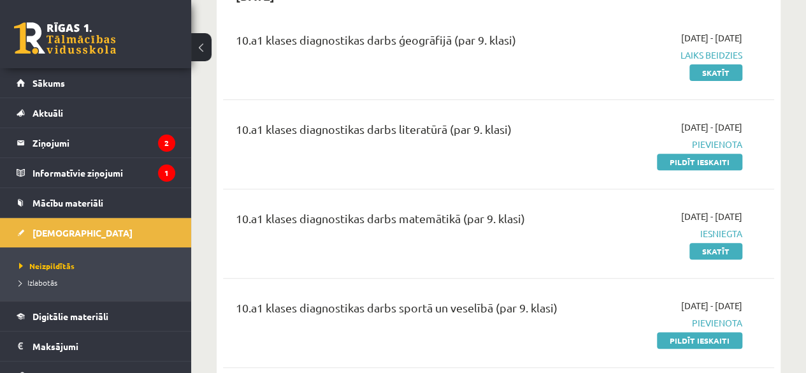
scroll to position [130, 0]
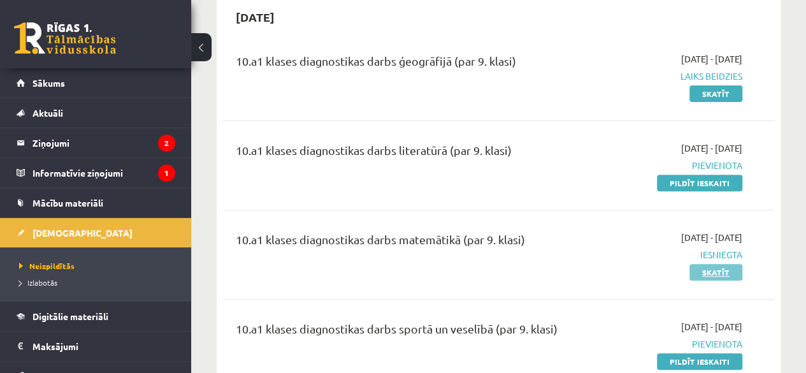
click at [717, 267] on link "Skatīt" at bounding box center [715, 272] width 53 height 17
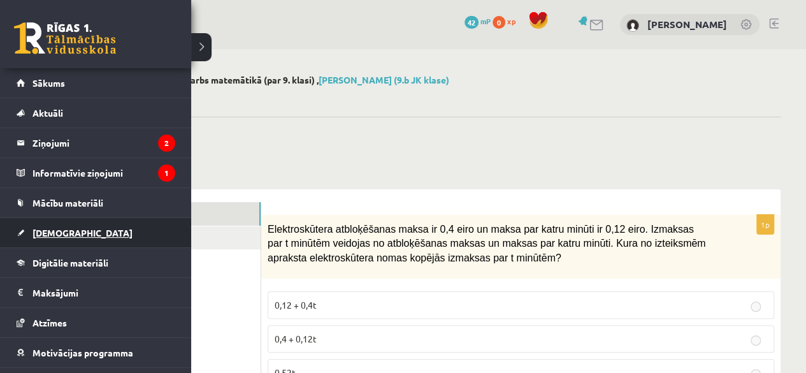
click at [75, 235] on link "[DEMOGRAPHIC_DATA]" at bounding box center [96, 232] width 159 height 29
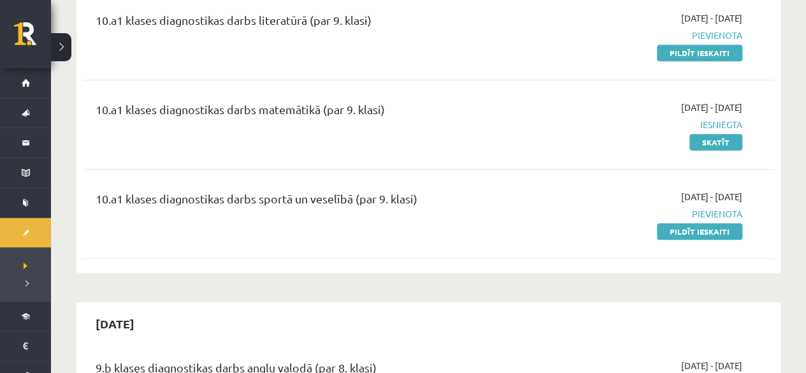
scroll to position [202, 0]
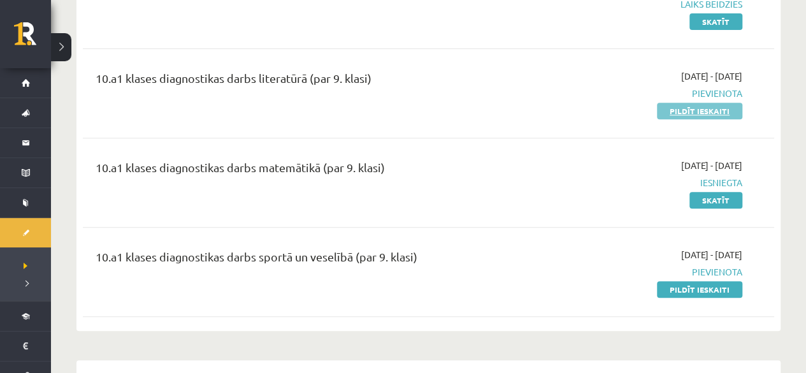
click at [687, 110] on link "Pildīt ieskaiti" at bounding box center [699, 111] width 85 height 17
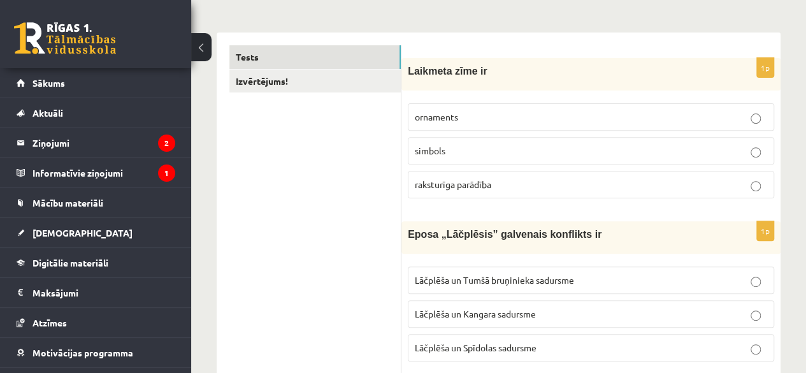
scroll to position [196, 0]
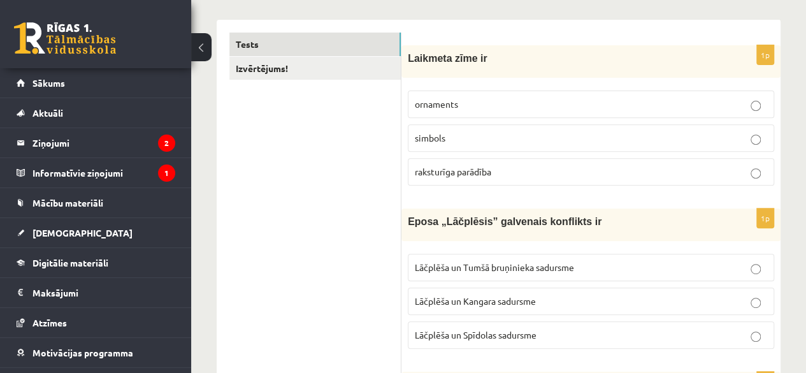
click at [742, 140] on p "simbols" at bounding box center [591, 137] width 352 height 13
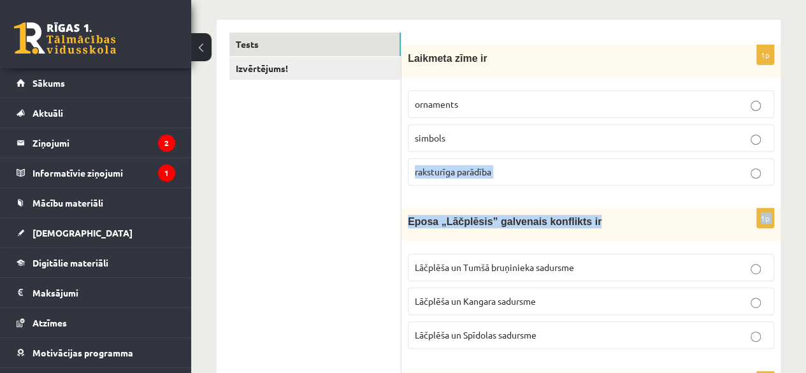
drag, startPoint x: 766, startPoint y: 135, endPoint x: 754, endPoint y: 206, distance: 72.3
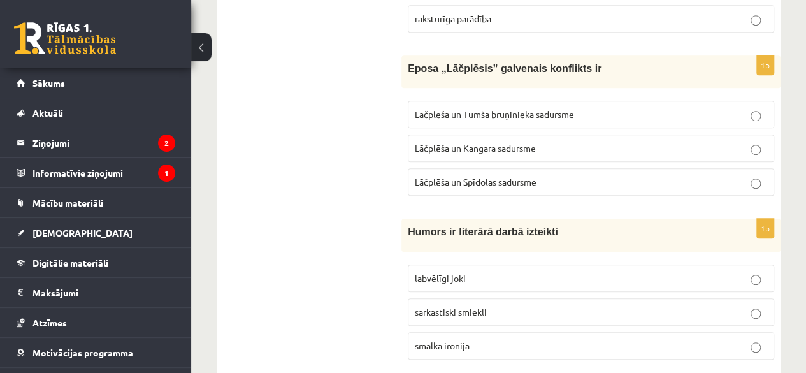
scroll to position [349, 0]
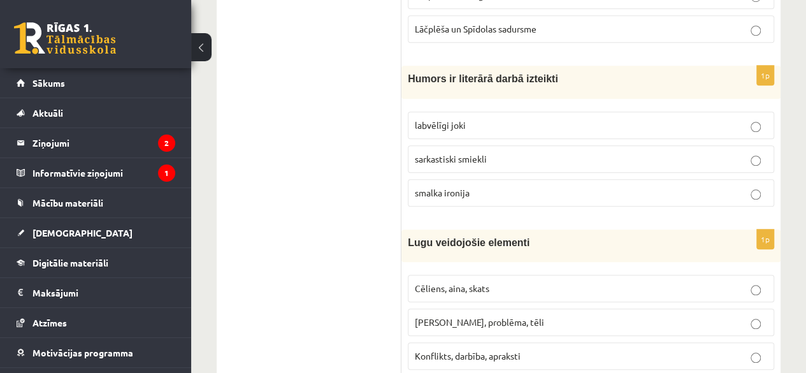
scroll to position [527, 0]
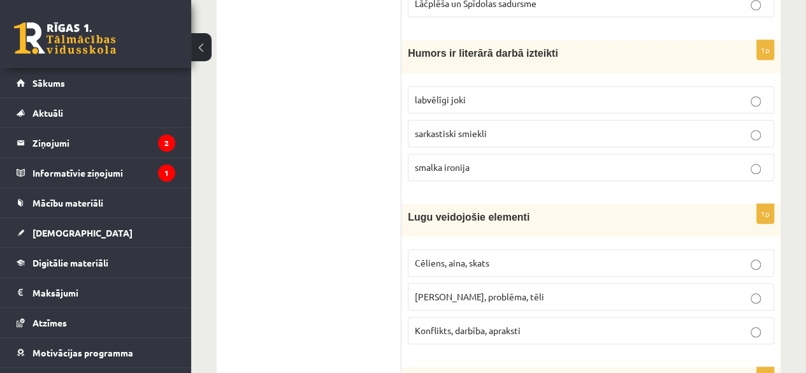
click at [666, 96] on p "labvēlīgi joki" at bounding box center [591, 99] width 352 height 13
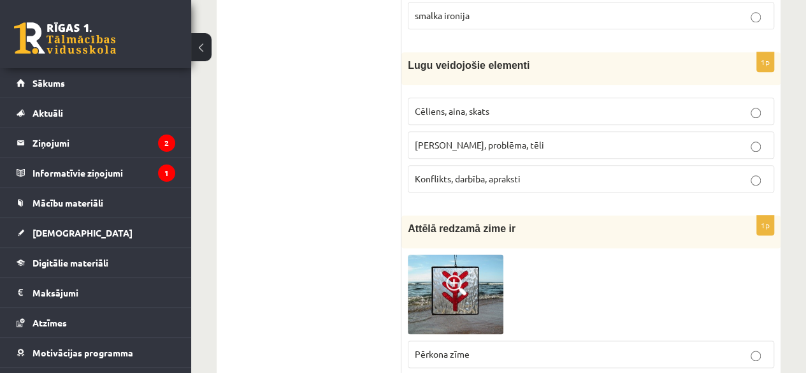
scroll to position [680, 0]
click at [696, 111] on label "Cēliens, aina, skats" at bounding box center [591, 109] width 366 height 27
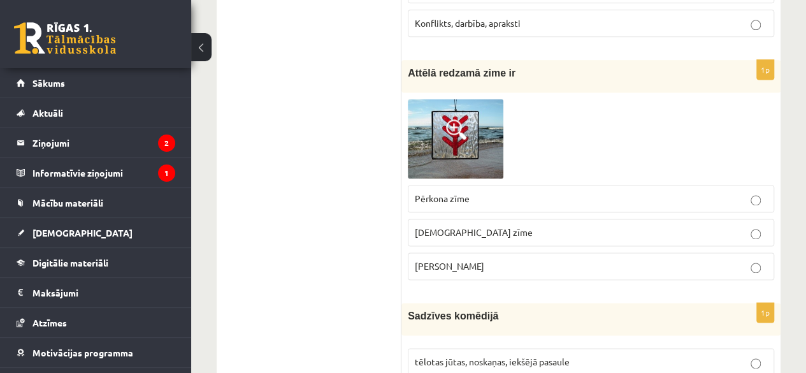
scroll to position [833, 0]
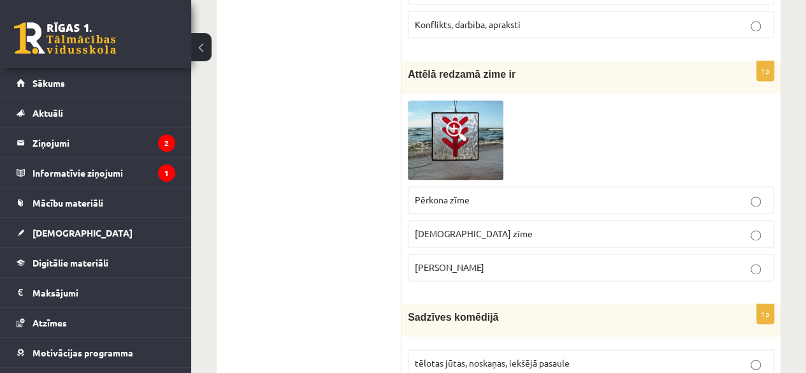
click at [733, 254] on label "[PERSON_NAME]" at bounding box center [591, 267] width 366 height 27
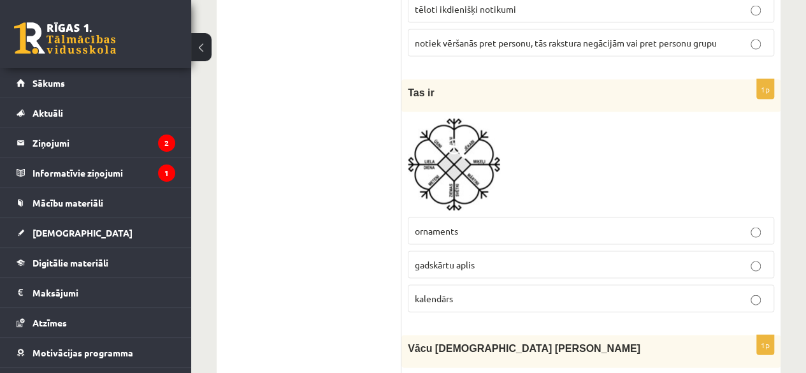
scroll to position [1241, 0]
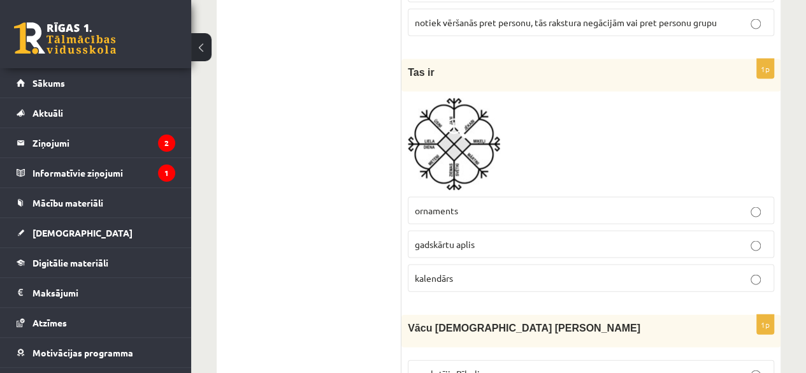
click at [739, 238] on p "gadskārtu aplis" at bounding box center [591, 244] width 352 height 13
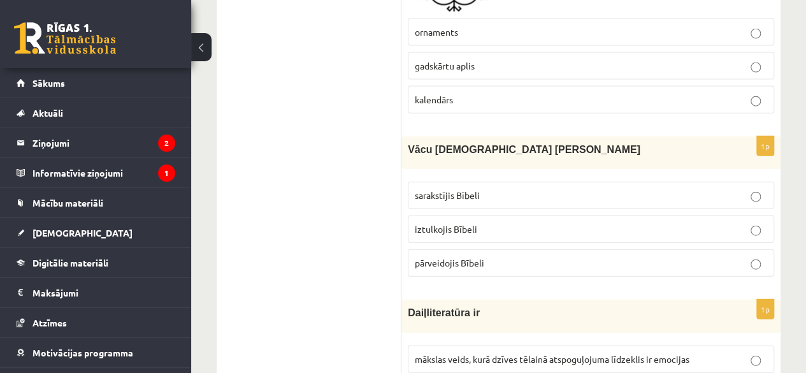
scroll to position [1445, 0]
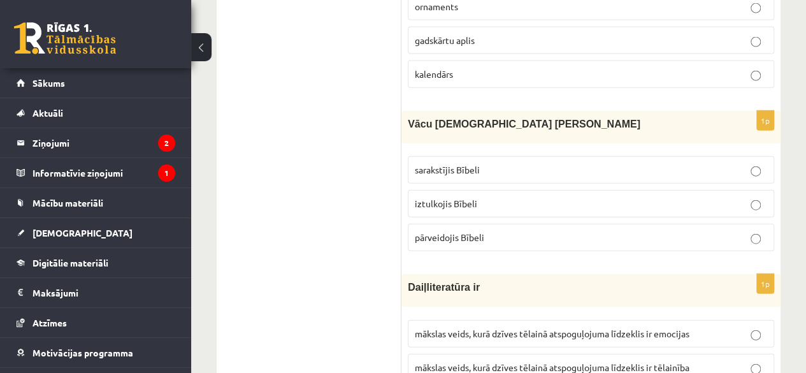
click at [747, 197] on p "iztulkojis Bībeli" at bounding box center [591, 203] width 352 height 13
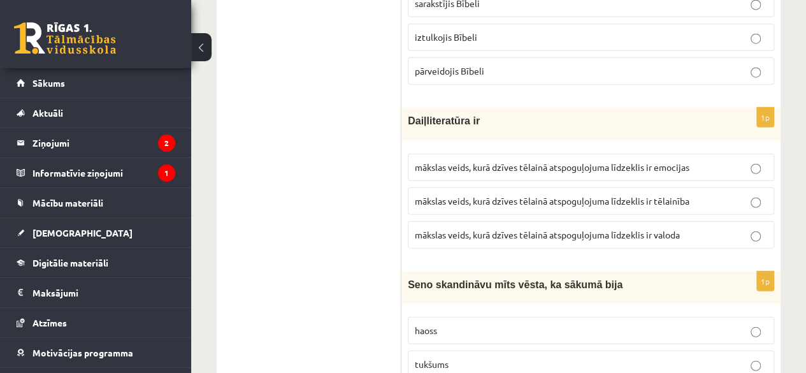
scroll to position [1623, 0]
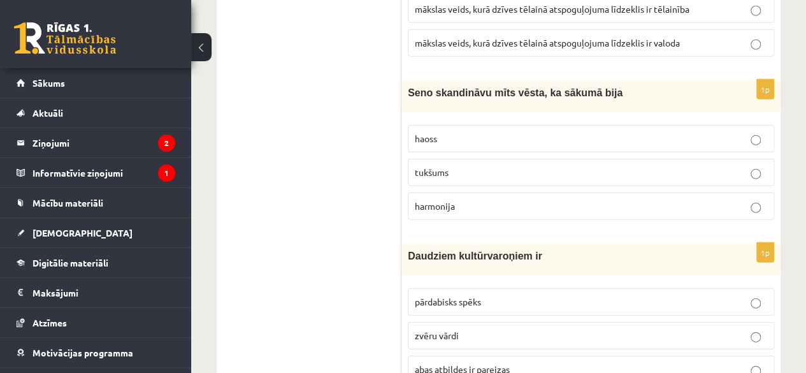
scroll to position [1802, 0]
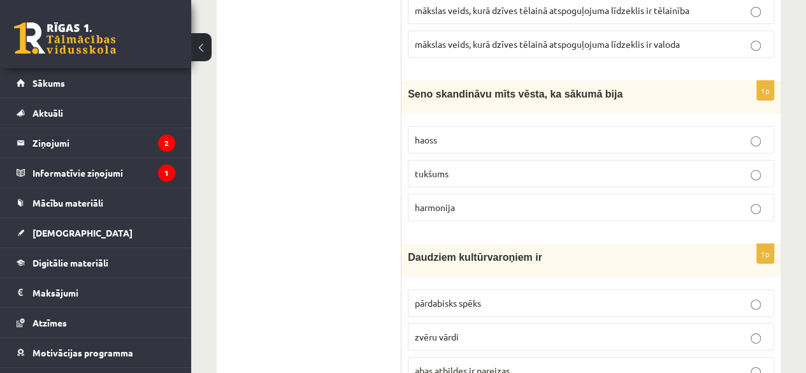
click at [733, 133] on p "haoss" at bounding box center [591, 139] width 352 height 13
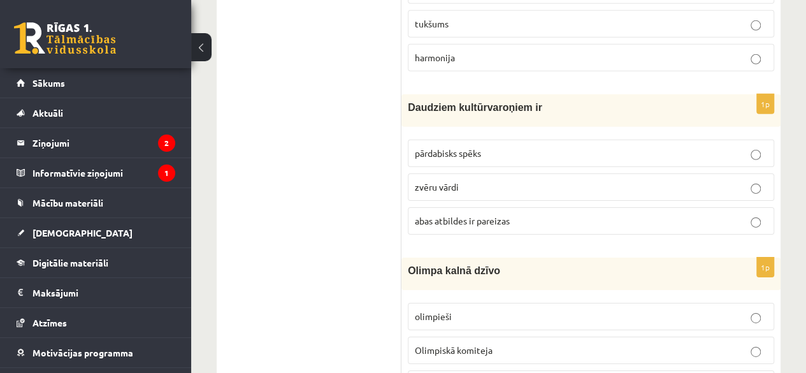
scroll to position [1955, 0]
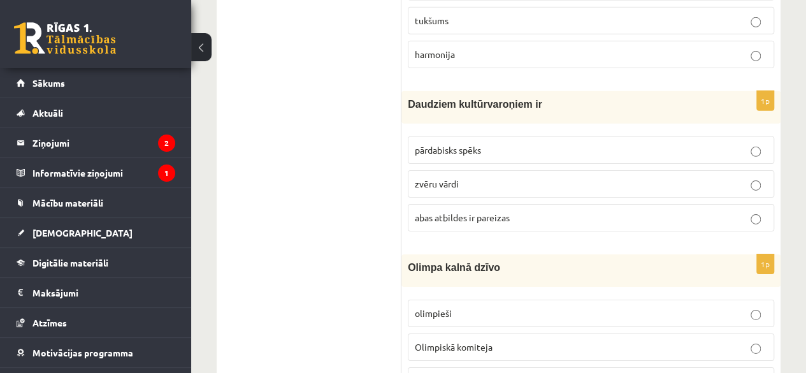
click at [714, 136] on label "pārdabisks spēks" at bounding box center [591, 149] width 366 height 27
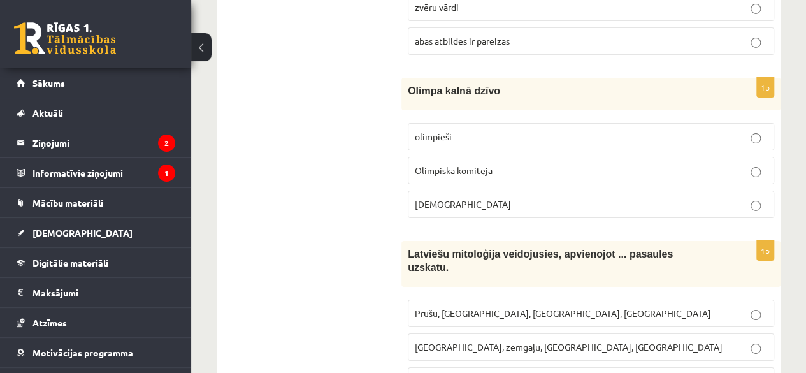
scroll to position [2133, 0]
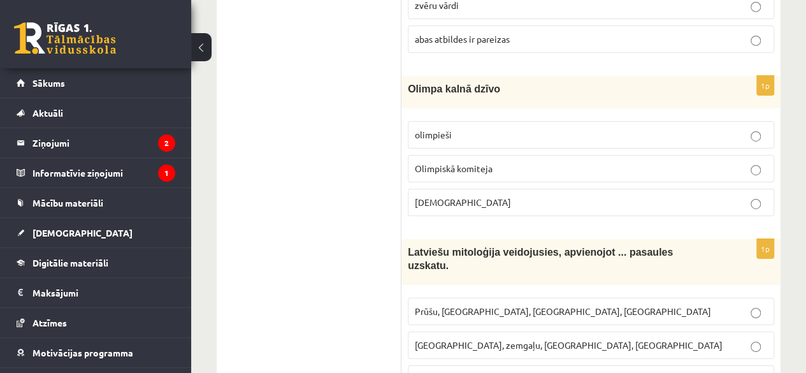
click at [736, 196] on p "Dievi" at bounding box center [591, 202] width 352 height 13
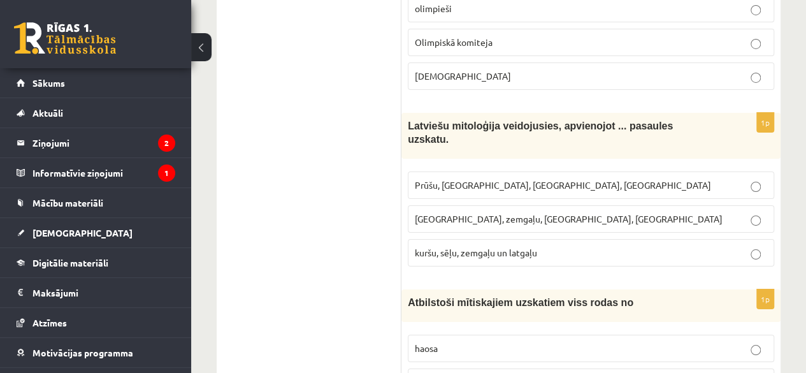
scroll to position [2260, 0]
drag, startPoint x: 743, startPoint y: 190, endPoint x: 713, endPoint y: 182, distance: 31.1
click at [713, 211] on p "Kuršu, zemgaļu, latgaļu, prūšu" at bounding box center [591, 217] width 352 height 13
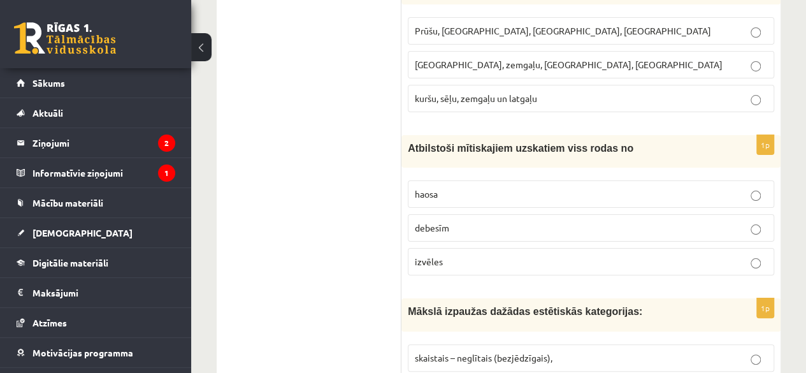
scroll to position [2439, 0]
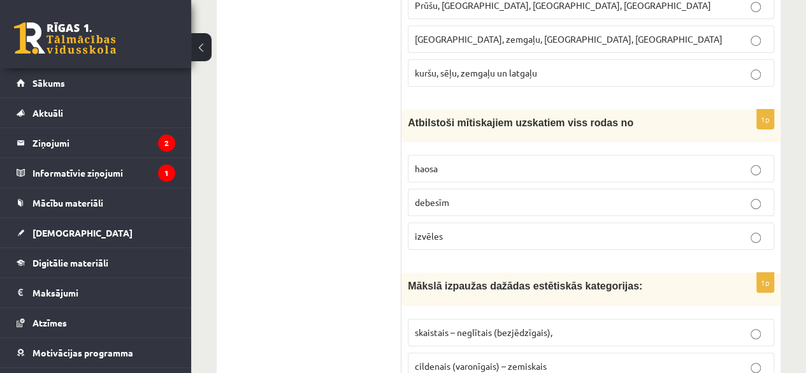
click at [661, 229] on p "izvēles" at bounding box center [591, 235] width 352 height 13
click at [798, 221] on div "10.a1 klases diagnosticējošais darbs Literatūrā par 9.klases mācību vielu , Dan…" at bounding box center [498, 358] width 615 height 5497
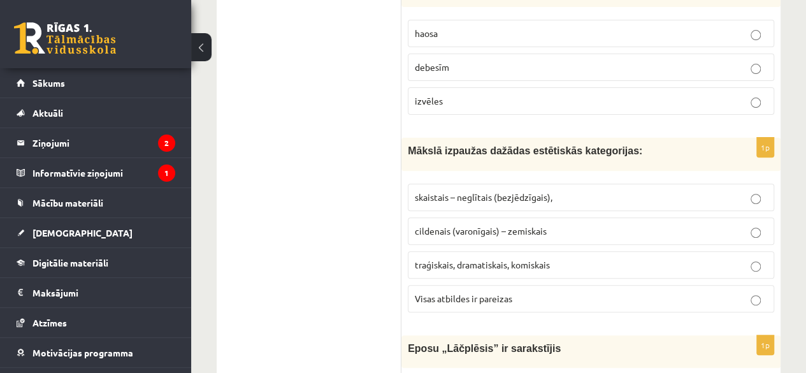
scroll to position [2592, 0]
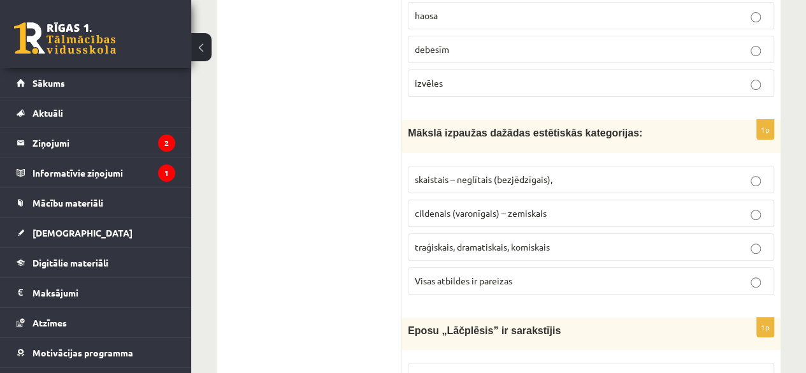
click at [731, 240] on p "traģiskais, dramatiskais, komiskais" at bounding box center [591, 246] width 352 height 13
click at [787, 223] on div "10.a1 klases diagnosticējošais darbs Literatūrā par 9.klases mācību vielu , Dan…" at bounding box center [498, 205] width 615 height 5497
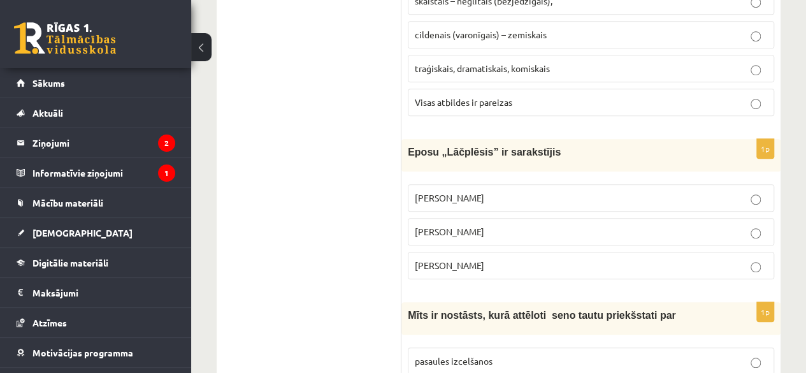
scroll to position [2795, 0]
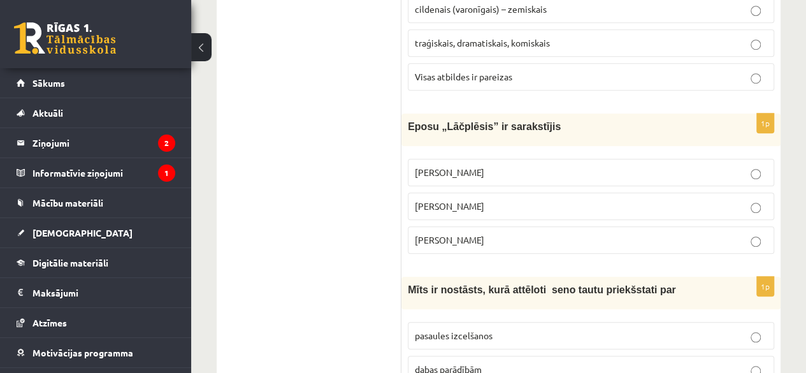
click at [713, 199] on p "Andrejs Pumpurs" at bounding box center [591, 205] width 352 height 13
click at [794, 189] on div "10.a1 klases diagnosticējošais darbs Literatūrā par 9.klases mācību vielu , Dan…" at bounding box center [498, 2] width 615 height 5497
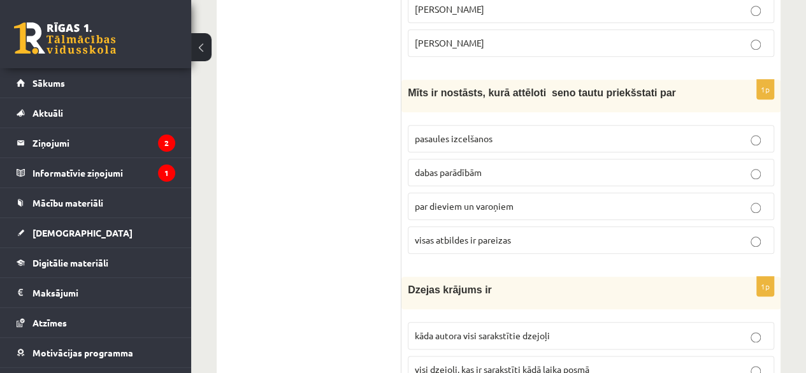
scroll to position [2999, 0]
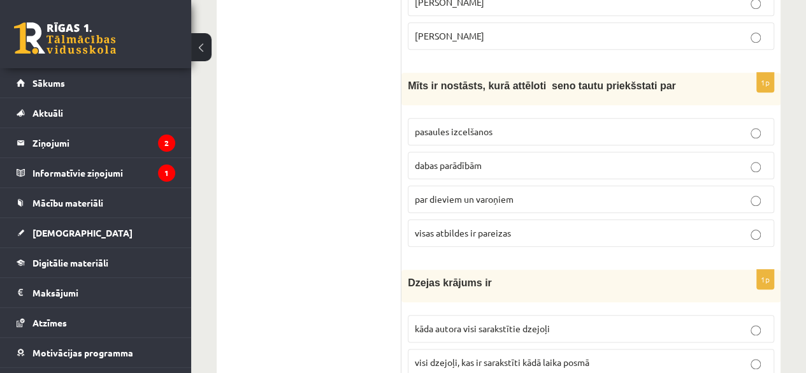
click at [728, 159] on p "dabas parādībām" at bounding box center [591, 165] width 352 height 13
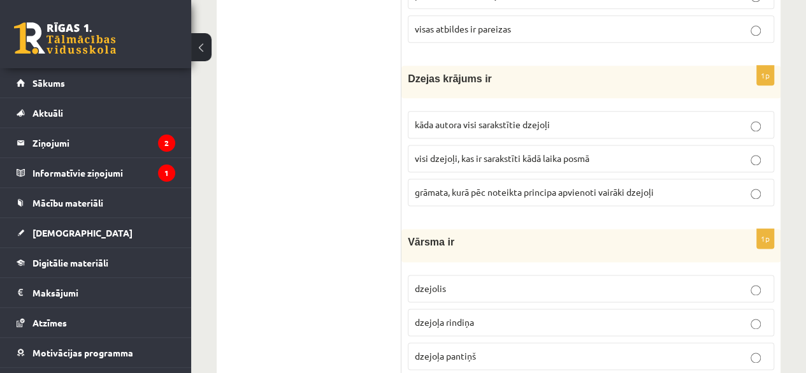
scroll to position [3203, 0]
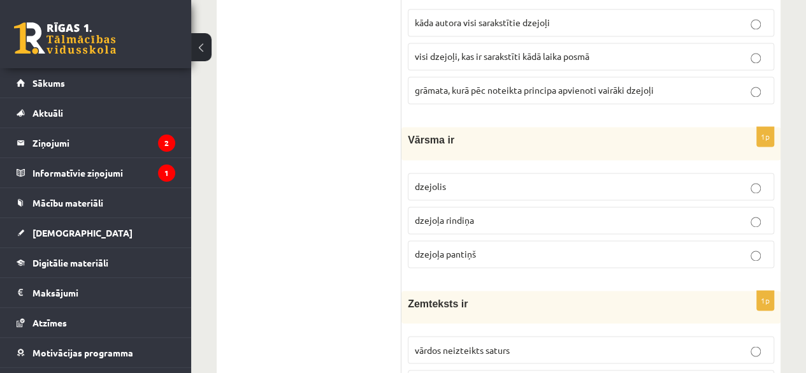
scroll to position [3331, 0]
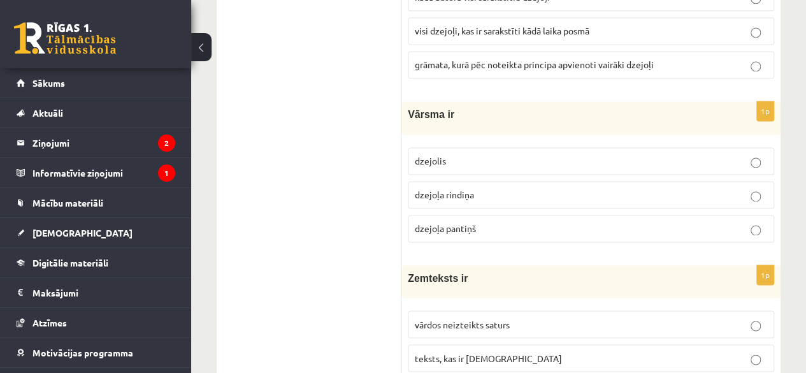
click at [688, 188] on p "dzejoļa rindiņa" at bounding box center [591, 194] width 352 height 13
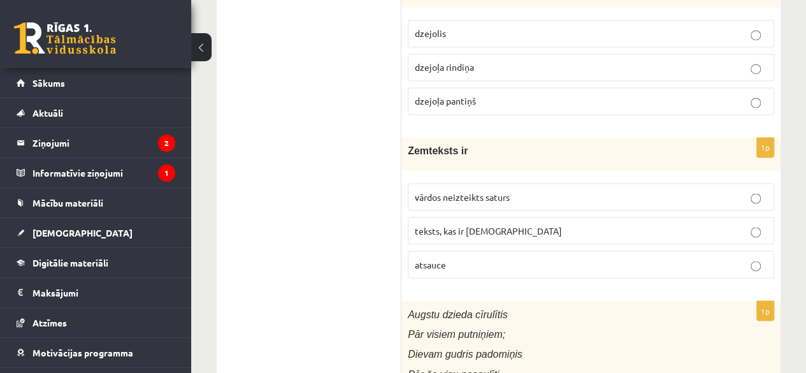
scroll to position [3433, 0]
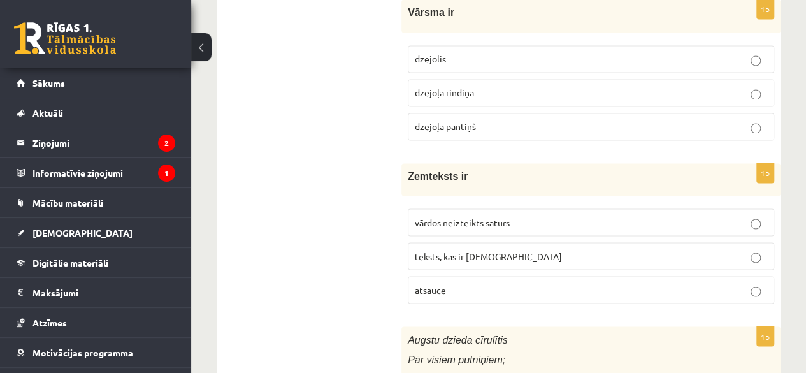
click at [645, 242] on label "teksts, kas ir iekavās" at bounding box center [591, 255] width 366 height 27
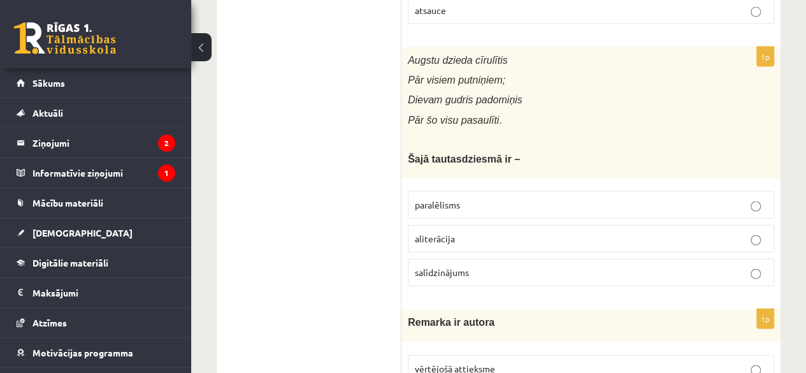
scroll to position [3713, 0]
click at [677, 231] on p "aliterācija" at bounding box center [591, 237] width 352 height 13
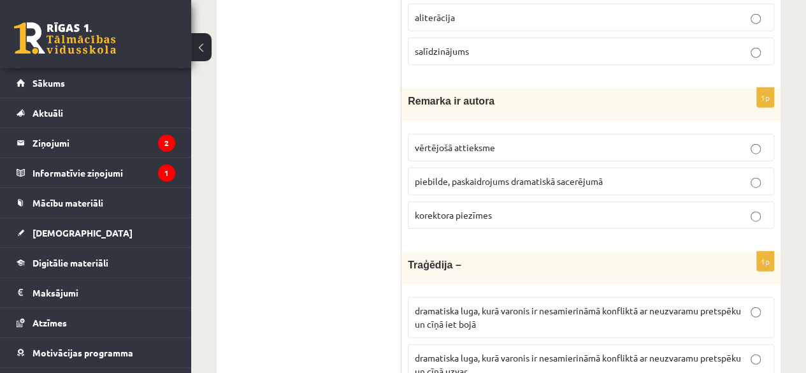
scroll to position [3942, 0]
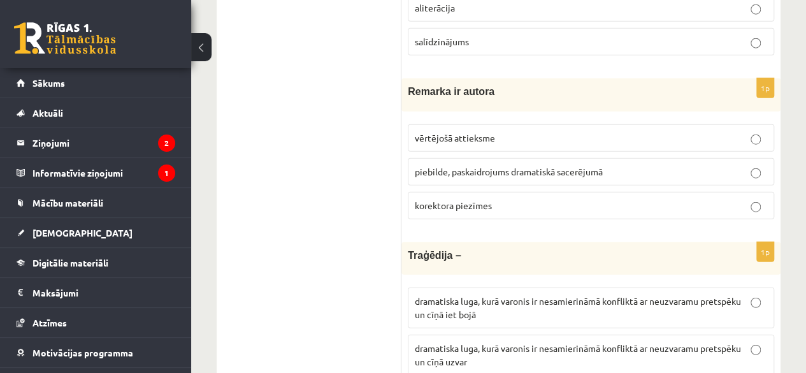
click at [683, 165] on p "piebilde, paskaidrojums dramatiskā sacerējumā" at bounding box center [591, 171] width 352 height 13
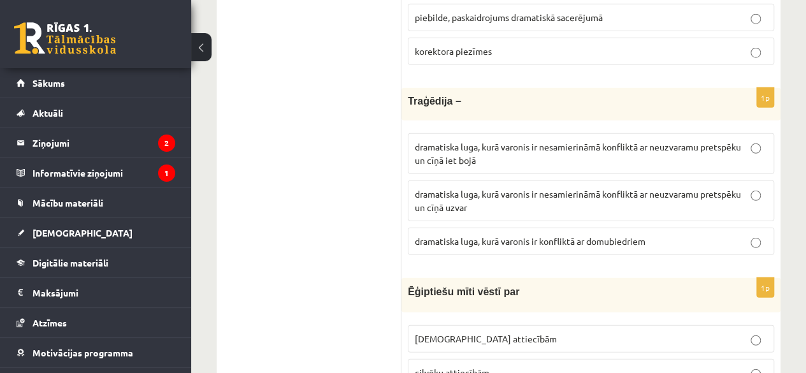
scroll to position [4121, 0]
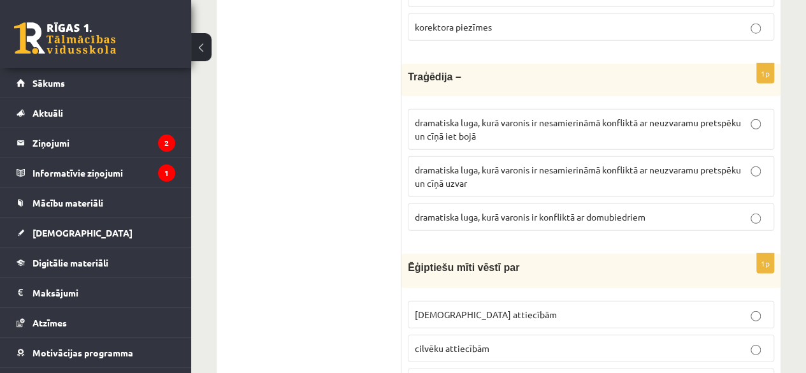
click at [708, 116] on p "dramatiska luga, kurā varonis ir nesamierināmā konfliktā ar neuzvaramu pretspēk…" at bounding box center [591, 129] width 352 height 27
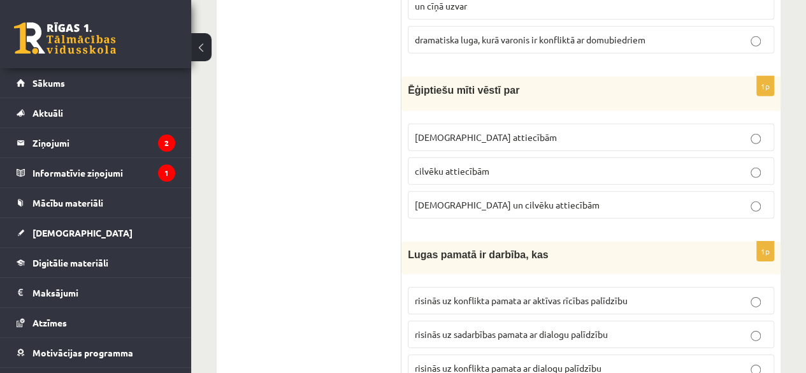
scroll to position [4299, 0]
click at [682, 197] on p "Dievu un cilvēku attiecībām" at bounding box center [591, 203] width 352 height 13
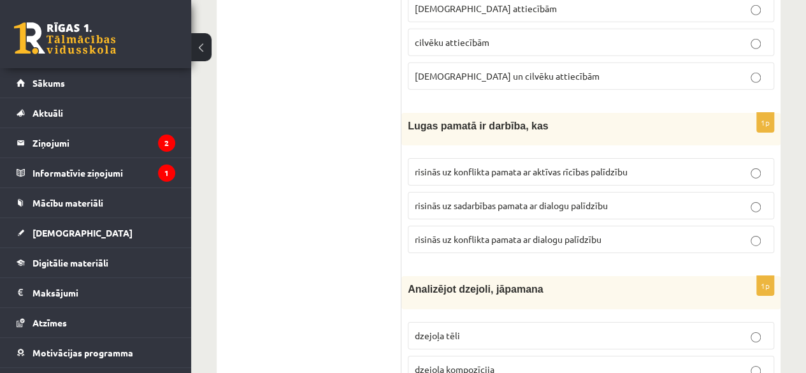
scroll to position [4426, 0]
click at [747, 199] on p "risinās uz sadarbības pamata ar dialogu palīdzību" at bounding box center [591, 205] width 352 height 13
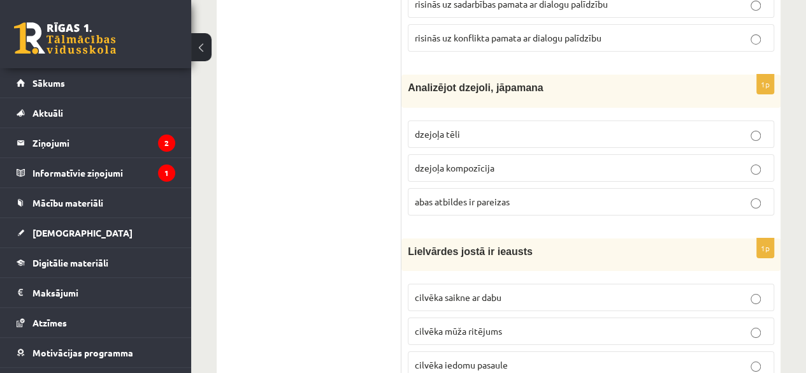
scroll to position [4630, 0]
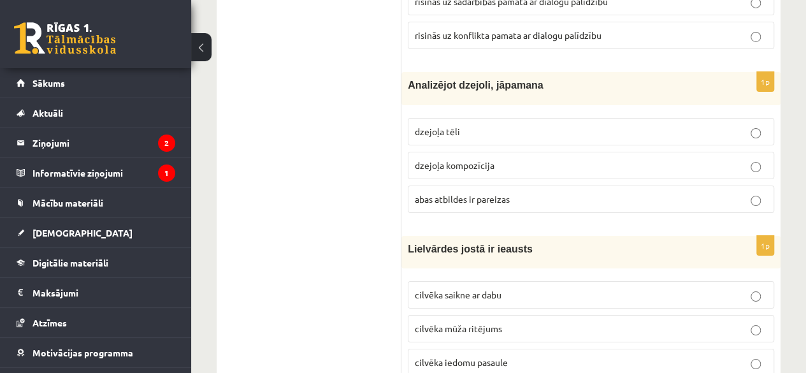
click at [734, 159] on p "dzejoļa kompozīcija" at bounding box center [591, 165] width 352 height 13
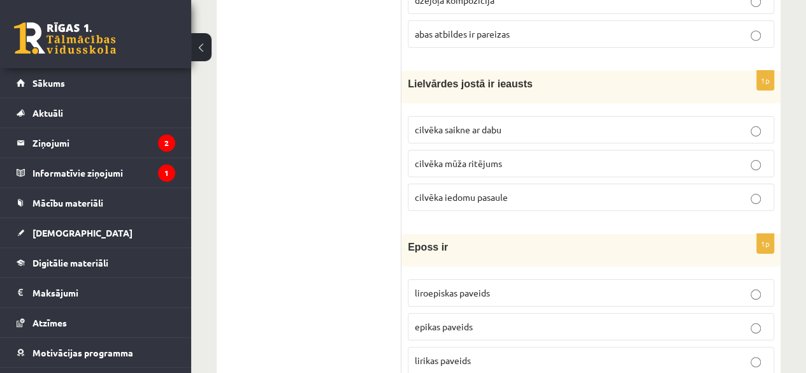
scroll to position [4809, 0]
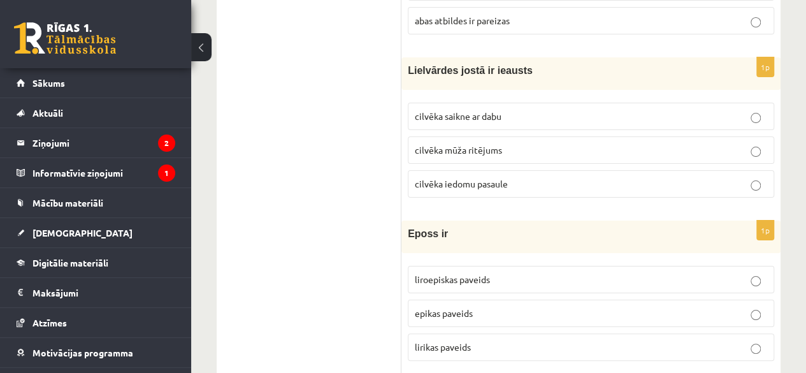
click at [750, 170] on label "cilvēka iedomu pasaule" at bounding box center [591, 183] width 366 height 27
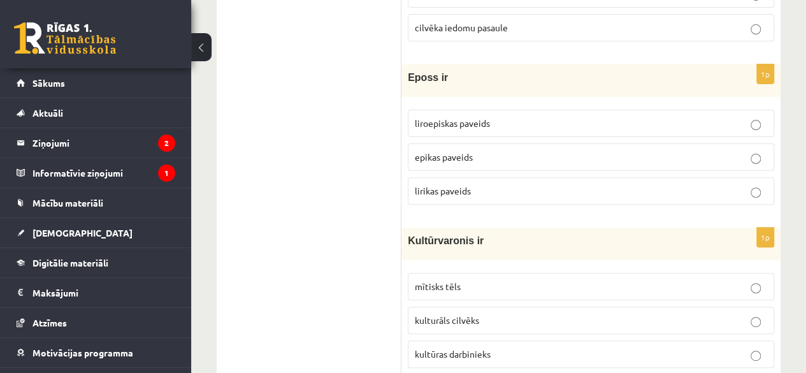
scroll to position [4987, 0]
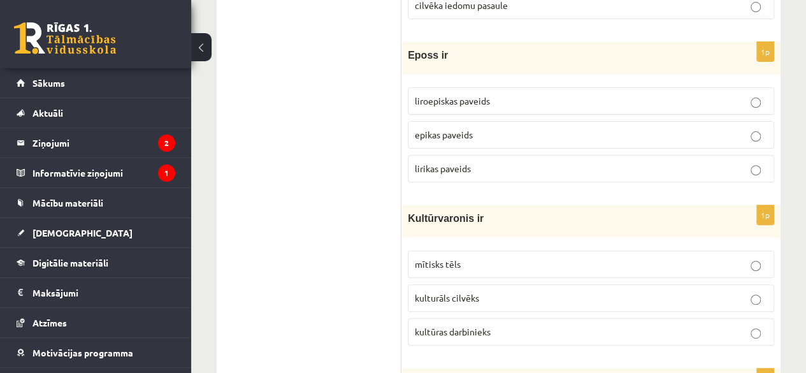
click at [661, 94] on p "liroepiskas paveids" at bounding box center [591, 100] width 352 height 13
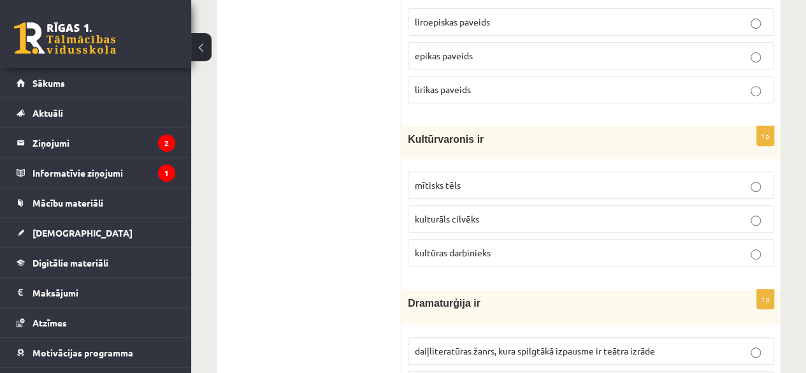
scroll to position [5089, 0]
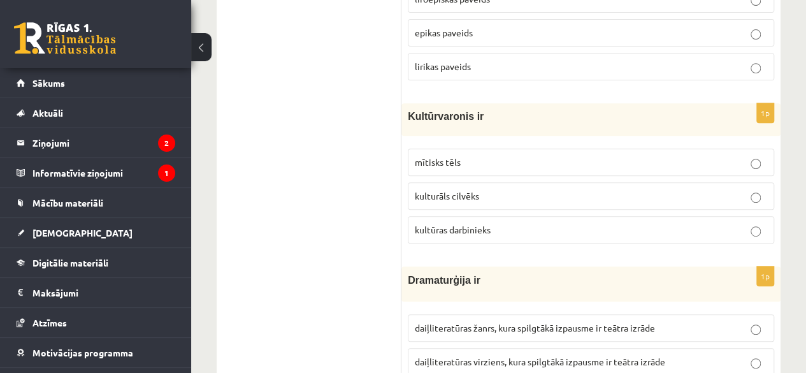
click at [622, 155] on p "mītisks tēls" at bounding box center [591, 161] width 352 height 13
click at [720, 223] on p "kultūras darbinieks" at bounding box center [591, 229] width 352 height 13
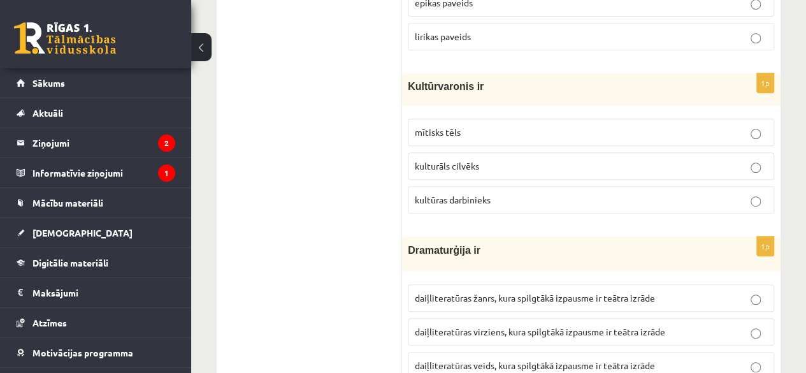
scroll to position [5119, 0]
click at [680, 358] on p "daiļliteratūras veids, kura spilgtākā izpausme ir teātra izrāde" at bounding box center [591, 364] width 352 height 13
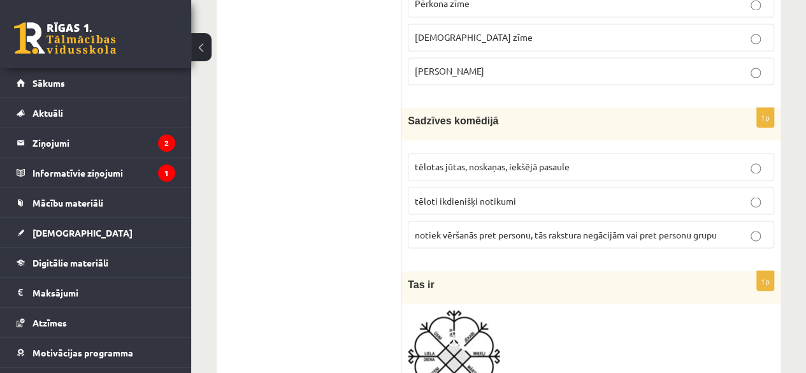
scroll to position [0, 0]
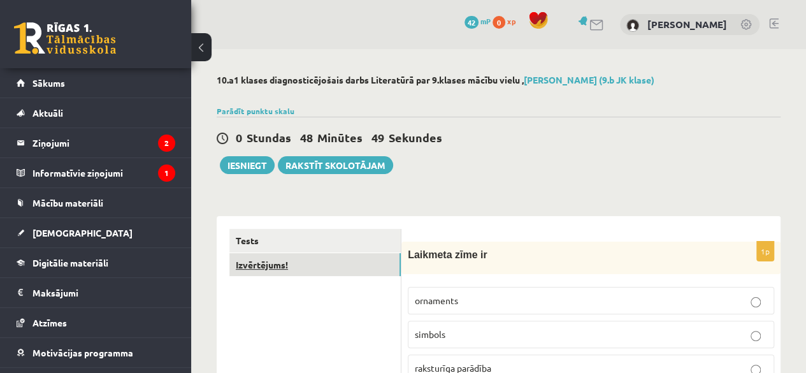
click at [275, 263] on link "Izvērtējums!" at bounding box center [314, 265] width 171 height 24
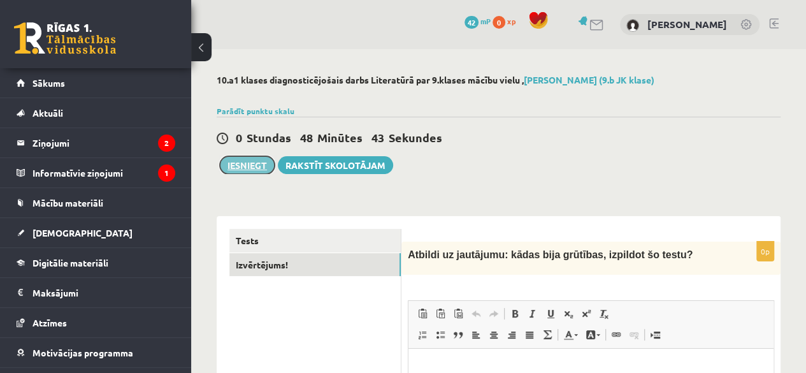
click at [247, 163] on button "Iesniegt" at bounding box center [247, 165] width 55 height 18
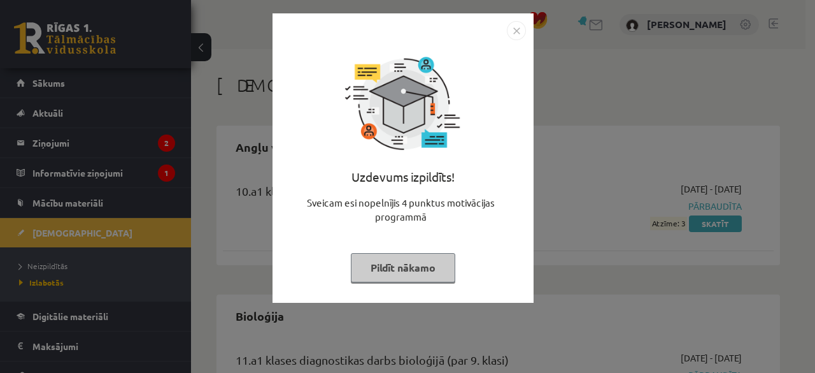
click at [517, 28] on img "Close" at bounding box center [516, 30] width 19 height 19
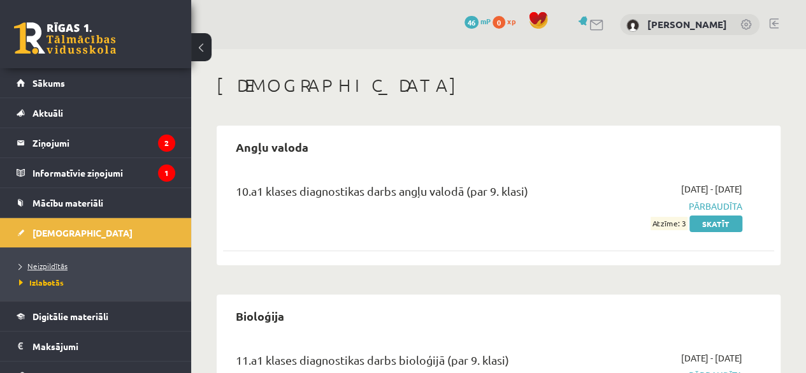
click at [51, 260] on link "Neizpildītās" at bounding box center [98, 265] width 159 height 11
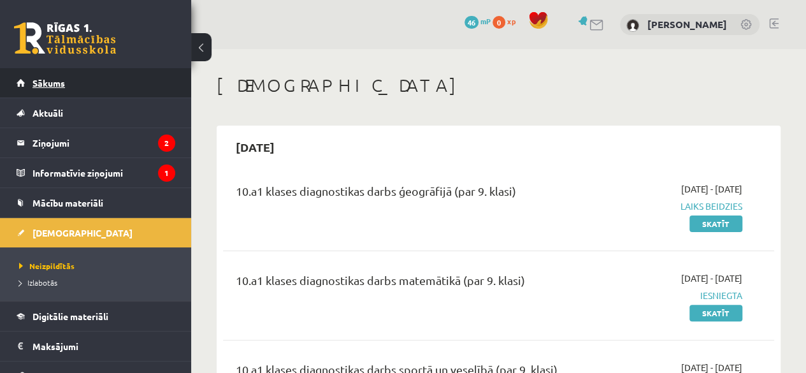
click at [66, 81] on link "Sākums" at bounding box center [96, 82] width 159 height 29
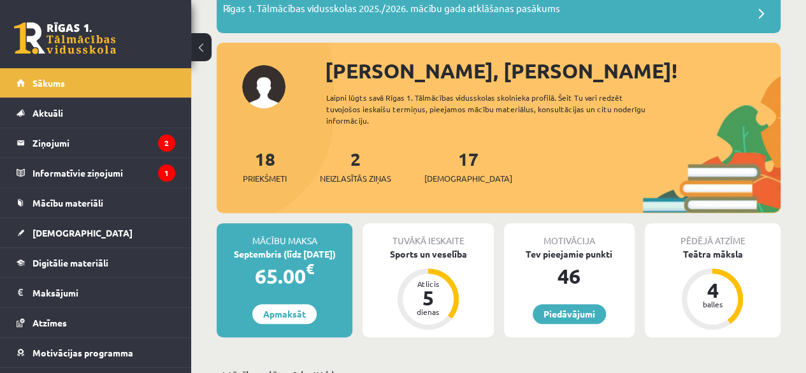
scroll to position [162, 0]
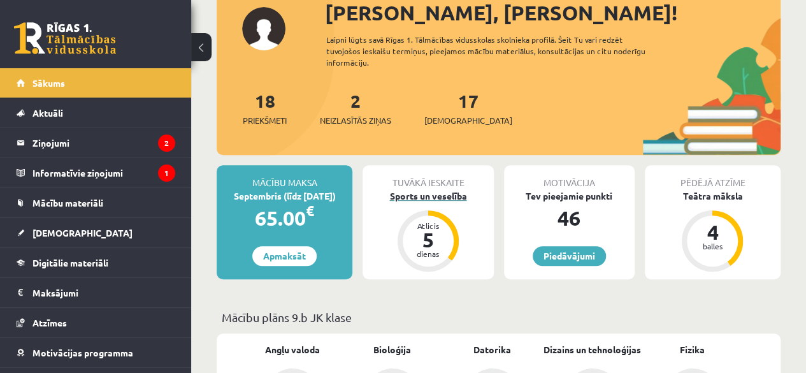
click at [439, 192] on div "Sports un veselība" at bounding box center [427, 195] width 131 height 13
click at [440, 192] on div "Sports un veselība" at bounding box center [427, 195] width 131 height 13
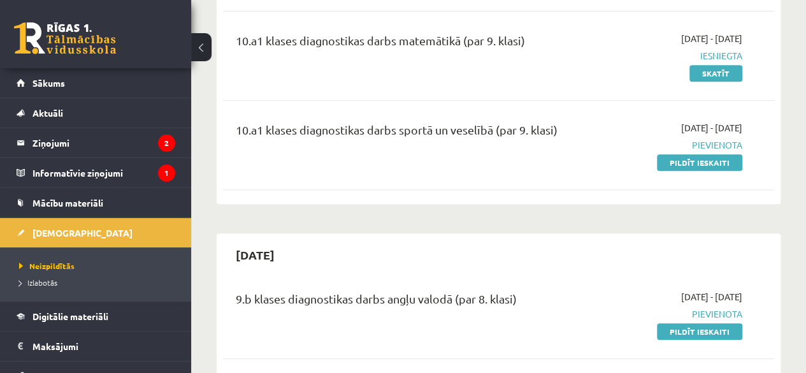
scroll to position [197, 0]
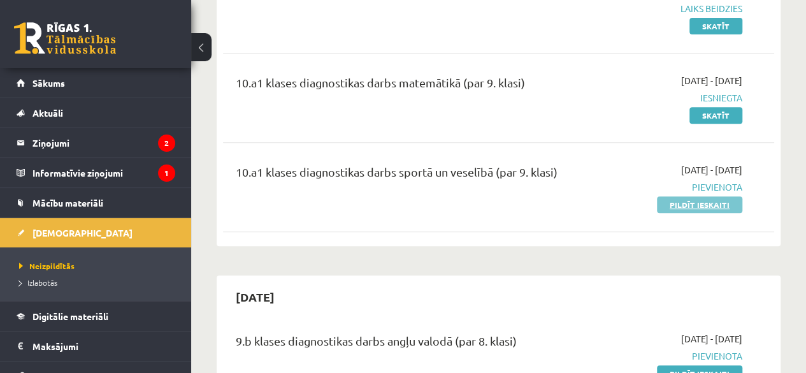
click at [693, 203] on link "Pildīt ieskaiti" at bounding box center [699, 204] width 85 height 17
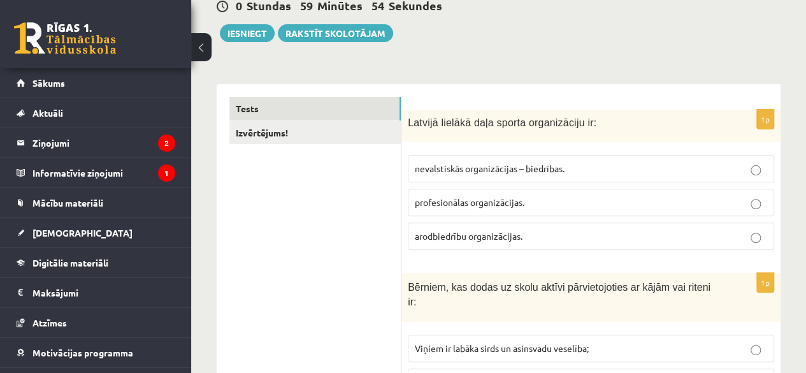
scroll to position [145, 0]
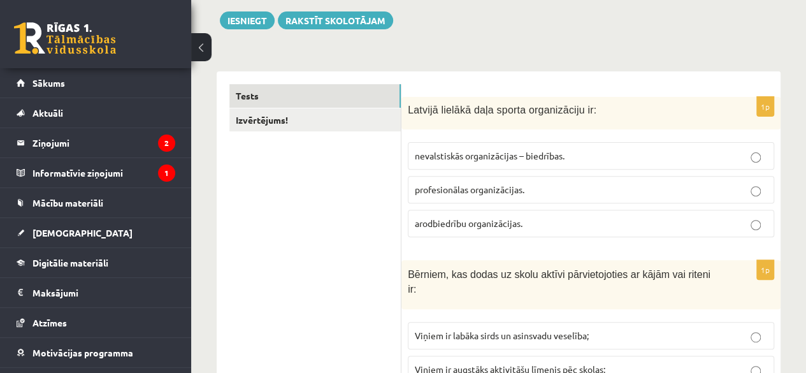
click at [607, 196] on label "profesionālas organizācijas." at bounding box center [591, 189] width 366 height 27
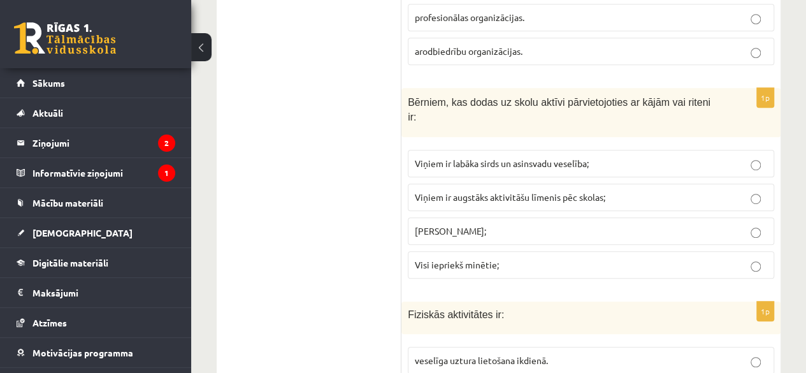
scroll to position [323, 0]
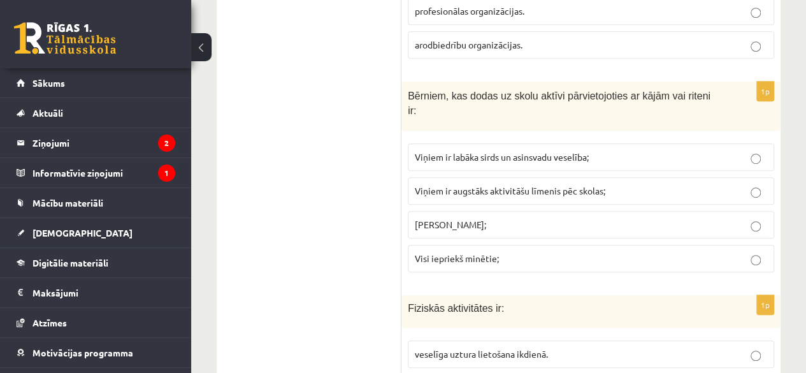
click at [693, 150] on p "Viņiem ir labāka sirds un asinsvadu veselība;" at bounding box center [591, 156] width 352 height 13
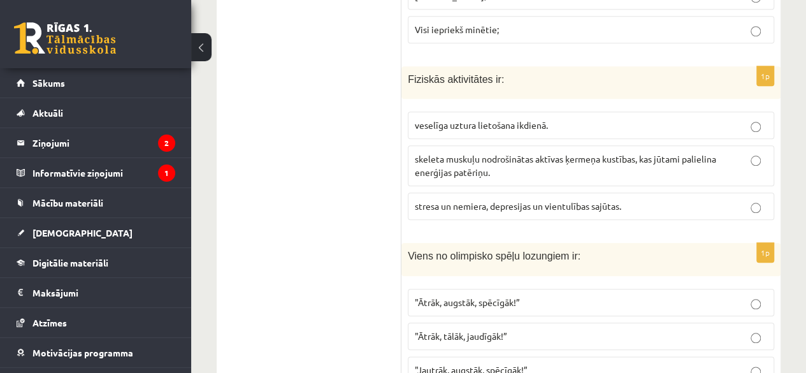
scroll to position [552, 0]
click at [678, 152] on span "skeleta muskuļu nodrošinātas aktīvas ķermeņa kustības, kas jūtami palielina ene…" at bounding box center [565, 164] width 301 height 25
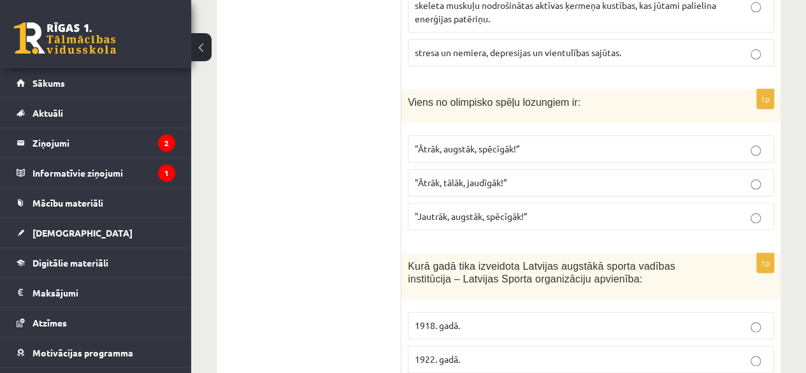
scroll to position [731, 0]
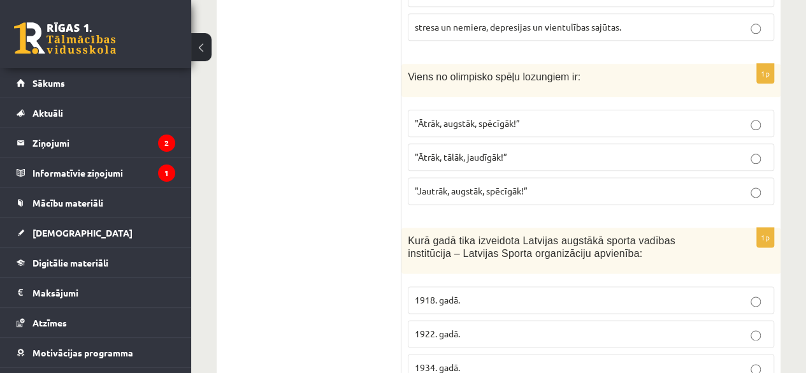
click at [665, 184] on p ""Jautrāk, augstāk, spēcīgāk!”" at bounding box center [591, 190] width 352 height 13
click at [660, 150] on p ""Ātrāk, tālāk, jaudīgāk!”" at bounding box center [591, 156] width 352 height 13
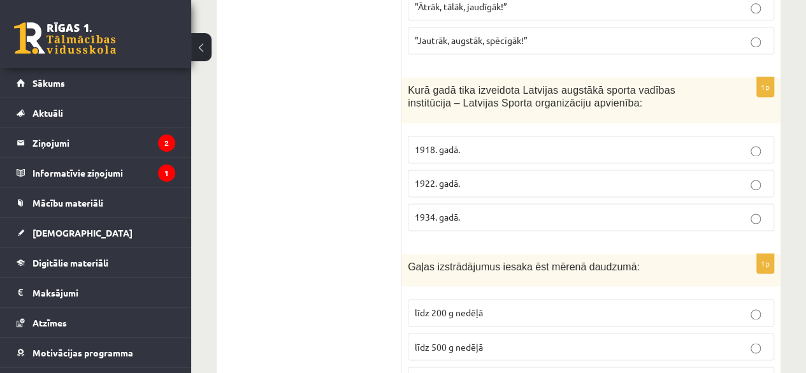
scroll to position [884, 0]
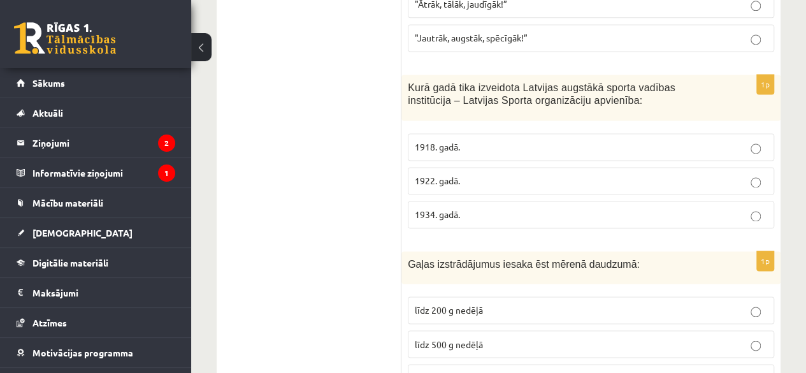
click at [730, 174] on p "1922. gadā." at bounding box center [591, 180] width 352 height 13
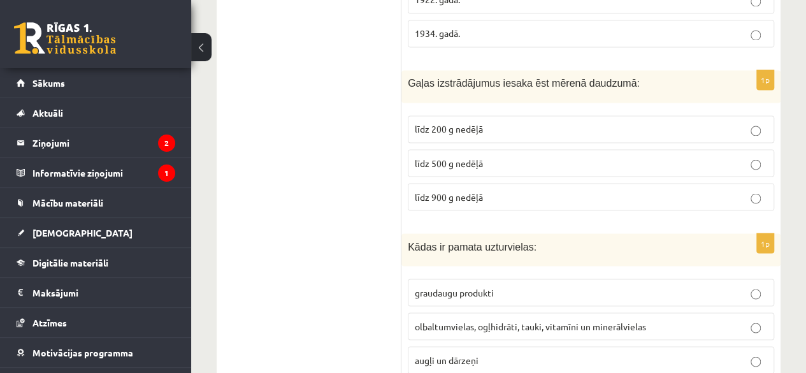
scroll to position [1062, 0]
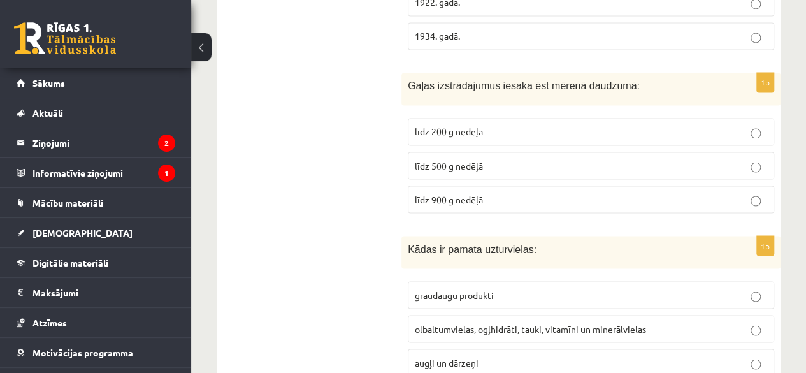
click at [629, 125] on p "līdz 200 g nedēļā" at bounding box center [591, 131] width 352 height 13
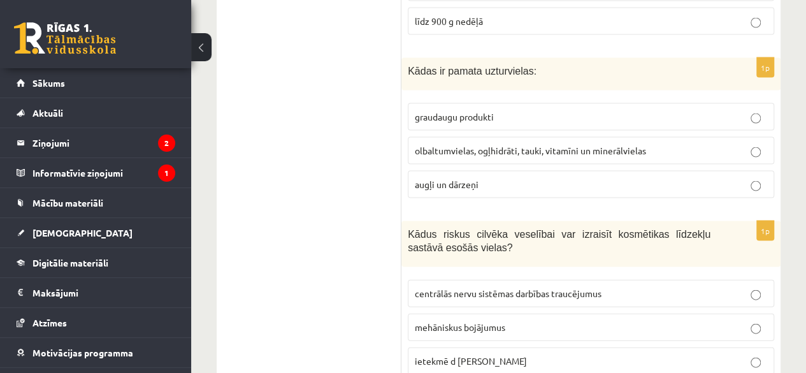
scroll to position [1240, 0]
click at [733, 143] on p "olbaltumvielas, ogļhidrāti, tauki, vitamīni un minerālvielas" at bounding box center [591, 149] width 352 height 13
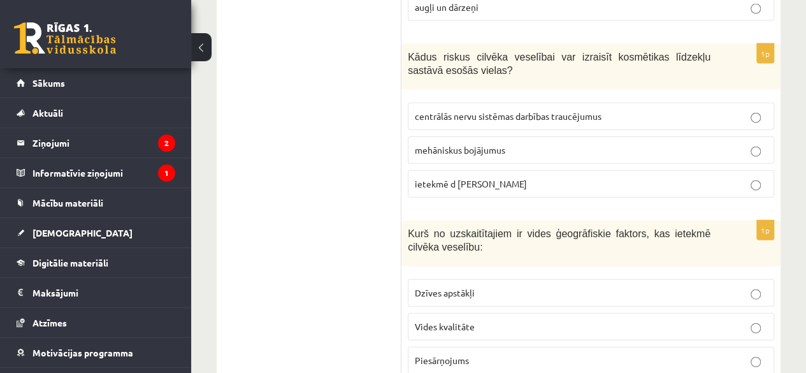
scroll to position [1419, 0]
click at [709, 175] on p "ietekmē d vitamīna sintēzi" at bounding box center [591, 181] width 352 height 13
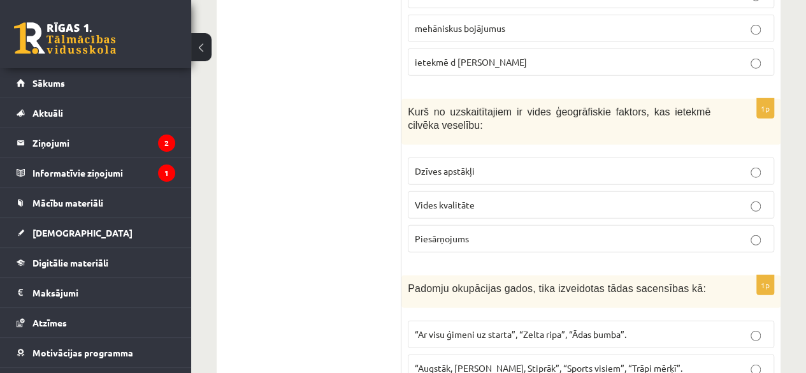
scroll to position [1546, 0]
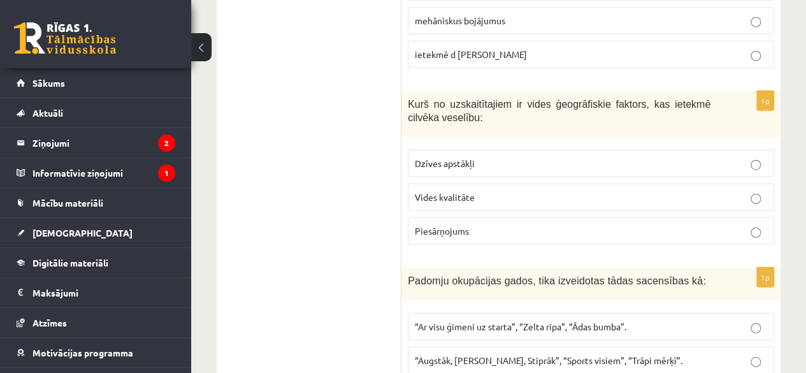
click at [633, 224] on p "Piesārņojums" at bounding box center [591, 230] width 352 height 13
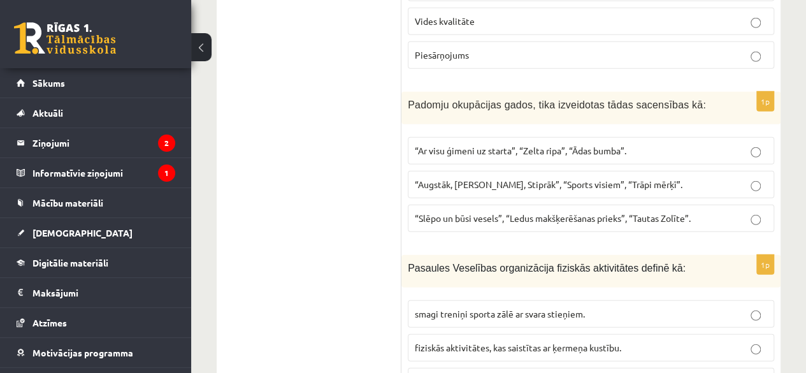
scroll to position [1750, 0]
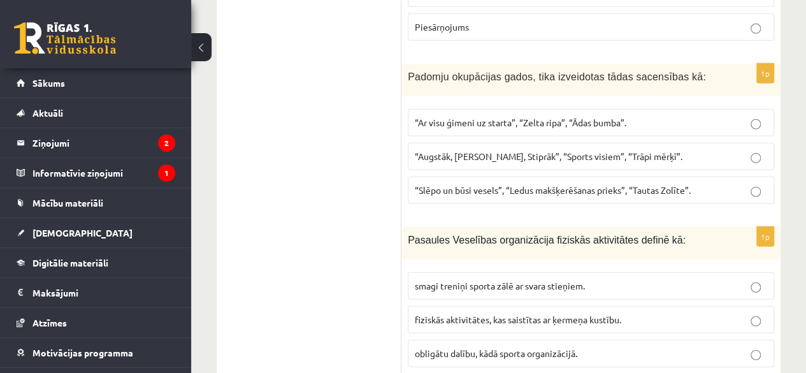
click at [680, 184] on span "“Slēpo un būsi vesels”, “Ledus makšķerēšanas prieks”, “Tautas Zolīte”." at bounding box center [553, 189] width 276 height 11
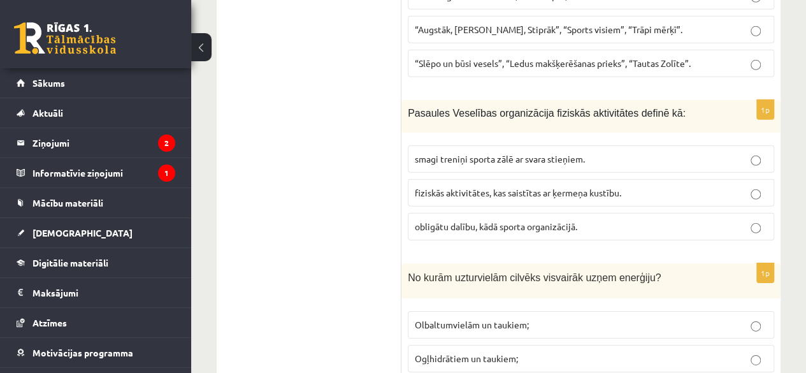
scroll to position [1877, 0]
click at [691, 145] on label "smagi treniņi sporta zālē ar svara stieņiem." at bounding box center [591, 158] width 366 height 27
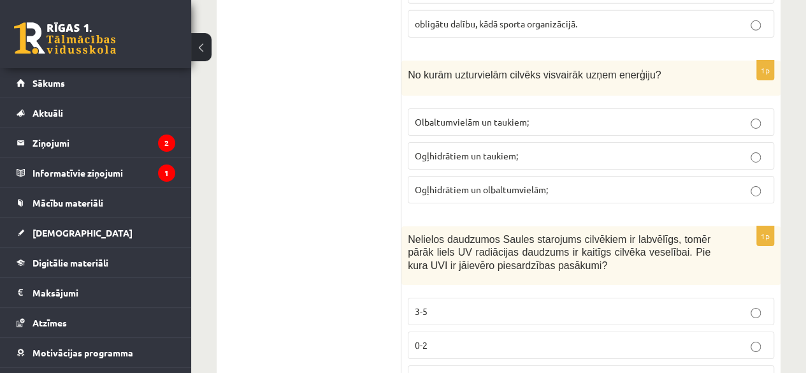
scroll to position [2081, 0]
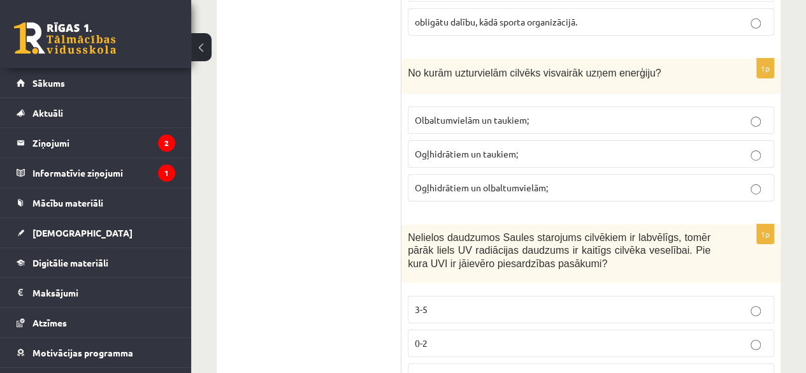
click at [652, 113] on p "Olbaltumvielām un taukiem;" at bounding box center [591, 119] width 352 height 13
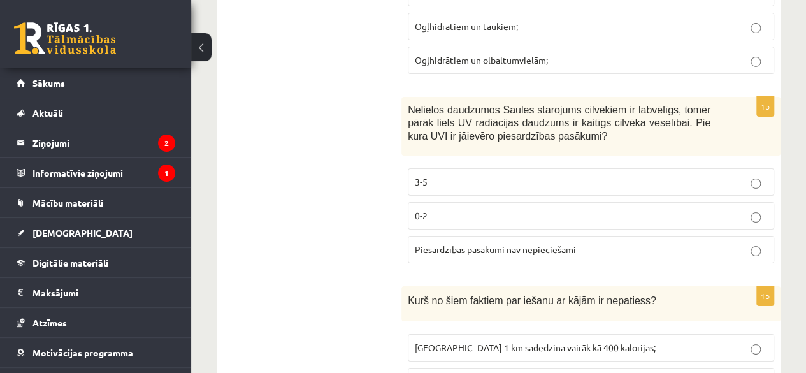
scroll to position [2234, 0]
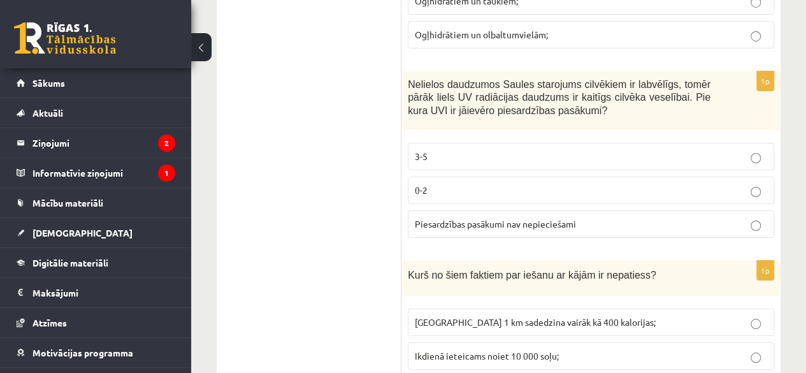
click at [671, 217] on p "Piesardzības pasākumi nav nepieciešami" at bounding box center [591, 223] width 352 height 13
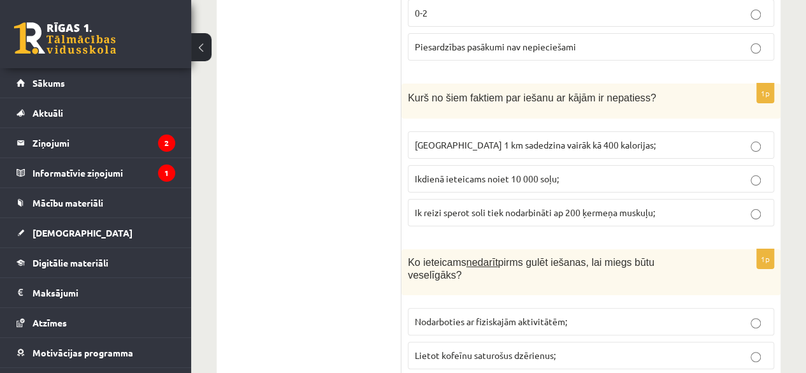
scroll to position [2413, 0]
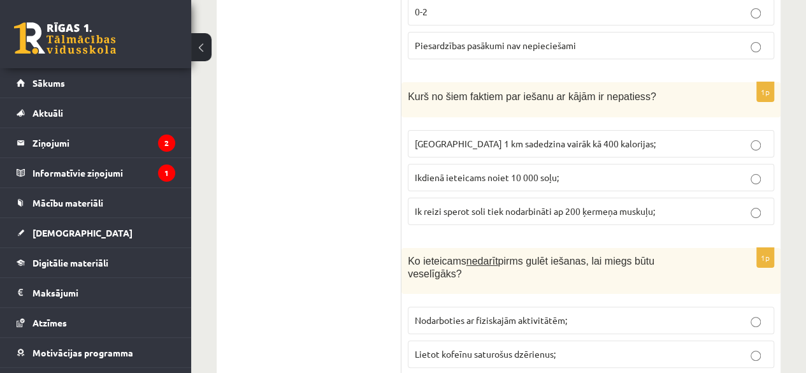
click at [717, 137] on p "Noiets 1 km sadedzina vairāk kā 400 kalorijas;" at bounding box center [591, 143] width 352 height 13
click at [795, 162] on div "10.a1 klases diagnosticējošais darbs sportā un veselībā par 9. klases mācību vi…" at bounding box center [498, 304] width 615 height 5337
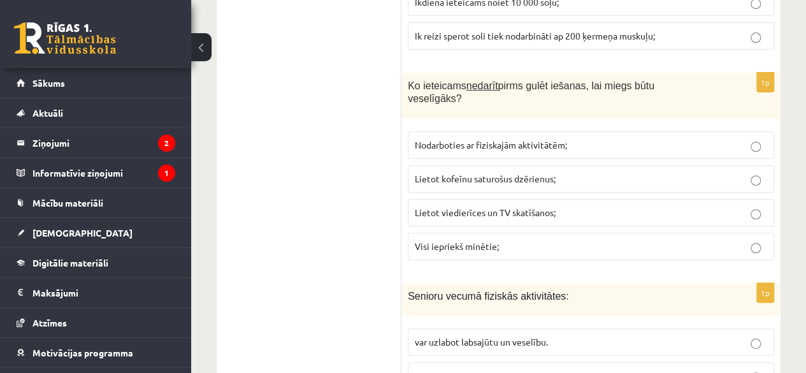
scroll to position [2591, 0]
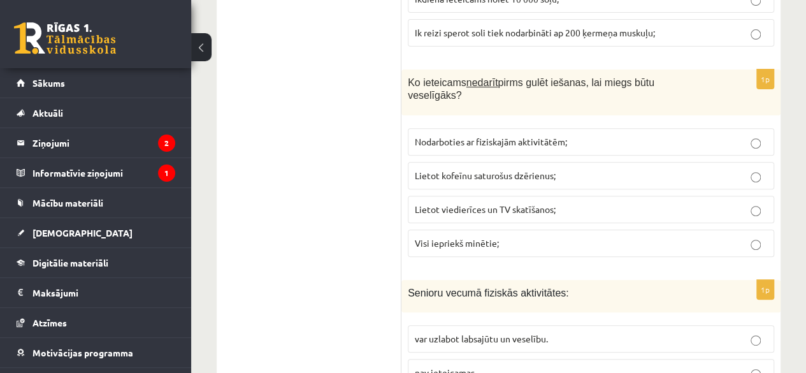
click at [688, 236] on p "Visi iepriekš minētie;" at bounding box center [591, 242] width 352 height 13
click at [796, 222] on div "10.a1 klases diagnosticējošais darbs sportā un veselībā par 9. klases mācību vi…" at bounding box center [498, 126] width 615 height 5337
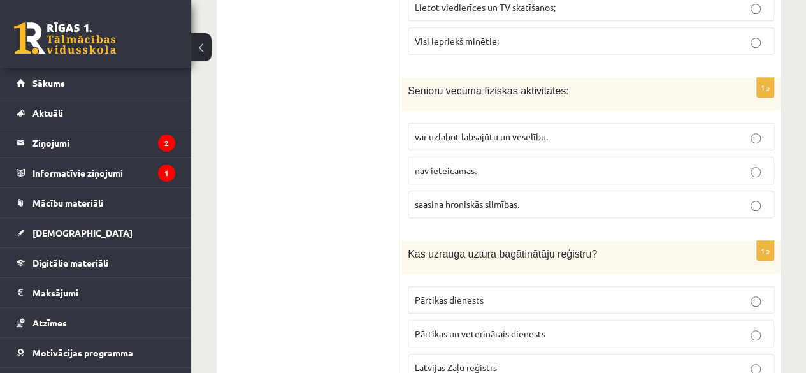
scroll to position [2795, 0]
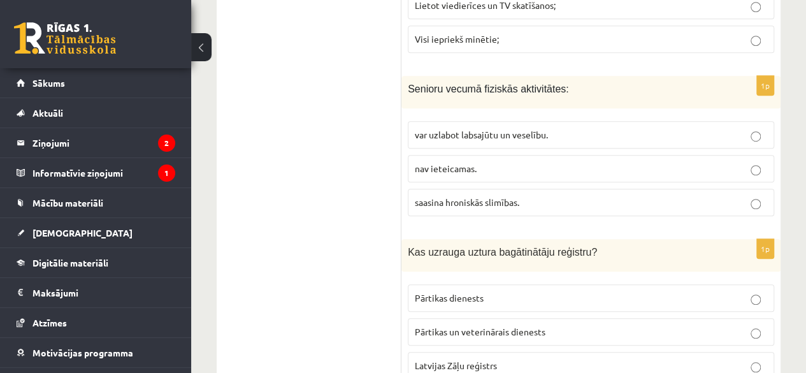
click at [729, 128] on p "var uzlabot labsajūtu un veselību." at bounding box center [591, 134] width 352 height 13
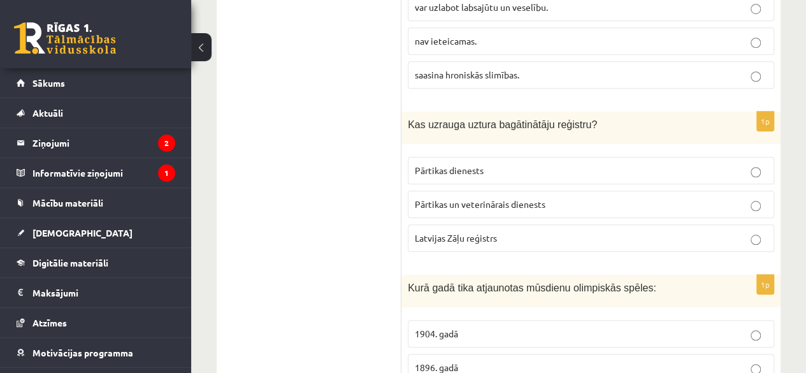
scroll to position [2948, 0]
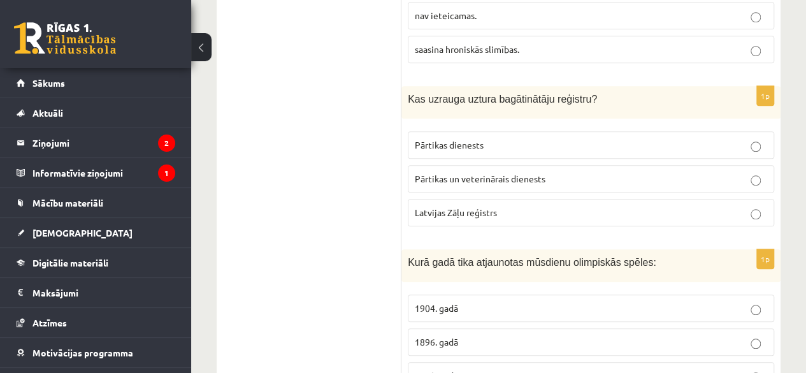
click at [708, 206] on p "Latvijas Zāļu reģistrs" at bounding box center [591, 212] width 352 height 13
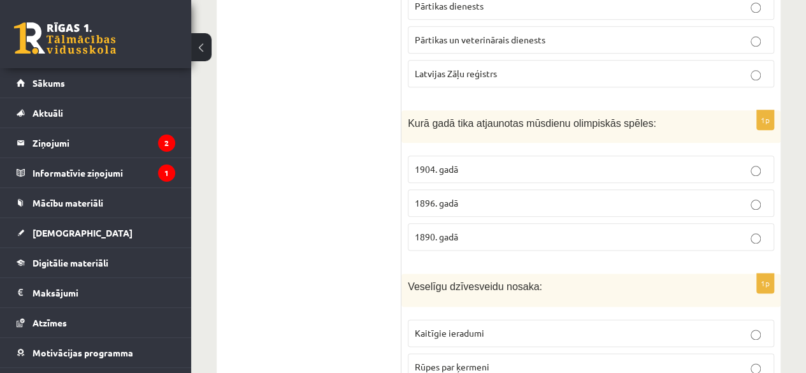
scroll to position [3101, 0]
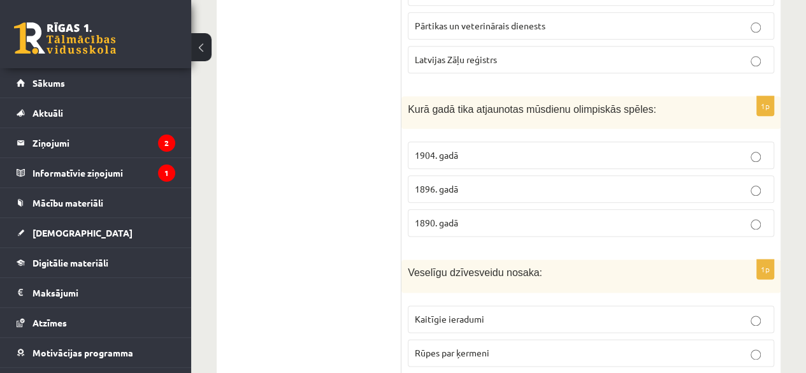
click at [688, 182] on p "1896. gadā" at bounding box center [591, 188] width 352 height 13
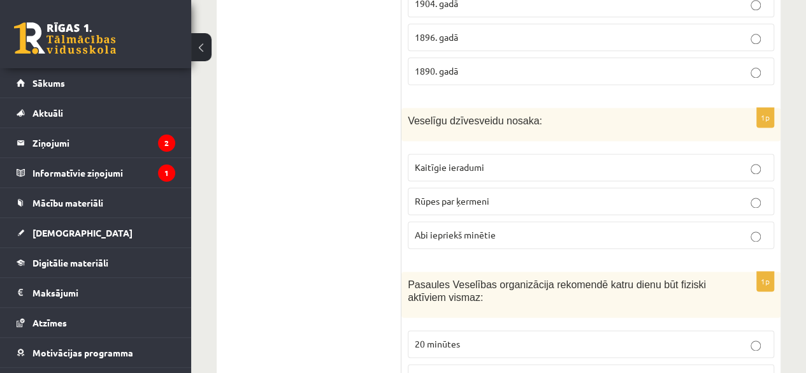
scroll to position [3254, 0]
drag, startPoint x: 676, startPoint y: 182, endPoint x: 761, endPoint y: 200, distance: 86.7
click at [761, 200] on div "1p Veselīgu dzīvesveidu nosaka: Kaitīgie ieradumi Rūpes par ķermeni Abi iepriek…" at bounding box center [590, 181] width 379 height 150
click at [755, 176] on div "1p Veselīgu dzīvesveidu nosaka: Kaitīgie ieradumi Rūpes par ķermeni Abi iepriek…" at bounding box center [590, 181] width 379 height 150
click at [755, 193] on fieldset "Kaitīgie ieradumi Rūpes par ķermeni Abi iepriekš minētie" at bounding box center [591, 198] width 366 height 105
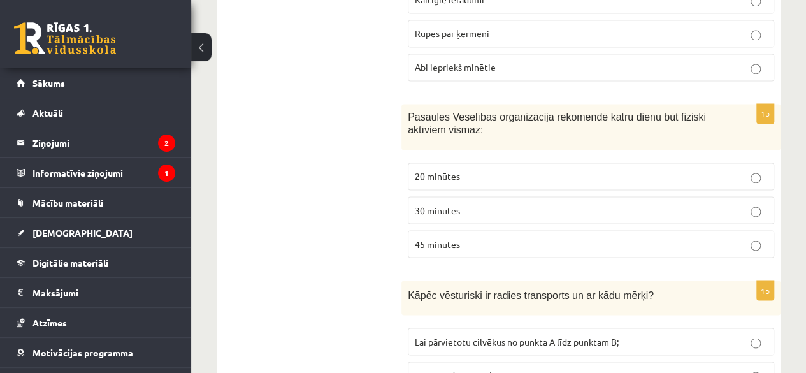
scroll to position [3432, 0]
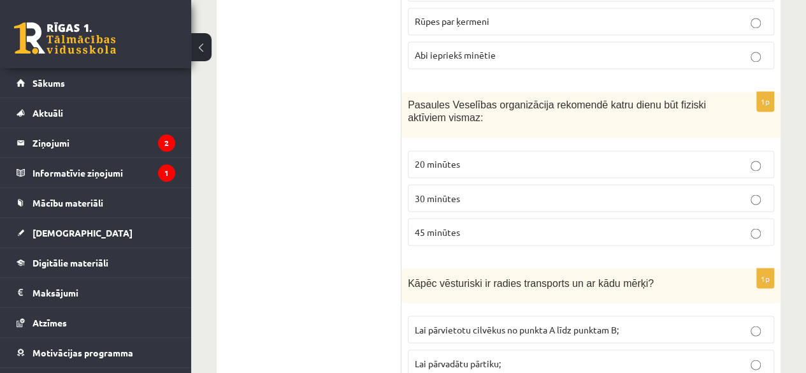
click at [651, 225] on p "45 minūtes" at bounding box center [591, 231] width 352 height 13
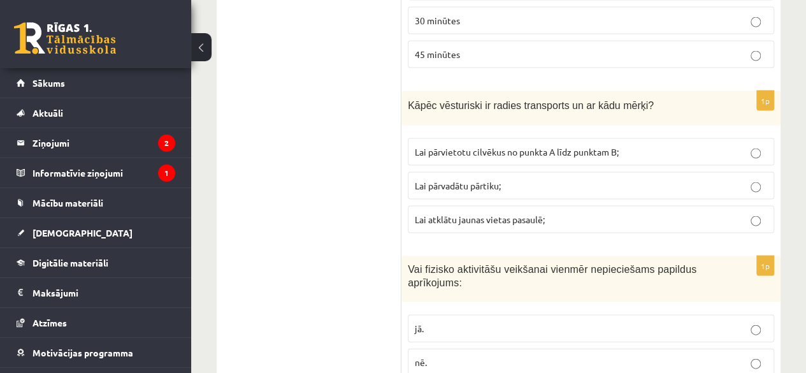
scroll to position [3610, 0]
click at [712, 144] on p "Lai pārvietotu cilvēkus no punkta A līdz punktam B;" at bounding box center [591, 150] width 352 height 13
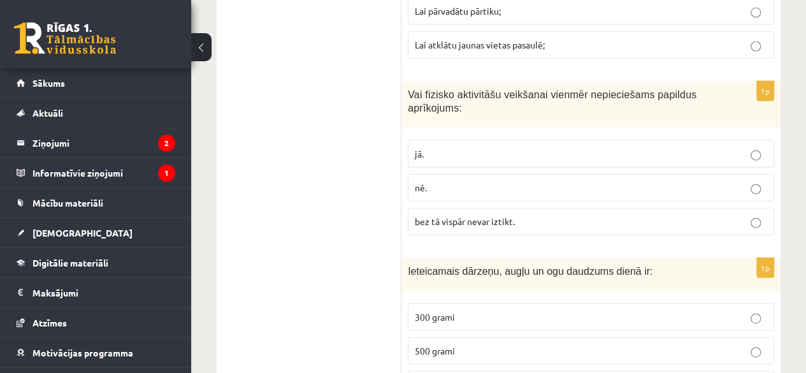
scroll to position [3789, 0]
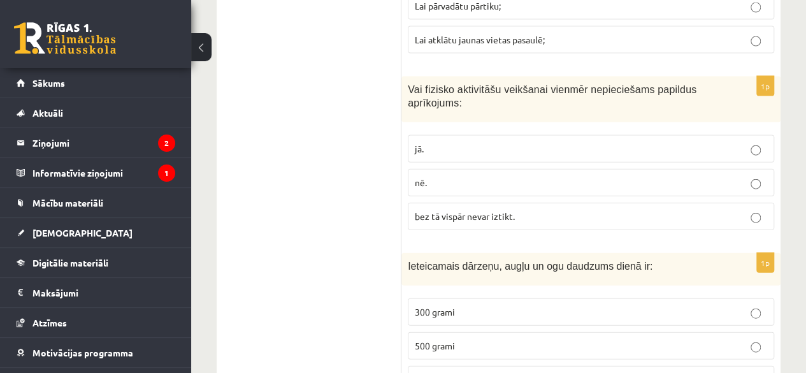
click at [701, 176] on p "nē." at bounding box center [591, 182] width 352 height 13
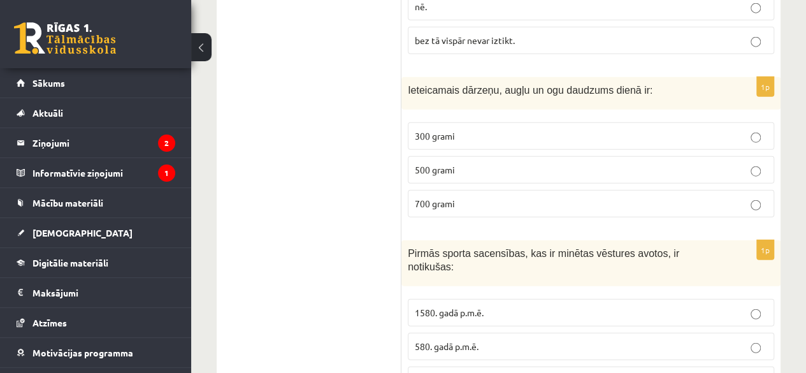
scroll to position [3967, 0]
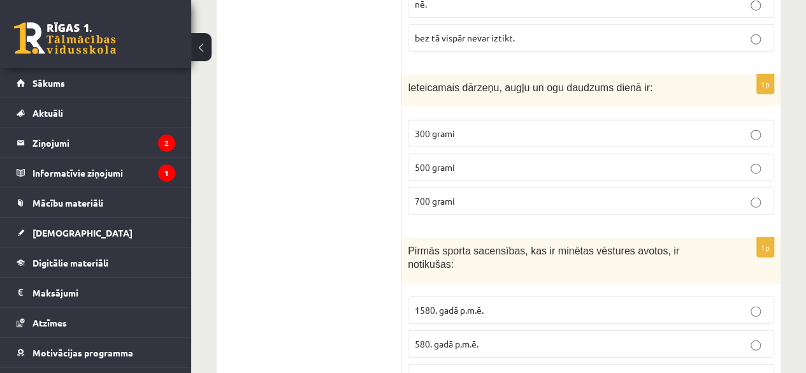
click at [693, 154] on label "500 grami" at bounding box center [591, 167] width 366 height 27
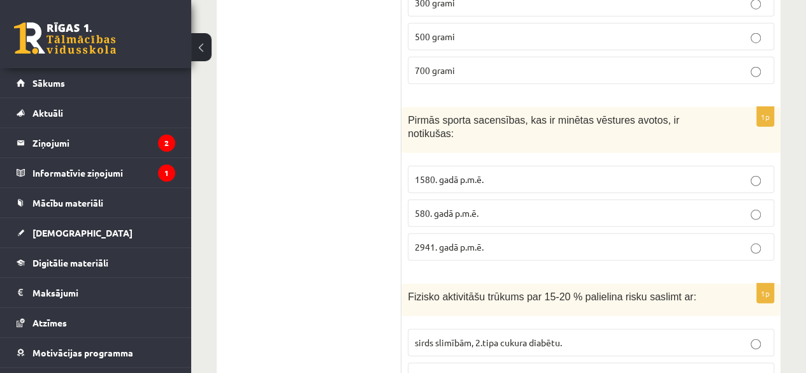
scroll to position [4120, 0]
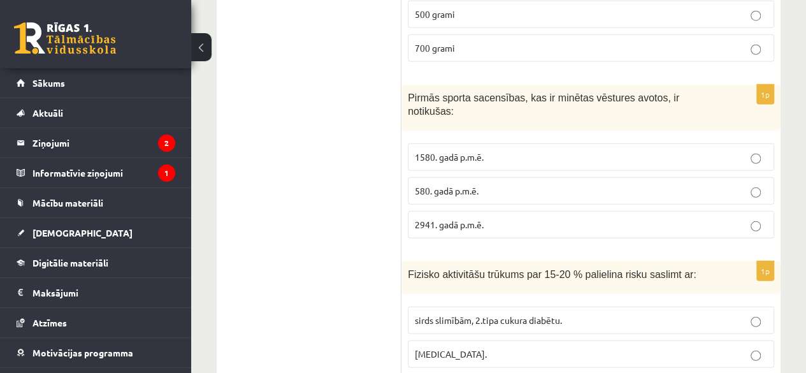
click at [697, 184] on p "580. gadā p.m.ē." at bounding box center [591, 190] width 352 height 13
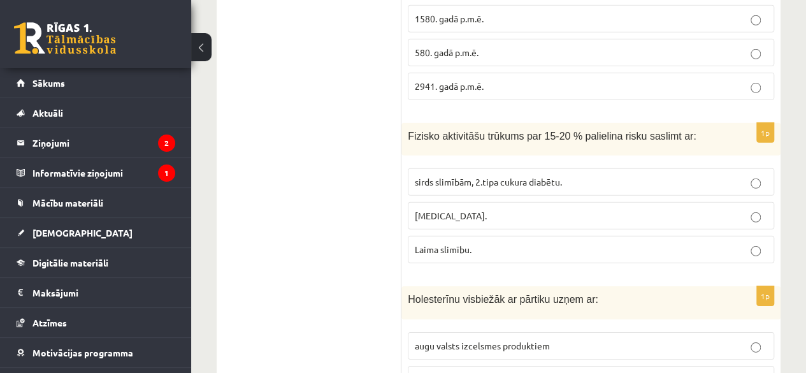
scroll to position [4265, 0]
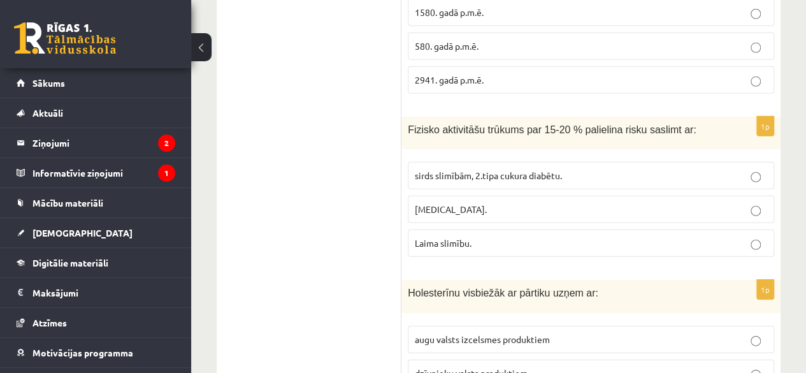
click at [641, 169] on p "sirds slimībām, 2.tipa cukura diabētu." at bounding box center [591, 175] width 352 height 13
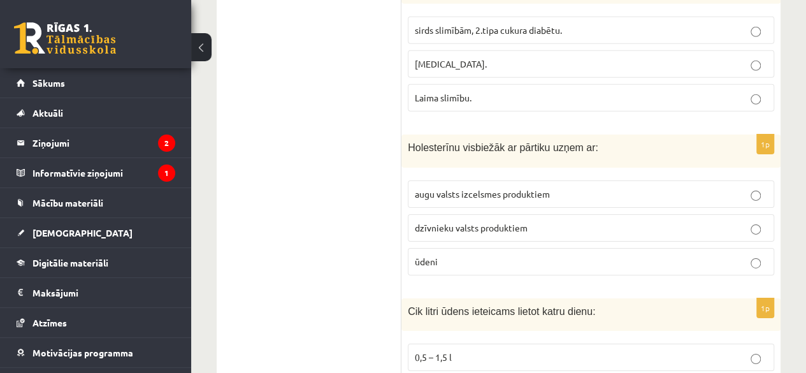
scroll to position [4417, 0]
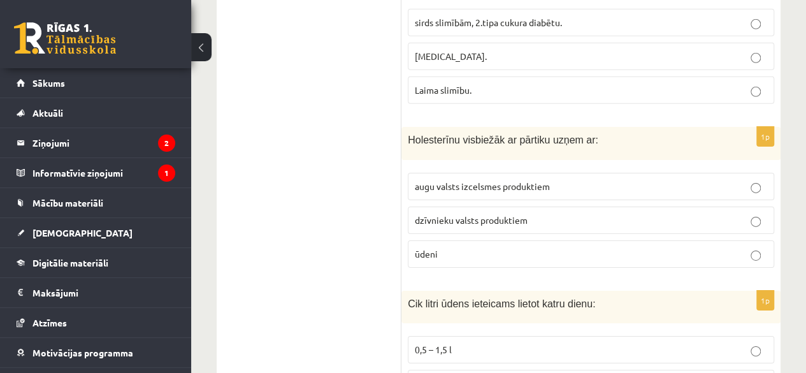
click at [668, 213] on p "dzīvnieku valsts produktiem" at bounding box center [591, 219] width 352 height 13
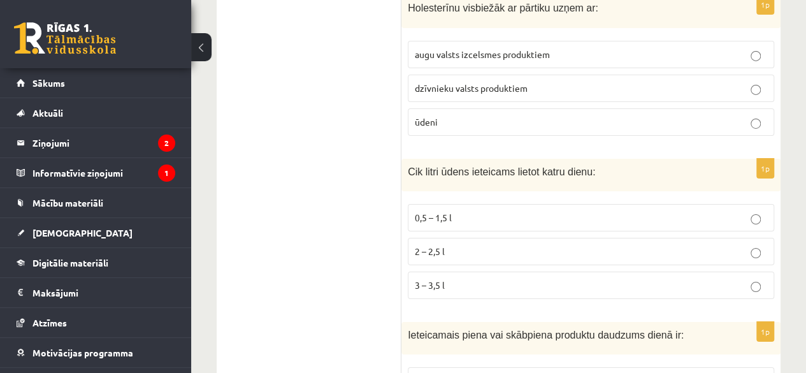
scroll to position [4570, 0]
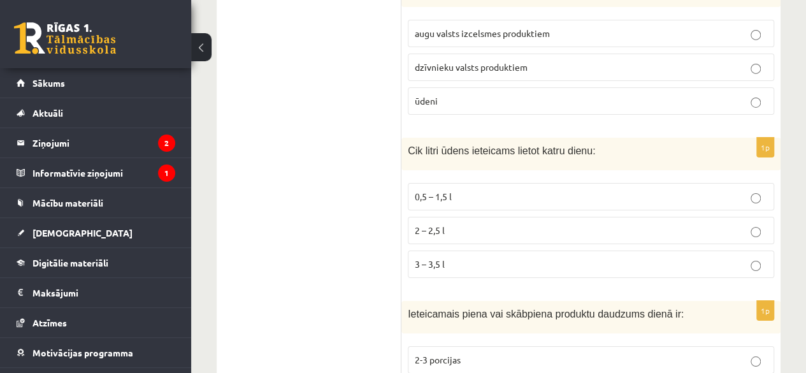
click at [715, 190] on p "0,5 – 1,5 l" at bounding box center [591, 196] width 352 height 13
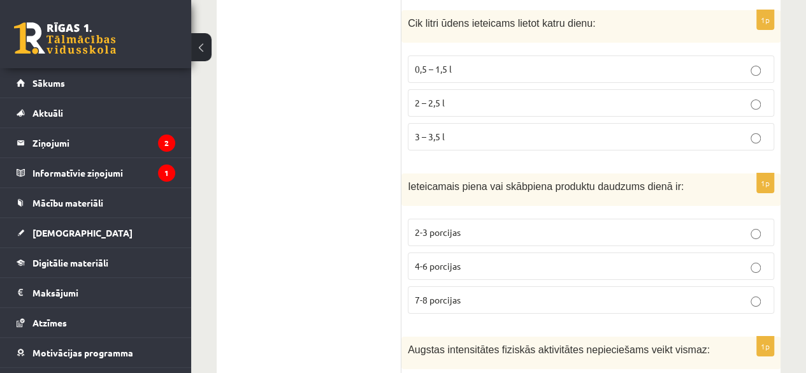
scroll to position [4672, 0]
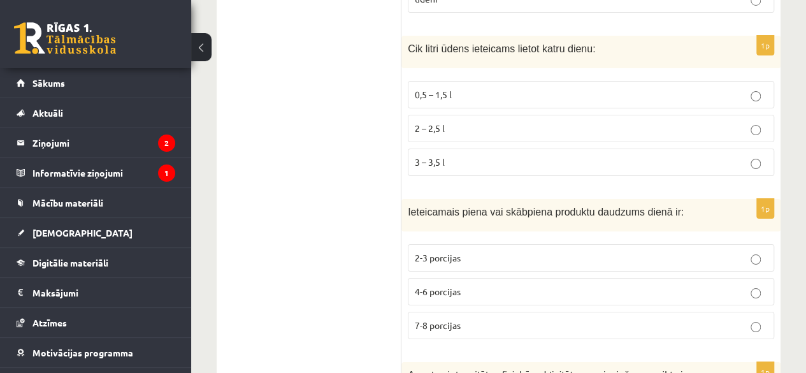
click at [647, 251] on p "2-3 porcijas" at bounding box center [591, 257] width 352 height 13
click at [647, 285] on p "4-6 porcijas" at bounding box center [591, 291] width 352 height 13
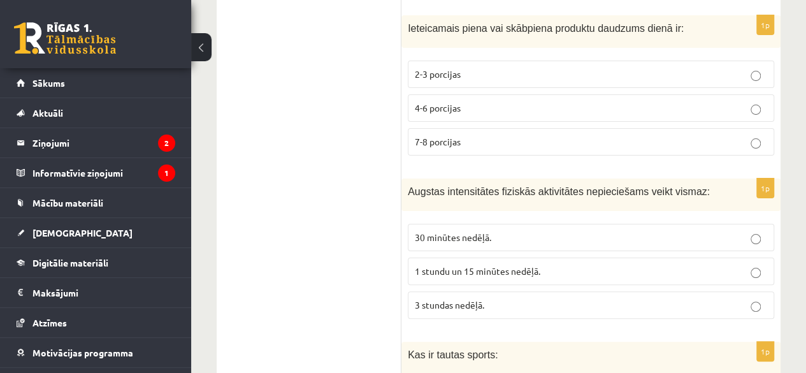
scroll to position [4876, 0]
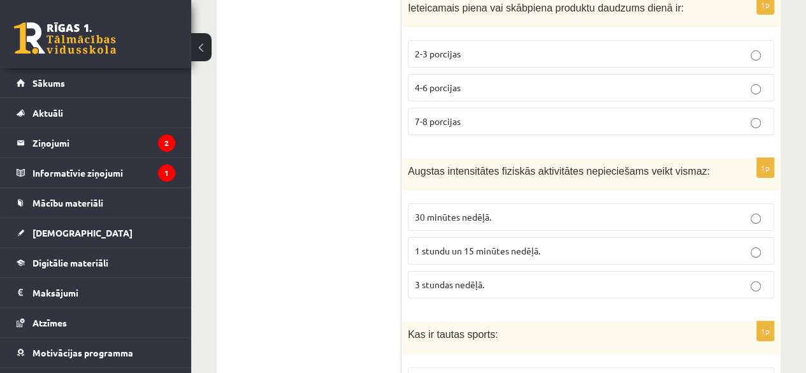
click at [684, 210] on p "30 minūtes nedēļā." at bounding box center [591, 216] width 352 height 13
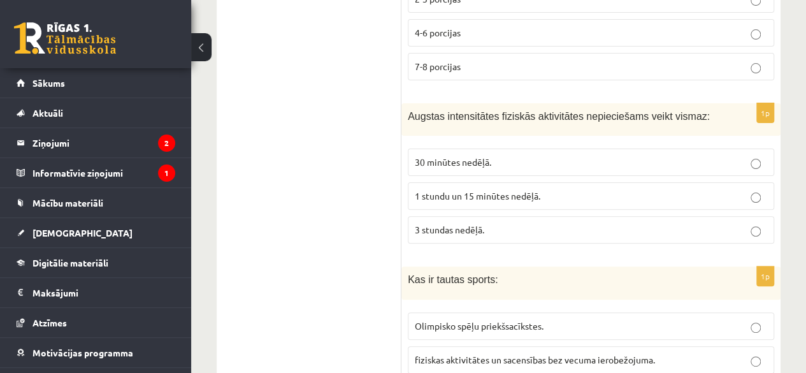
scroll to position [4932, 0]
click at [699, 222] on p "3 stundas nedēļā." at bounding box center [591, 228] width 352 height 13
click at [654, 353] on span "fiziskas aktivitātes un sacensības bez vecuma ierobežojuma." at bounding box center [535, 358] width 240 height 11
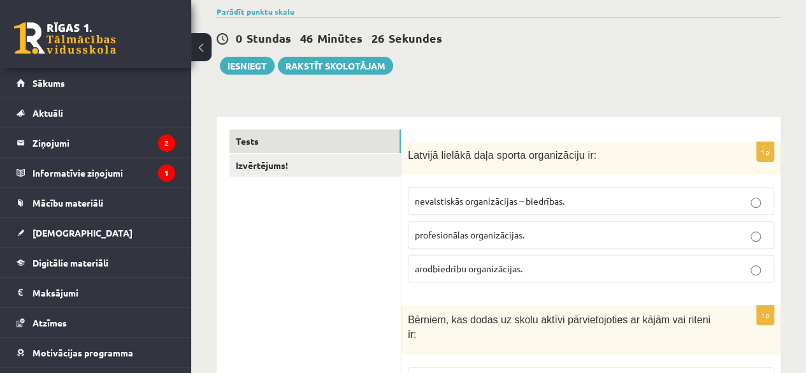
scroll to position [0, 0]
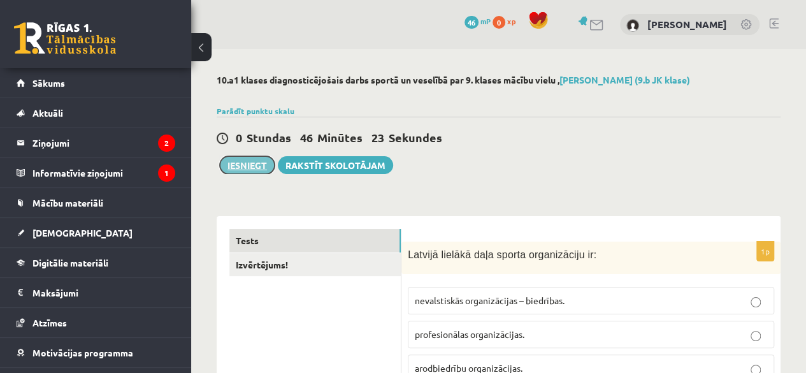
click at [250, 162] on button "Iesniegt" at bounding box center [247, 165] width 55 height 18
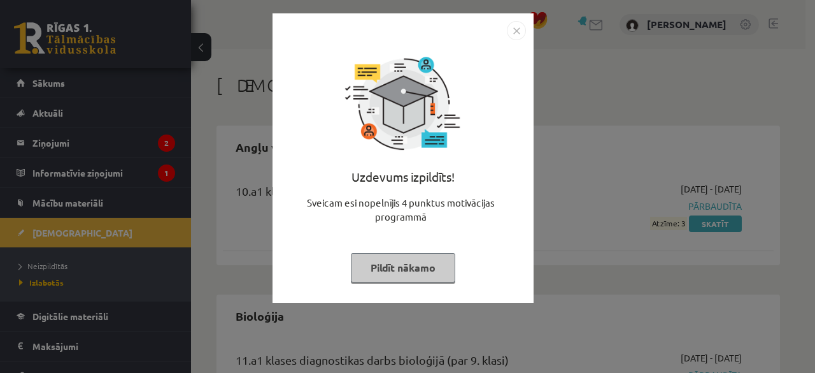
click at [516, 26] on img "Close" at bounding box center [516, 30] width 19 height 19
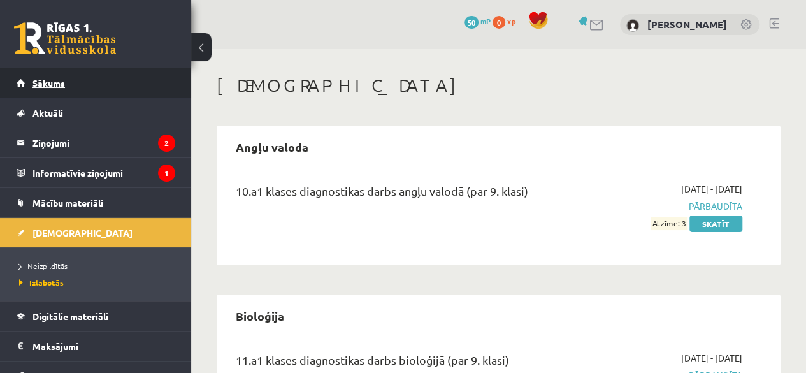
click at [48, 83] on span "Sākums" at bounding box center [48, 82] width 32 height 11
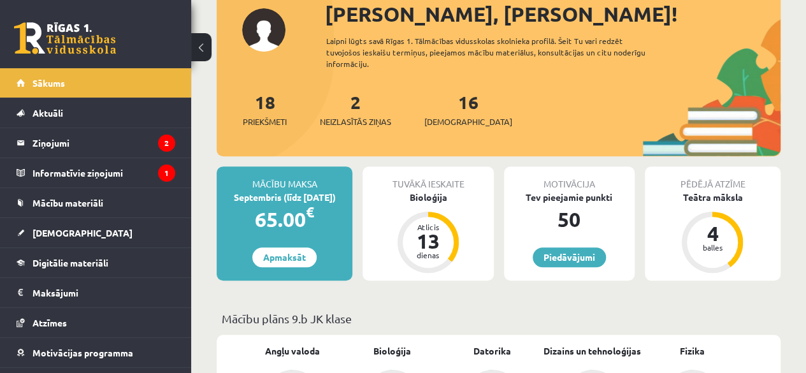
scroll to position [156, 0]
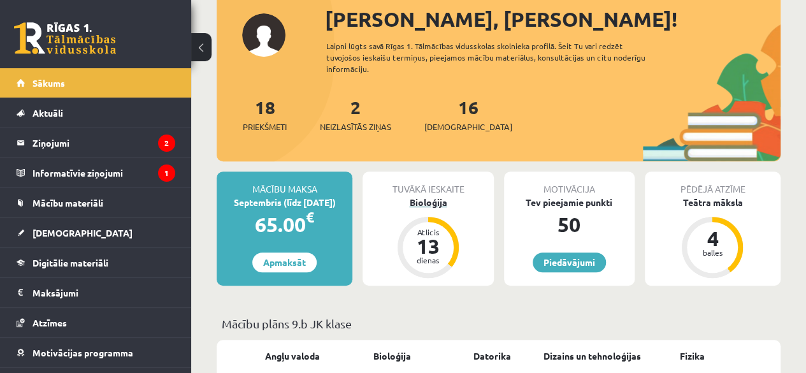
click at [426, 202] on div "Bioloģija" at bounding box center [427, 202] width 131 height 13
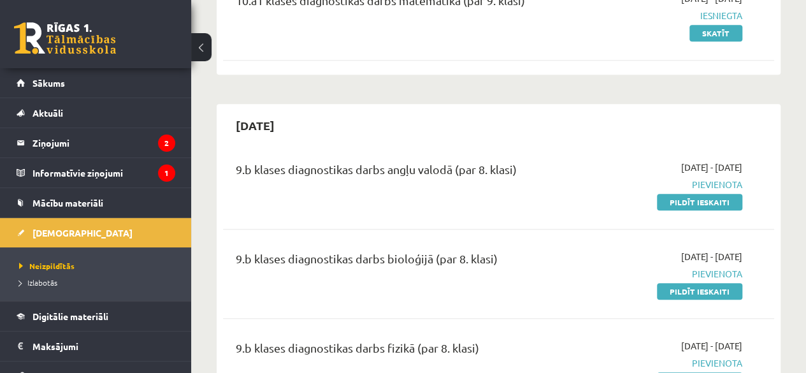
scroll to position [301, 0]
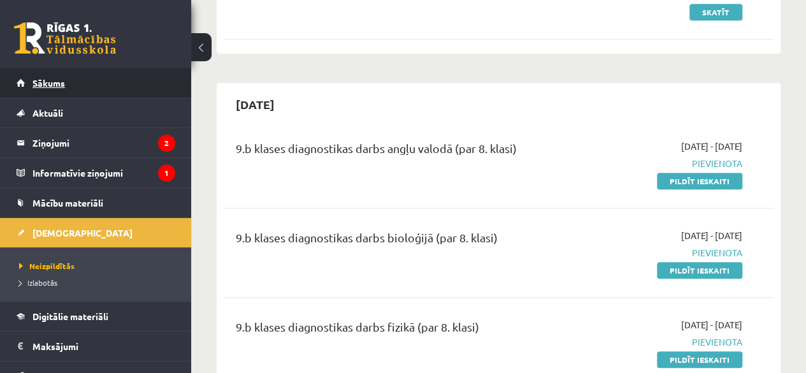
click at [48, 83] on span "Sākums" at bounding box center [48, 82] width 32 height 11
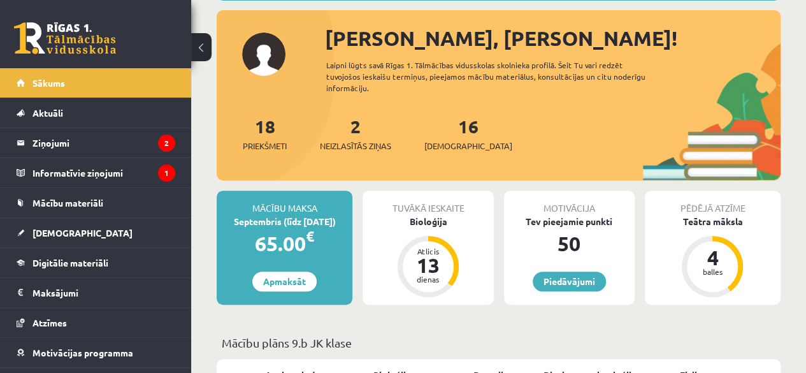
scroll to position [127, 0]
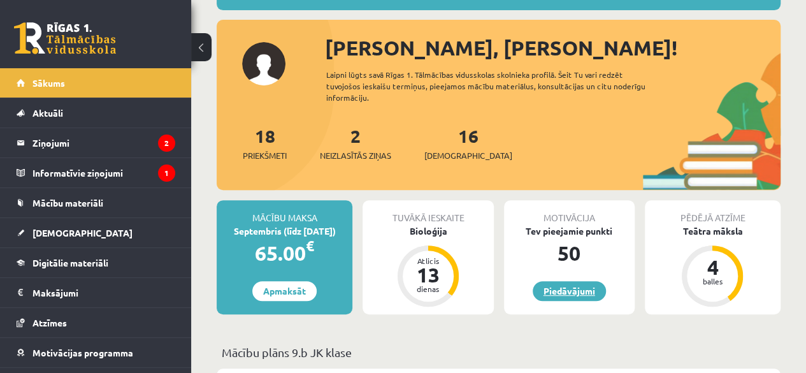
click at [578, 291] on link "Piedāvājumi" at bounding box center [569, 291] width 73 height 20
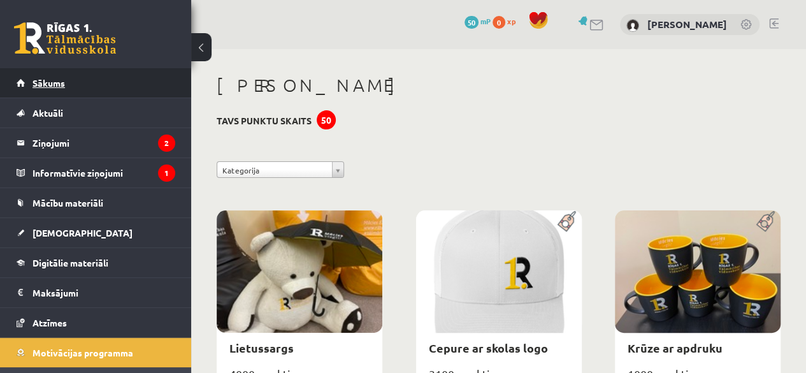
click at [47, 78] on span "Sākums" at bounding box center [48, 82] width 32 height 11
